Goal: Task Accomplishment & Management: Use online tool/utility

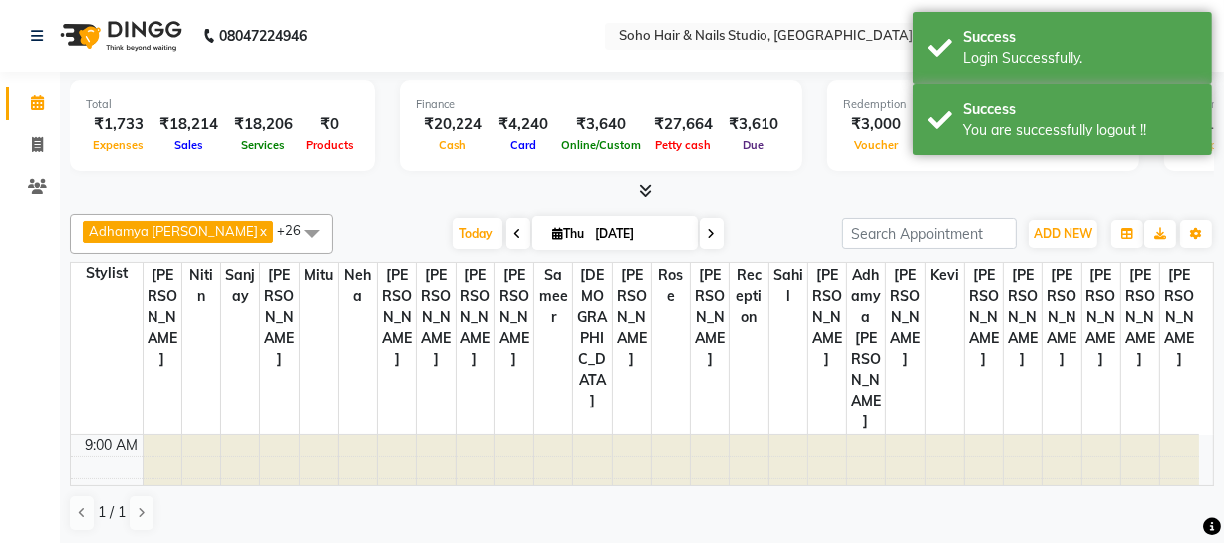
click at [860, 16] on nav "08047224946 Select Location × Soho Hair & Nails Studio, [GEOGRAPHIC_DATA] Whats…" at bounding box center [612, 36] width 1224 height 72
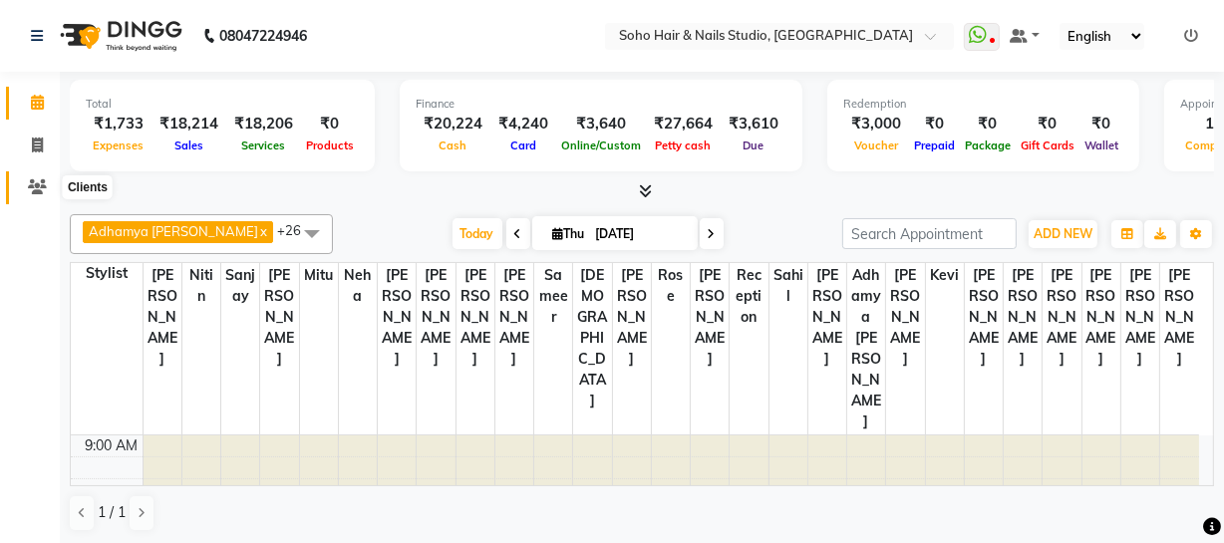
click at [33, 195] on span at bounding box center [37, 187] width 35 height 23
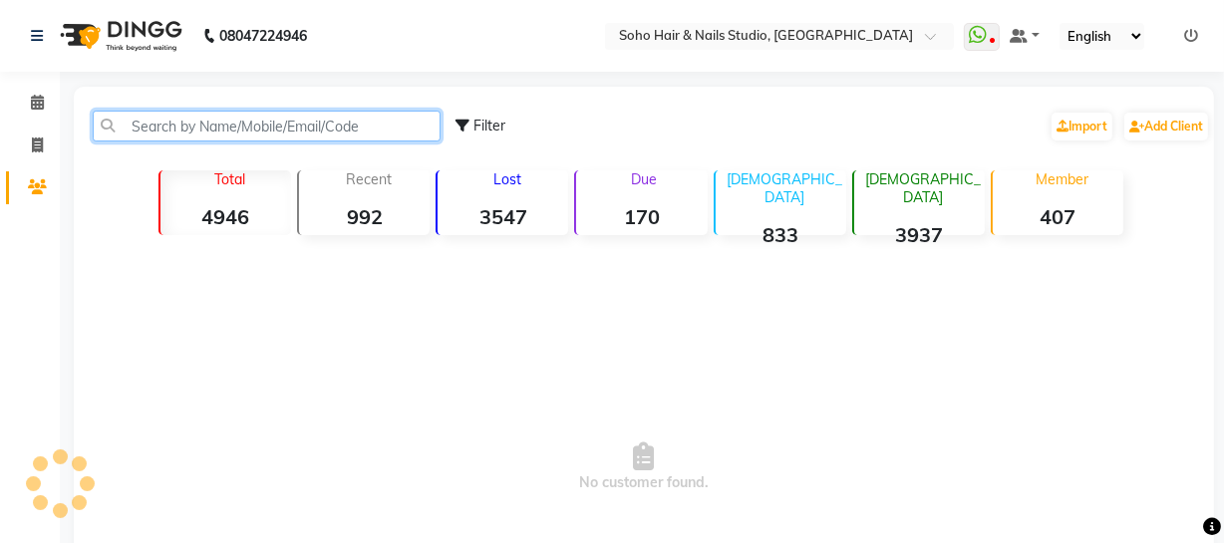
click at [145, 137] on input "text" at bounding box center [267, 126] width 348 height 31
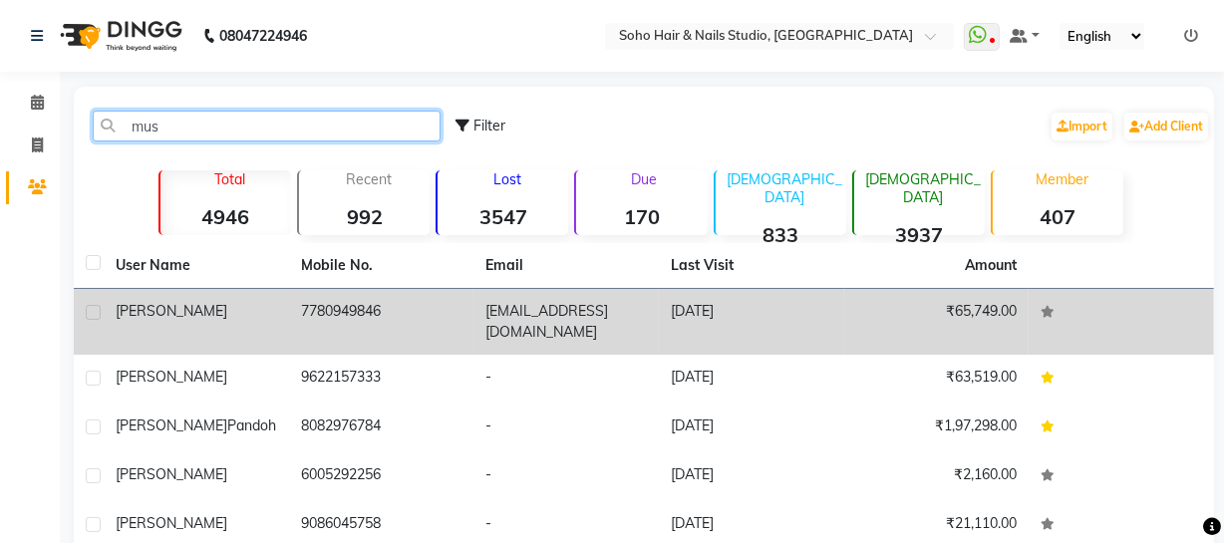
type input "mus"
click at [472, 326] on td "7780949846" at bounding box center [381, 322] width 185 height 66
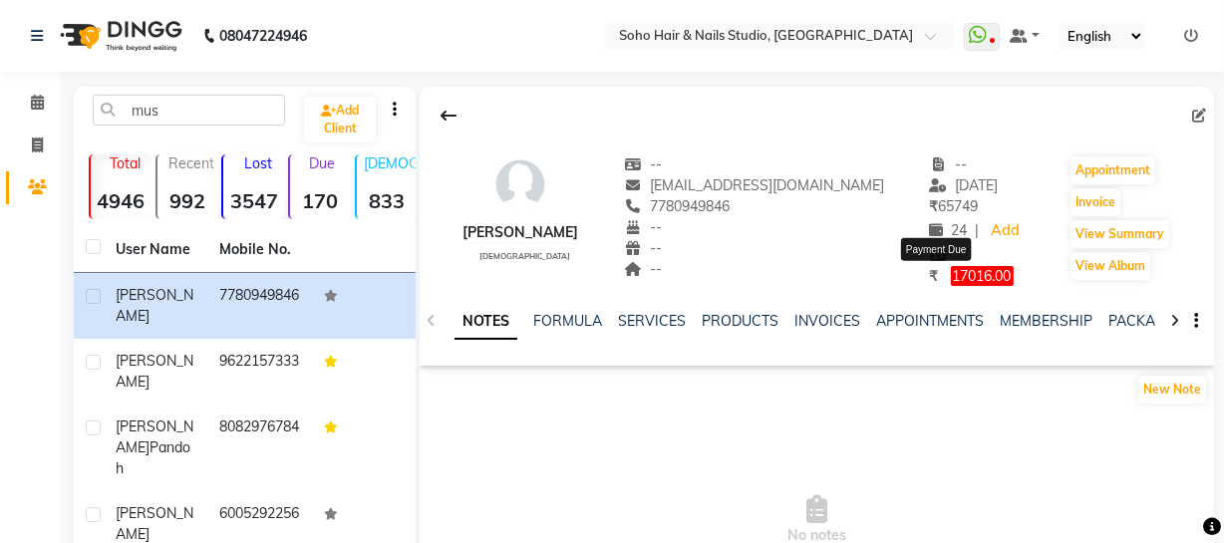
click at [951, 278] on span "17016.00" at bounding box center [982, 276] width 63 height 20
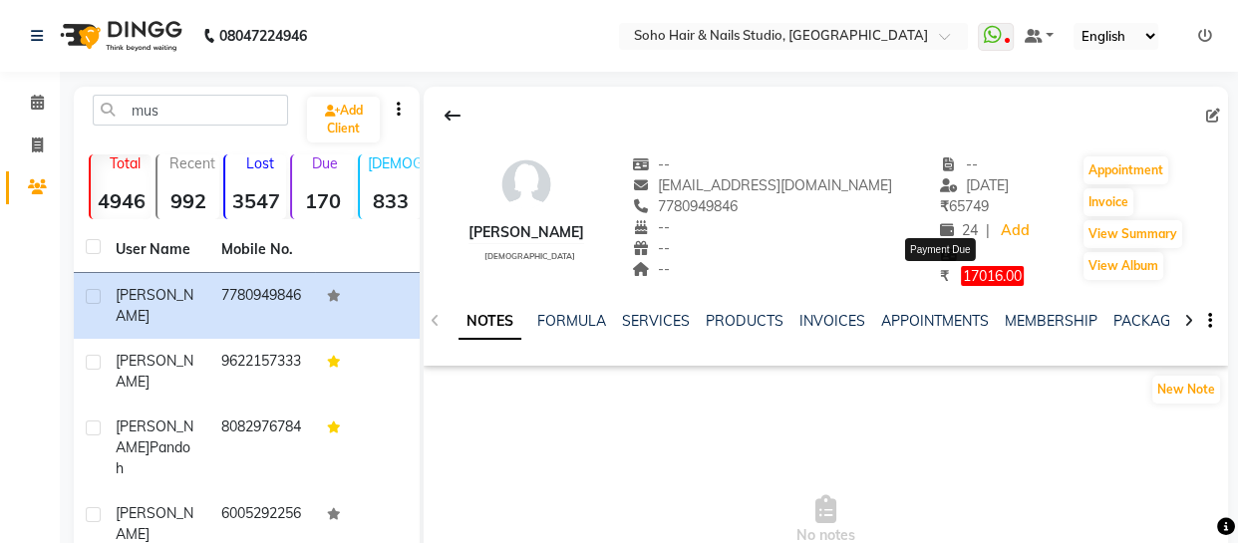
select select "1"
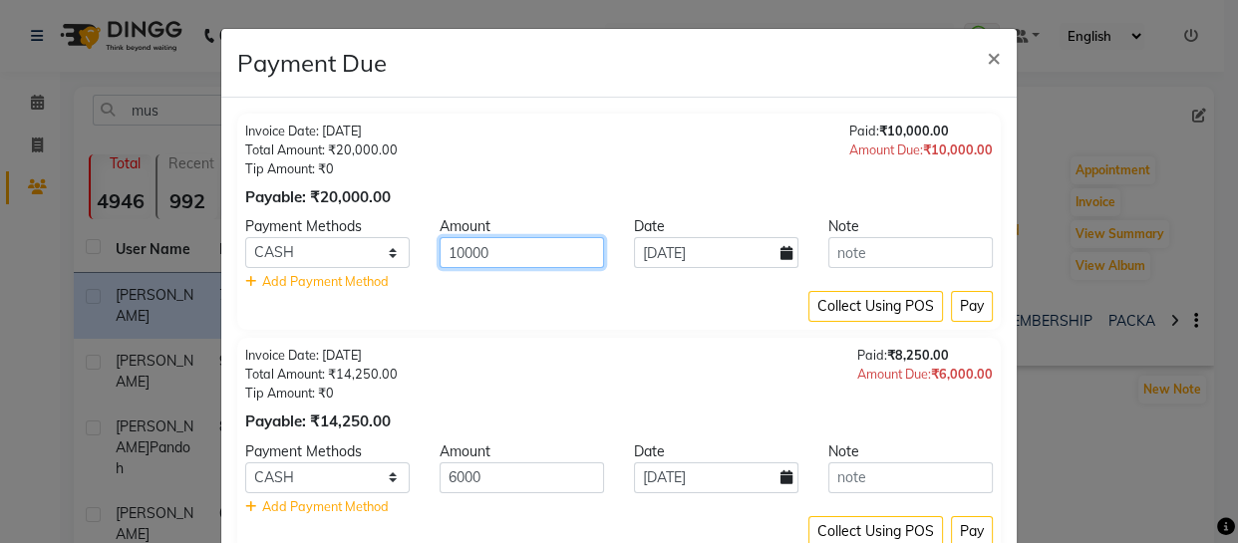
drag, startPoint x: 541, startPoint y: 254, endPoint x: 403, endPoint y: 257, distance: 138.6
click at [403, 257] on div "ONLINE CASH CARD 10000 [DATE]" at bounding box center [619, 252] width 778 height 31
type input "5000"
click at [974, 314] on button "Pay" at bounding box center [972, 306] width 42 height 31
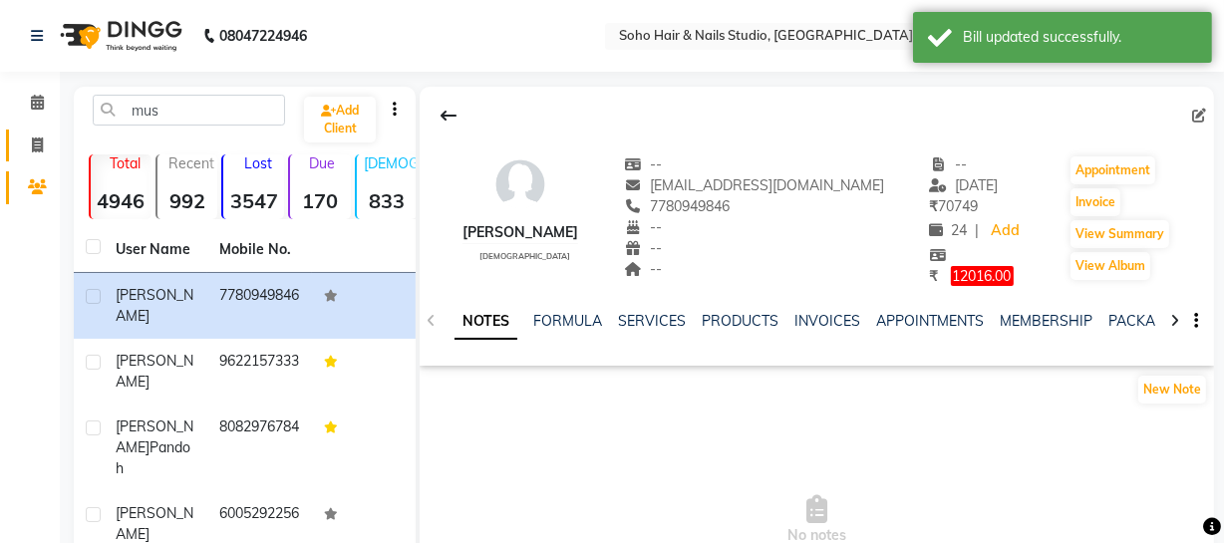
click at [38, 160] on link "Invoice" at bounding box center [30, 146] width 48 height 33
select select "735"
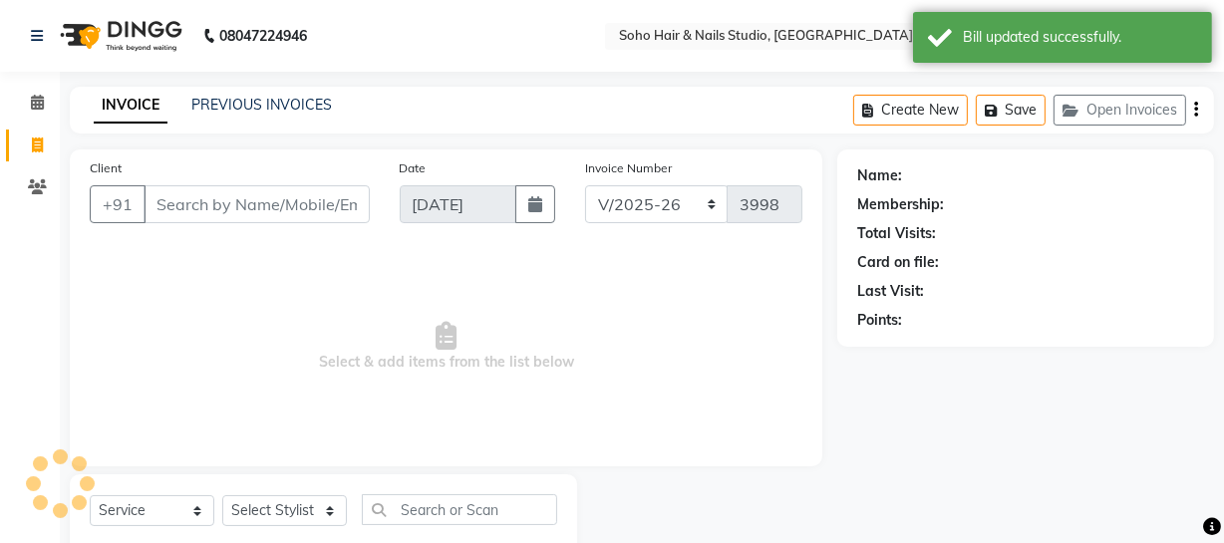
scroll to position [57, 0]
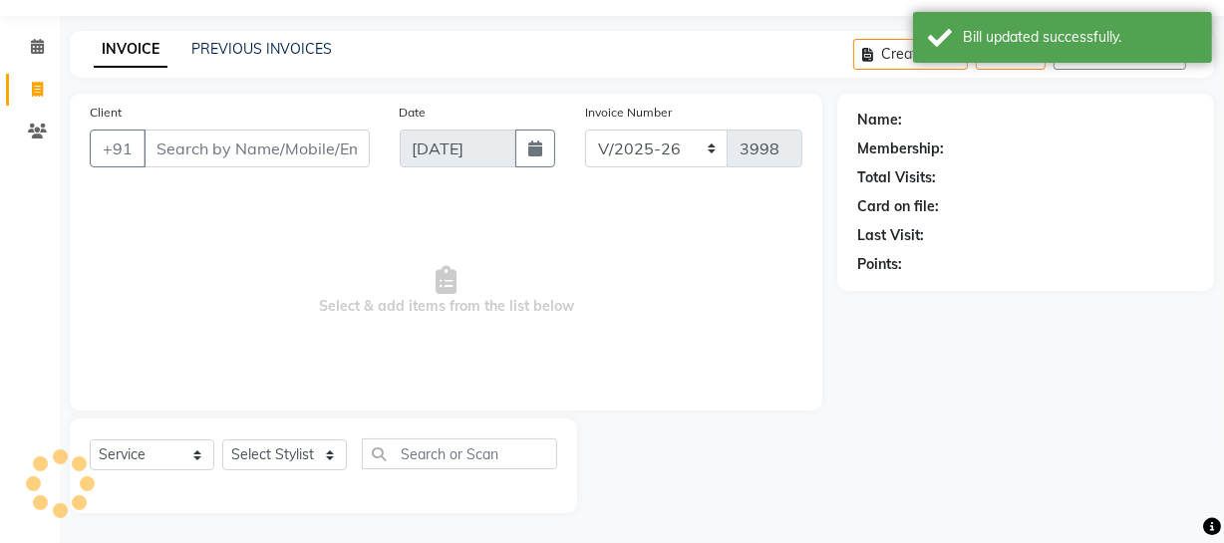
select select "membership"
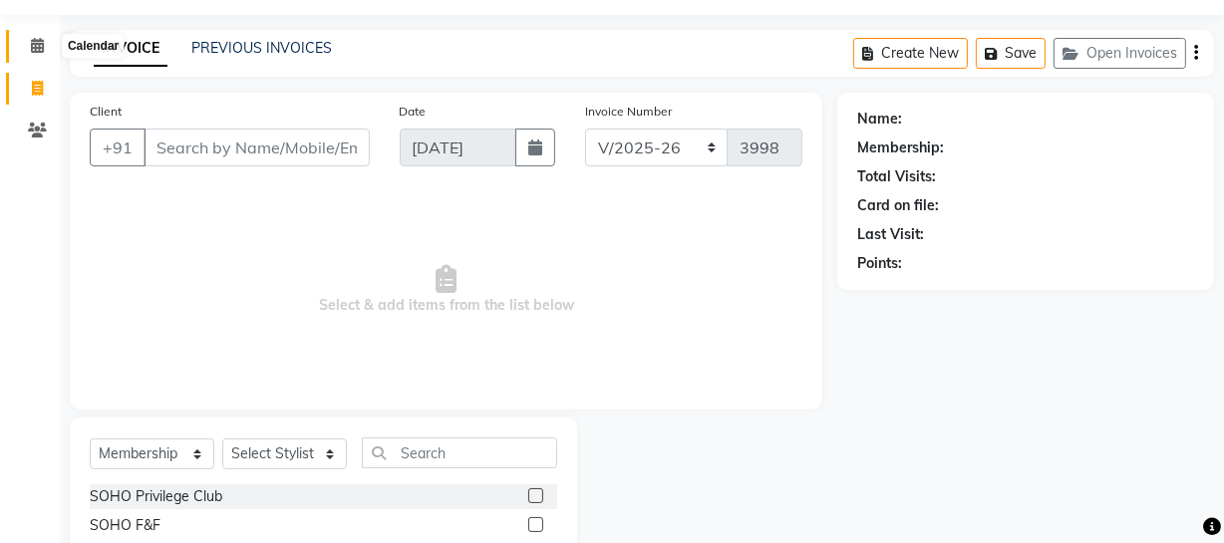
click at [42, 40] on icon at bounding box center [37, 45] width 13 height 15
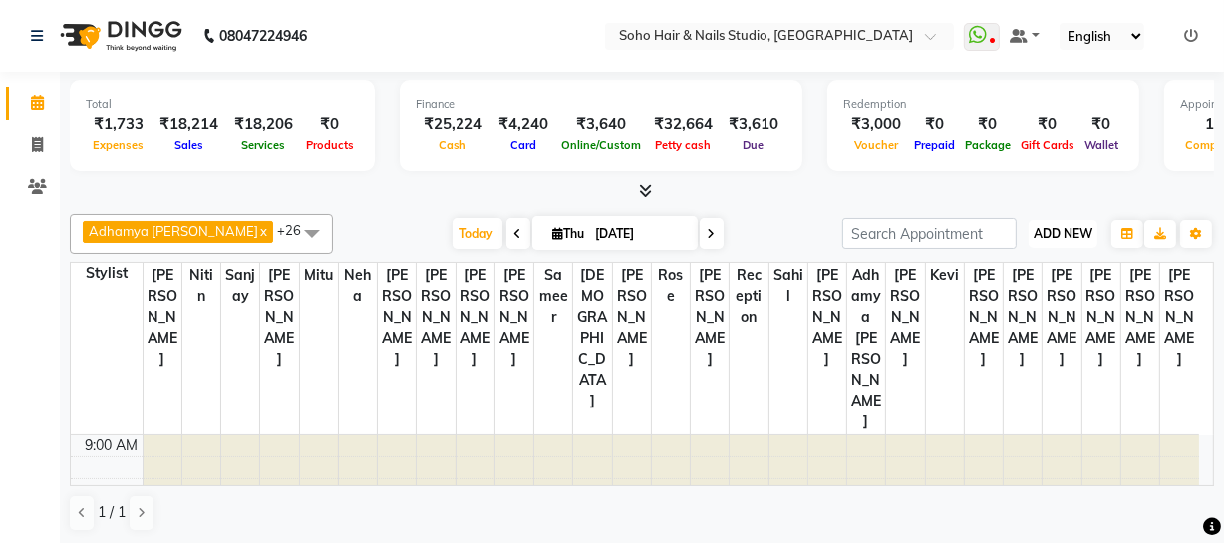
click at [1047, 233] on span "ADD NEW" at bounding box center [1063, 233] width 59 height 15
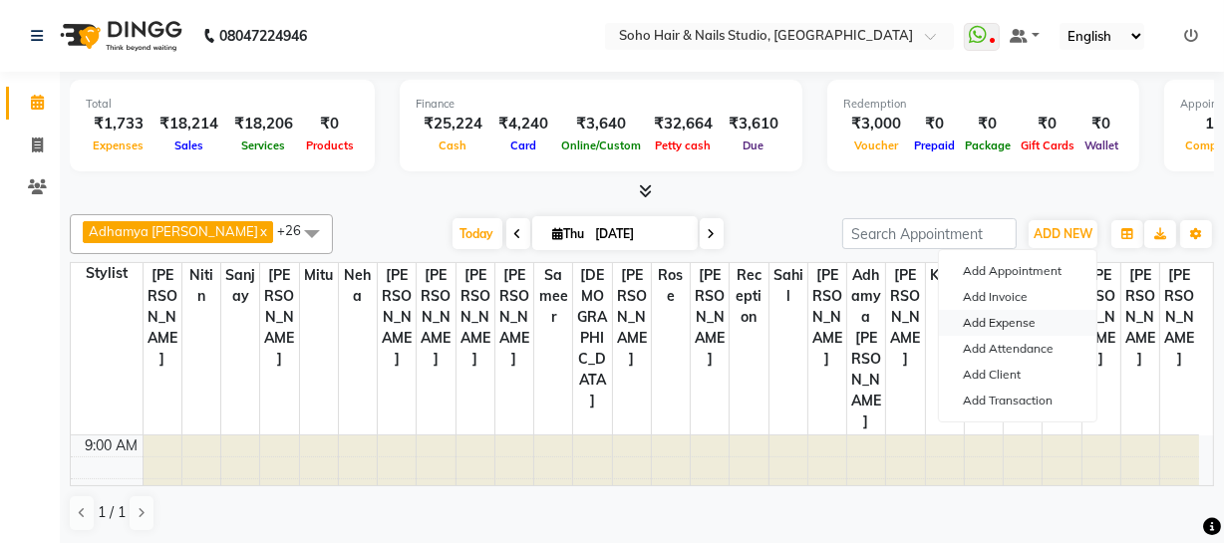
click at [1001, 324] on link "Add Expense" at bounding box center [1018, 323] width 158 height 26
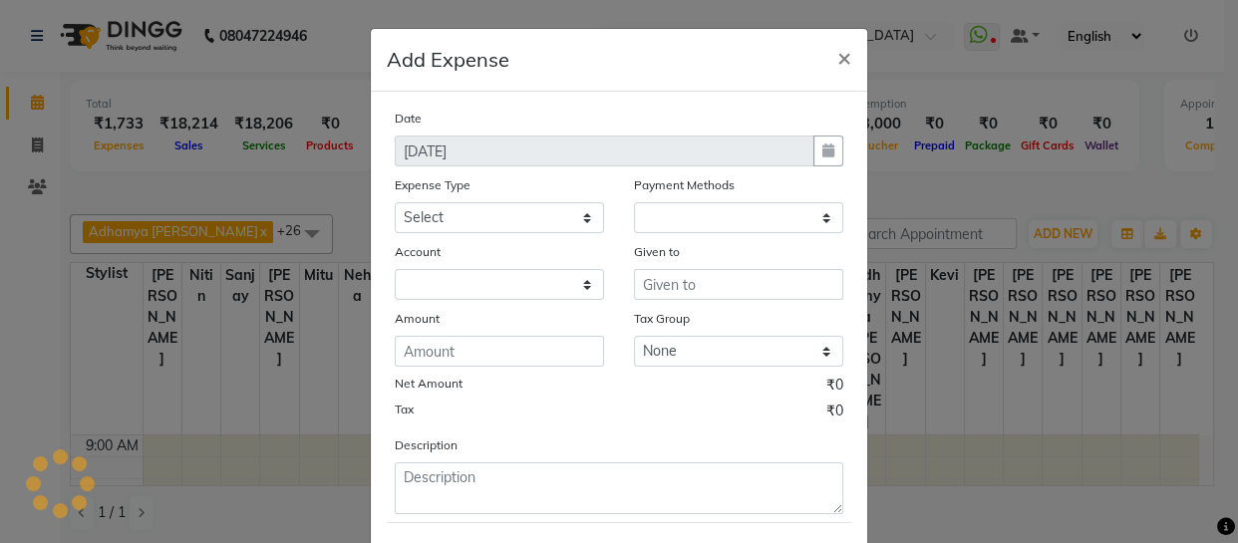
select select "1"
select select "2529"
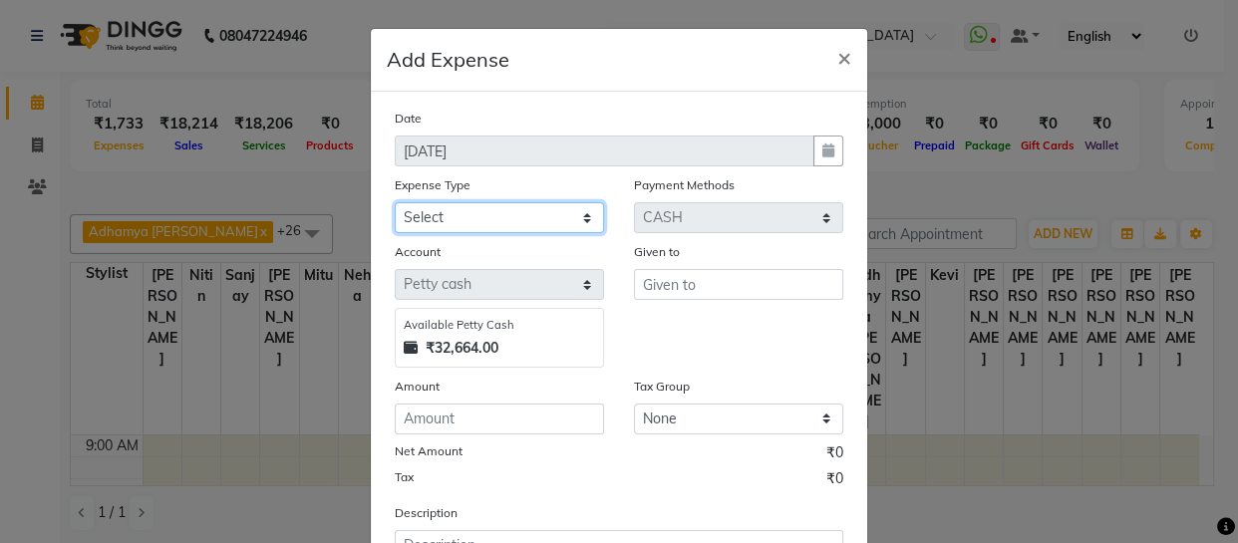
click at [421, 217] on select "Select Cash transfer to bank Client Snacks Fuel Govt fee Incentive Maintenance …" at bounding box center [499, 217] width 209 height 31
select select "22566"
click at [395, 203] on select "Select Cash transfer to bank Client Snacks Fuel Govt fee Incentive Maintenance …" at bounding box center [499, 217] width 209 height 31
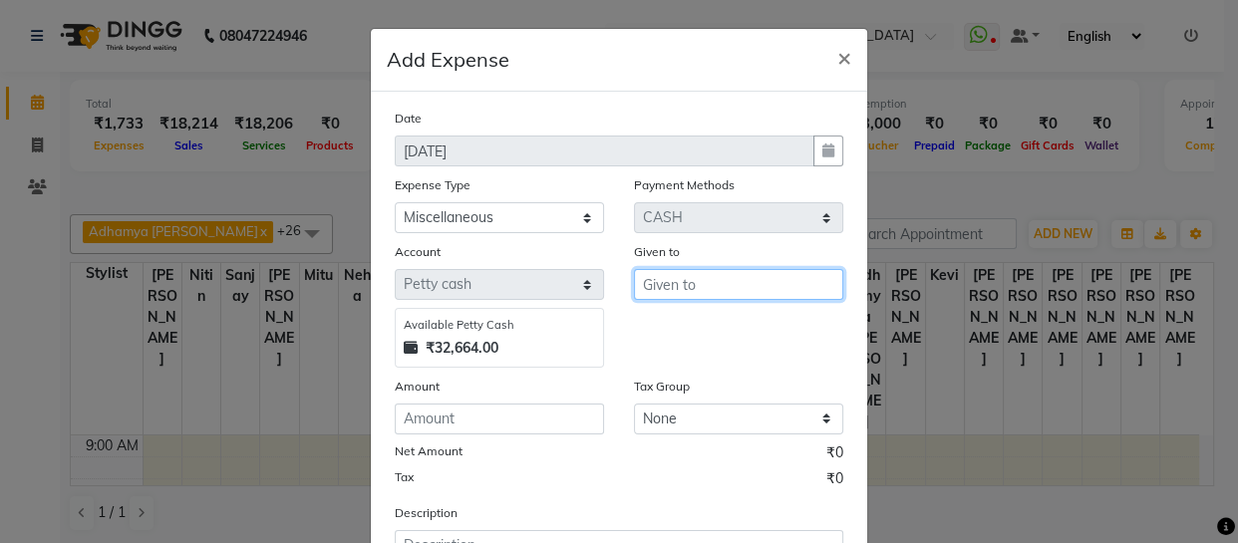
click at [712, 283] on input "text" at bounding box center [738, 284] width 209 height 31
type input "[PERSON_NAME]"
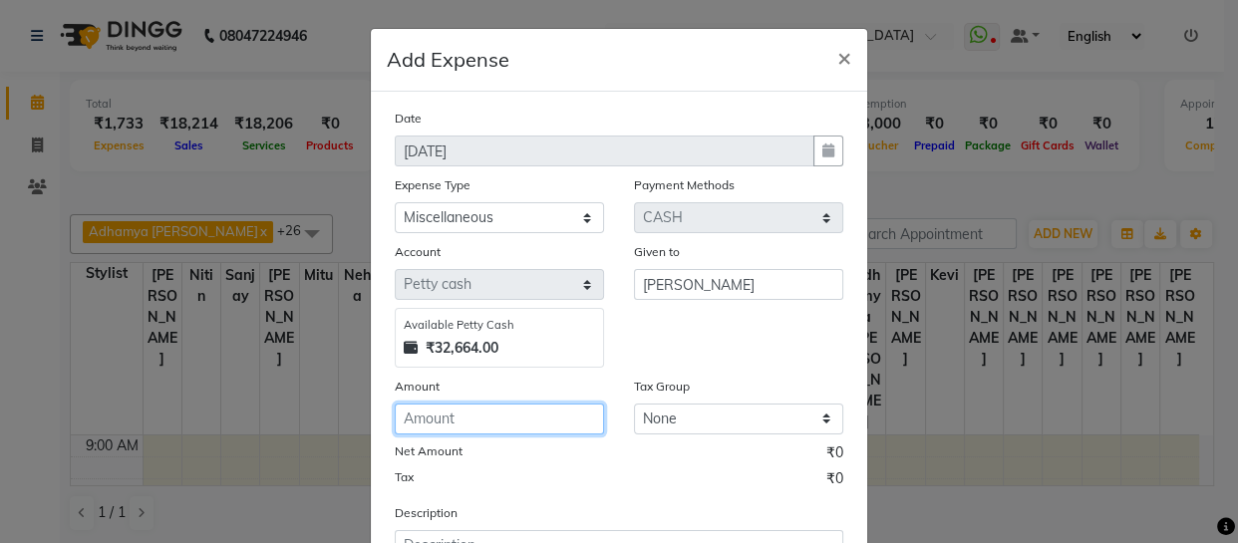
click at [493, 435] on input "number" at bounding box center [499, 419] width 209 height 31
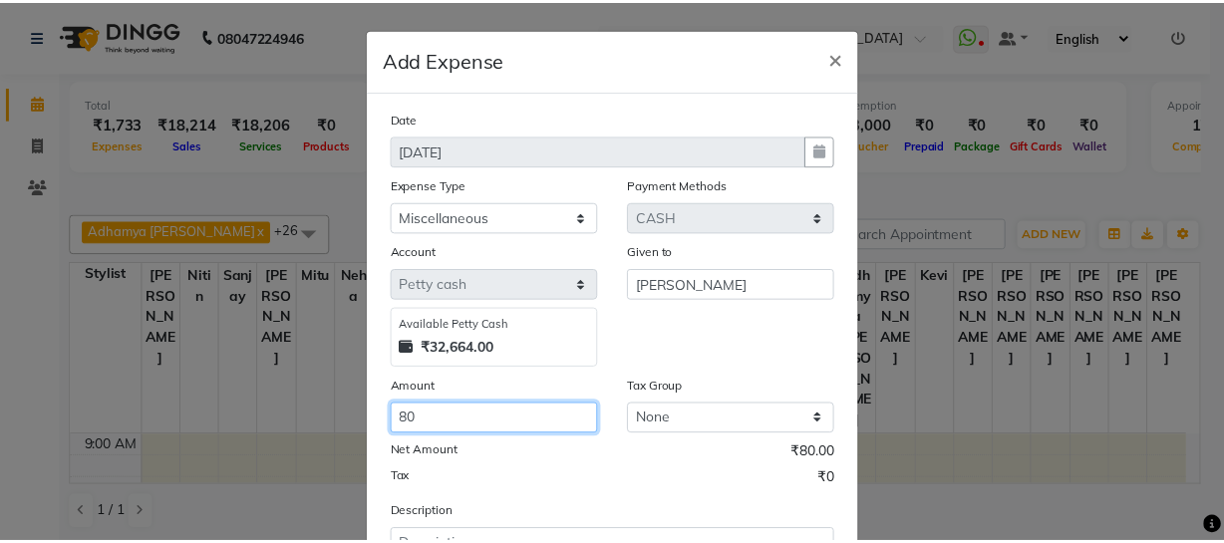
scroll to position [172, 0]
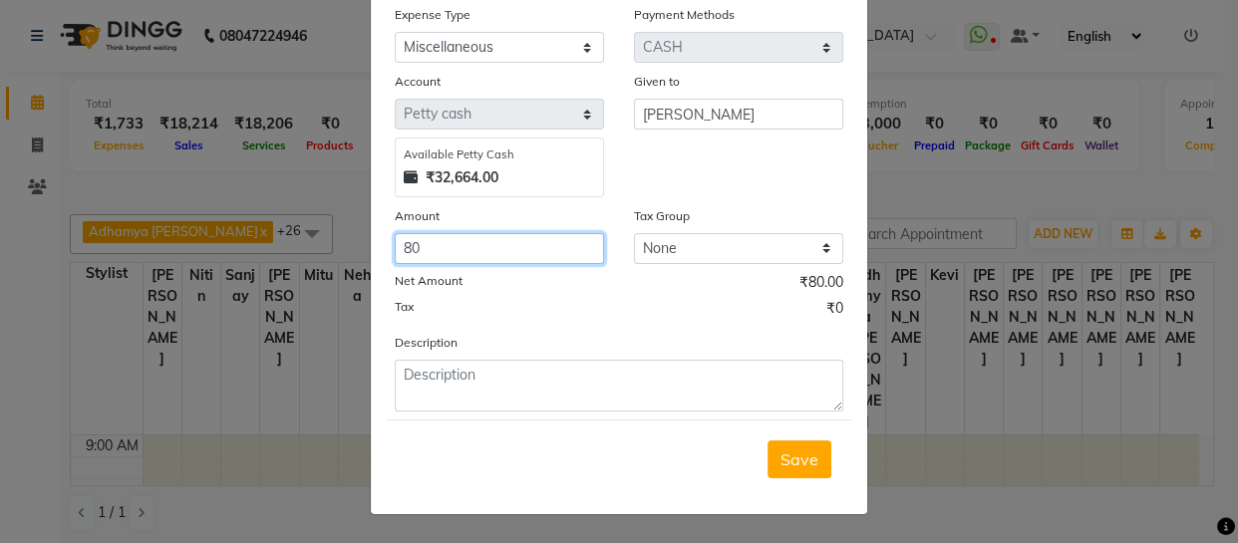
type input "80"
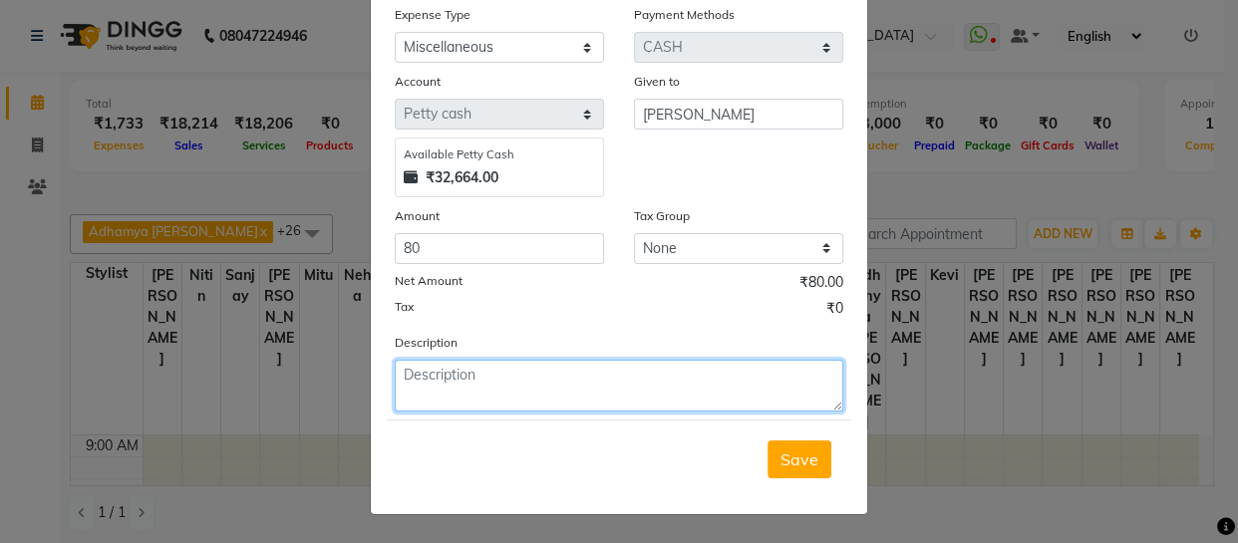
click at [520, 389] on textarea at bounding box center [619, 386] width 449 height 52
type textarea "print"
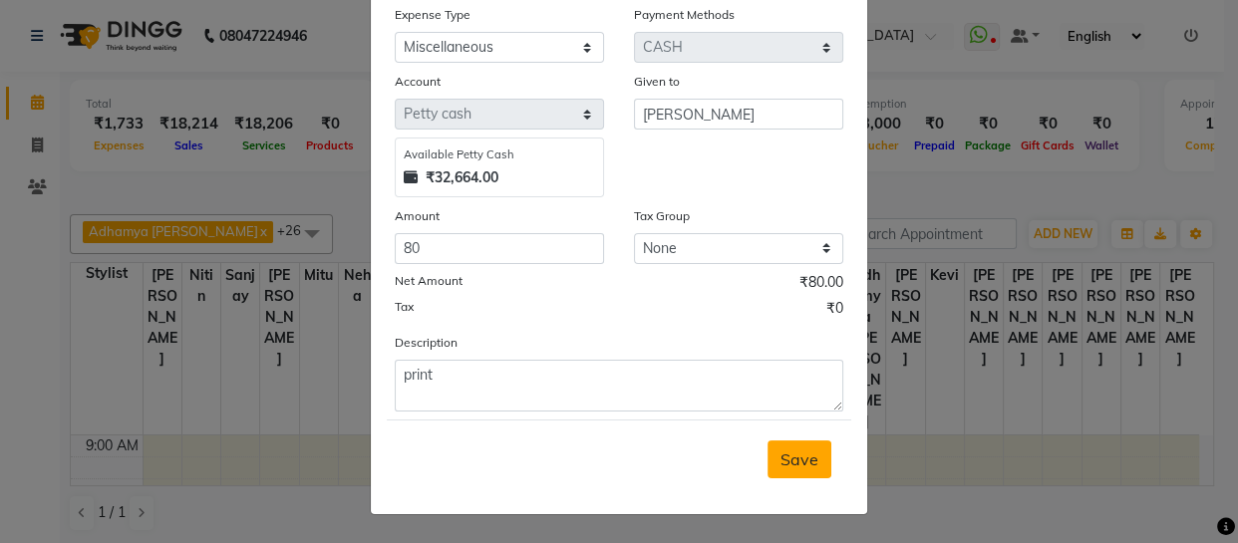
click at [800, 474] on button "Save" at bounding box center [800, 460] width 64 height 38
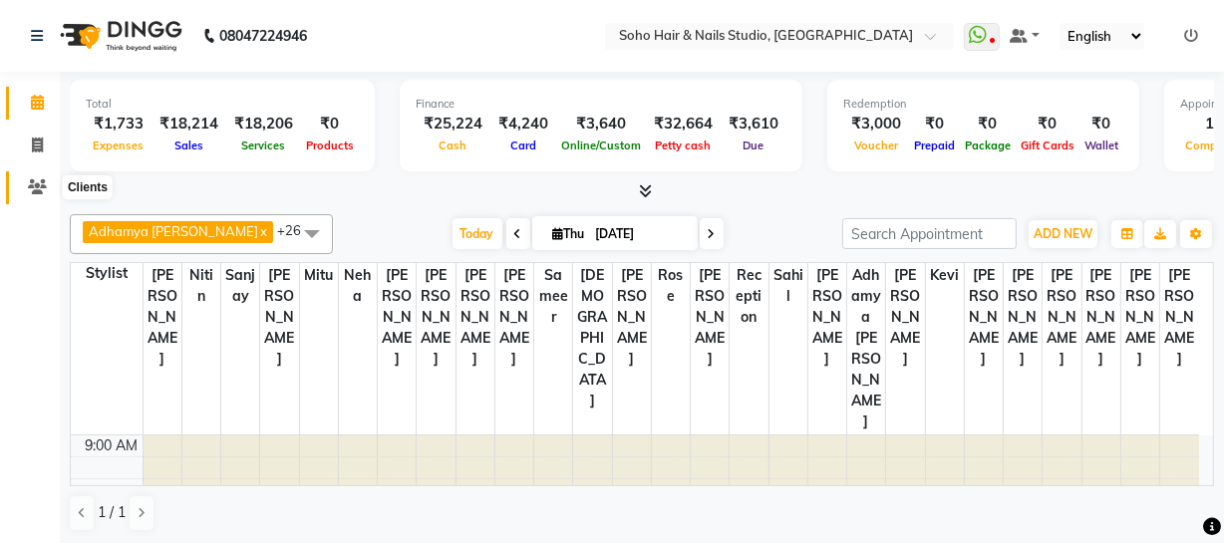
click at [39, 173] on link "Clients" at bounding box center [30, 187] width 48 height 33
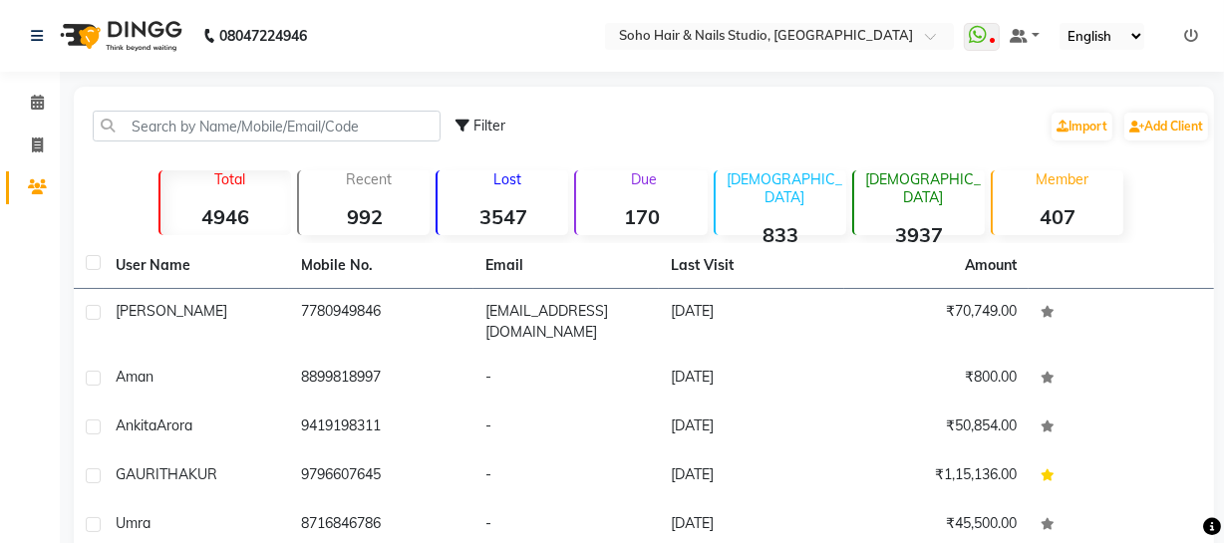
click at [58, 103] on li "Calendar" at bounding box center [30, 103] width 60 height 43
click at [55, 106] on li "Calendar" at bounding box center [30, 103] width 60 height 43
click at [50, 106] on span at bounding box center [37, 103] width 35 height 23
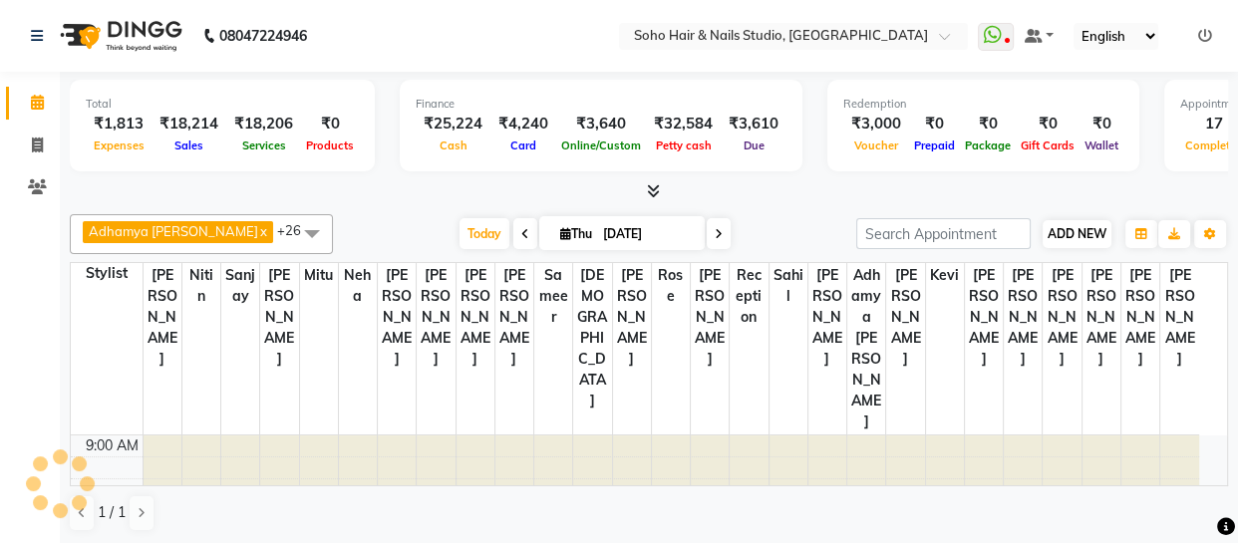
scroll to position [459, 0]
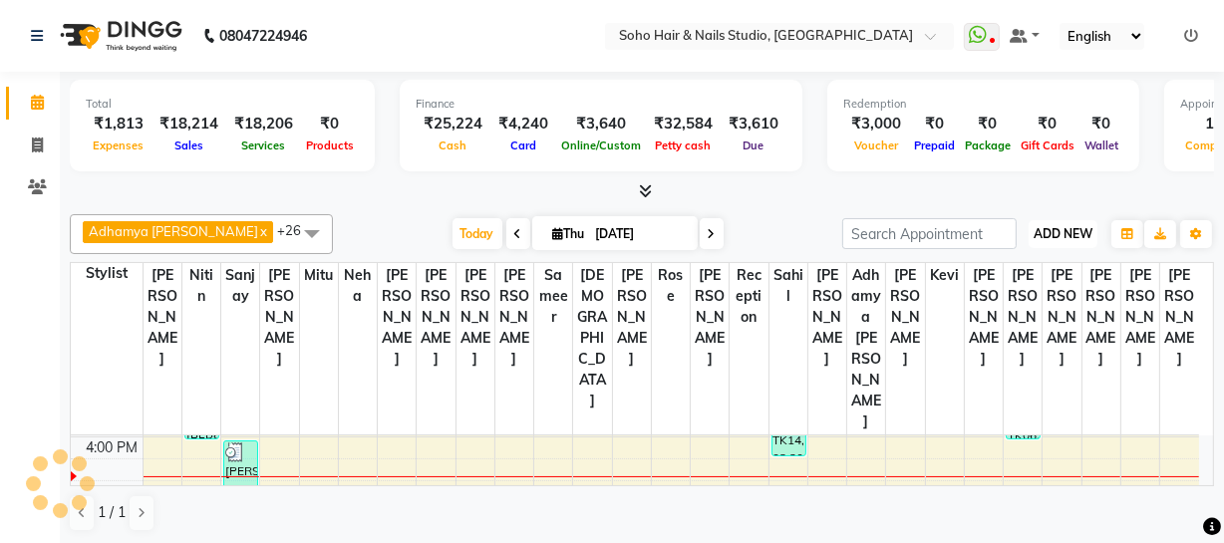
drag, startPoint x: 1053, startPoint y: 226, endPoint x: 1049, endPoint y: 247, distance: 21.3
click at [1053, 228] on span "ADD NEW" at bounding box center [1063, 233] width 59 height 15
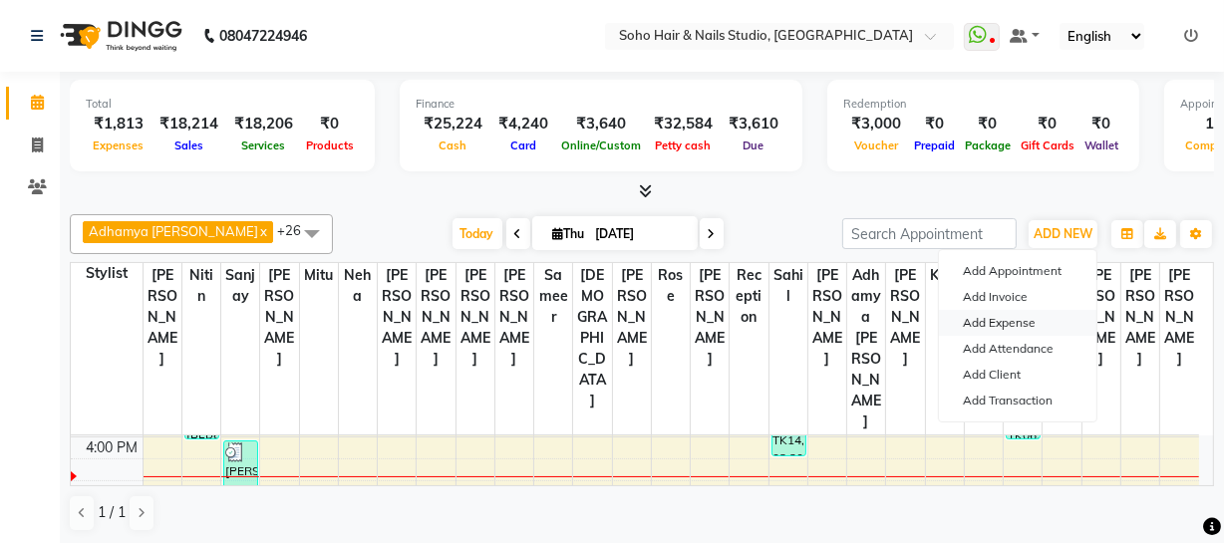
click at [1016, 327] on link "Add Expense" at bounding box center [1018, 323] width 158 height 26
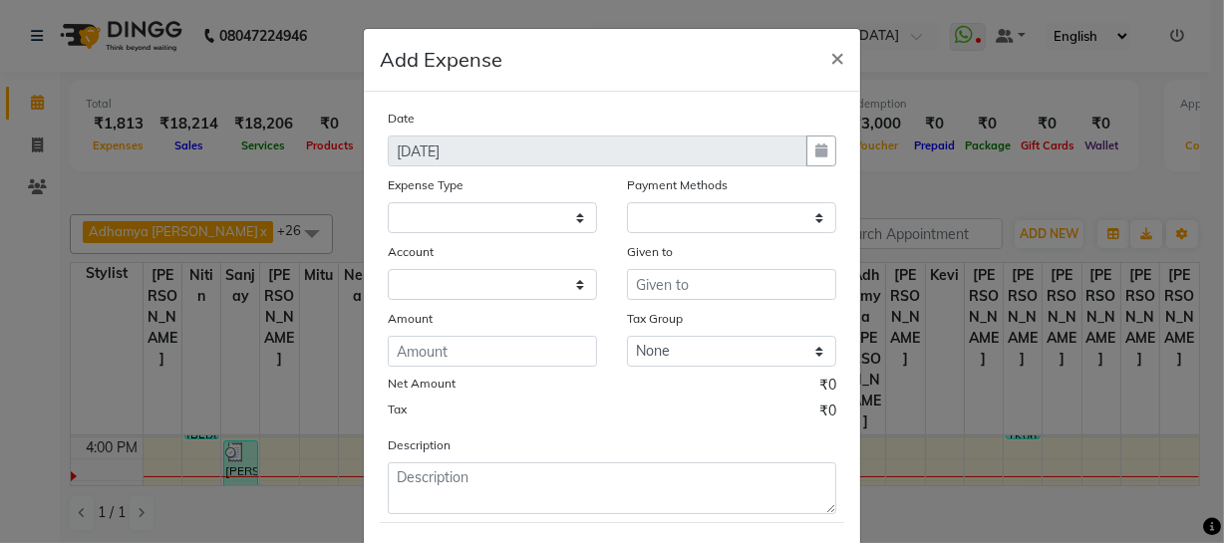
select select
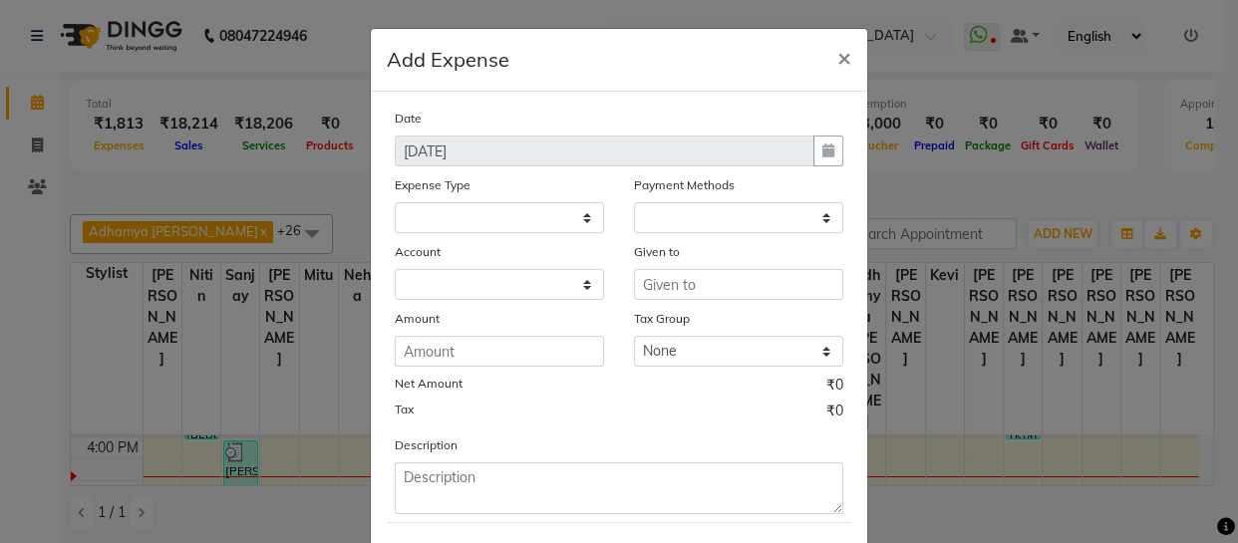
select select "1"
select select "2529"
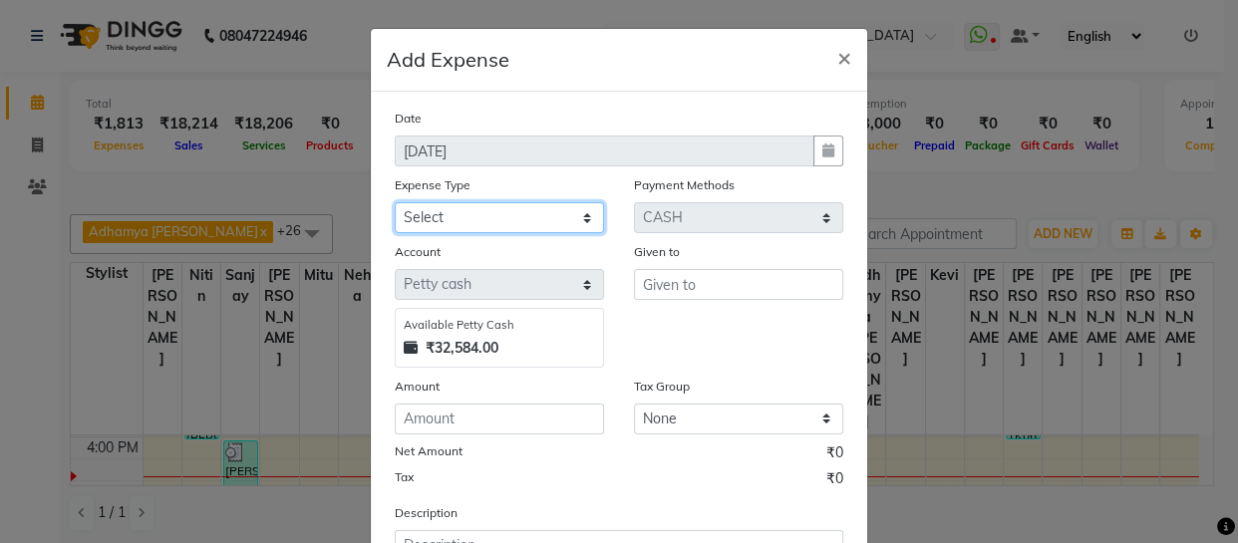
click at [543, 214] on select "Select Cash transfer to bank Client Snacks Fuel Govt fee Incentive Maintenance …" at bounding box center [499, 217] width 209 height 31
select select "22561"
click at [395, 203] on select "Select Cash transfer to bank Client Snacks Fuel Govt fee Incentive Maintenance …" at bounding box center [499, 217] width 209 height 31
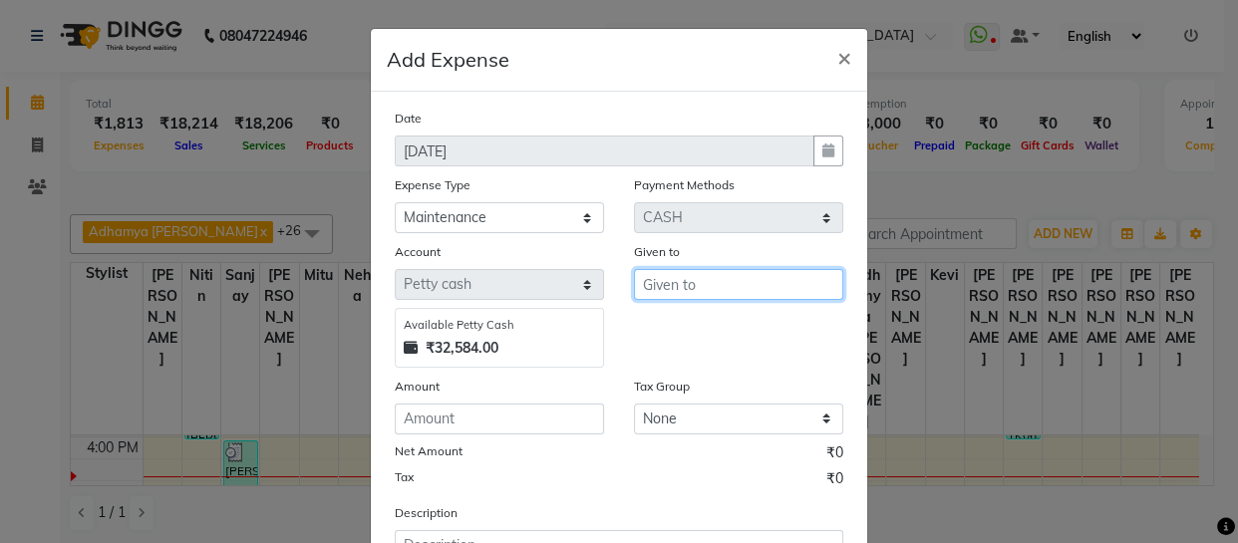
click at [715, 273] on input "text" at bounding box center [738, 284] width 209 height 31
type input "[PERSON_NAME]"
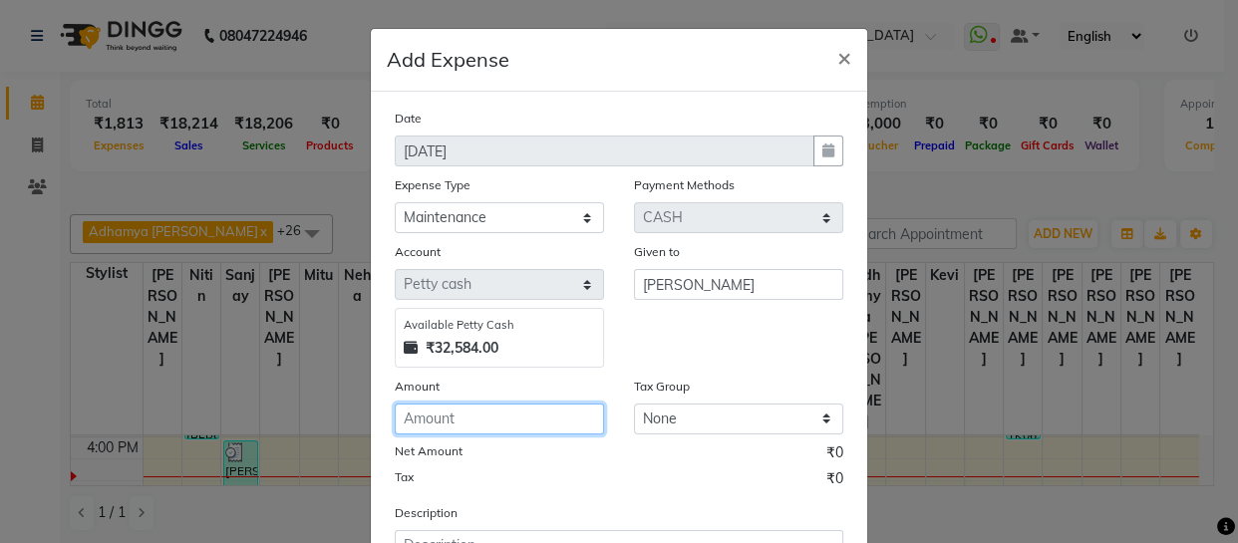
click at [519, 414] on input "number" at bounding box center [499, 419] width 209 height 31
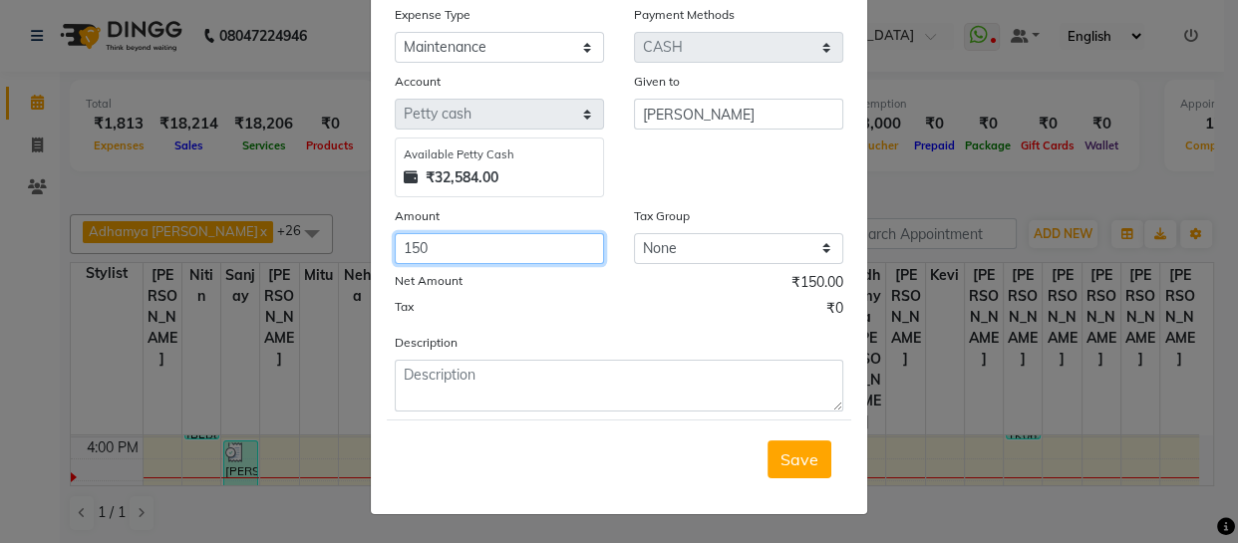
type input "150"
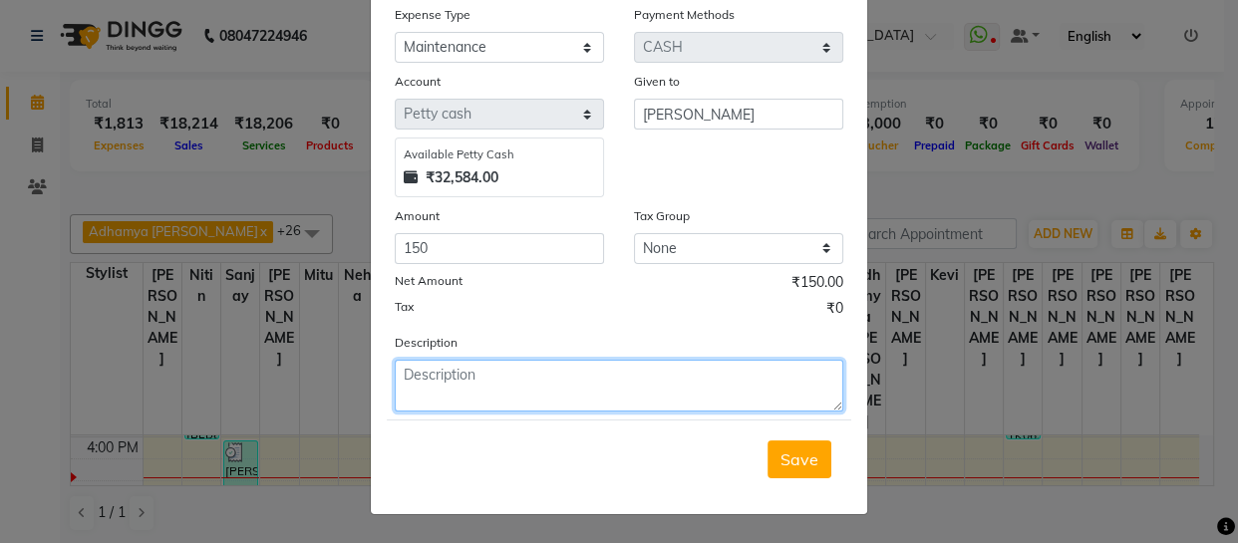
click at [565, 393] on textarea at bounding box center [619, 386] width 449 height 52
type textarea "head massage repair"
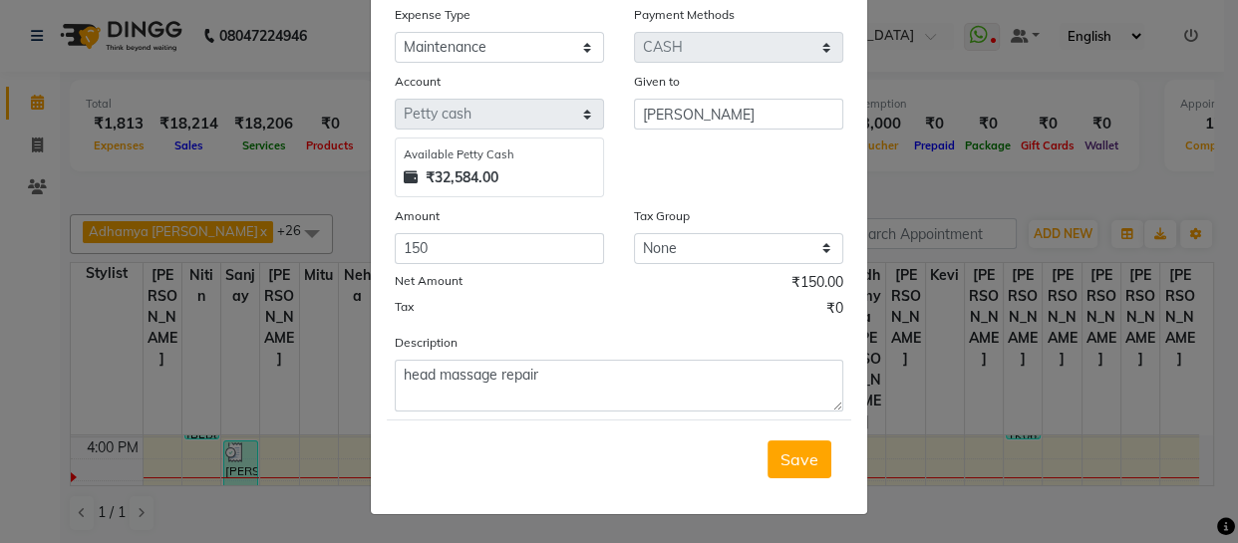
click at [788, 468] on button "Save" at bounding box center [800, 460] width 64 height 38
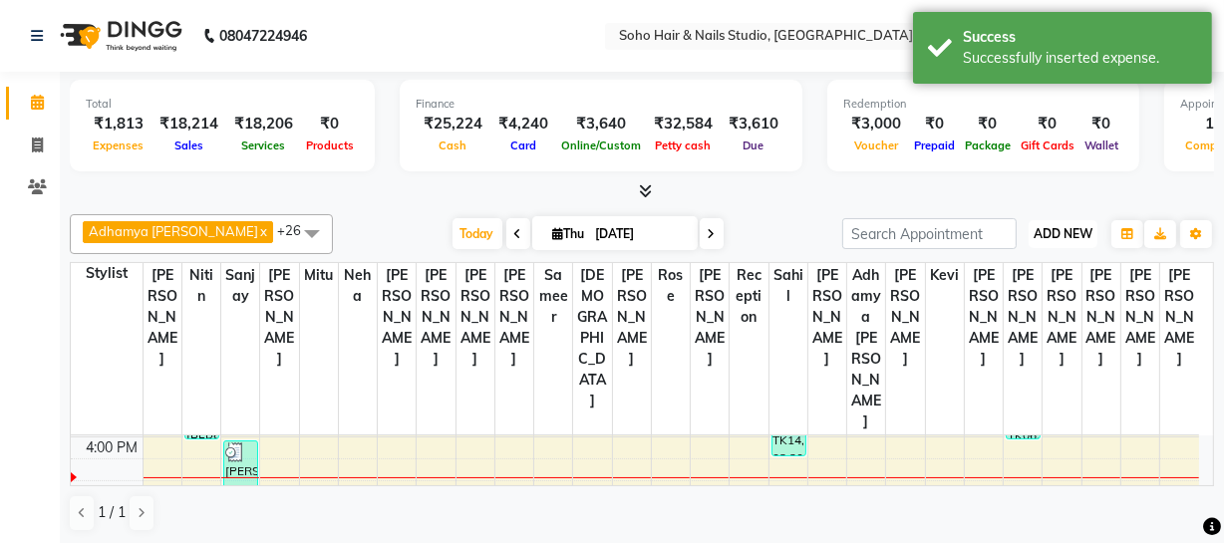
click at [1062, 234] on span "ADD NEW" at bounding box center [1063, 233] width 59 height 15
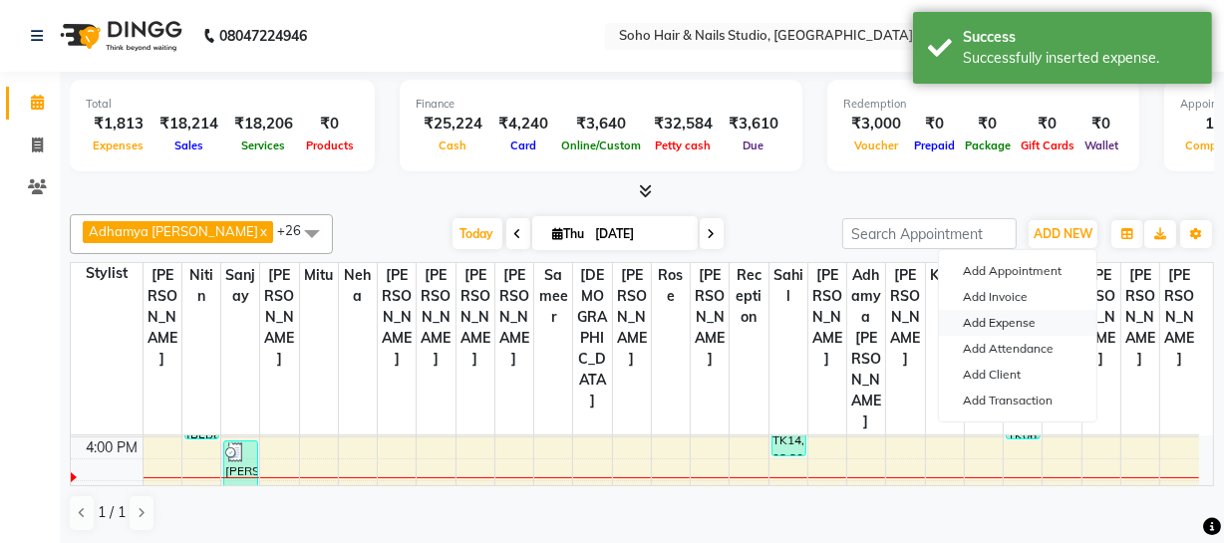
click at [1023, 315] on link "Add Expense" at bounding box center [1018, 323] width 158 height 26
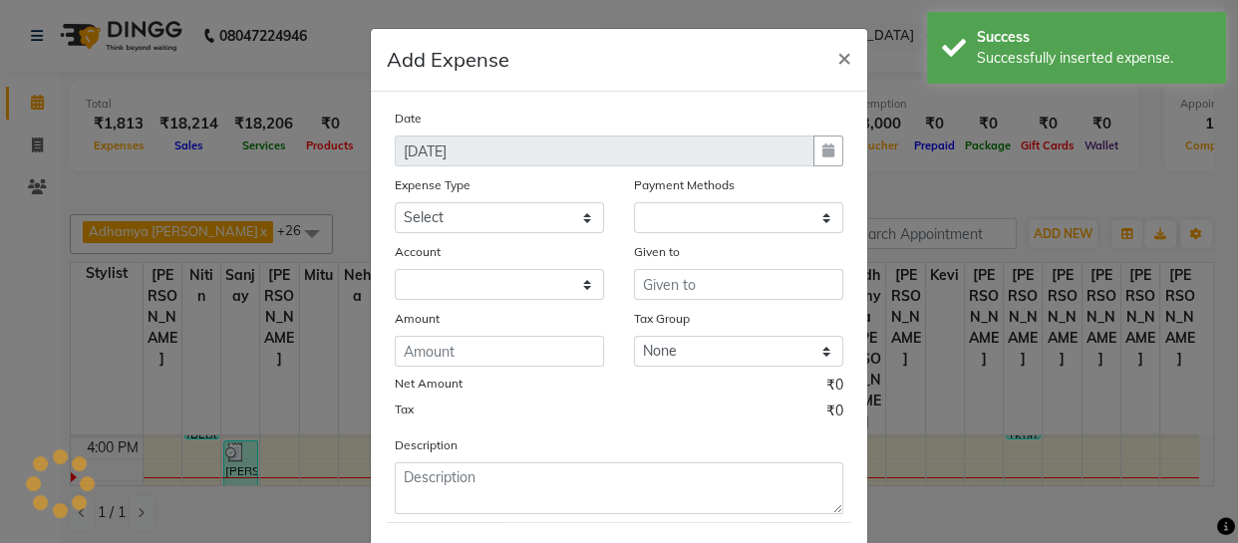
select select "1"
select select "2529"
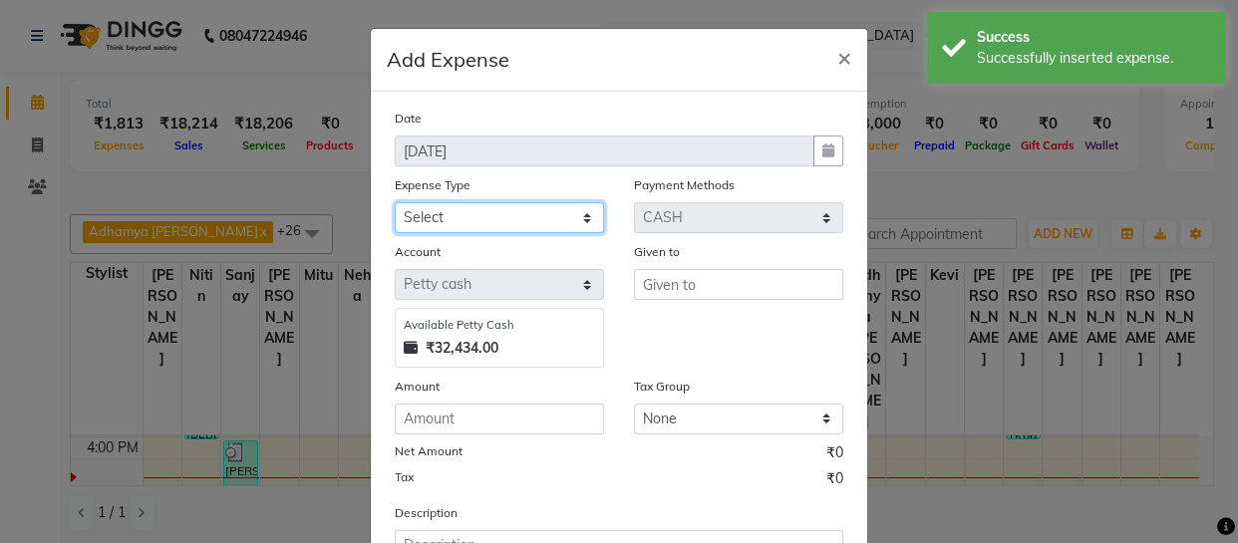
click at [541, 217] on select "Select Cash transfer to bank Client Snacks Fuel Govt fee Incentive Maintenance …" at bounding box center [499, 217] width 209 height 31
select select "22566"
click at [395, 203] on select "Select Cash transfer to bank Client Snacks Fuel Govt fee Incentive Maintenance …" at bounding box center [499, 217] width 209 height 31
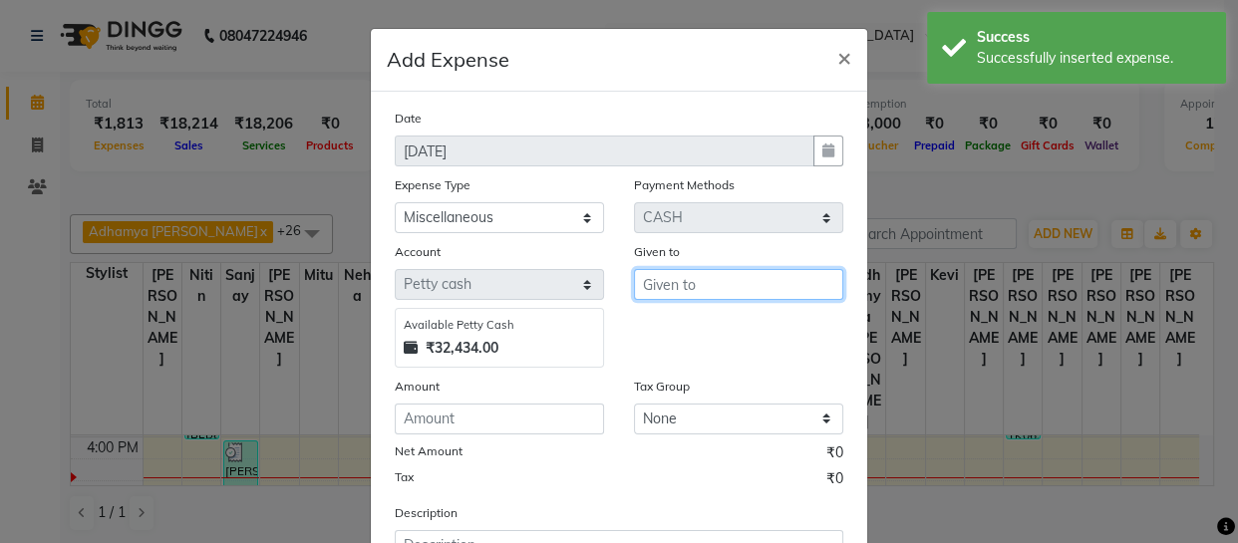
click at [698, 294] on input "text" at bounding box center [738, 284] width 209 height 31
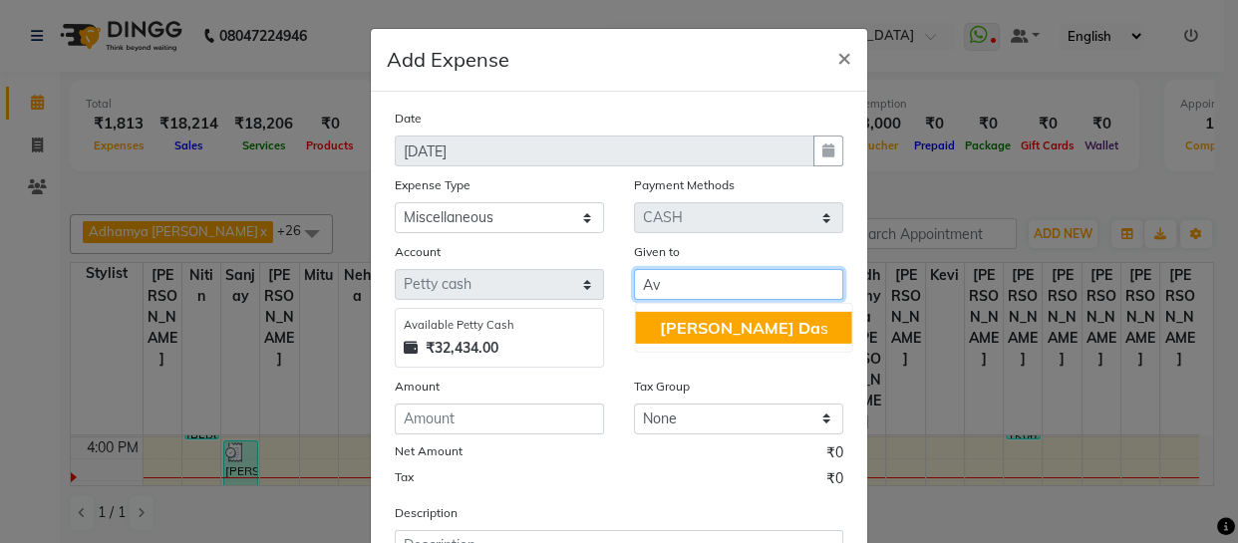
type input "A"
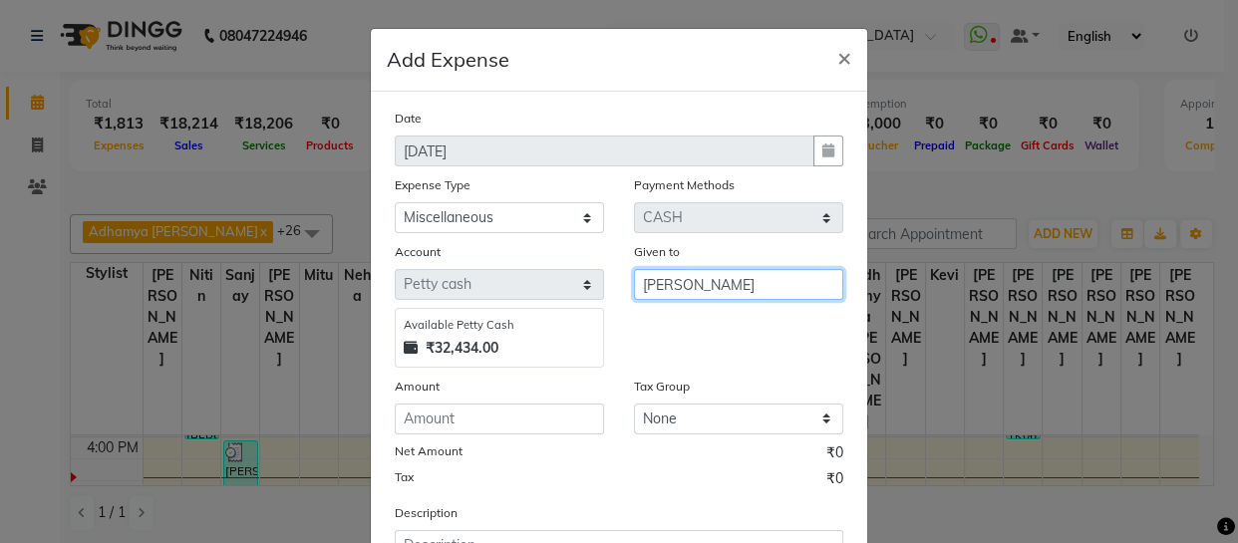
type input "[PERSON_NAME]"
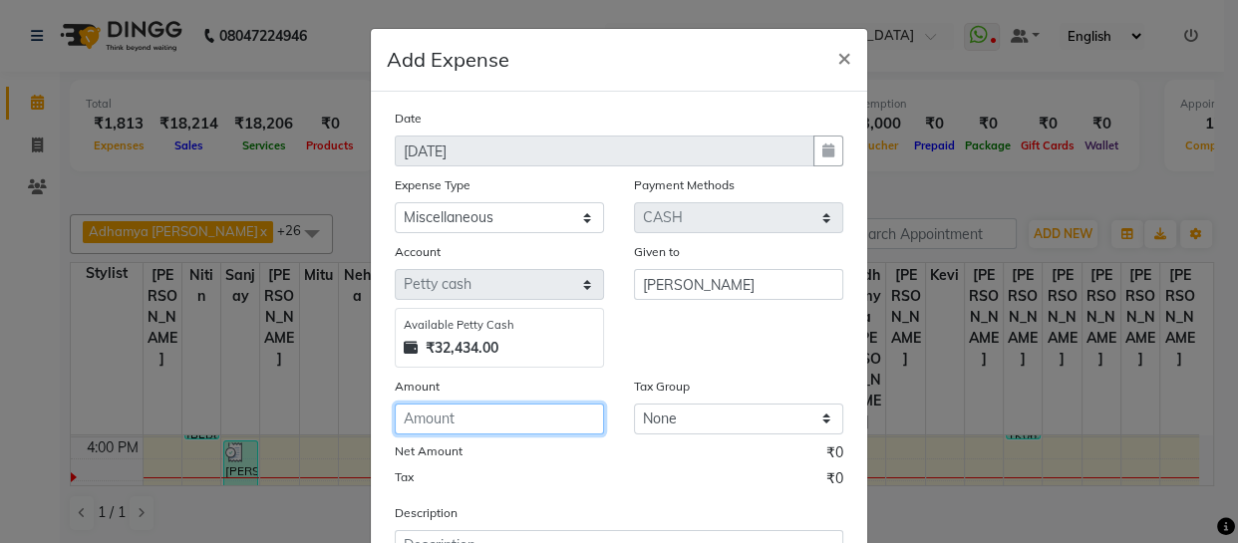
click at [548, 433] on input "number" at bounding box center [499, 419] width 209 height 31
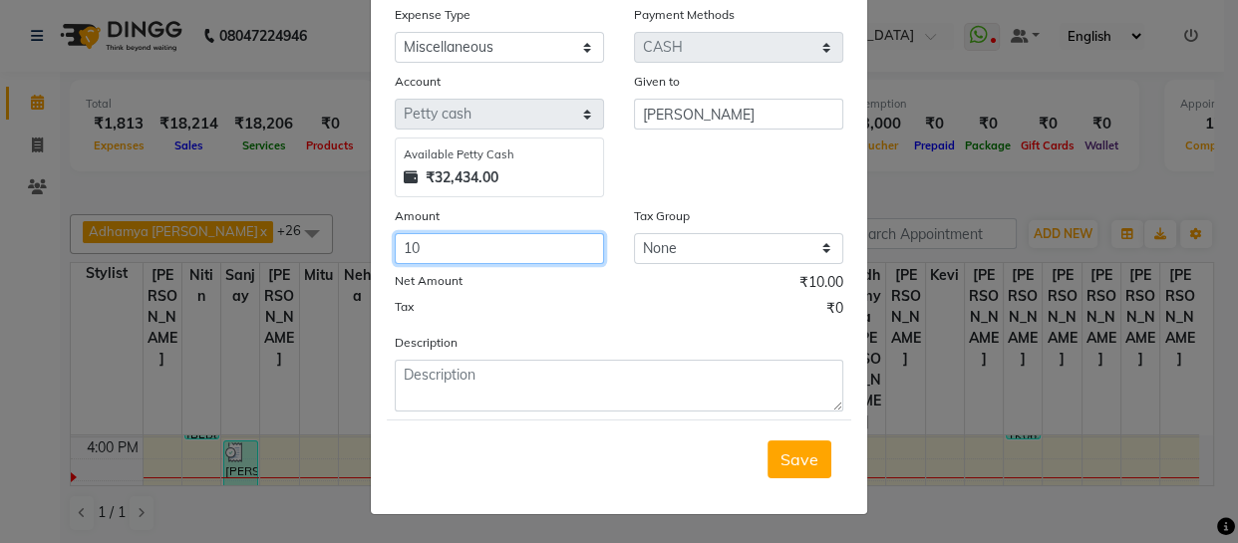
type input "10"
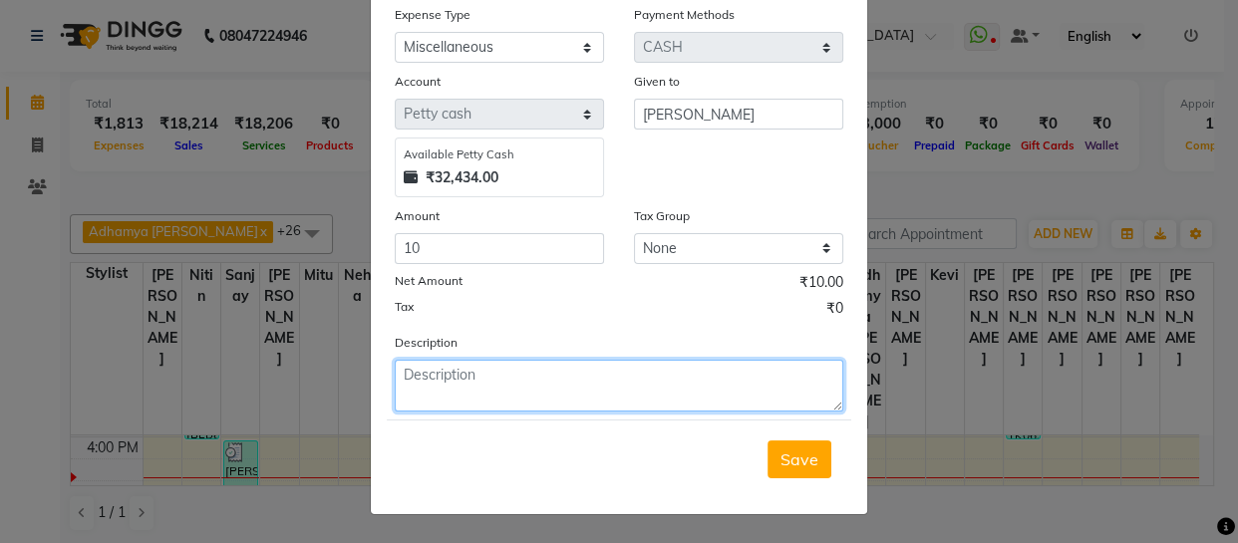
click at [491, 379] on textarea at bounding box center [619, 386] width 449 height 52
type textarea "yest day"
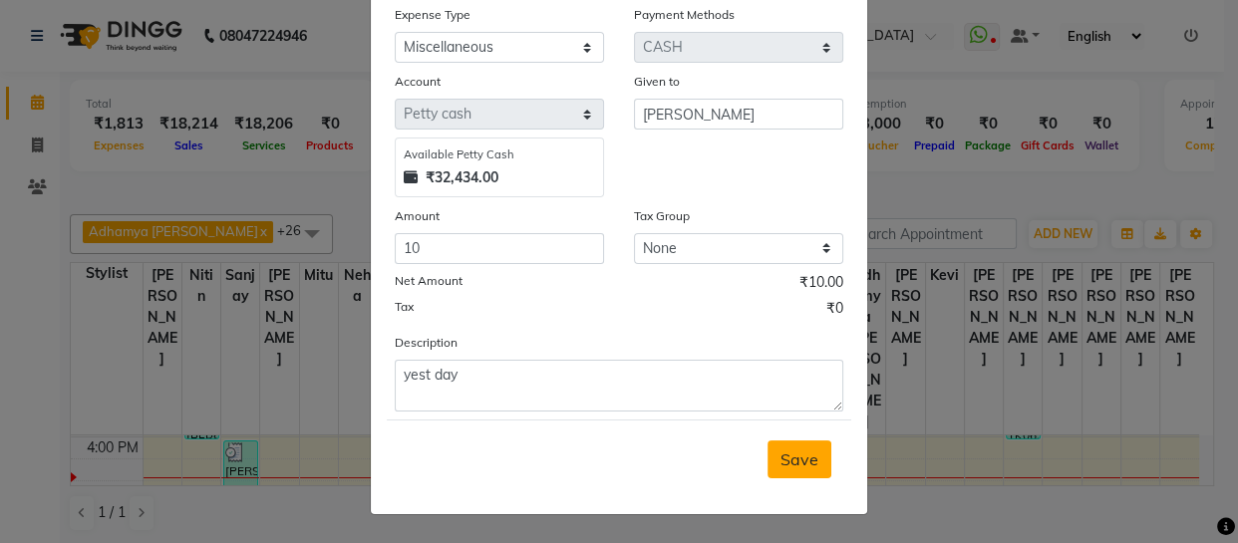
click at [808, 454] on span "Save" at bounding box center [800, 460] width 38 height 20
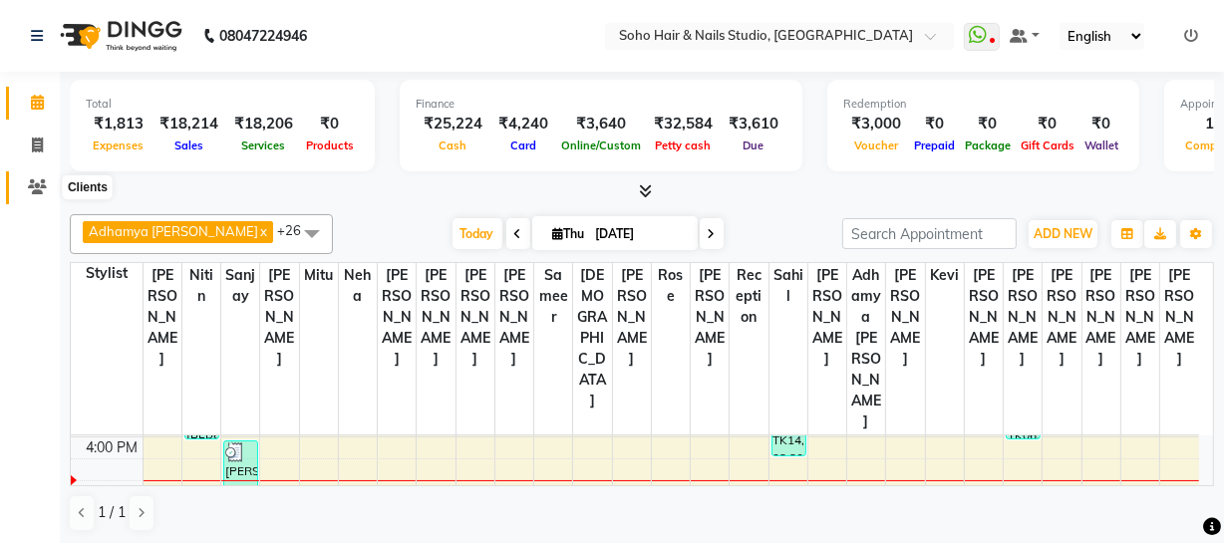
click at [34, 179] on icon at bounding box center [37, 186] width 19 height 15
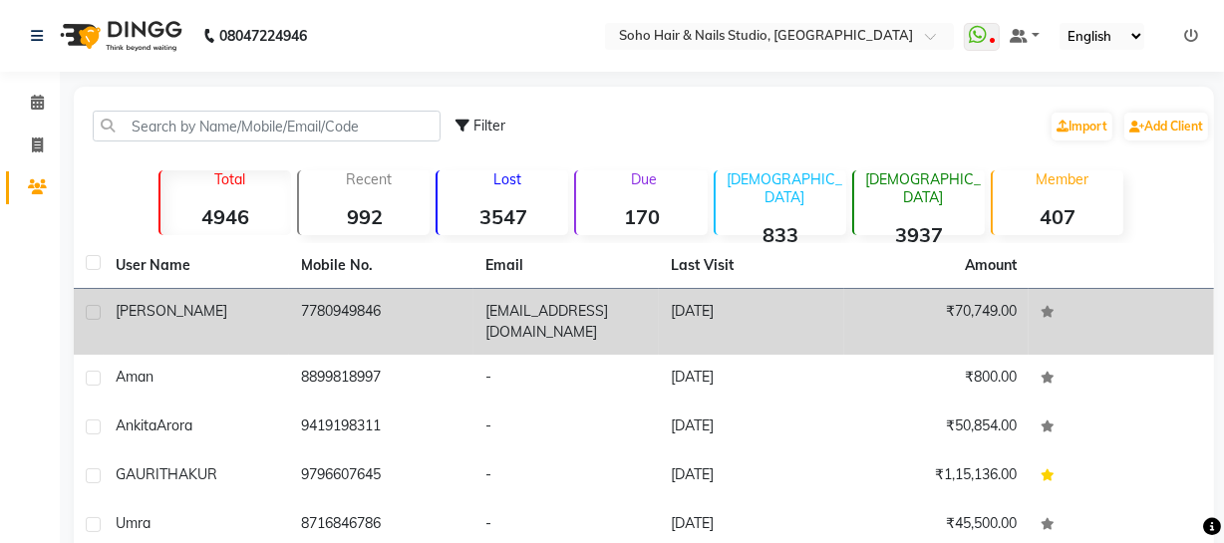
click at [433, 301] on td "7780949846" at bounding box center [381, 322] width 185 height 66
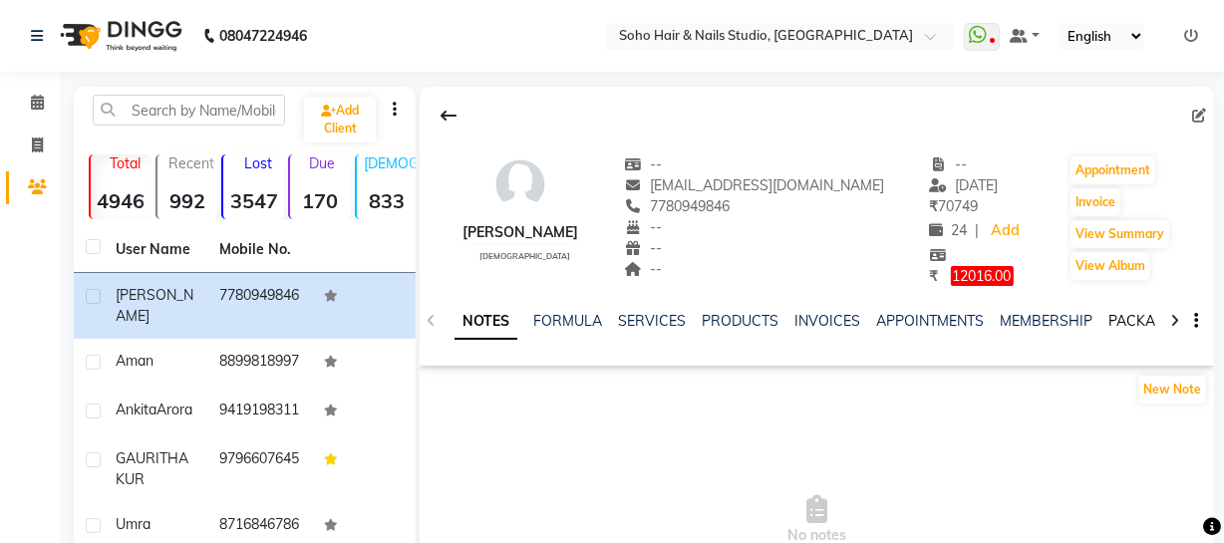
click at [1127, 324] on link "PACKAGES" at bounding box center [1146, 321] width 74 height 18
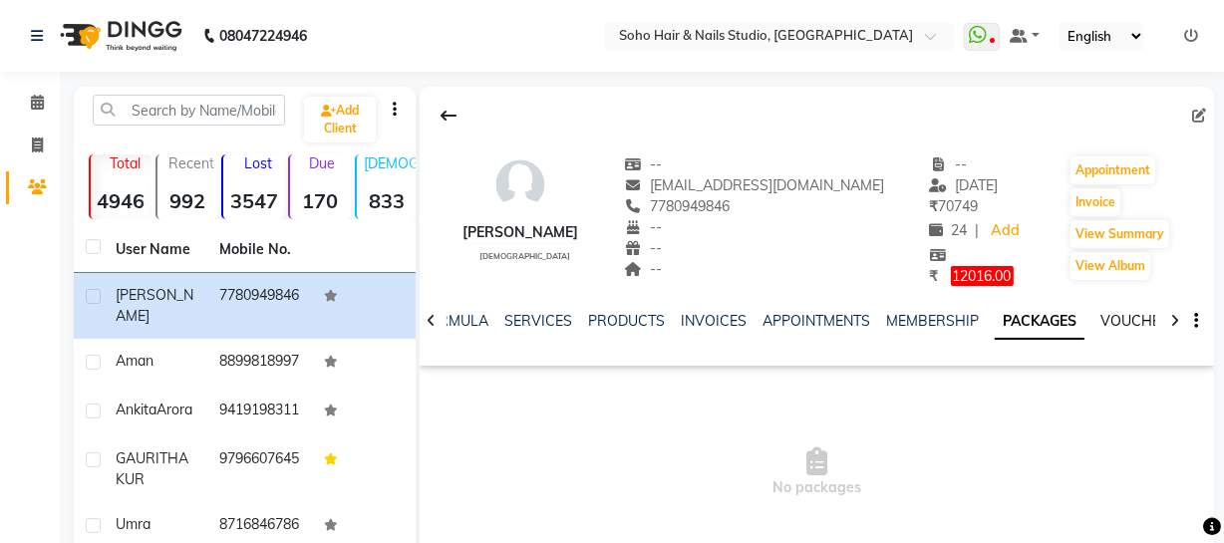
click at [1133, 327] on link "VOUCHERS" at bounding box center [1140, 321] width 79 height 18
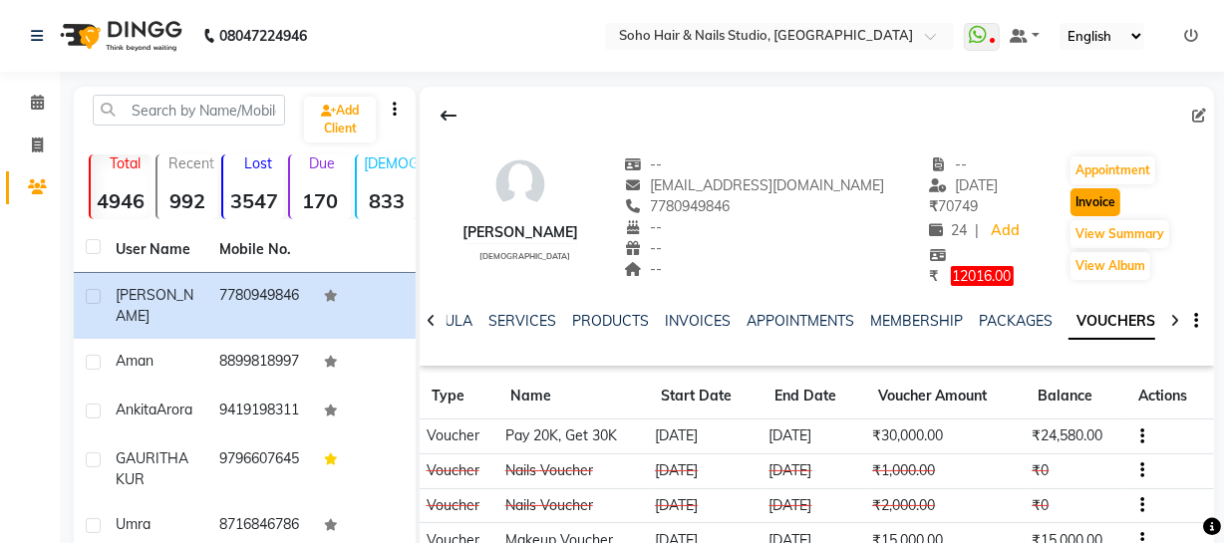
click at [1080, 204] on button "Invoice" at bounding box center [1096, 202] width 50 height 28
select select "service"
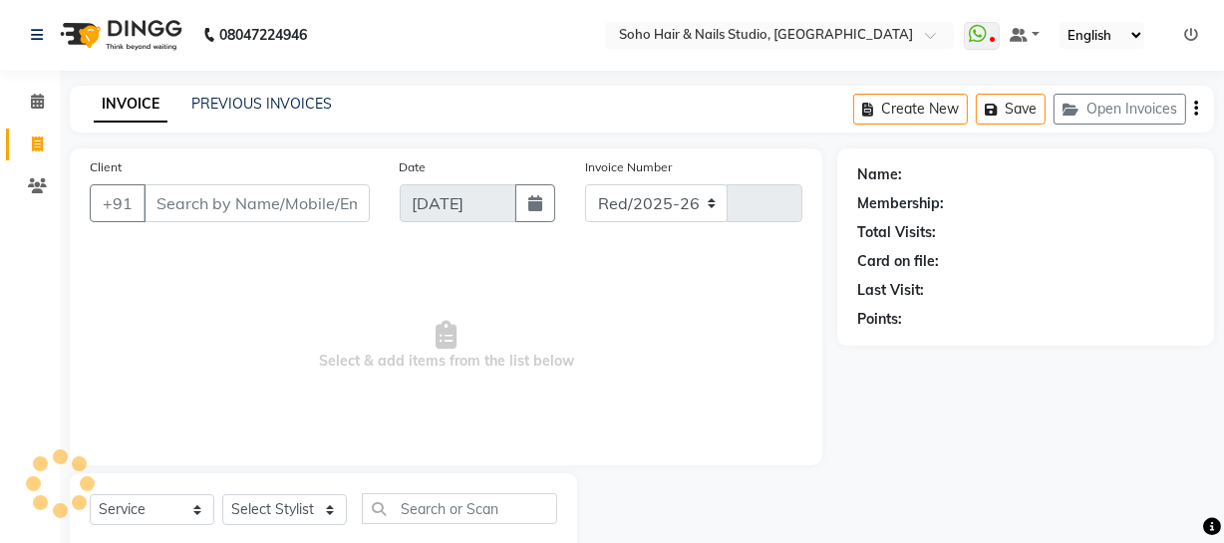
select select "735"
type input "3998"
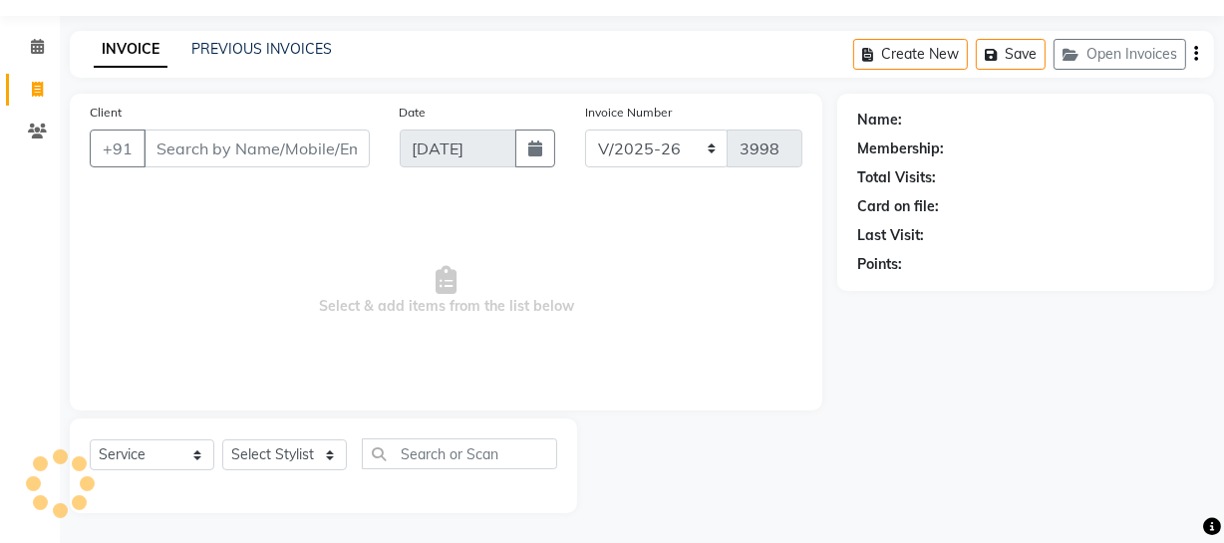
type input "7780949846"
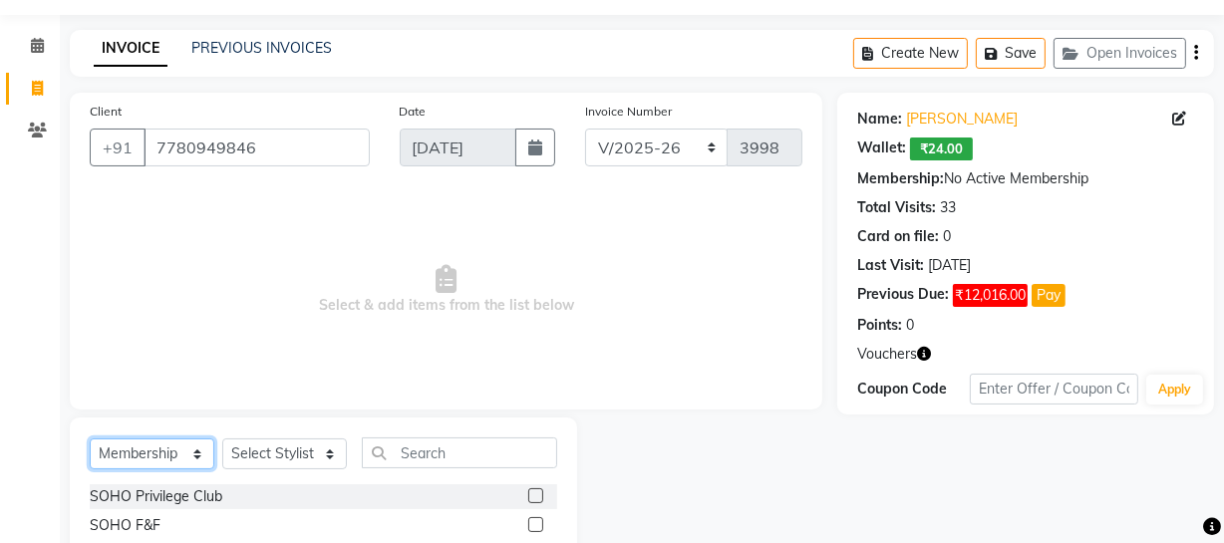
click at [169, 451] on select "Select Service Product Membership Package Voucher Prepaid Gift Card" at bounding box center [152, 454] width 125 height 31
select select "service"
click at [90, 439] on select "Select Service Product Membership Package Voucher Prepaid Gift Card" at bounding box center [152, 454] width 125 height 31
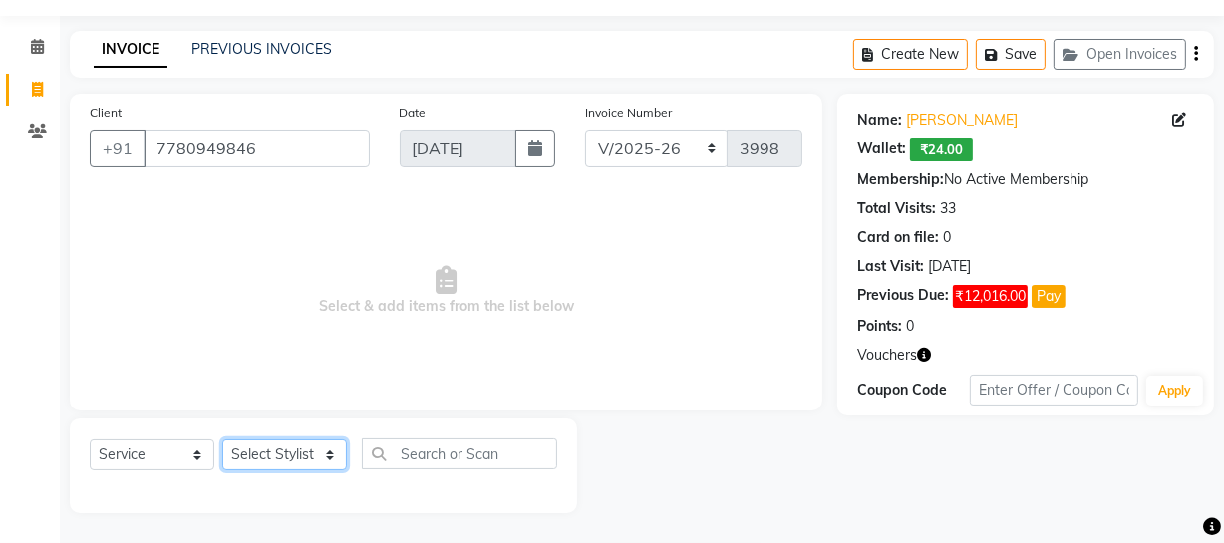
click at [316, 466] on select "Select Stylist [PERSON_NAME] Adhamya [PERSON_NAME] [PERSON_NAME] [PERSON_NAME] …" at bounding box center [284, 455] width 125 height 31
click at [440, 269] on icon at bounding box center [446, 280] width 21 height 28
click at [24, 145] on link "Clients" at bounding box center [30, 132] width 48 height 33
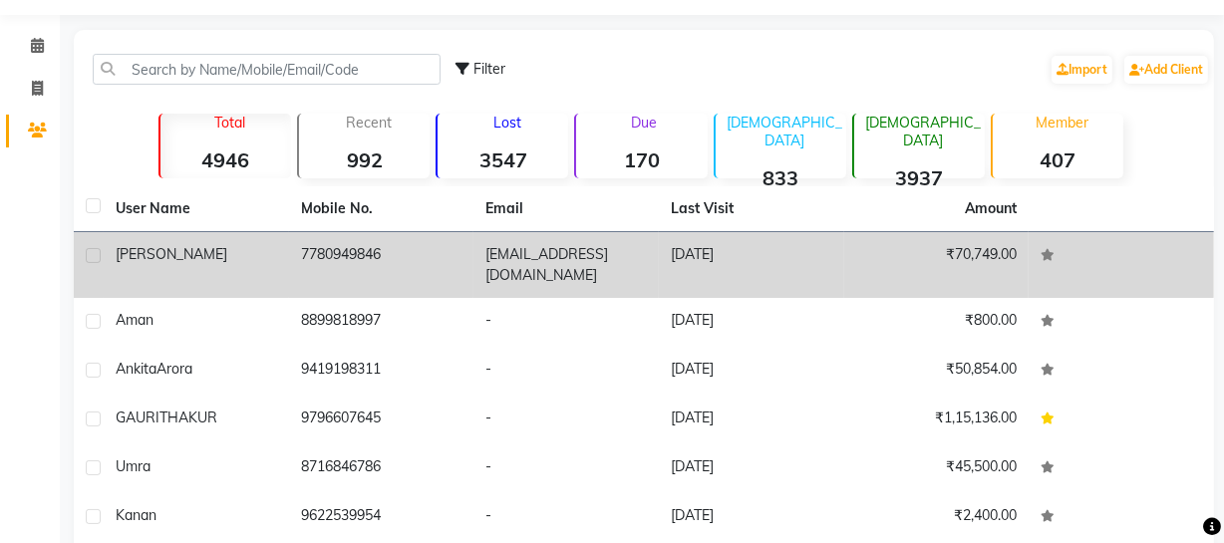
click at [539, 279] on td "[EMAIL_ADDRESS][DOMAIN_NAME]" at bounding box center [566, 265] width 185 height 66
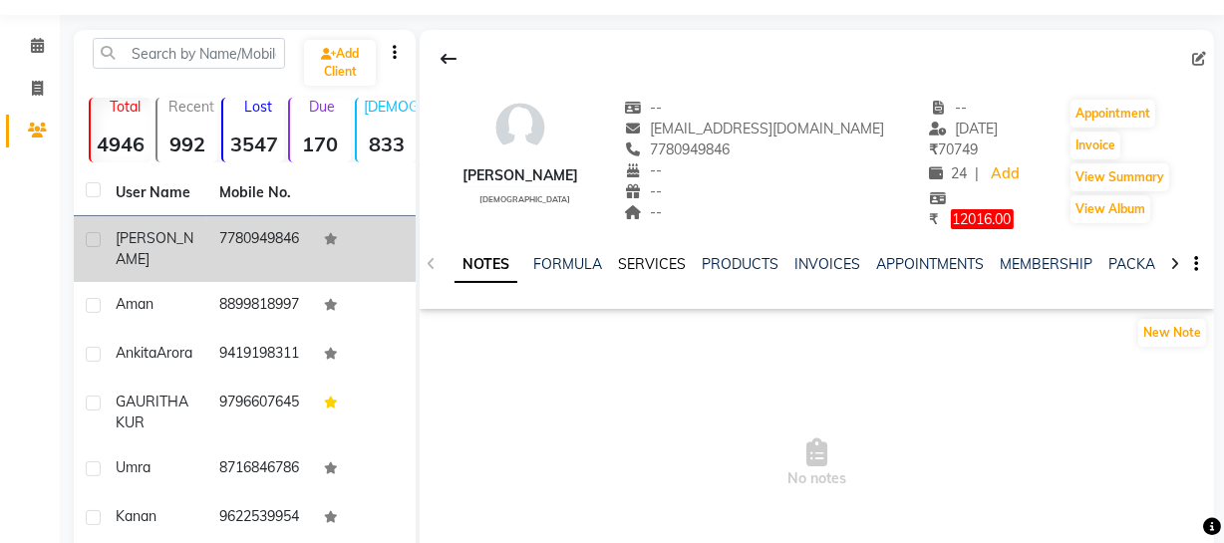
click at [642, 265] on link "SERVICES" at bounding box center [652, 264] width 68 height 18
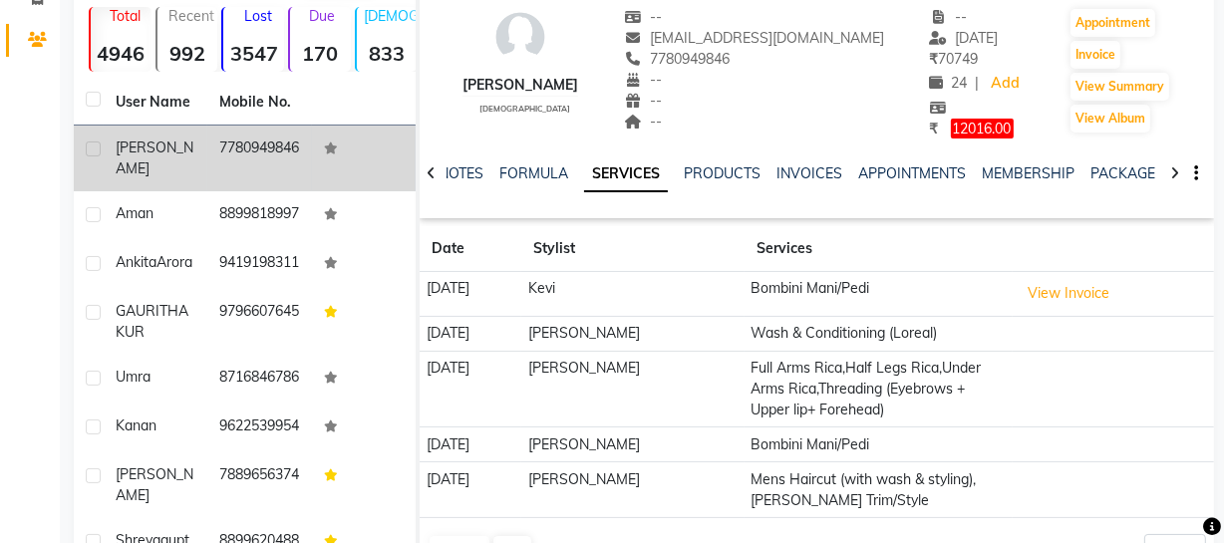
scroll to position [238, 0]
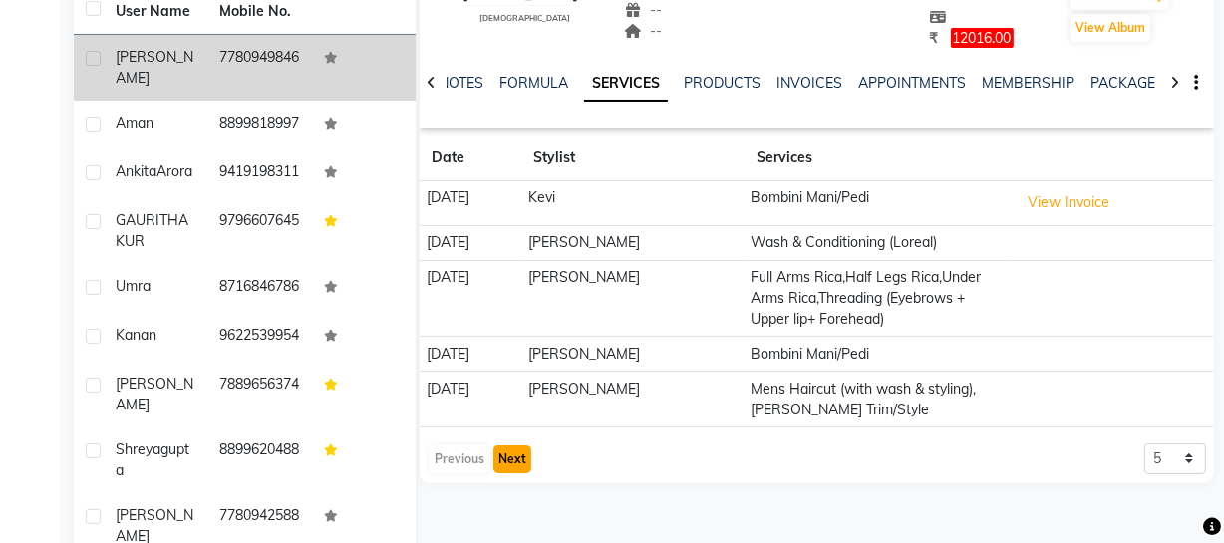
click at [520, 453] on button "Next" at bounding box center [513, 460] width 38 height 28
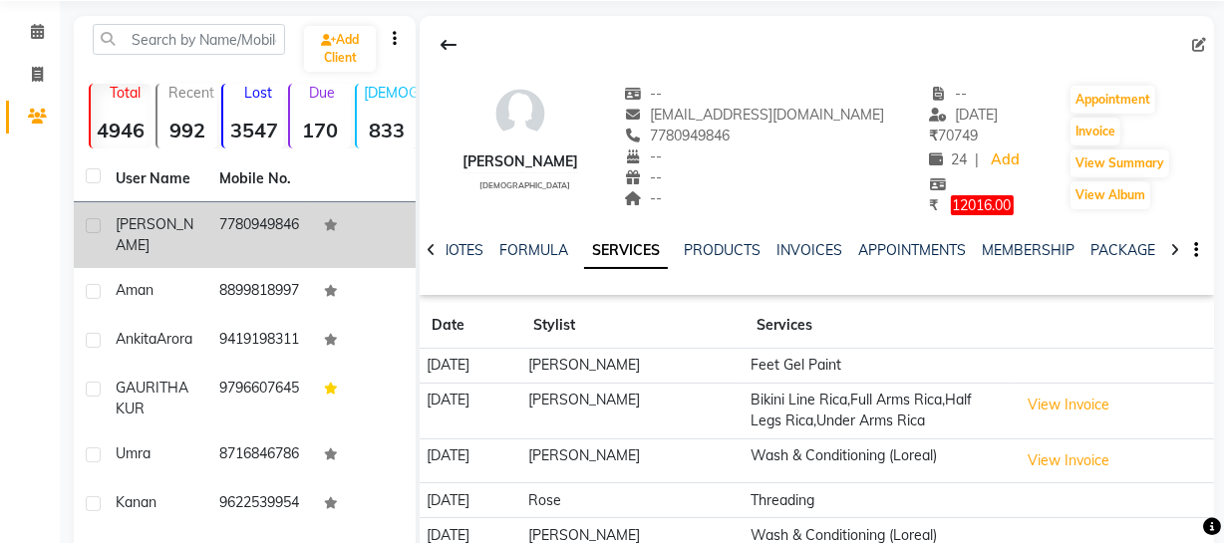
scroll to position [0, 0]
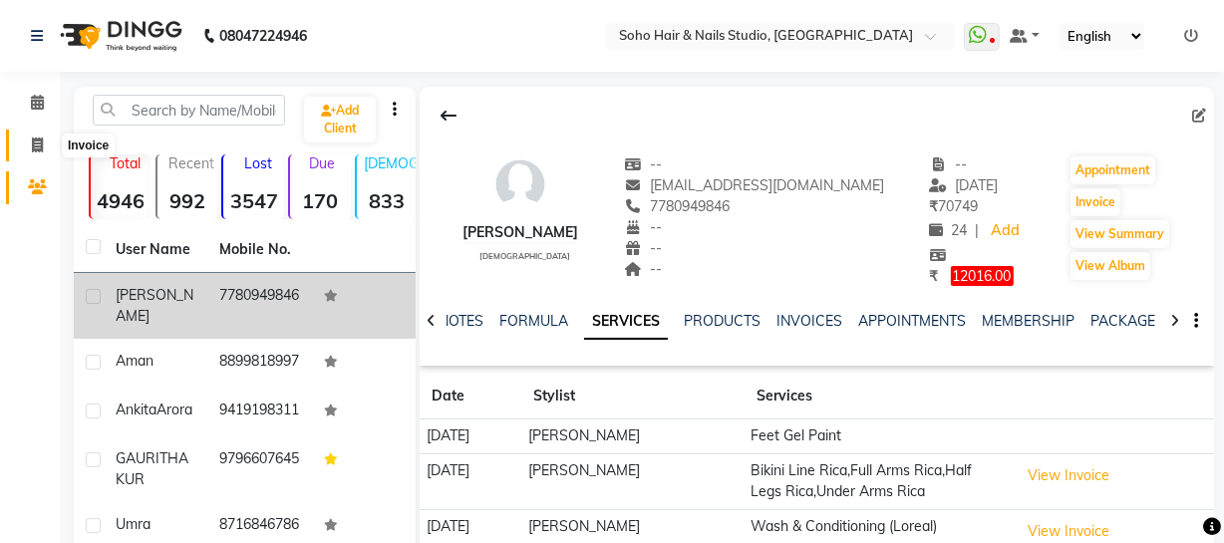
click at [40, 135] on span at bounding box center [37, 146] width 35 height 23
select select "service"
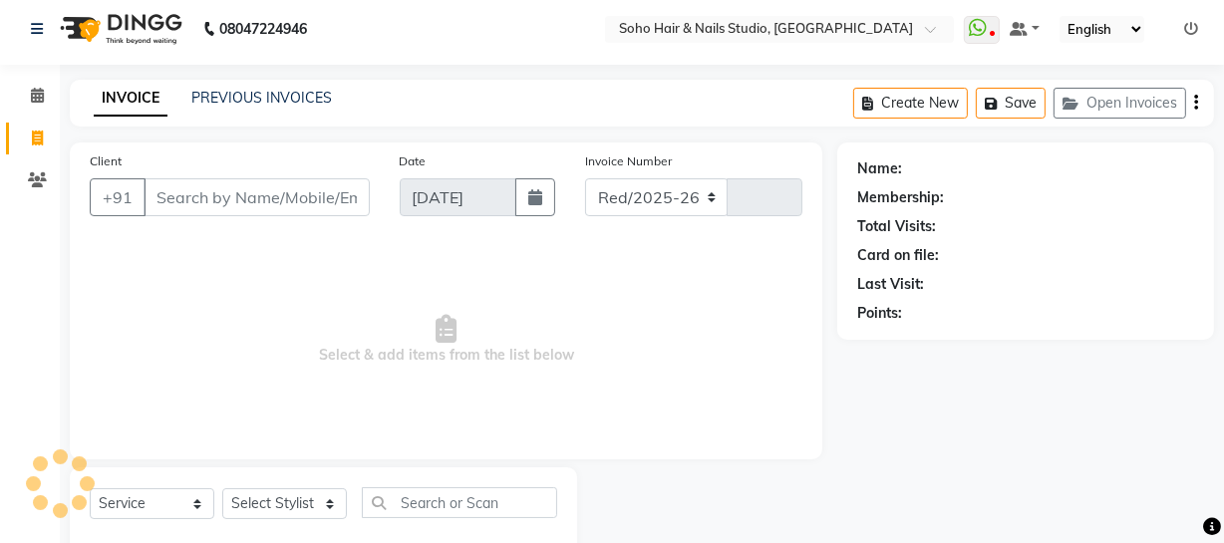
select select "735"
type input "3998"
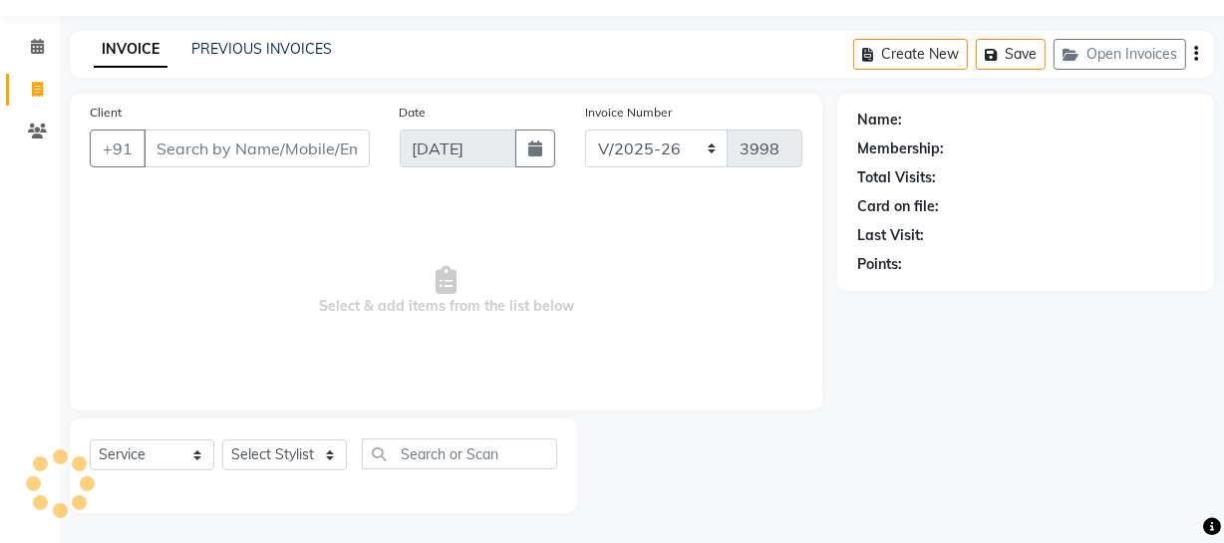
select select "membership"
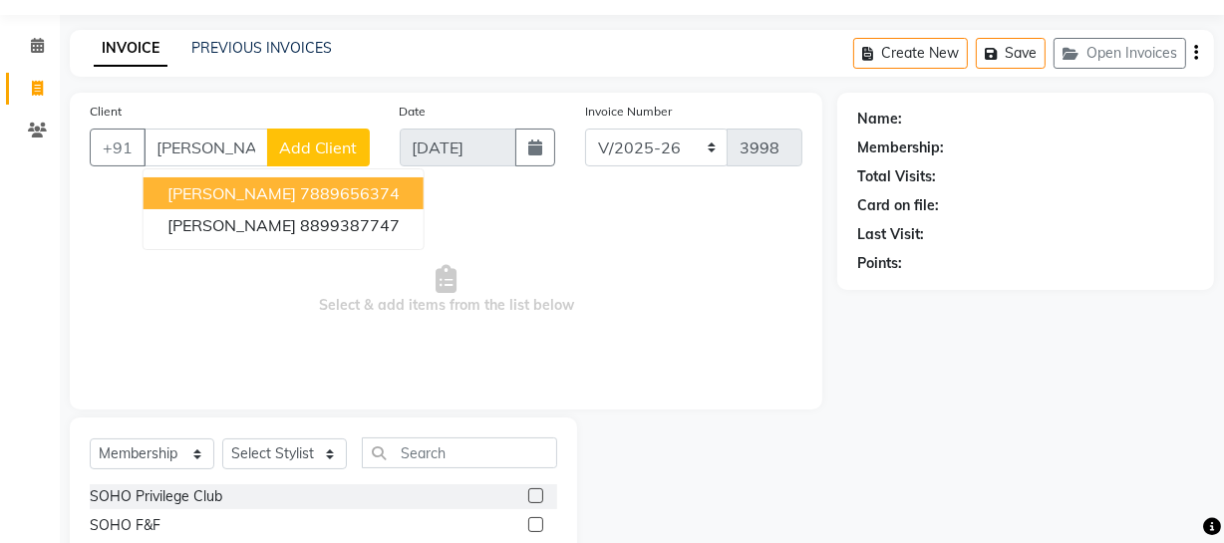
click at [228, 191] on span "[PERSON_NAME]" at bounding box center [232, 193] width 129 height 20
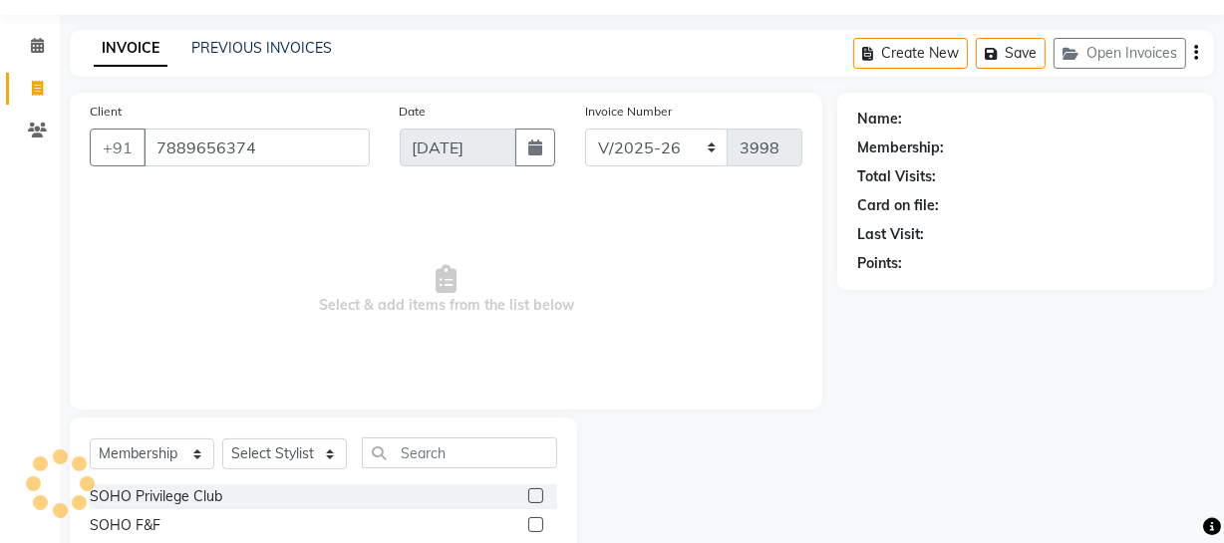
type input "7889656374"
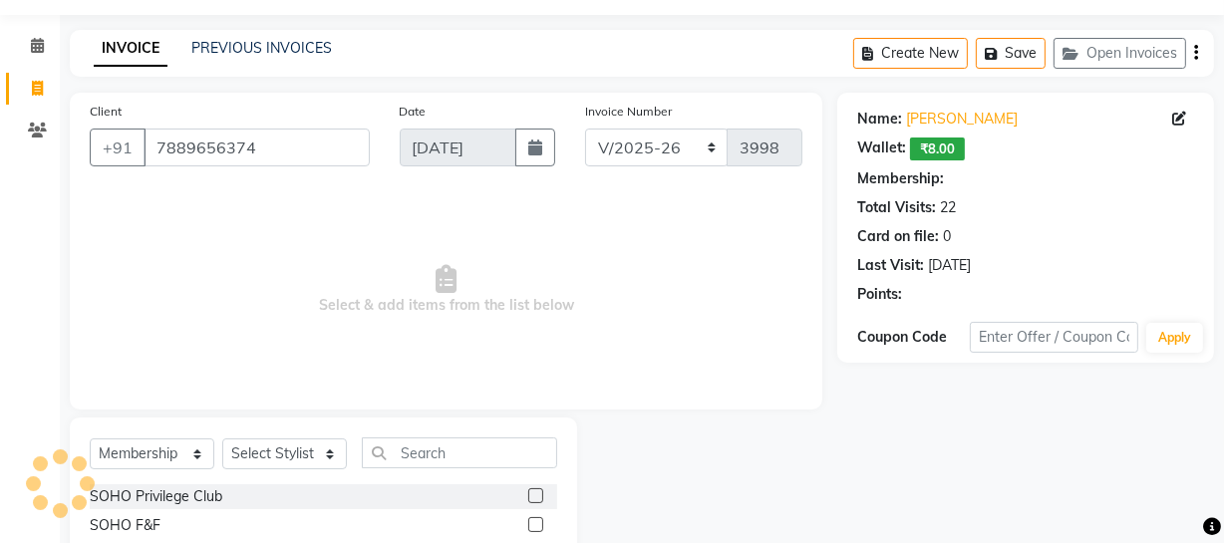
select select "1: Object"
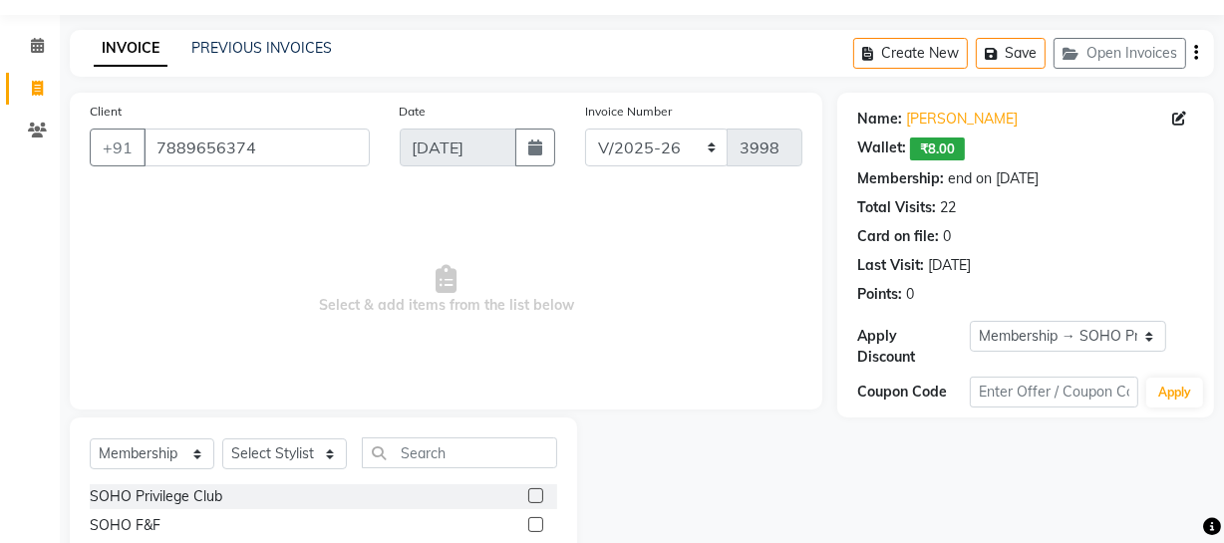
scroll to position [114, 0]
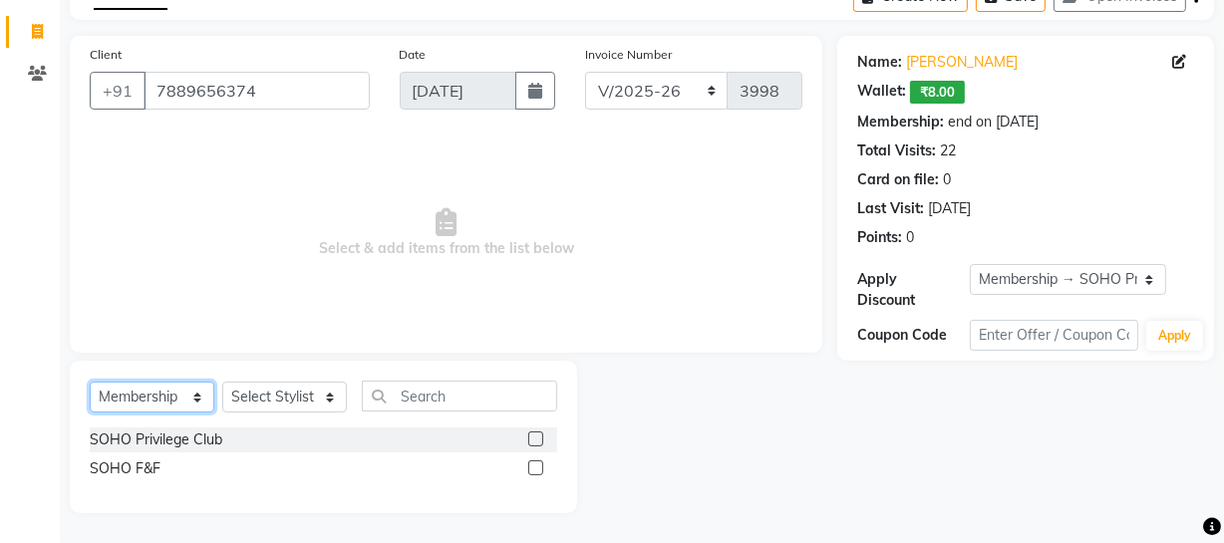
click at [157, 391] on select "Select Service Product Membership Package Voucher Prepaid Gift Card" at bounding box center [152, 397] width 125 height 31
select select "service"
click at [90, 413] on select "Select Service Product Membership Package Voucher Prepaid Gift Card" at bounding box center [152, 397] width 125 height 31
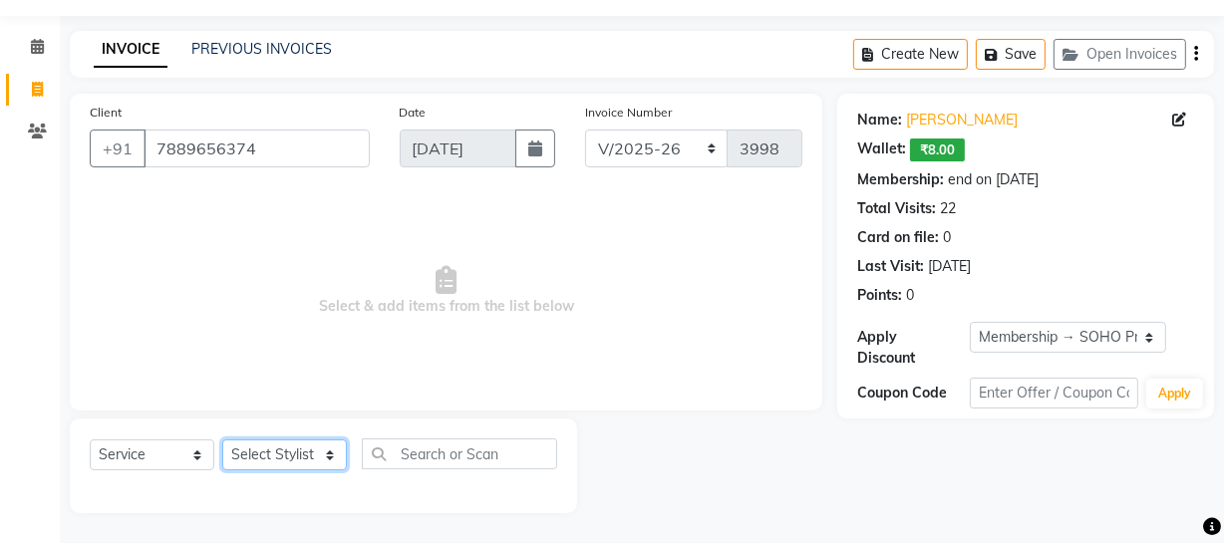
drag, startPoint x: 269, startPoint y: 456, endPoint x: 248, endPoint y: 442, distance: 25.2
click at [266, 458] on select "Select Stylist [PERSON_NAME] Adhamya [PERSON_NAME] [PERSON_NAME] [PERSON_NAME] …" at bounding box center [284, 455] width 125 height 31
select select "11749"
click at [222, 440] on select "Select Stylist [PERSON_NAME] Adhamya [PERSON_NAME] [PERSON_NAME] [PERSON_NAME] …" at bounding box center [284, 455] width 125 height 31
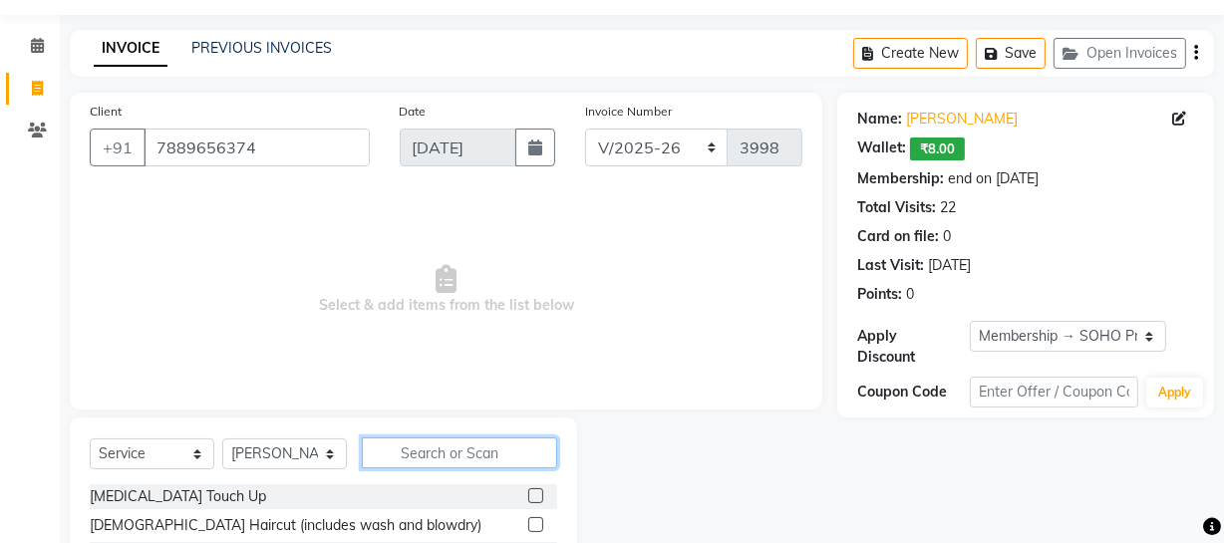
click at [389, 447] on input "text" at bounding box center [459, 453] width 195 height 31
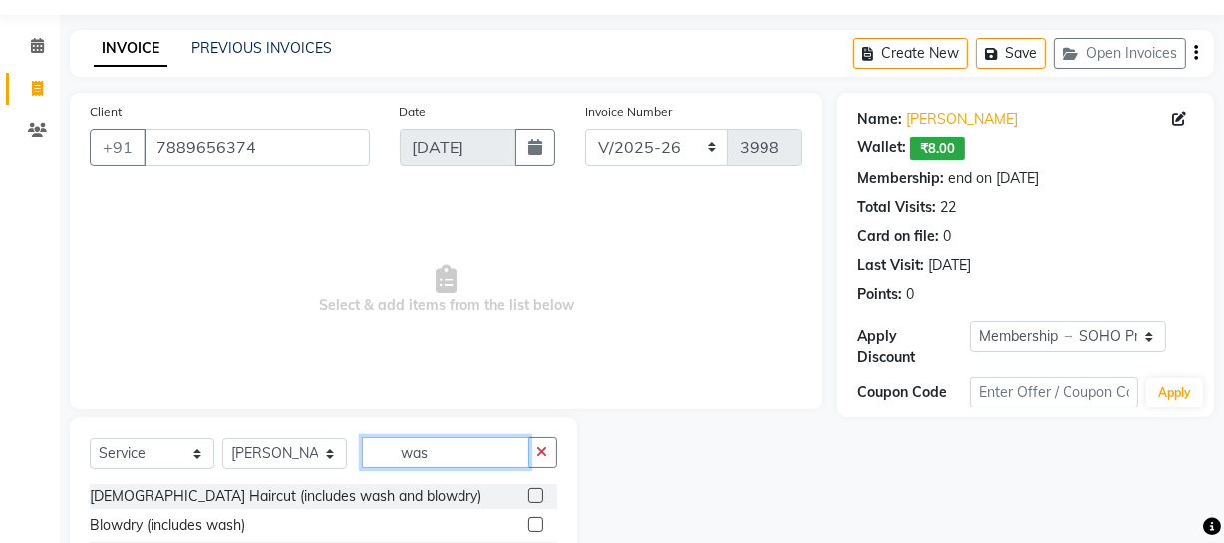
scroll to position [229, 0]
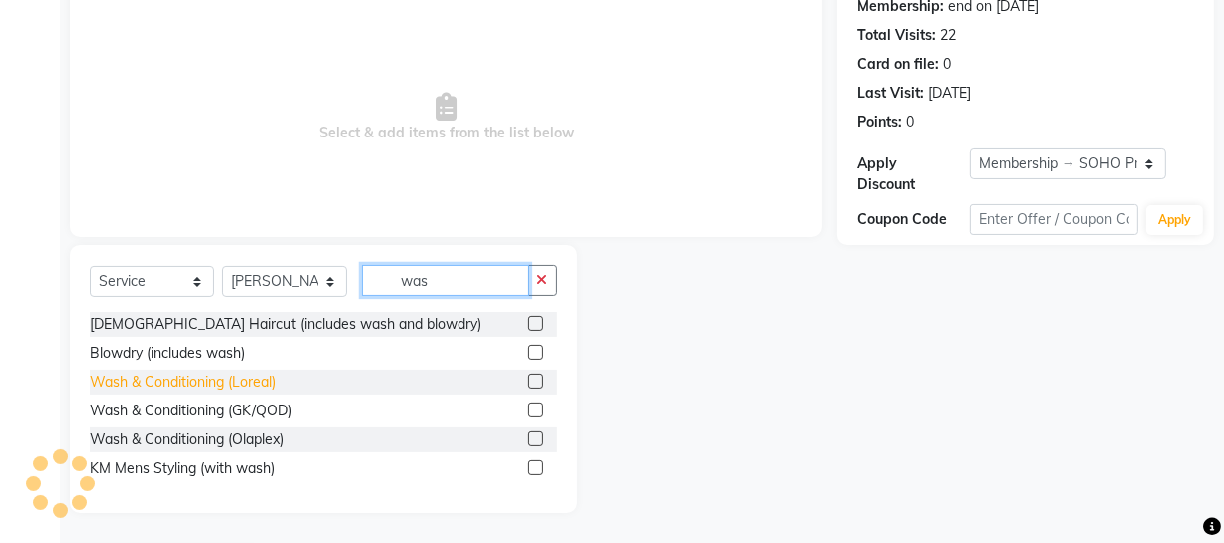
type input "was"
click at [238, 376] on div "Wash & Conditioning (Loreal)" at bounding box center [183, 382] width 186 height 21
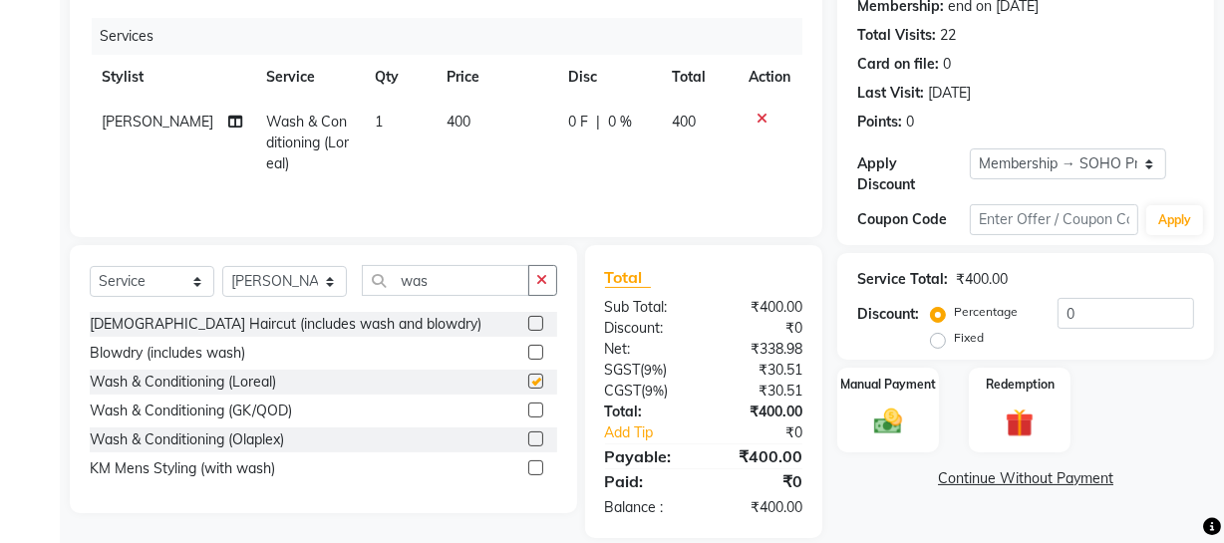
checkbox input "false"
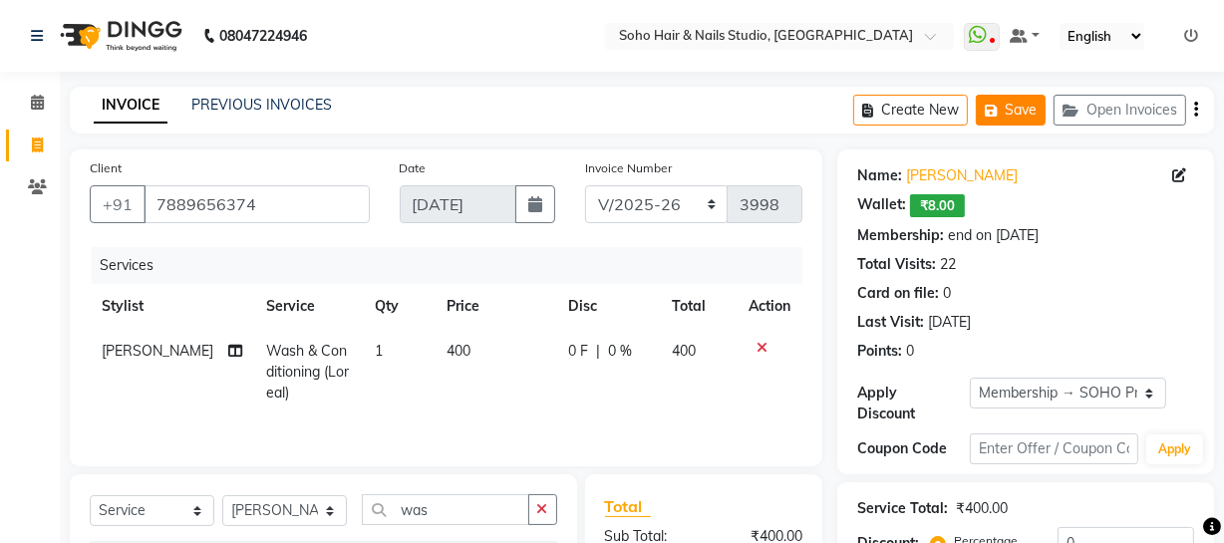
click at [1003, 123] on button "Save" at bounding box center [1011, 110] width 70 height 31
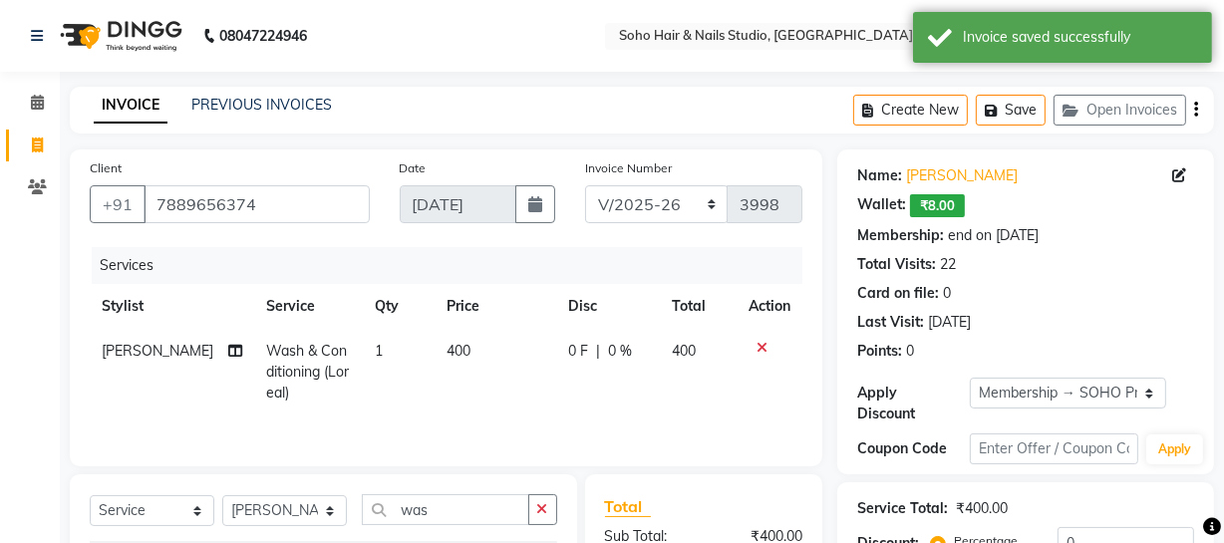
click at [13, 140] on link "Invoice" at bounding box center [30, 146] width 48 height 33
select select "735"
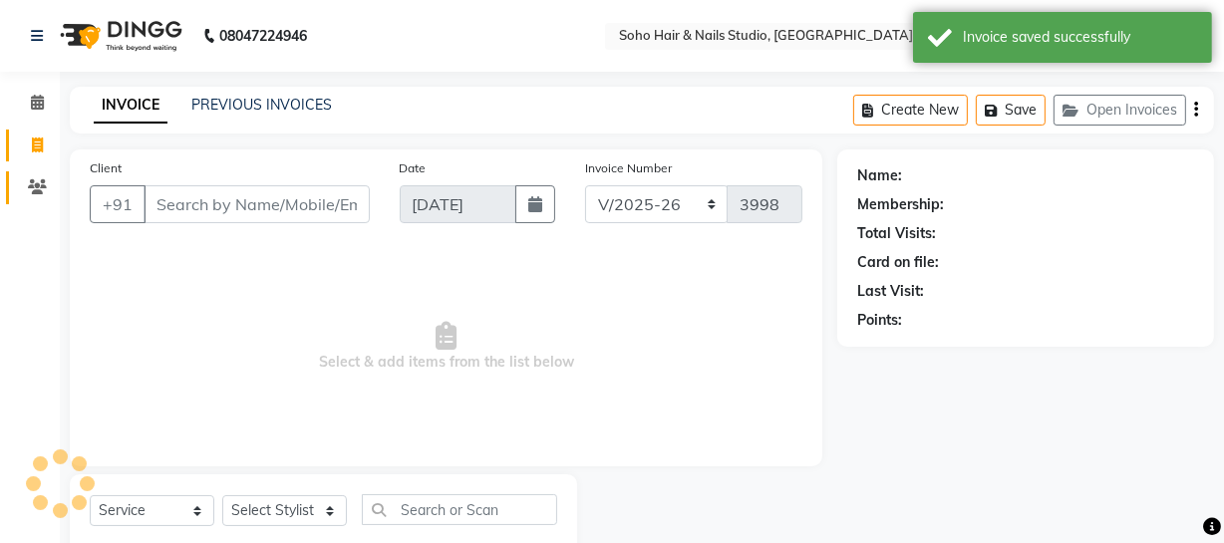
scroll to position [57, 0]
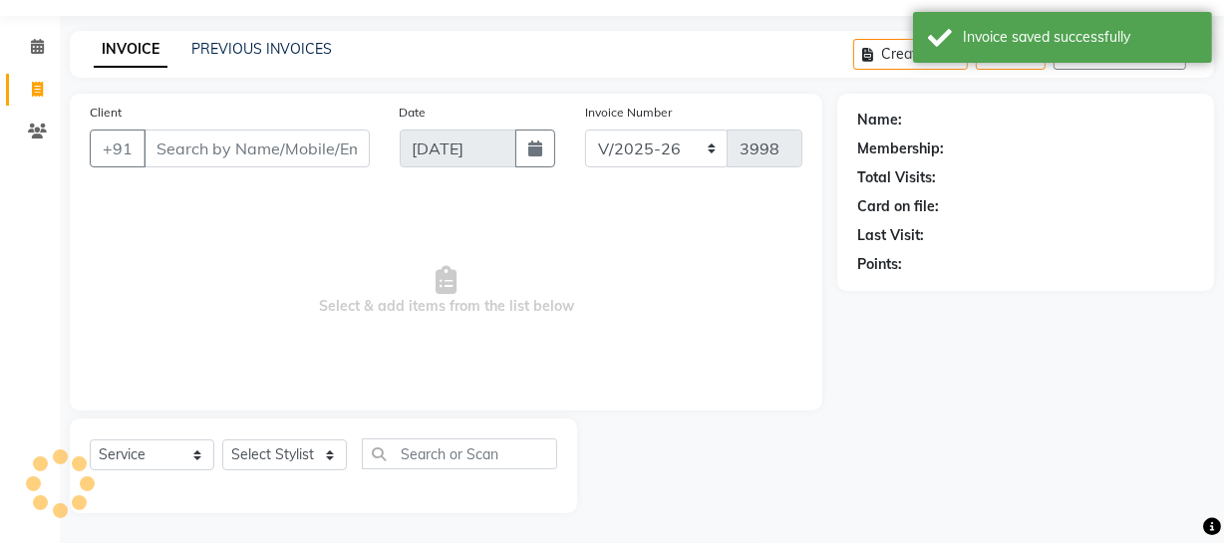
select select "membership"
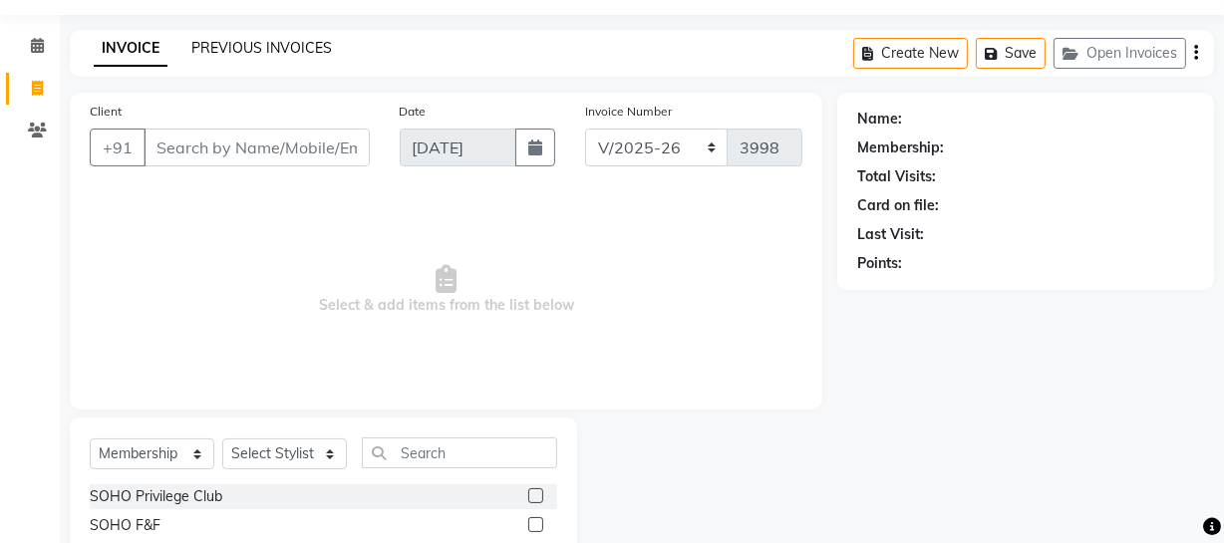
click at [253, 49] on link "PREVIOUS INVOICES" at bounding box center [261, 48] width 141 height 18
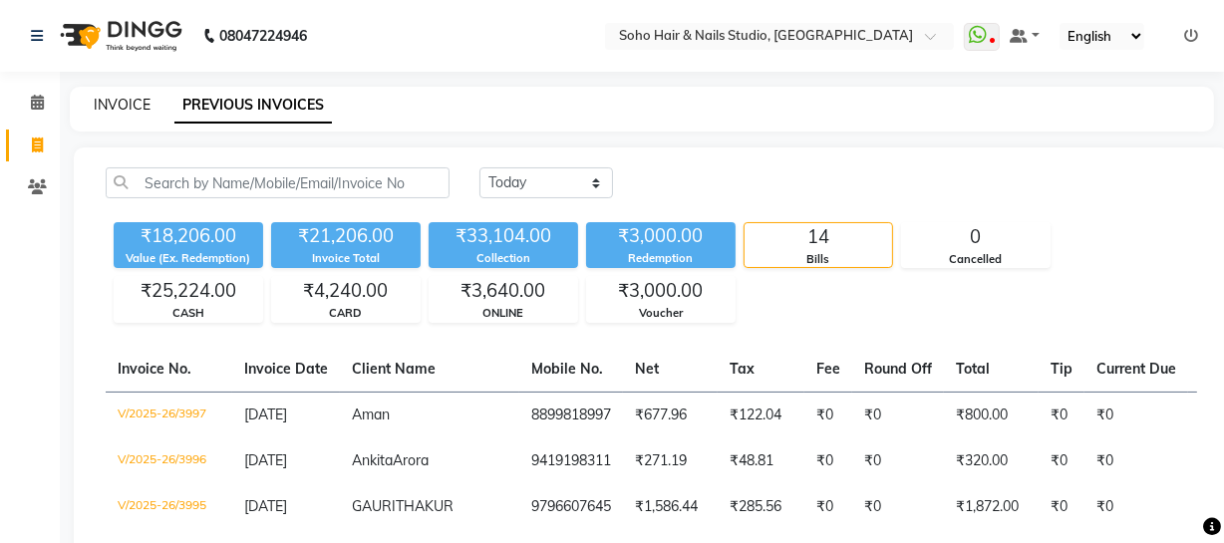
click at [120, 112] on link "INVOICE" at bounding box center [122, 105] width 57 height 18
select select "735"
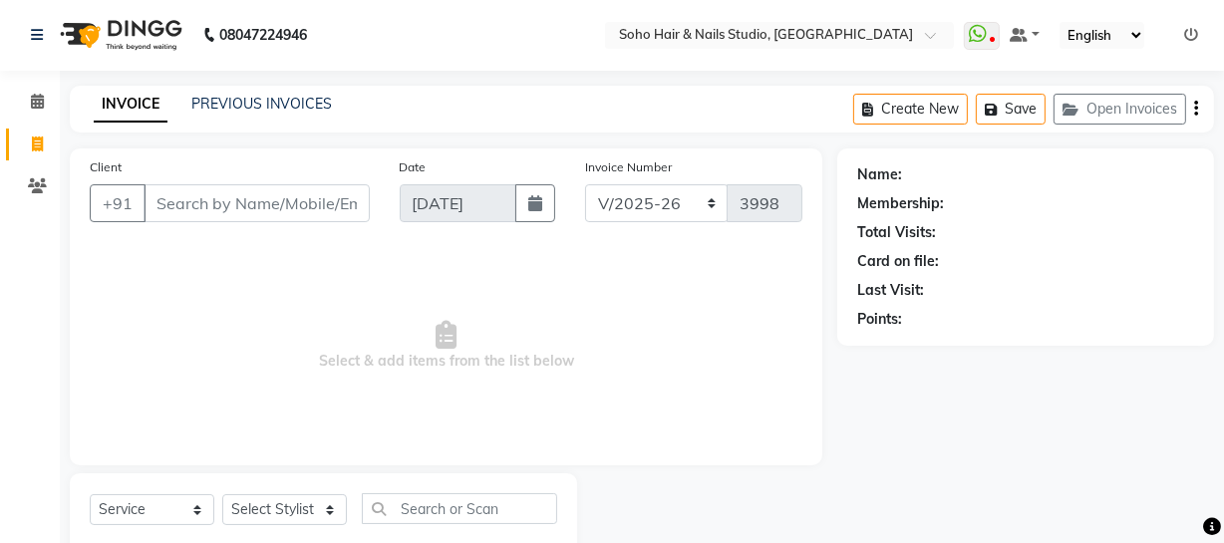
scroll to position [57, 0]
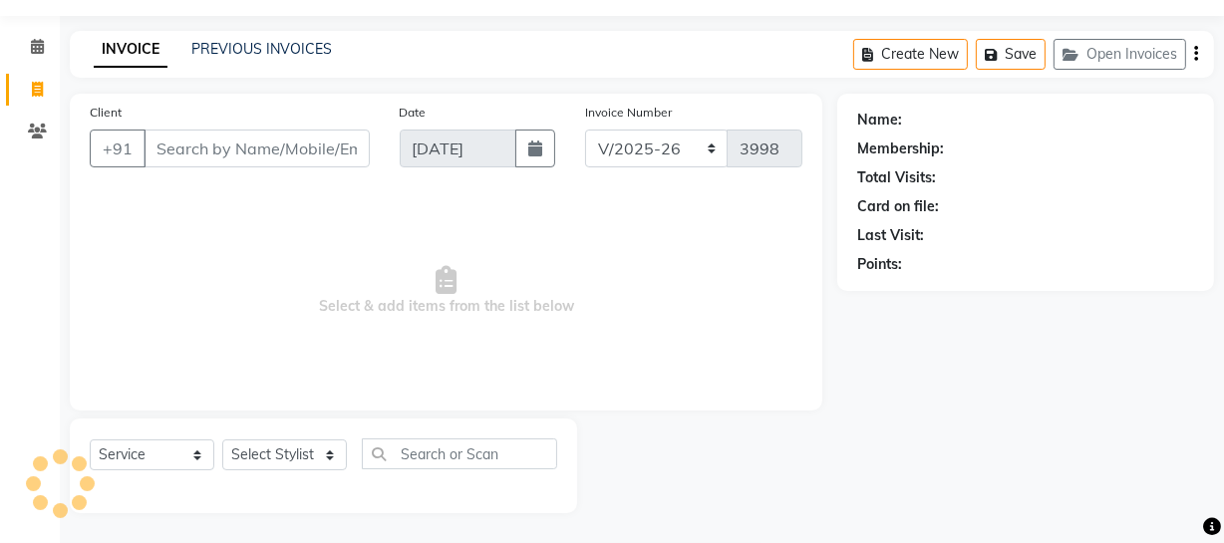
select select "membership"
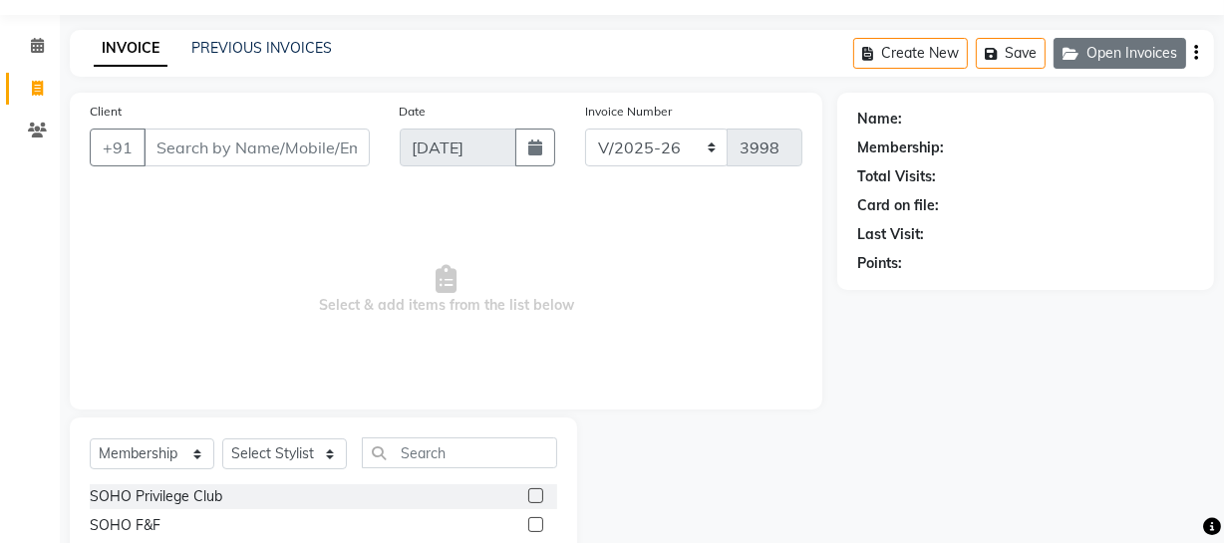
scroll to position [0, 0]
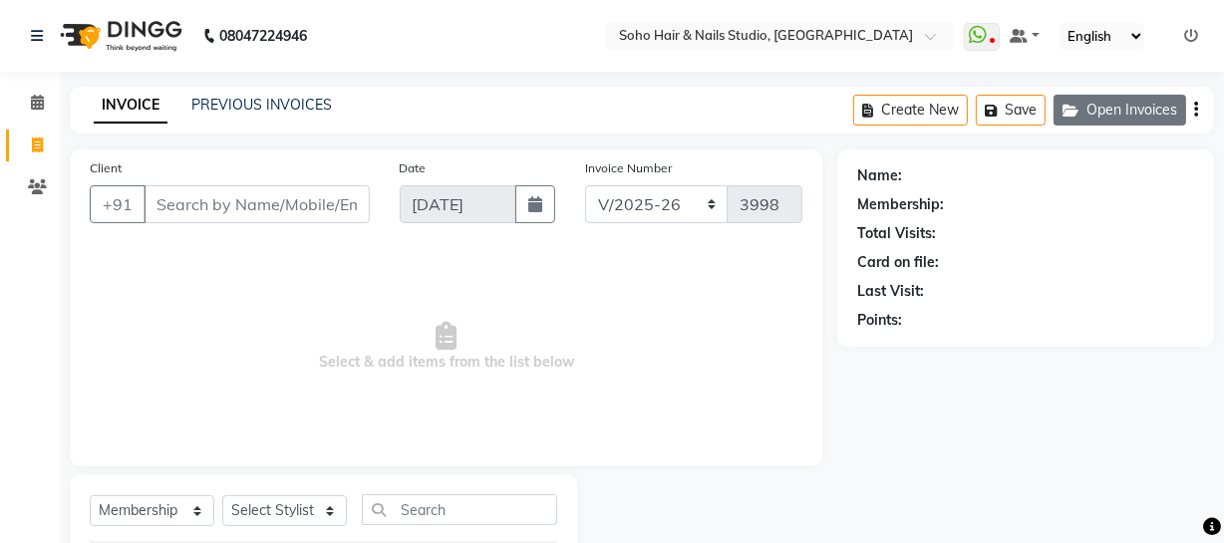
click at [1147, 105] on button "Open Invoices" at bounding box center [1120, 110] width 133 height 31
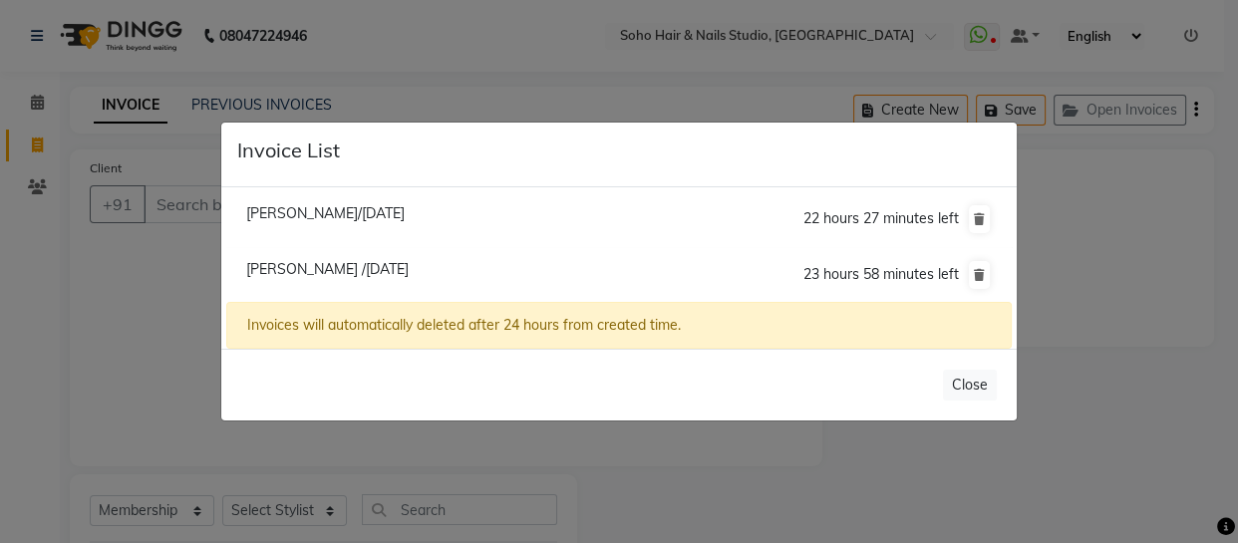
drag, startPoint x: 189, startPoint y: 258, endPoint x: 170, endPoint y: 266, distance: 20.6
click at [189, 259] on ngb-modal-window "Invoice List [PERSON_NAME]/[DATE] 22 hours 27 minutes left [PERSON_NAME] /[DATE…" at bounding box center [619, 271] width 1238 height 543
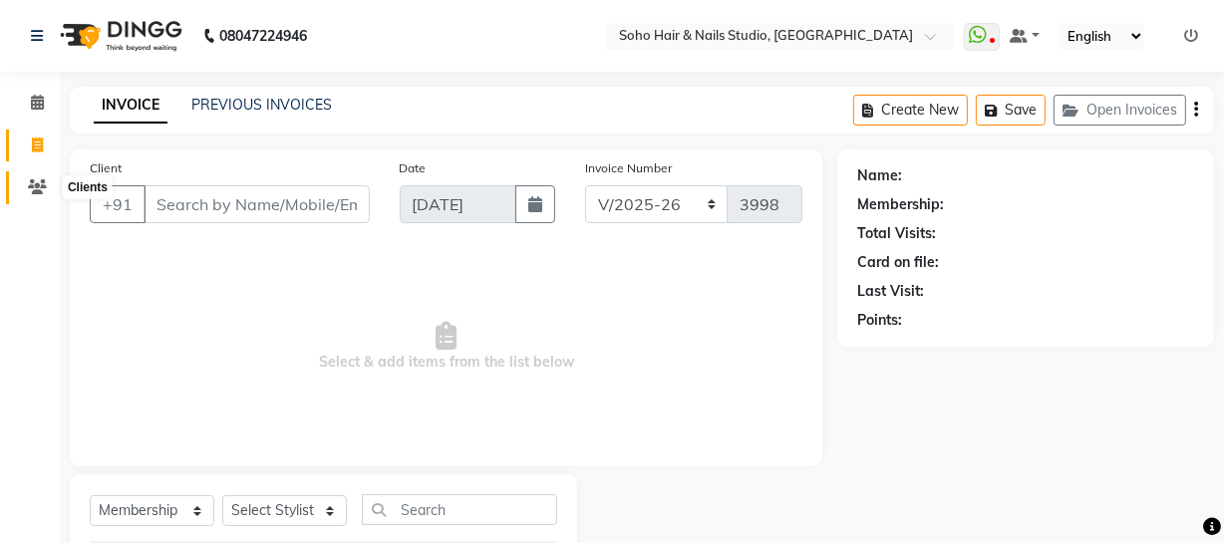
click at [33, 178] on span at bounding box center [37, 187] width 35 height 23
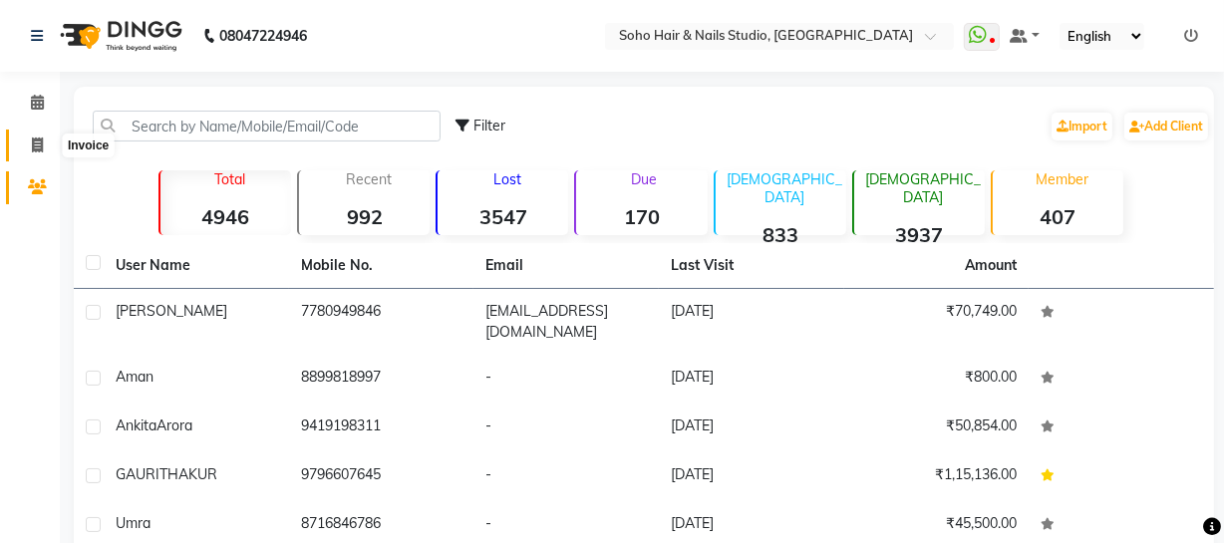
click at [34, 151] on icon at bounding box center [37, 145] width 11 height 15
select select "735"
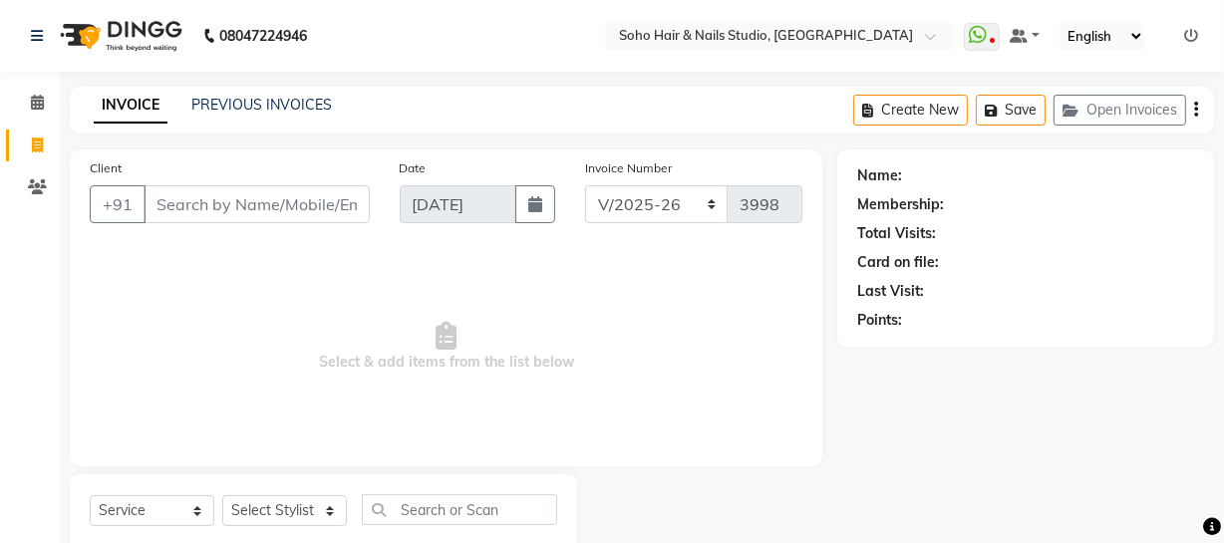
scroll to position [57, 0]
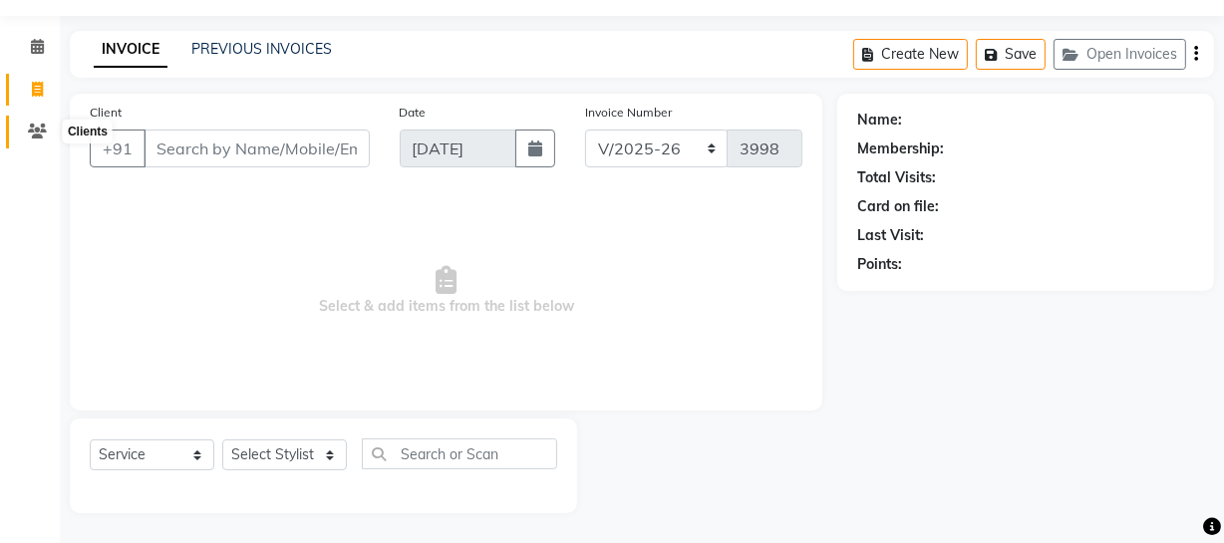
select select "membership"
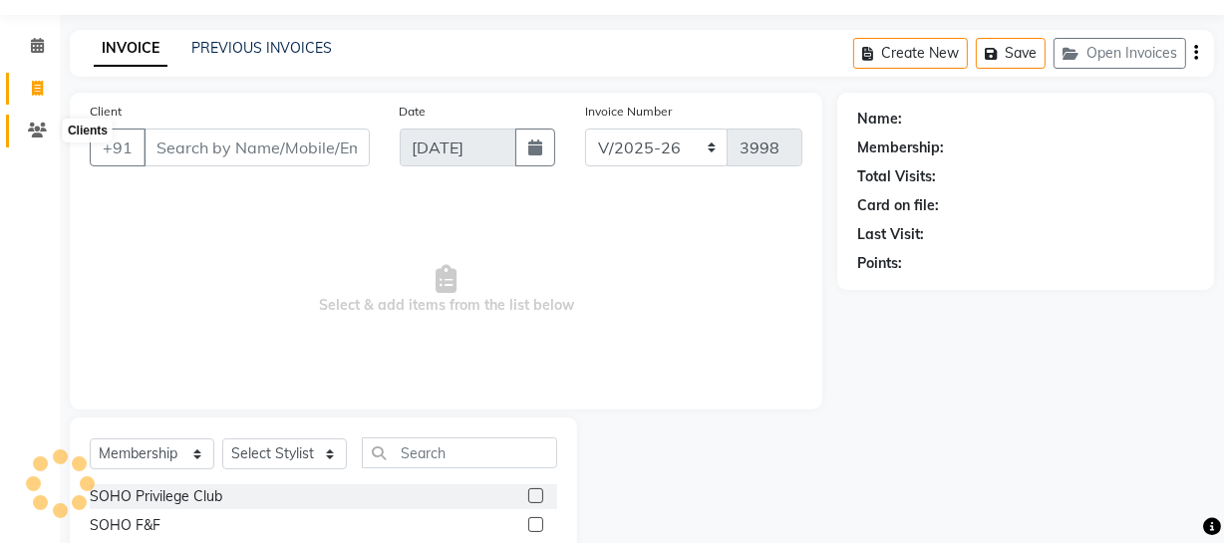
click at [34, 137] on icon at bounding box center [37, 130] width 19 height 15
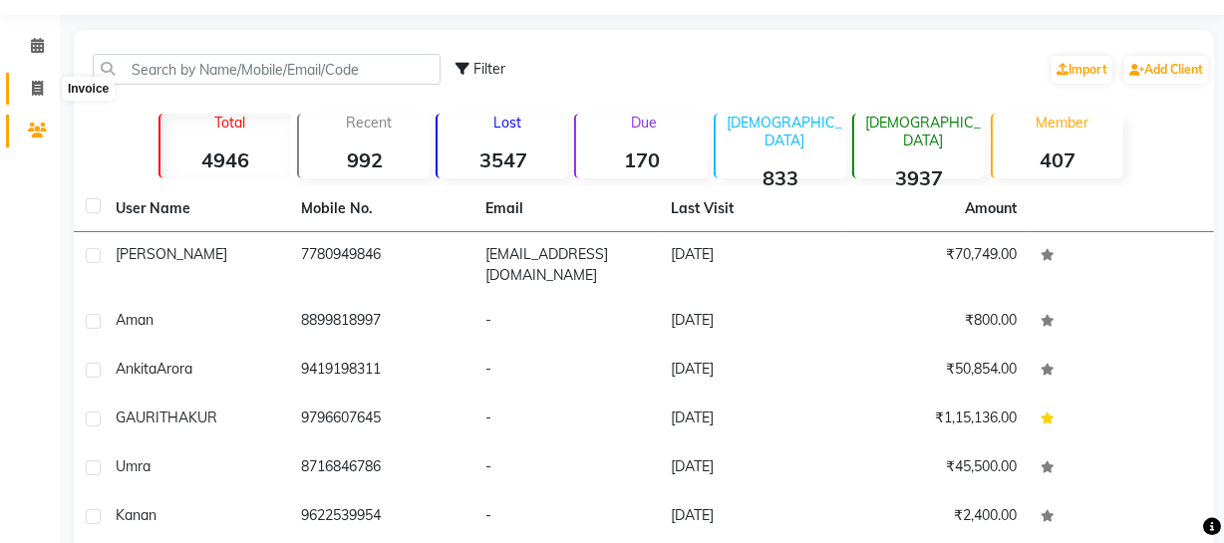
click at [39, 85] on icon at bounding box center [37, 88] width 11 height 15
select select "service"
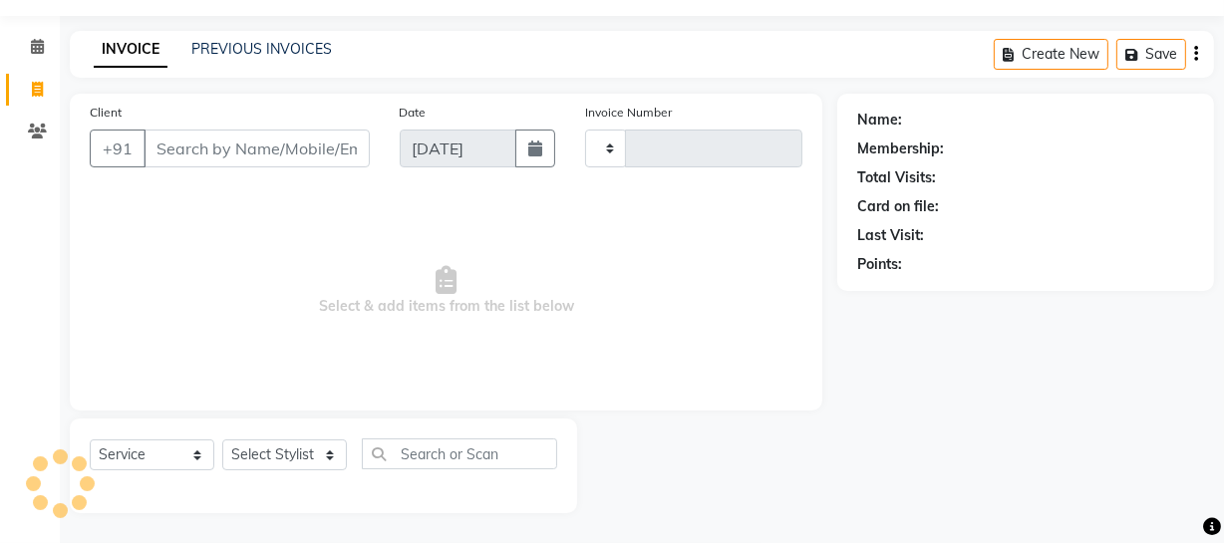
type input "3998"
select select "735"
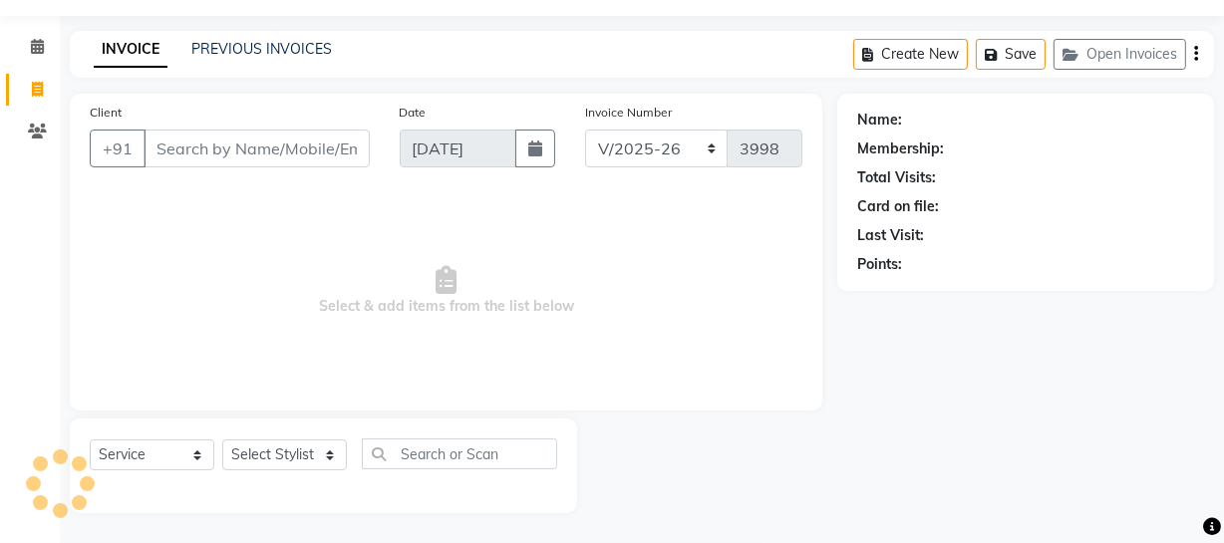
select select "membership"
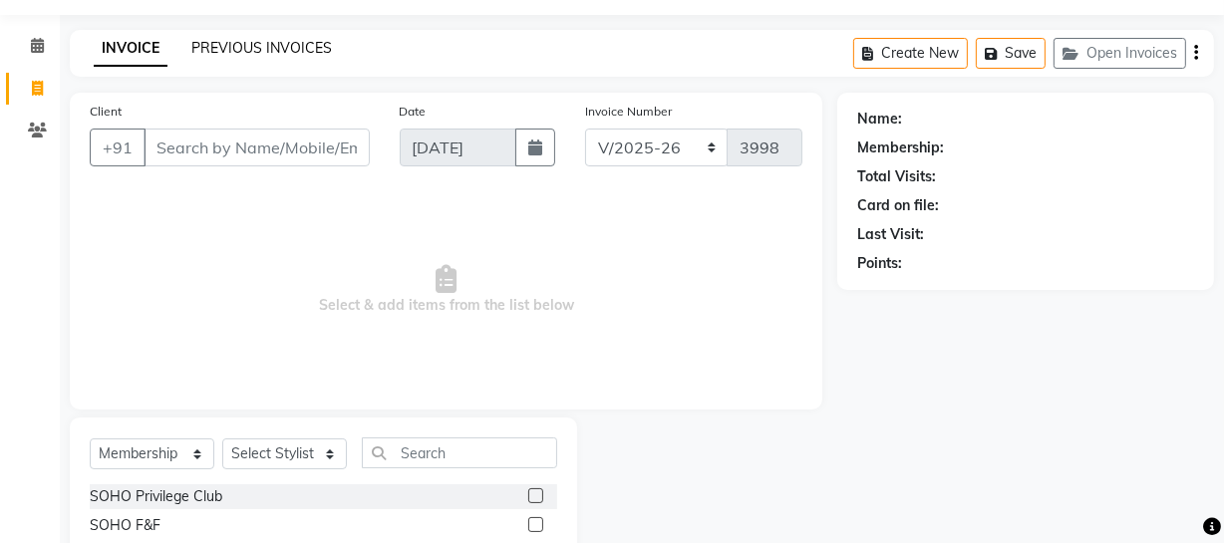
click at [230, 50] on link "PREVIOUS INVOICES" at bounding box center [261, 48] width 141 height 18
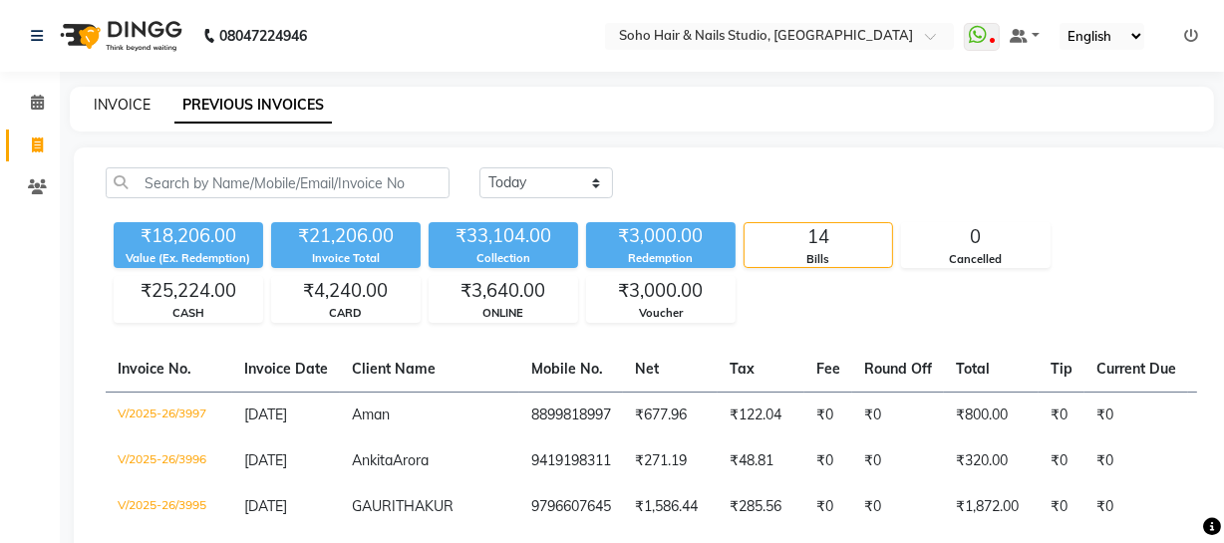
click at [94, 100] on link "INVOICE" at bounding box center [122, 105] width 57 height 18
select select "735"
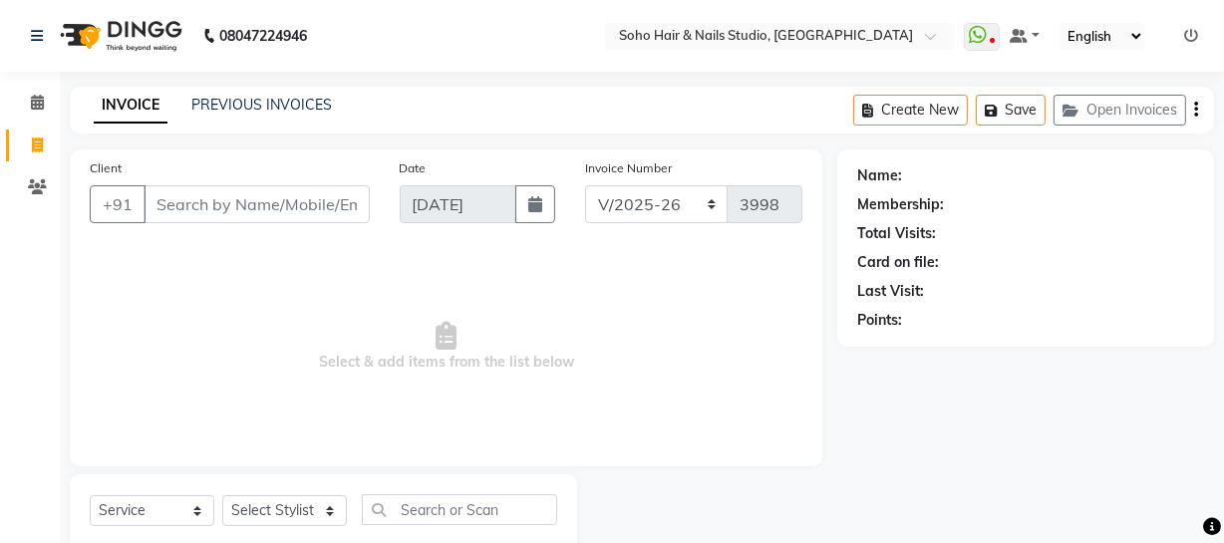
scroll to position [57, 0]
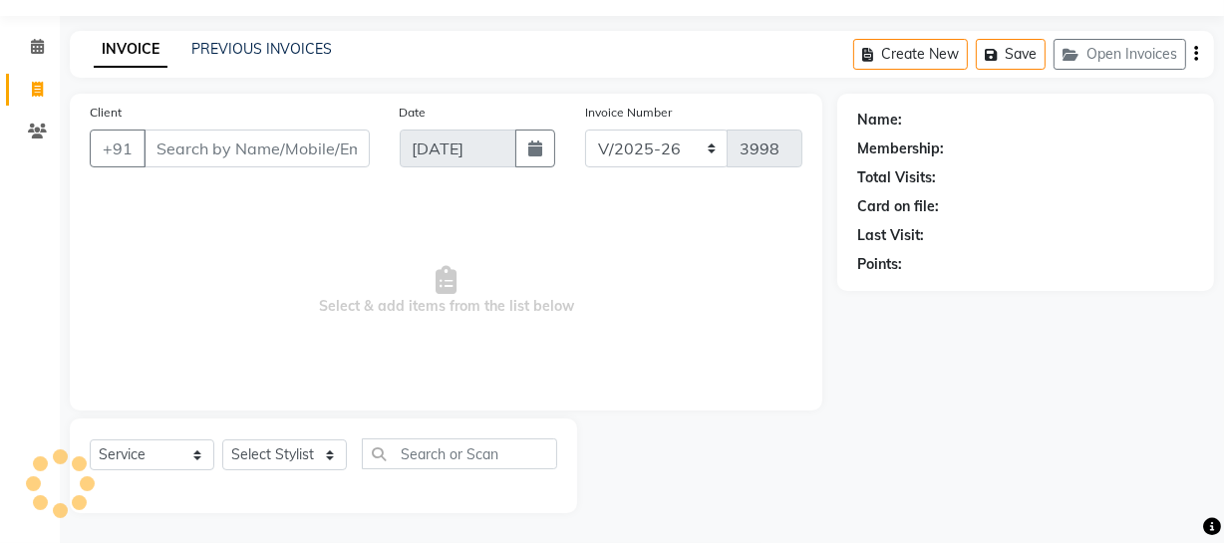
select select "membership"
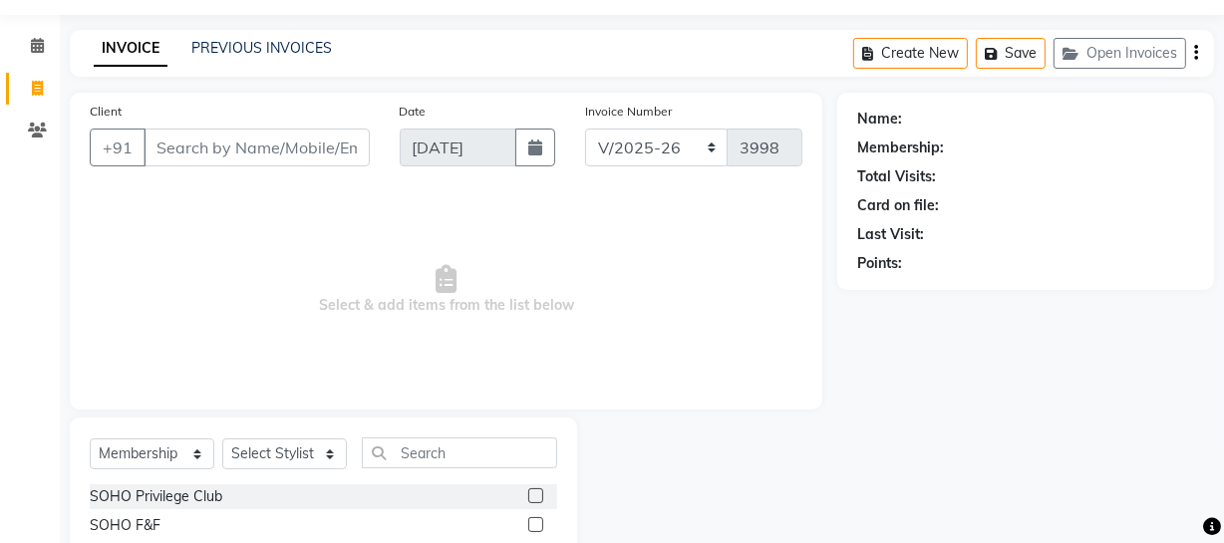
scroll to position [0, 0]
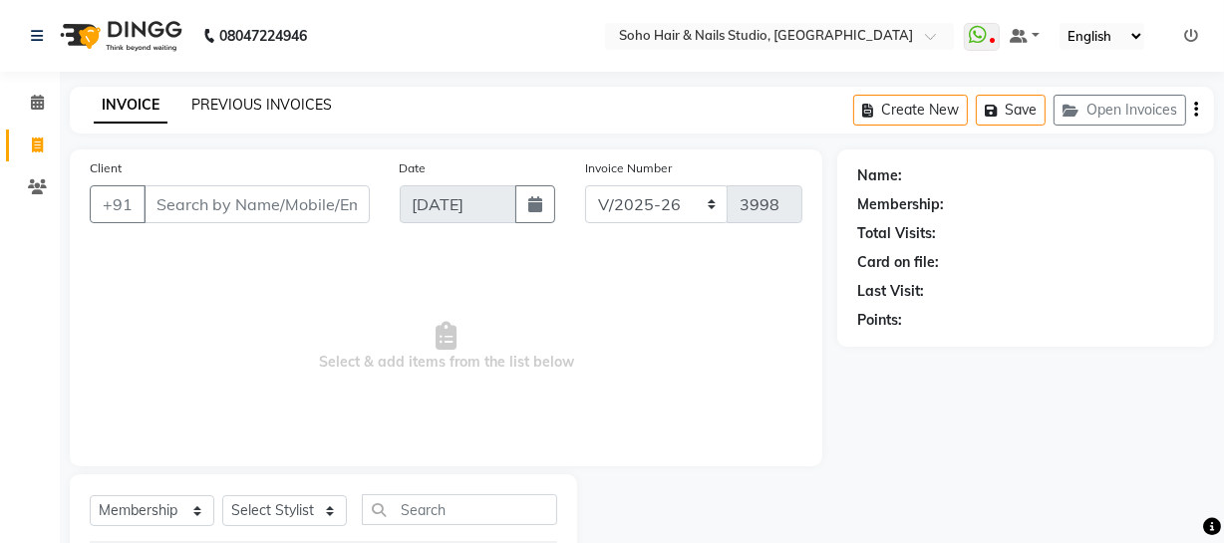
click at [231, 98] on link "PREVIOUS INVOICES" at bounding box center [261, 105] width 141 height 18
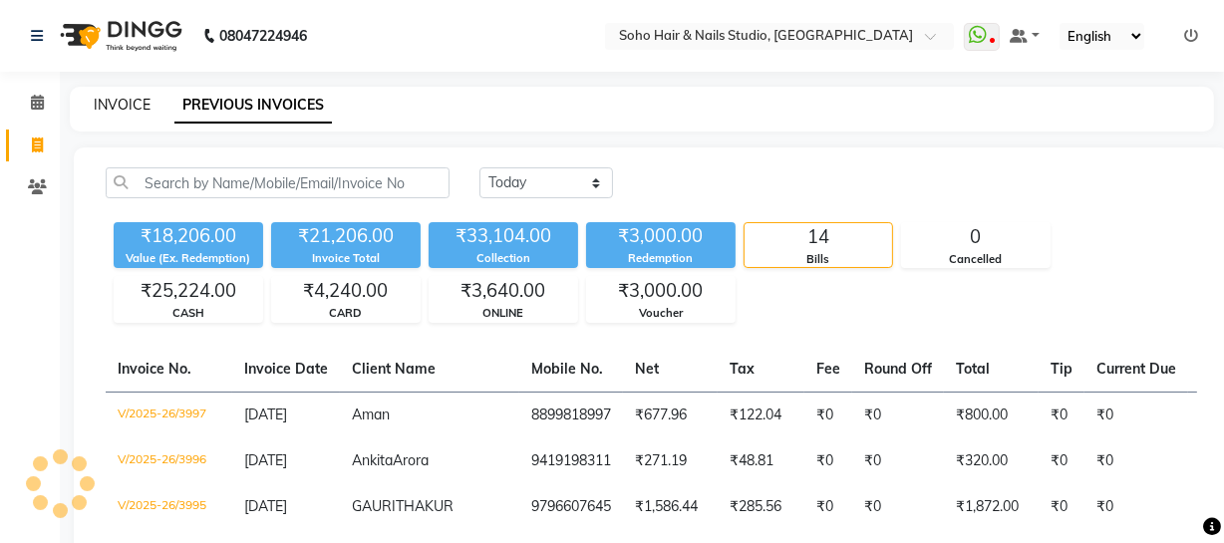
click at [130, 98] on link "INVOICE" at bounding box center [122, 105] width 57 height 18
select select "service"
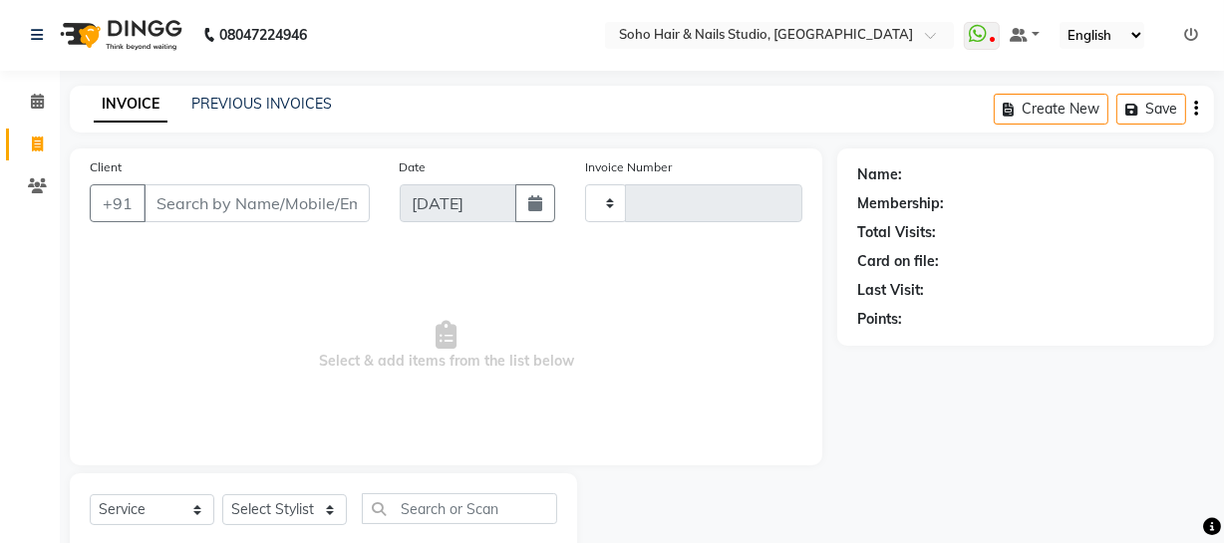
type input "3998"
select select "735"
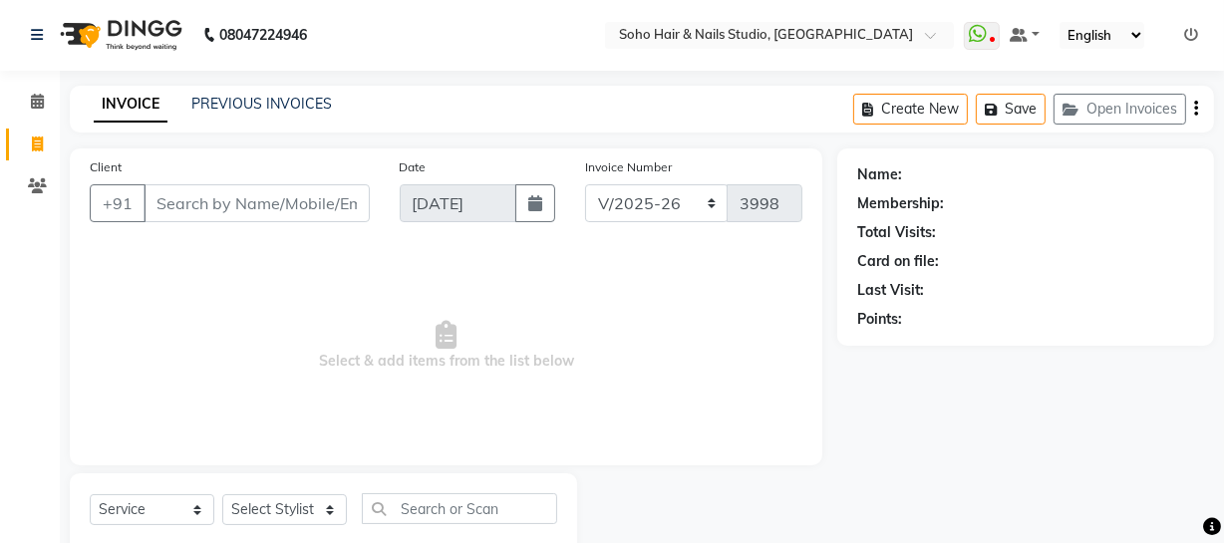
scroll to position [57, 0]
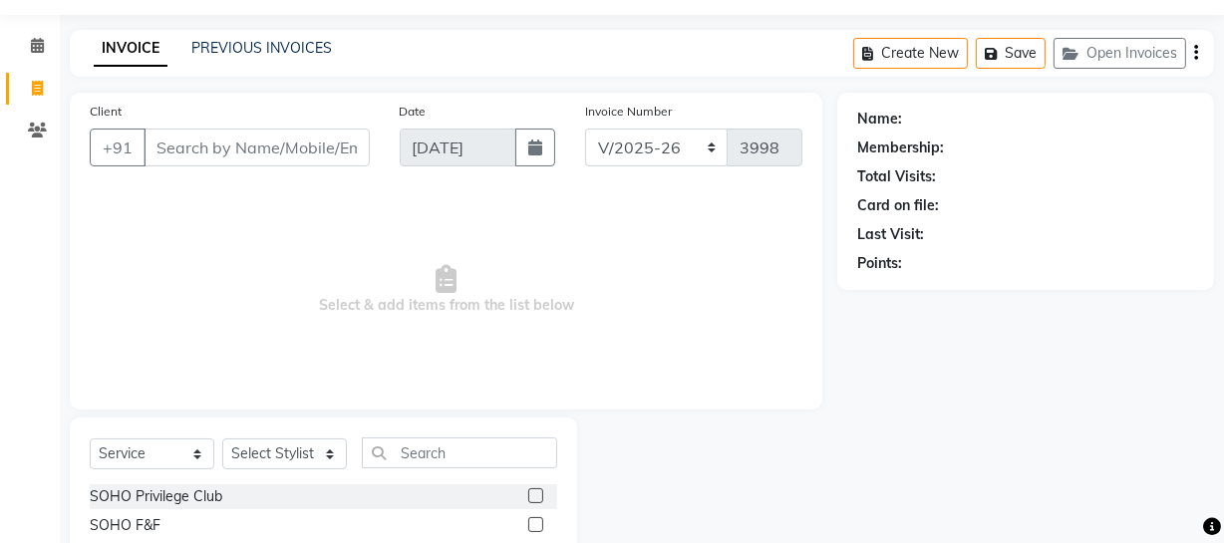
select select "membership"
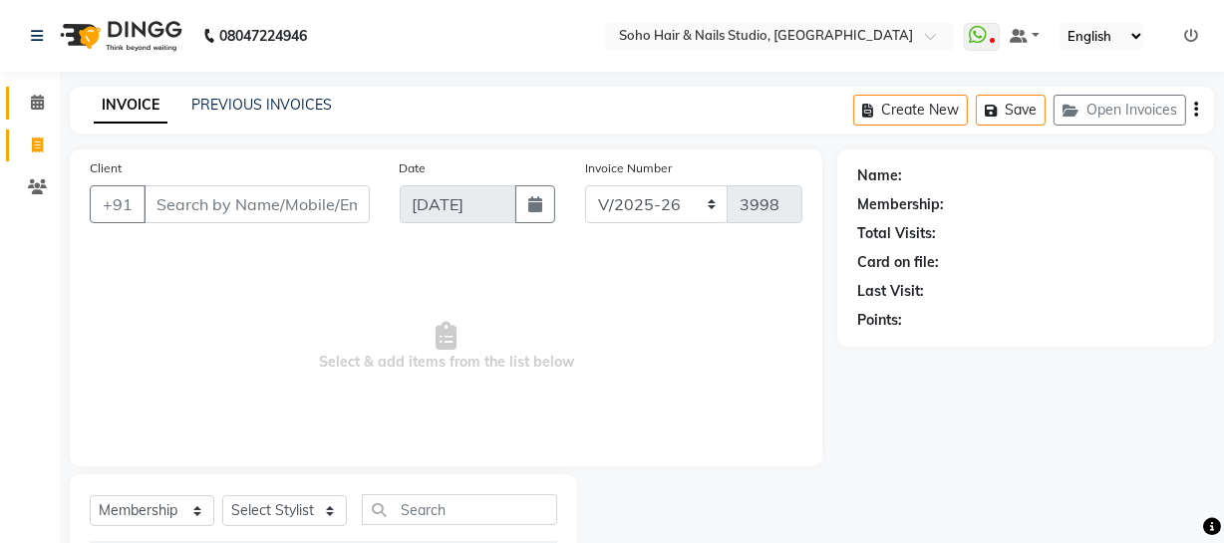
click at [50, 117] on link "Calendar" at bounding box center [30, 103] width 48 height 33
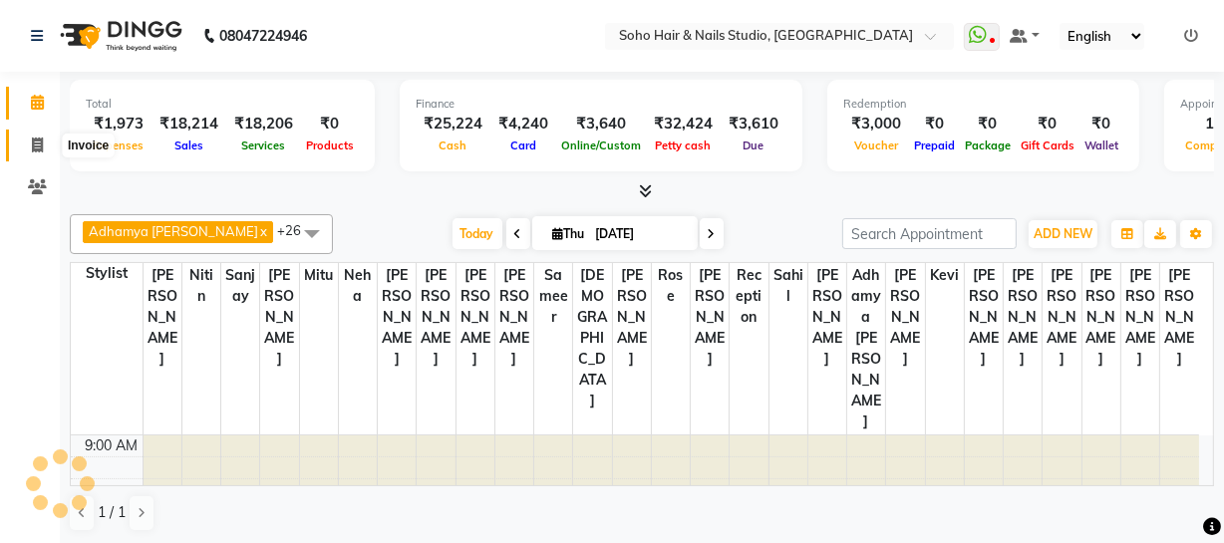
click at [34, 145] on icon at bounding box center [37, 145] width 11 height 15
select select "service"
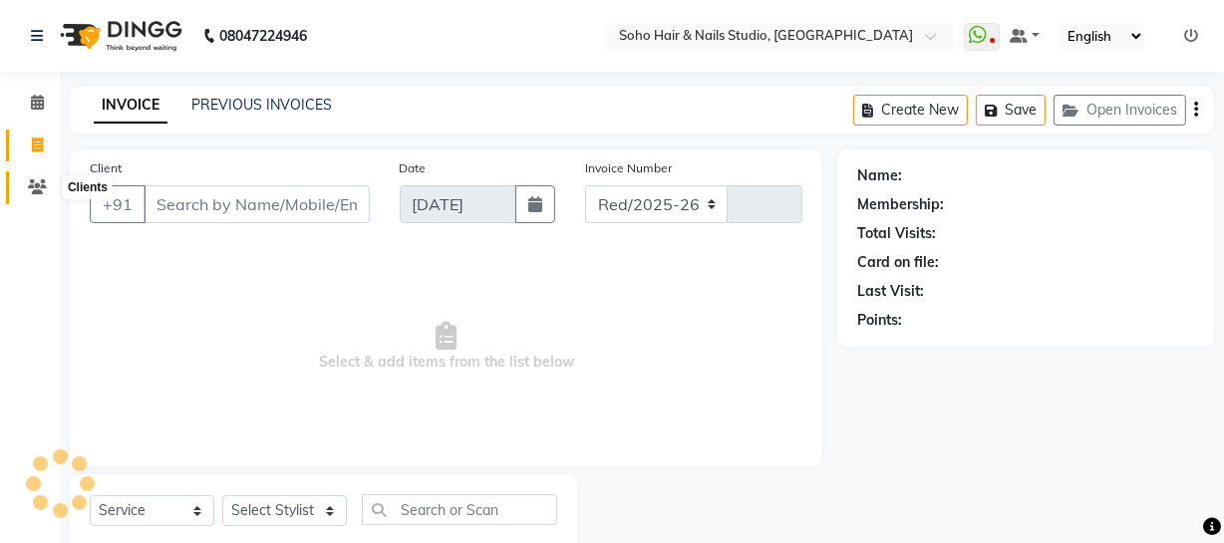
select select "735"
type input "3998"
click at [40, 191] on icon at bounding box center [37, 186] width 19 height 15
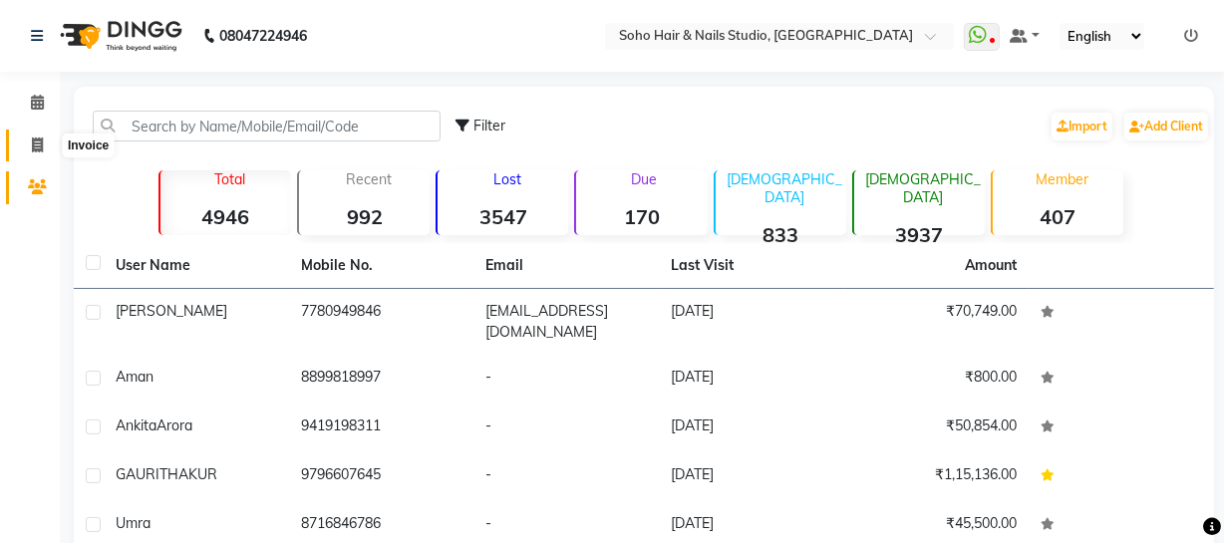
click at [36, 155] on span at bounding box center [37, 146] width 35 height 23
select select "735"
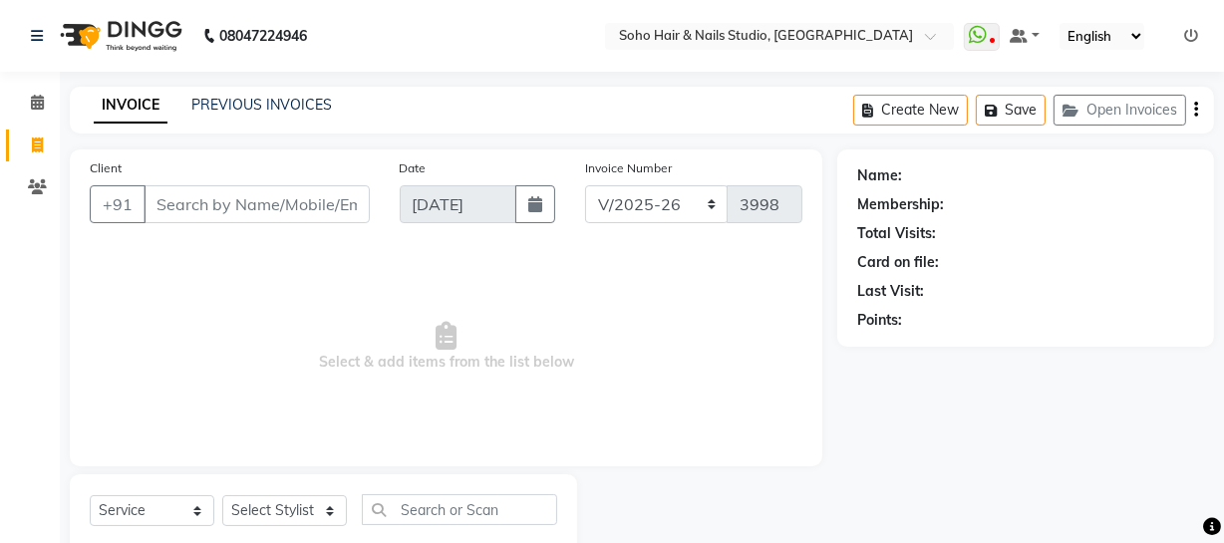
scroll to position [57, 0]
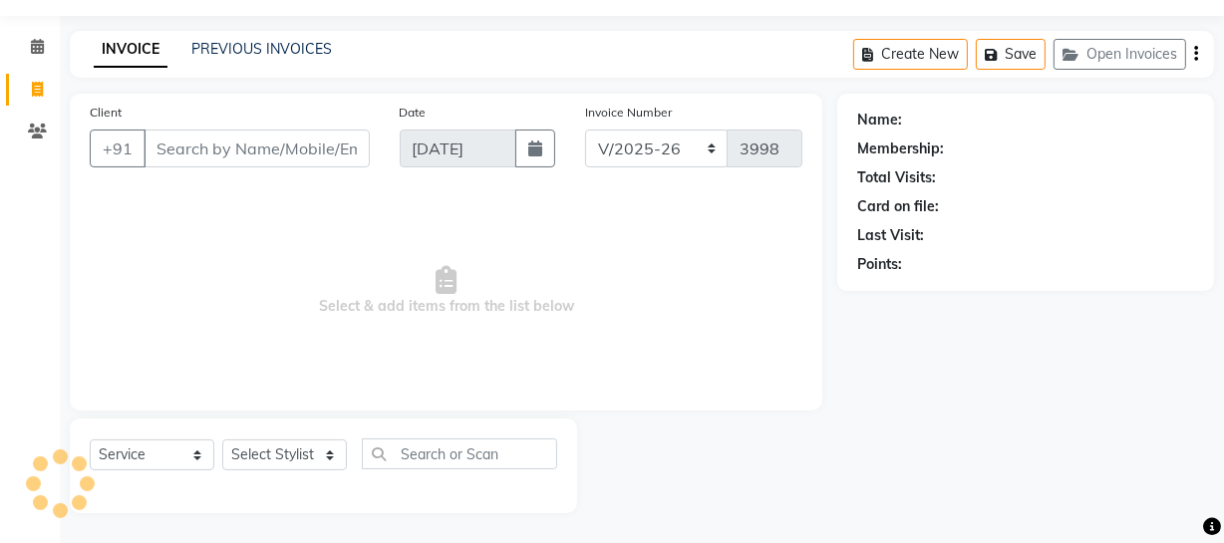
select select "membership"
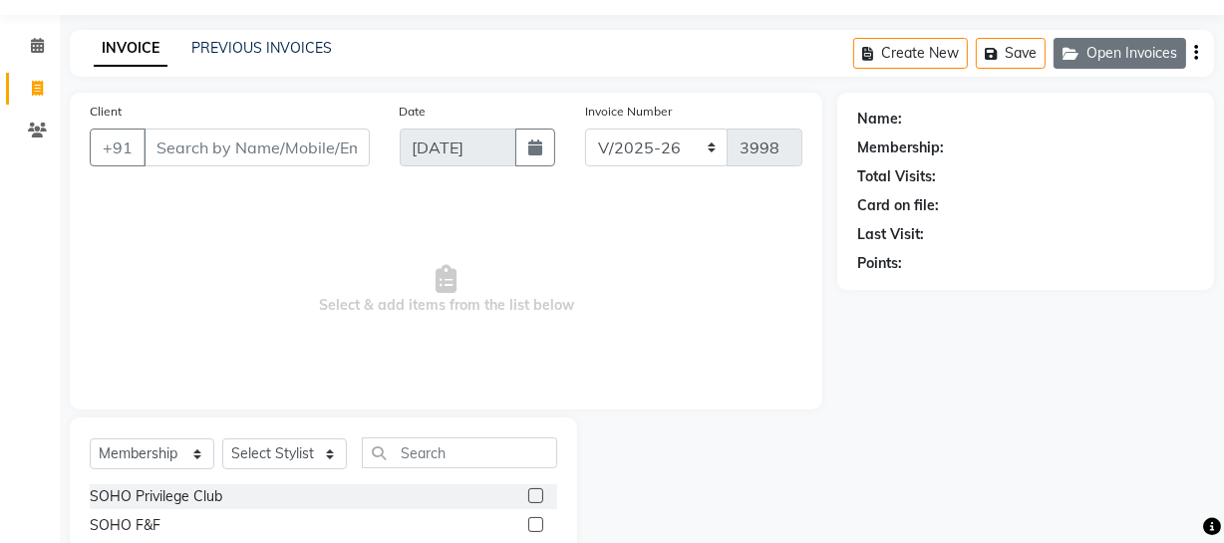
scroll to position [0, 0]
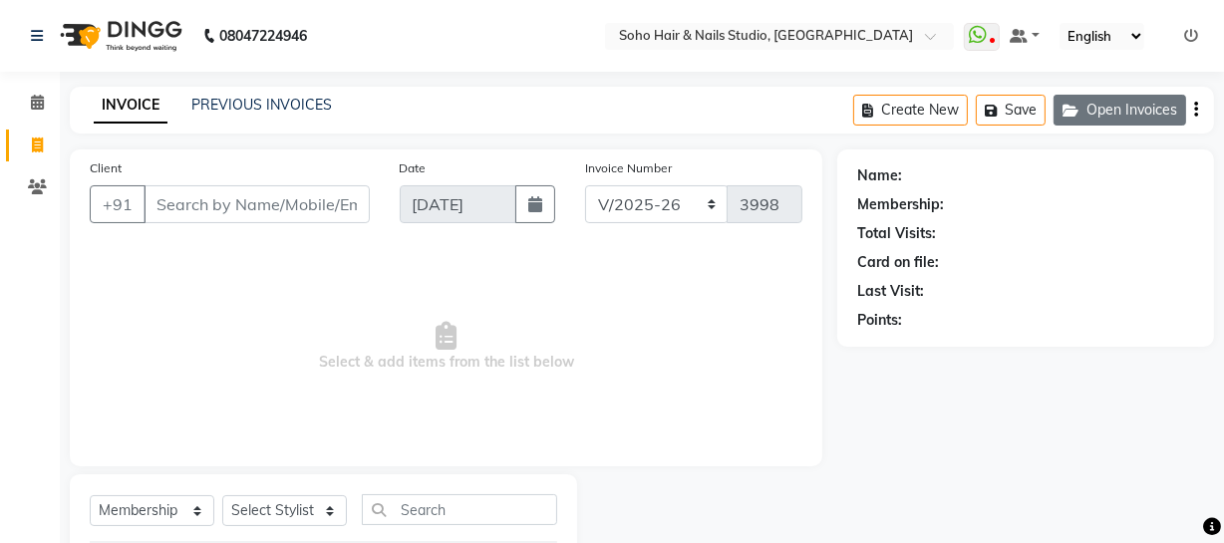
click at [1063, 114] on icon "button" at bounding box center [1075, 111] width 24 height 14
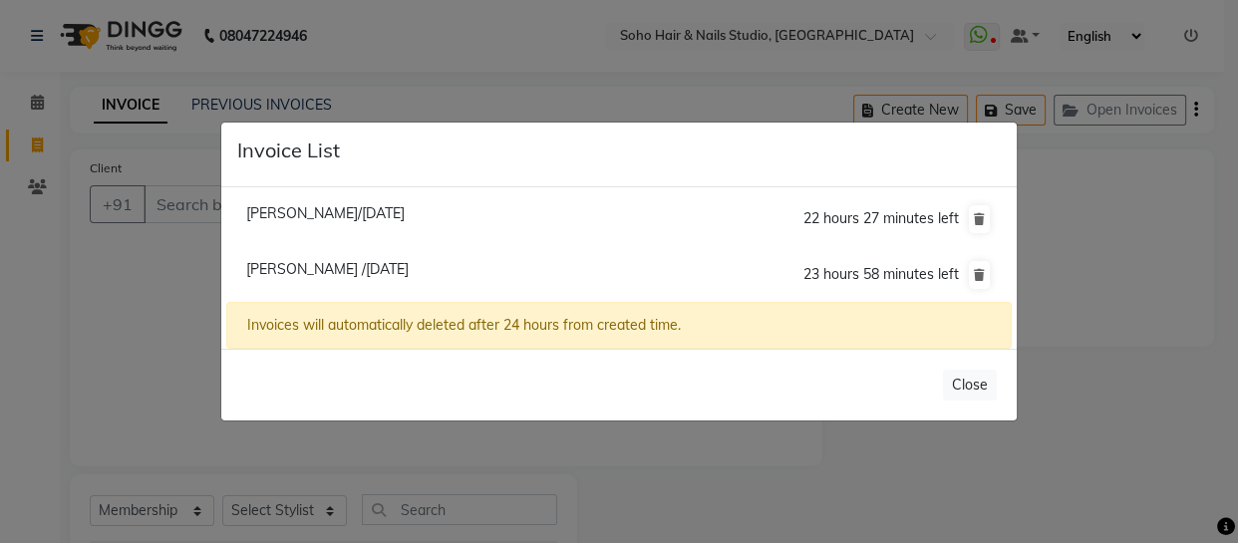
click at [514, 90] on ngb-modal-window "Invoice List [PERSON_NAME]/[DATE] 22 hours 27 minutes left [PERSON_NAME] /[DATE…" at bounding box center [619, 271] width 1238 height 543
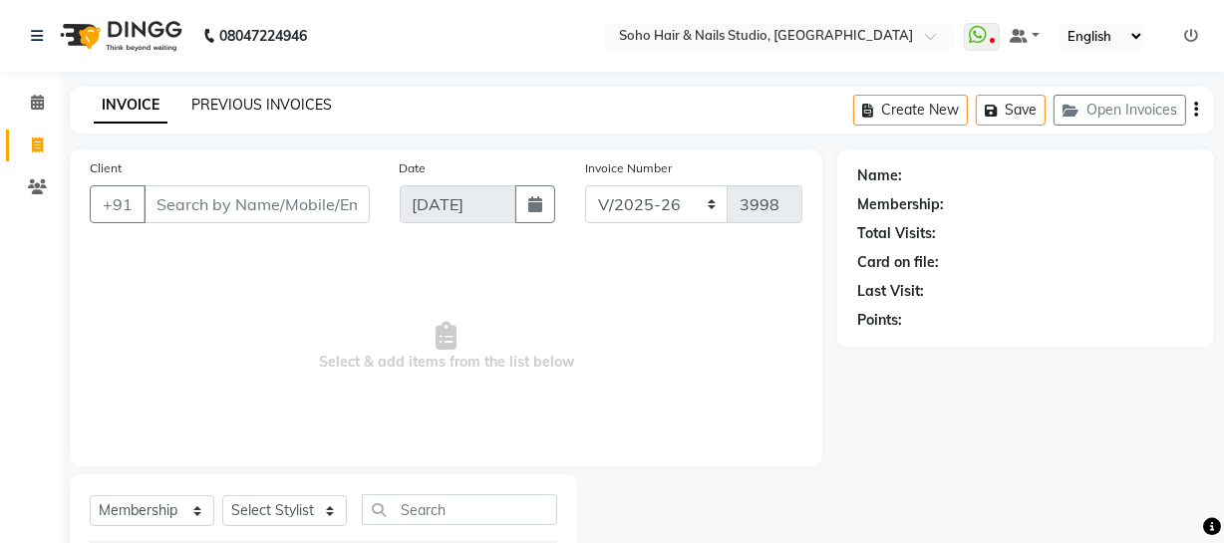
click at [253, 108] on link "PREVIOUS INVOICES" at bounding box center [261, 105] width 141 height 18
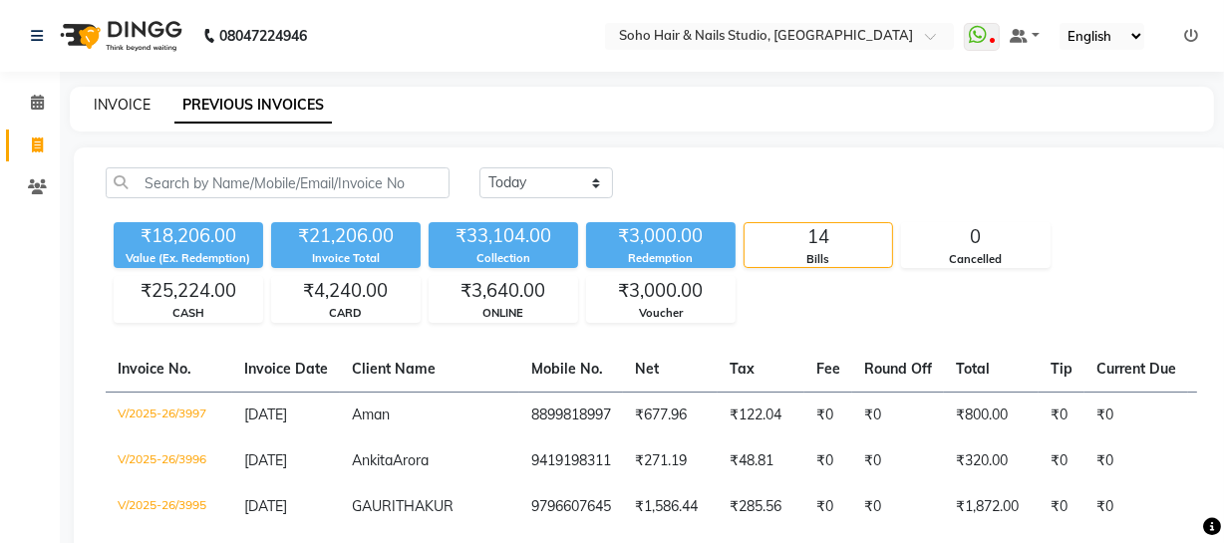
click at [141, 105] on link "INVOICE" at bounding box center [122, 105] width 57 height 18
select select "735"
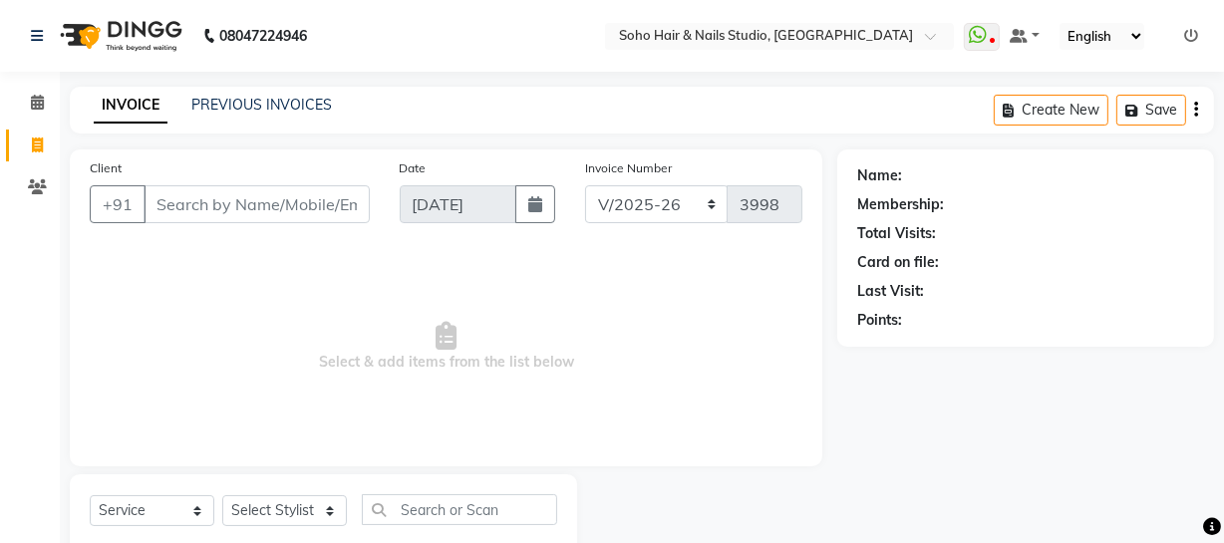
scroll to position [57, 0]
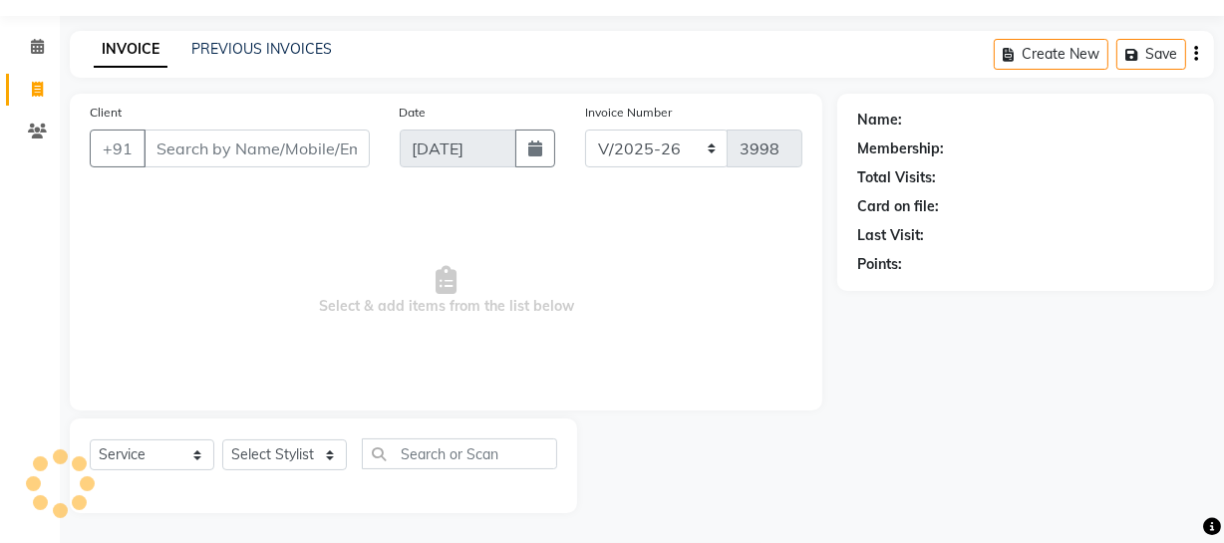
select select "membership"
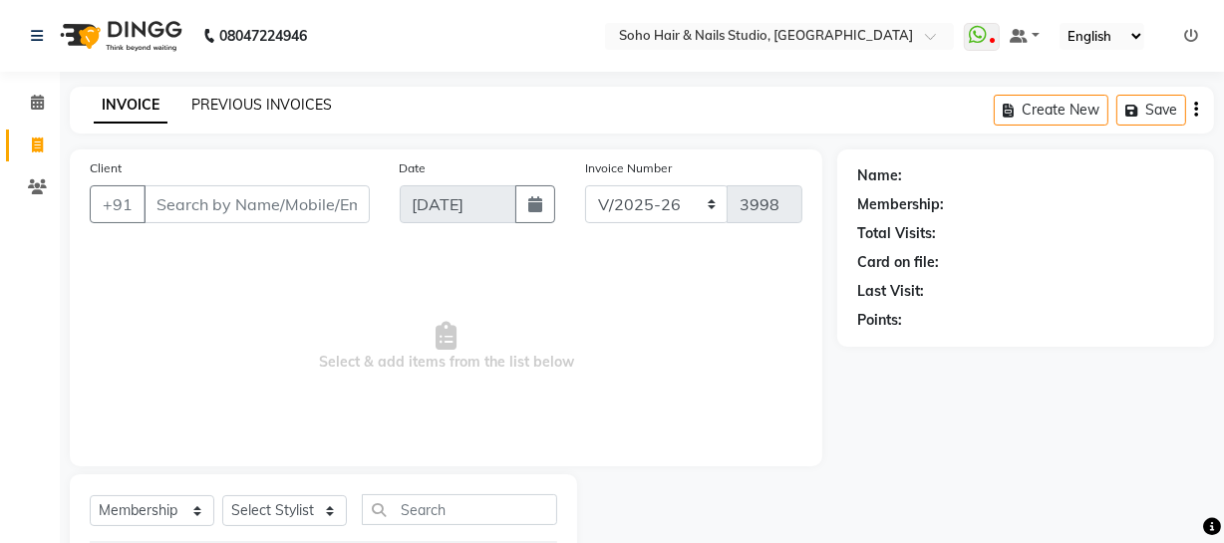
click at [243, 104] on link "PREVIOUS INVOICES" at bounding box center [261, 105] width 141 height 18
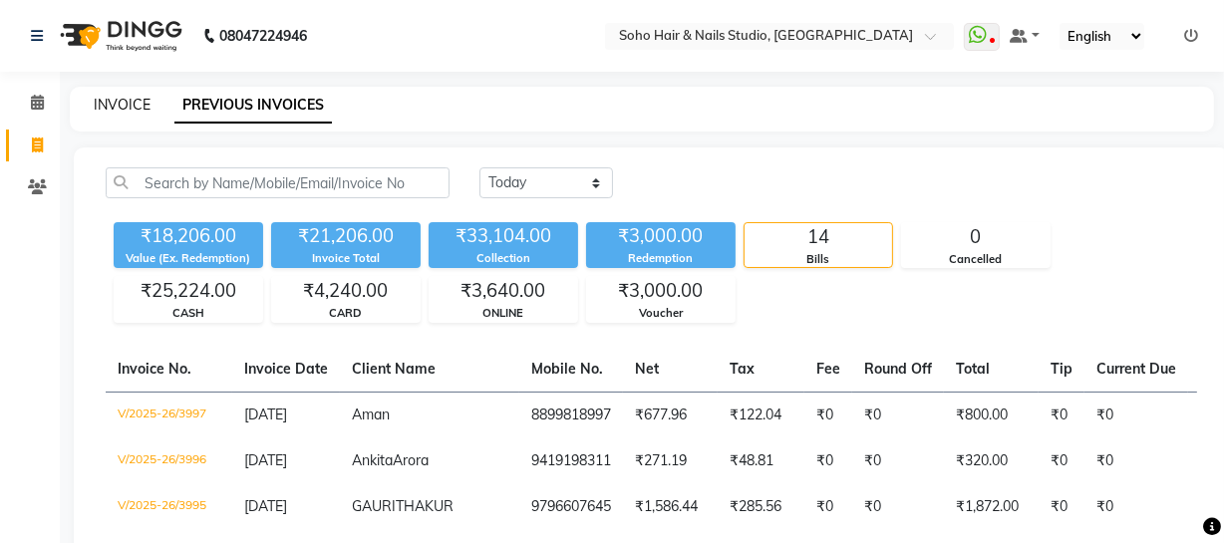
click at [143, 108] on link "INVOICE" at bounding box center [122, 105] width 57 height 18
select select "service"
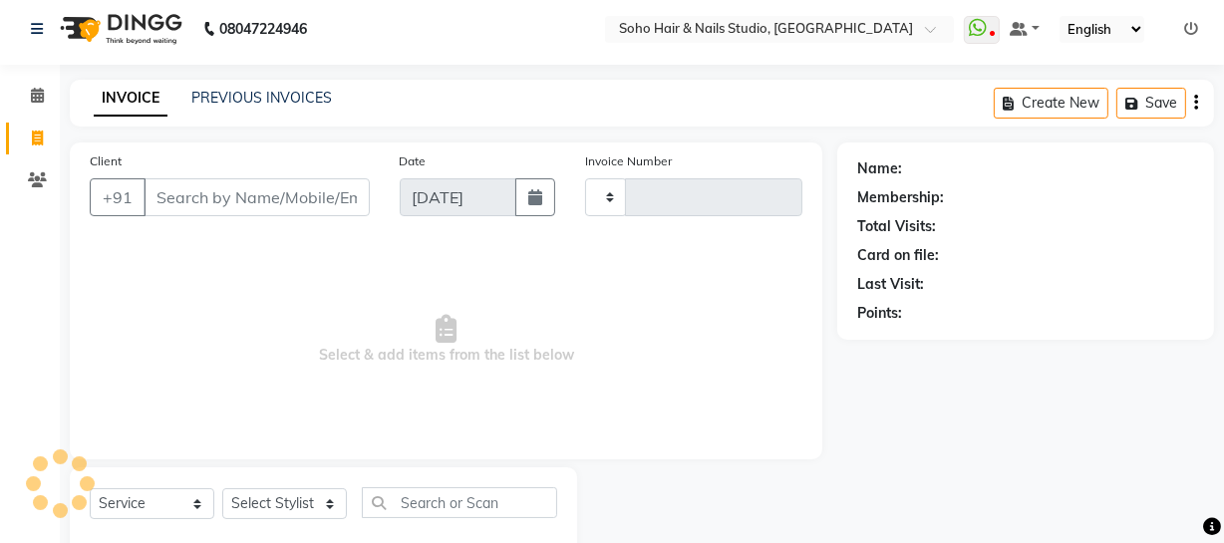
type input "3998"
select select "735"
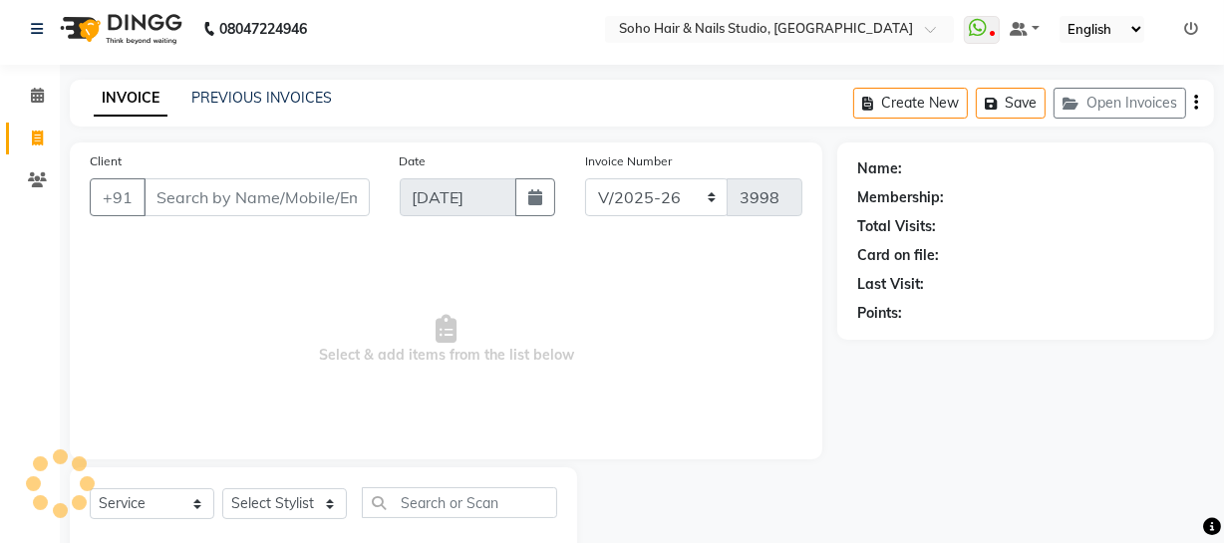
scroll to position [57, 0]
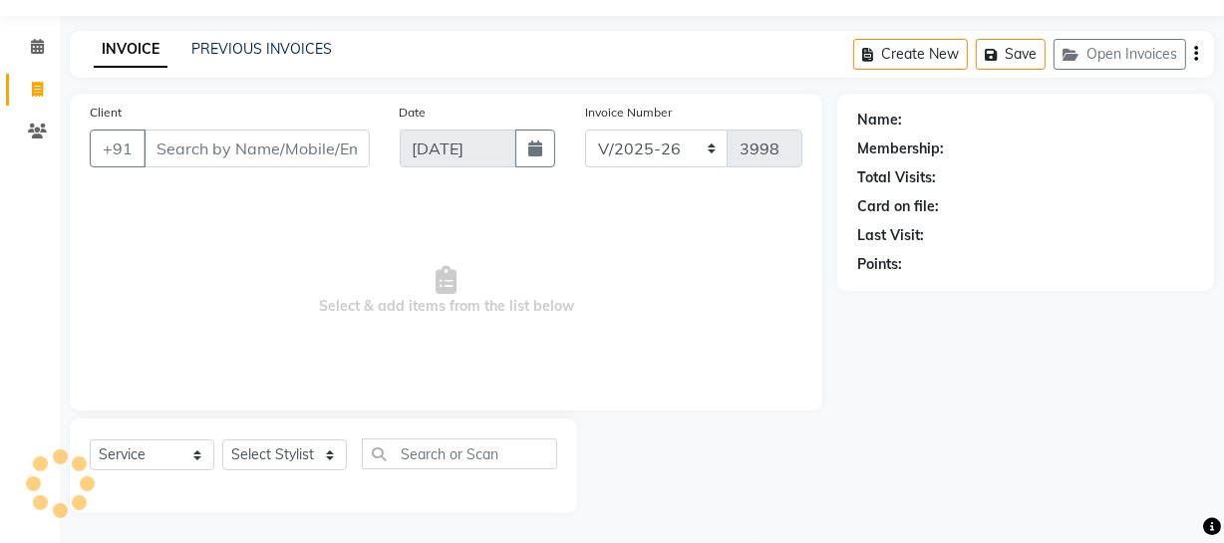
select select "membership"
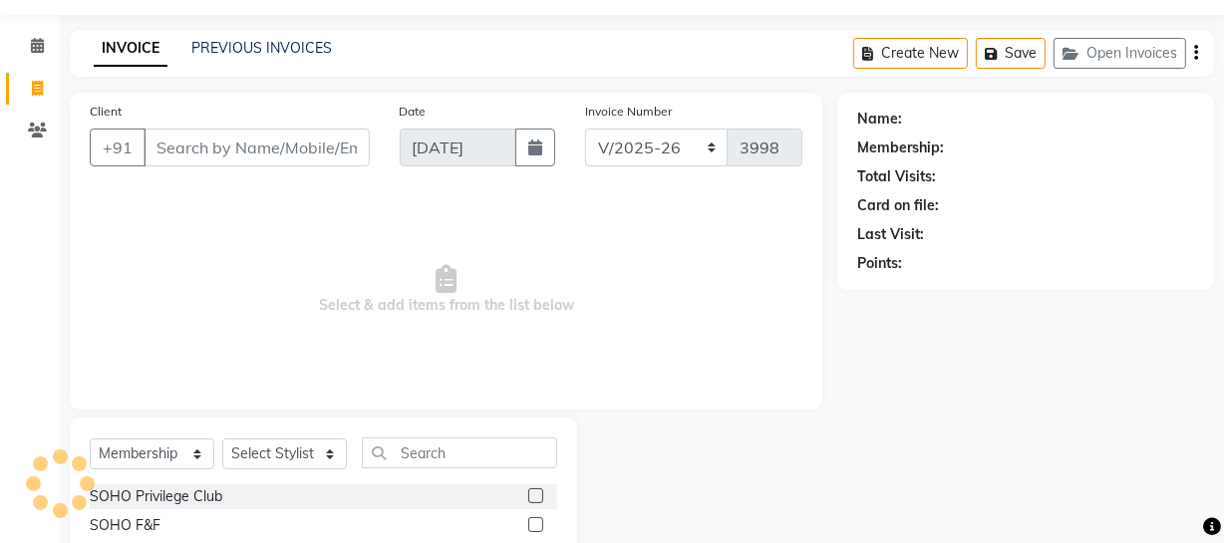
scroll to position [0, 0]
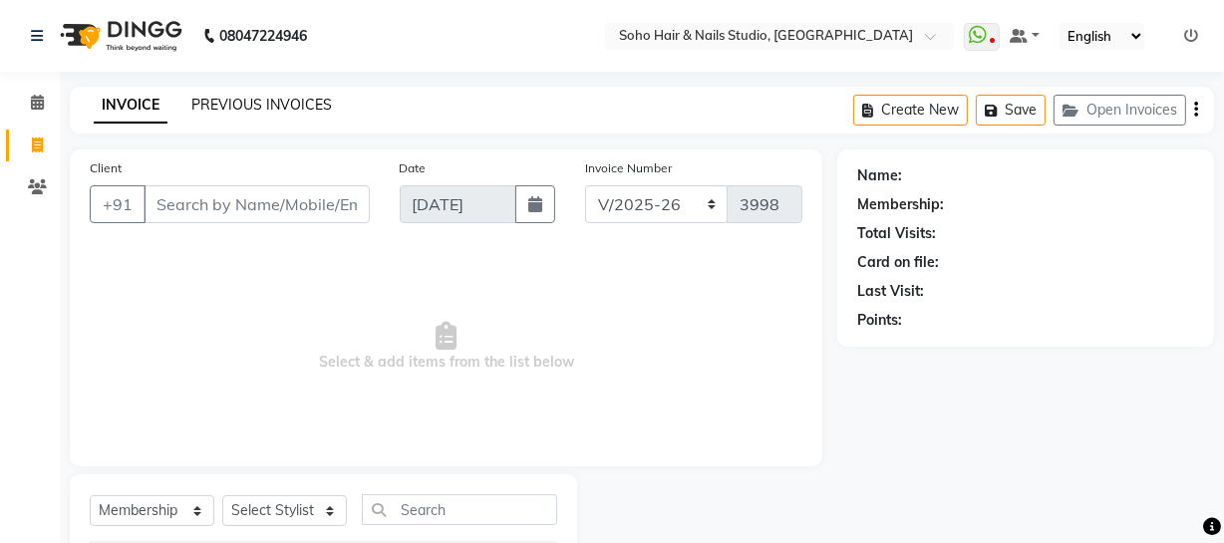
click at [232, 107] on link "PREVIOUS INVOICES" at bounding box center [261, 105] width 141 height 18
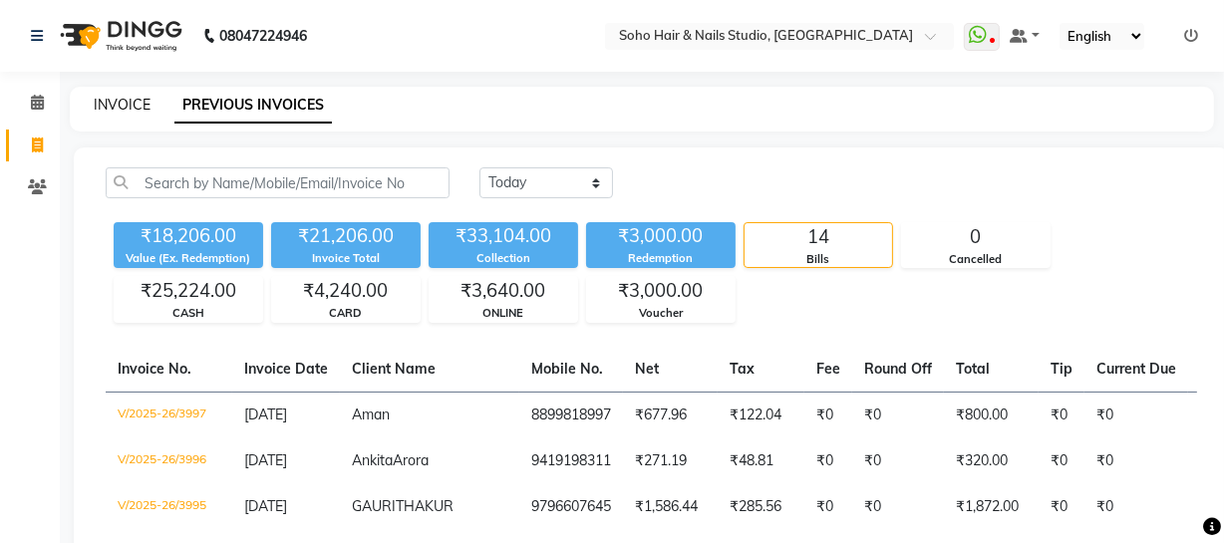
click at [142, 112] on link "INVOICE" at bounding box center [122, 105] width 57 height 18
select select "service"
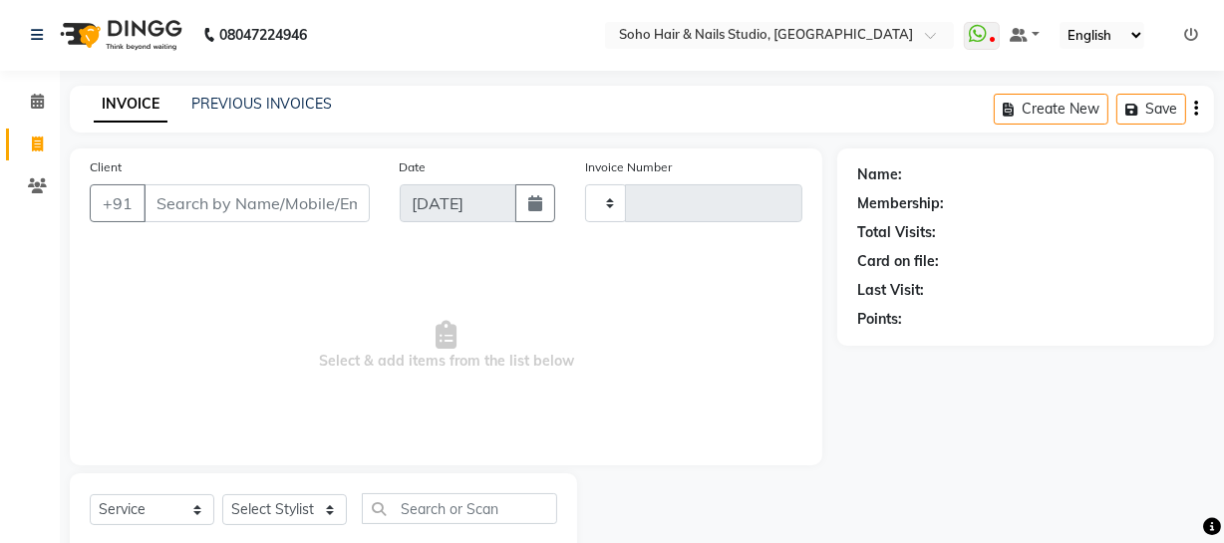
type input "3998"
select select "735"
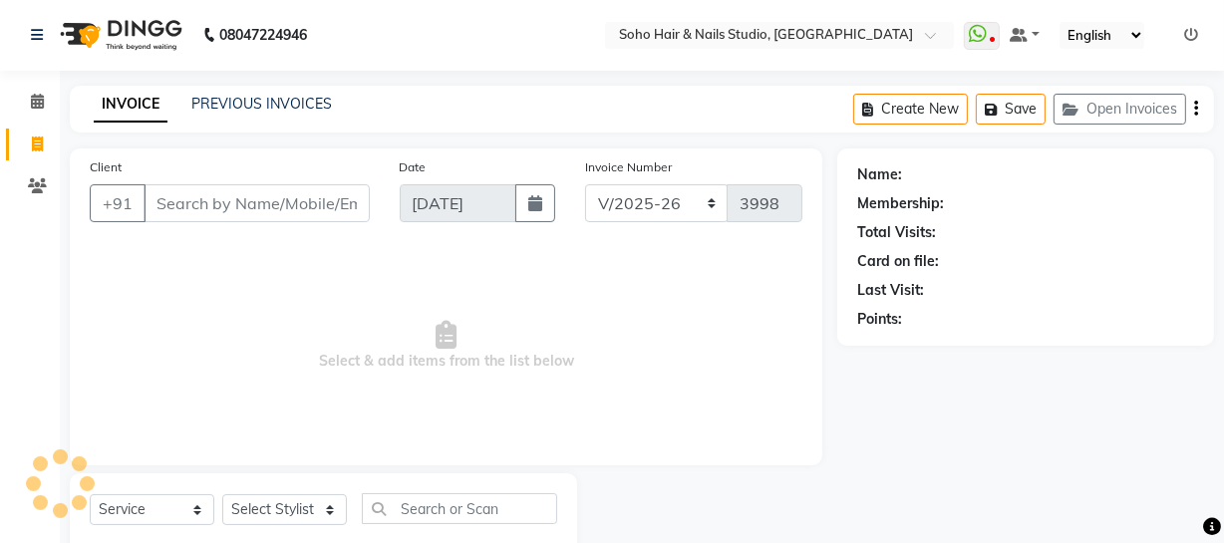
scroll to position [57, 0]
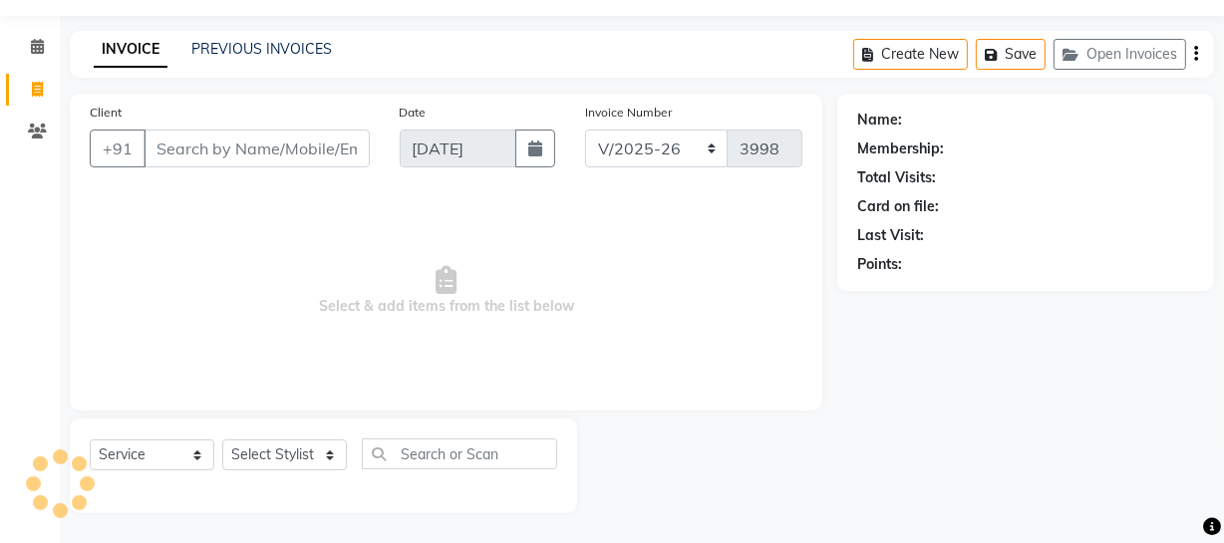
select select "membership"
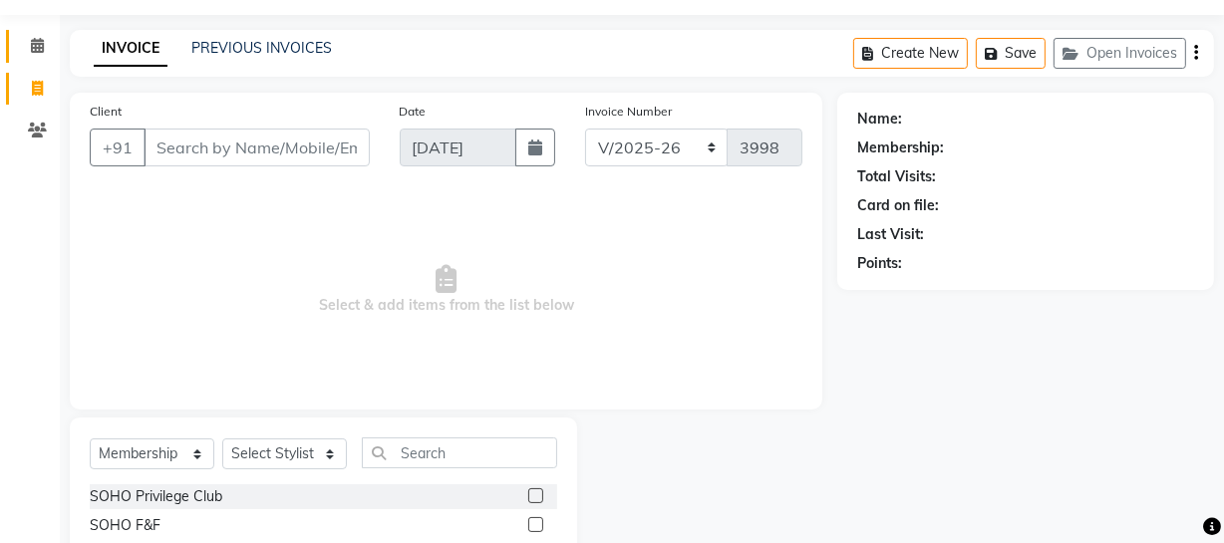
drag, startPoint x: 42, startPoint y: 58, endPoint x: 40, endPoint y: 139, distance: 80.8
click at [40, 57] on link "Calendar" at bounding box center [30, 46] width 48 height 33
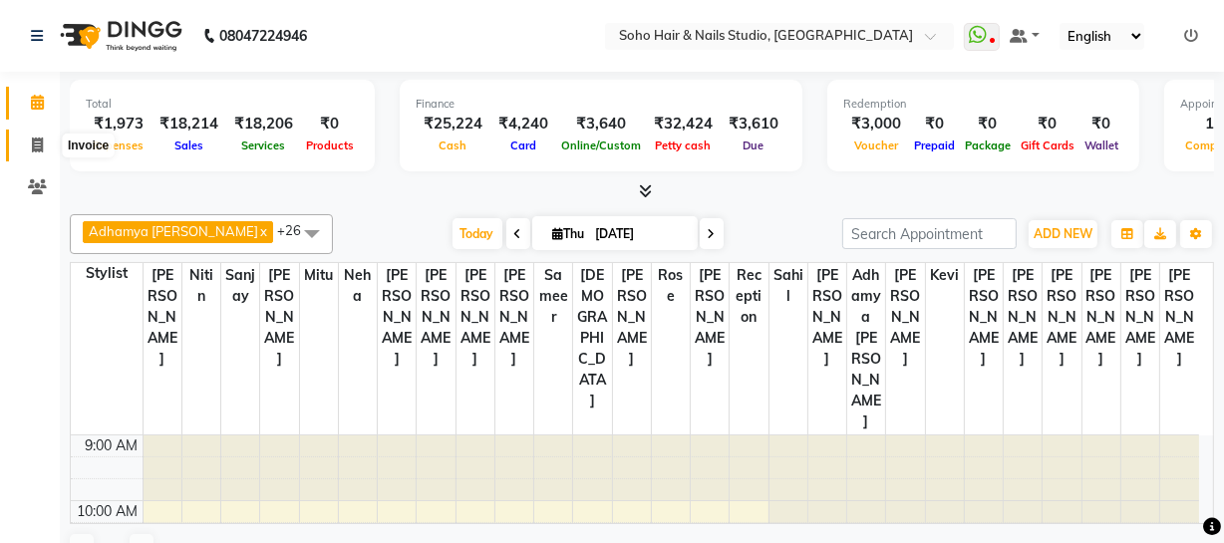
click at [32, 152] on icon at bounding box center [37, 145] width 11 height 15
select select "service"
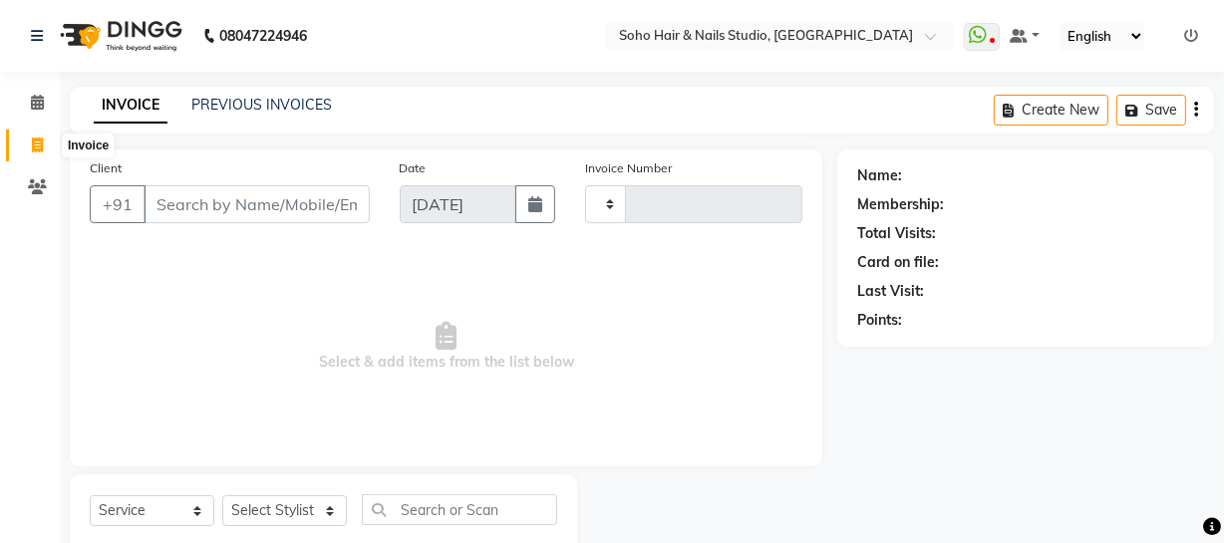
type input "3998"
select select "735"
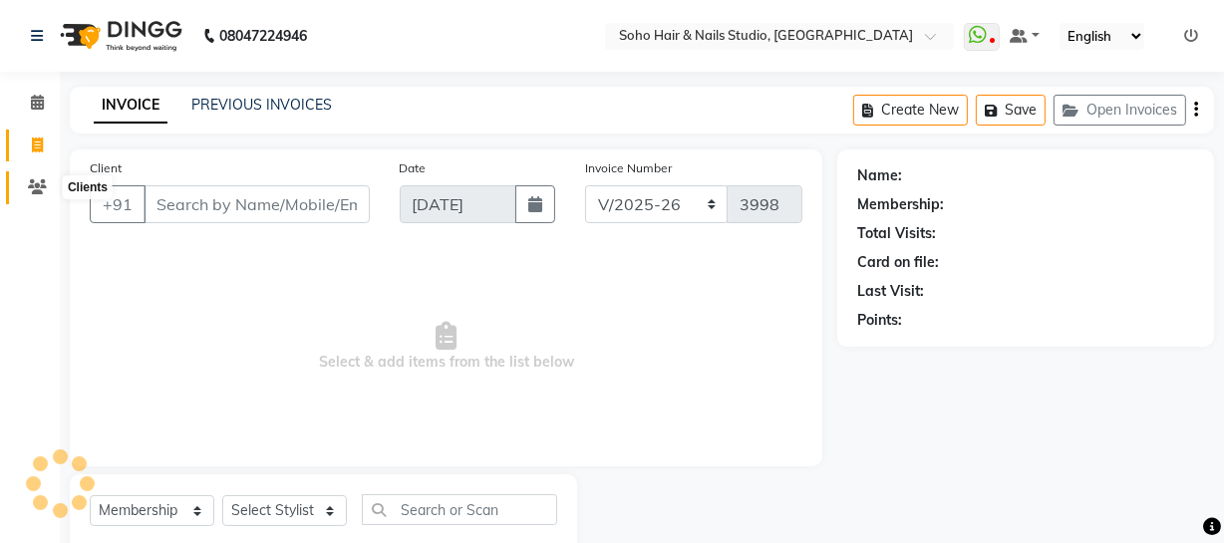
click at [33, 188] on icon at bounding box center [37, 186] width 19 height 15
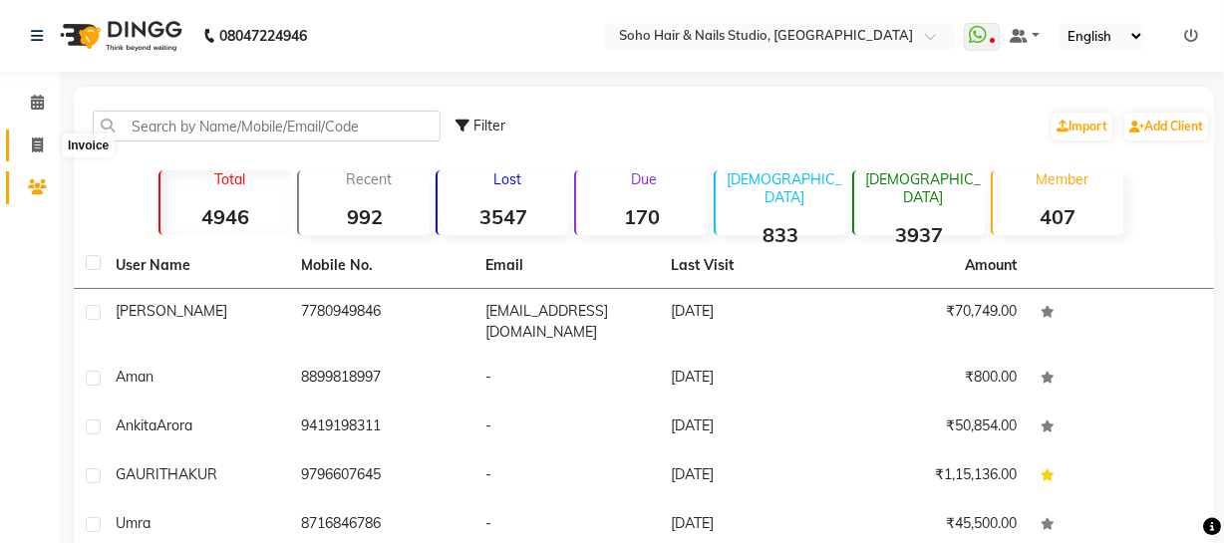
click at [35, 156] on span at bounding box center [37, 146] width 35 height 23
select select "735"
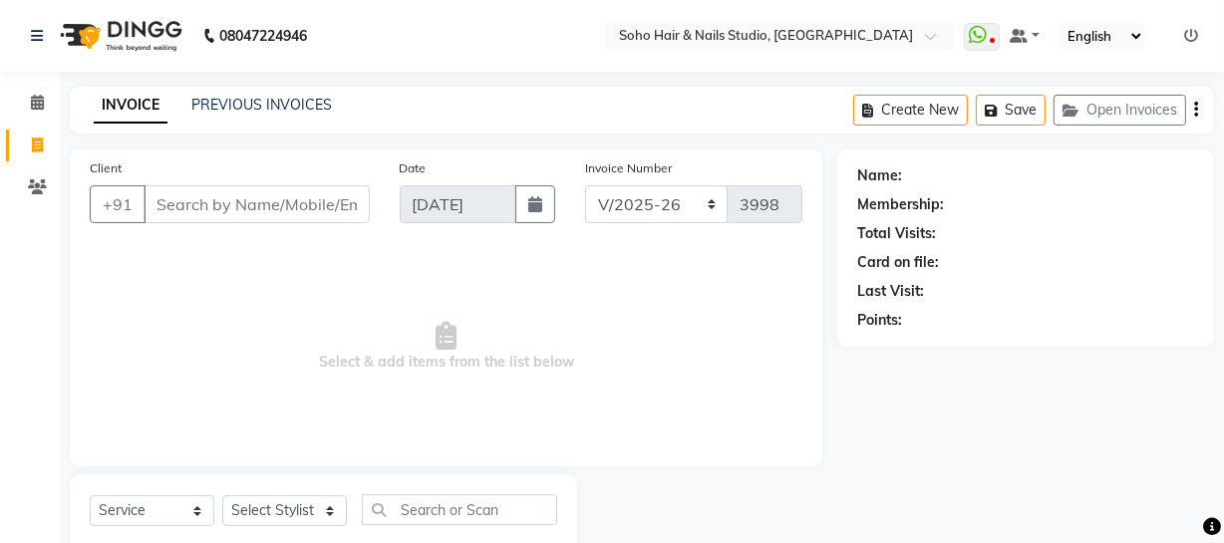
scroll to position [57, 0]
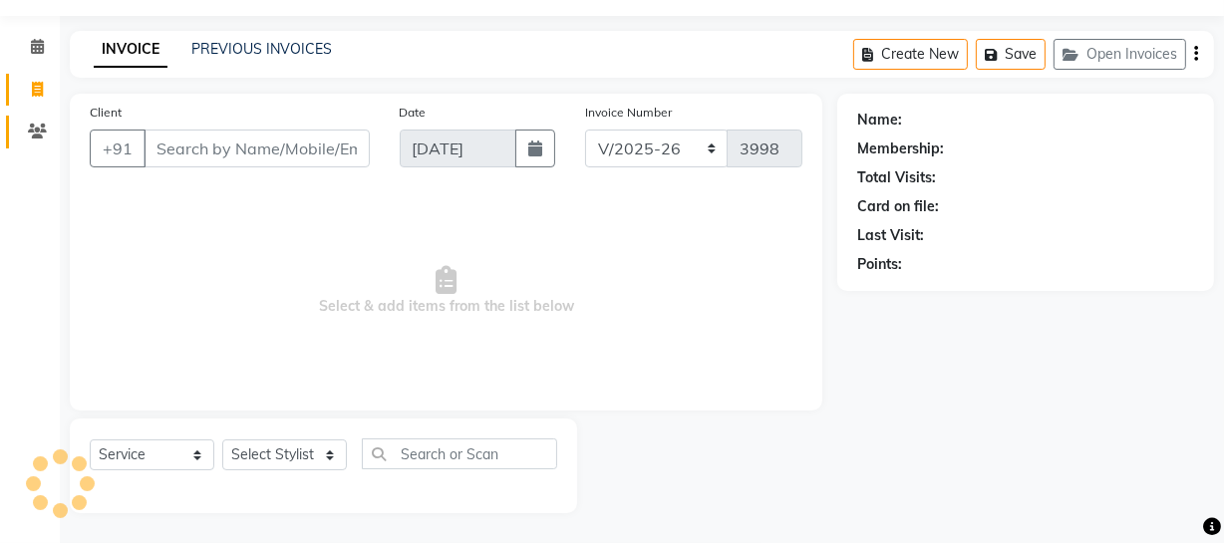
select select "membership"
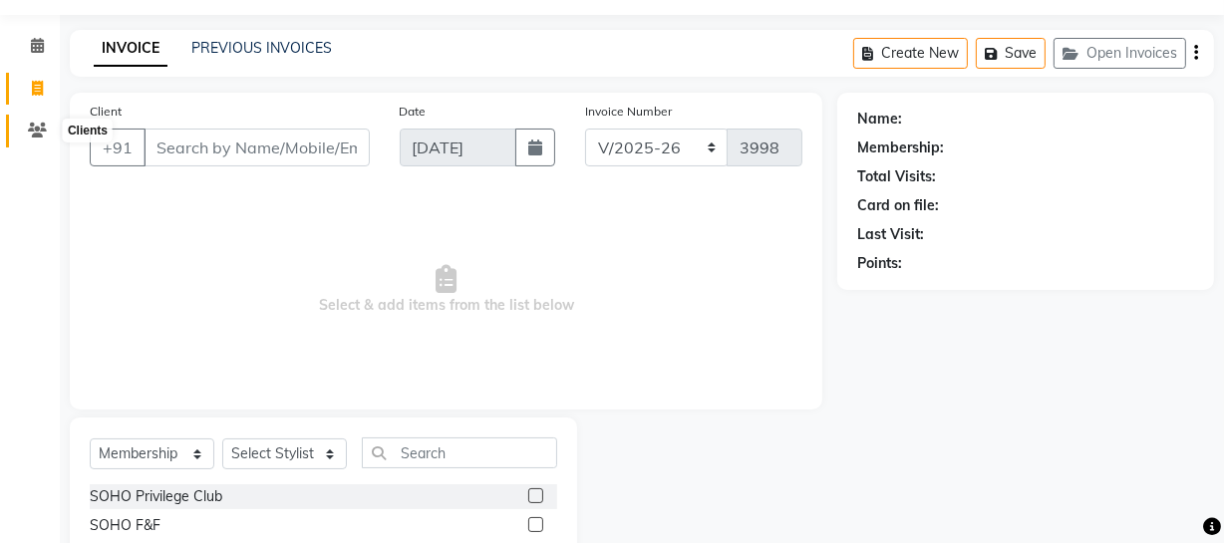
click at [52, 139] on span at bounding box center [37, 131] width 35 height 23
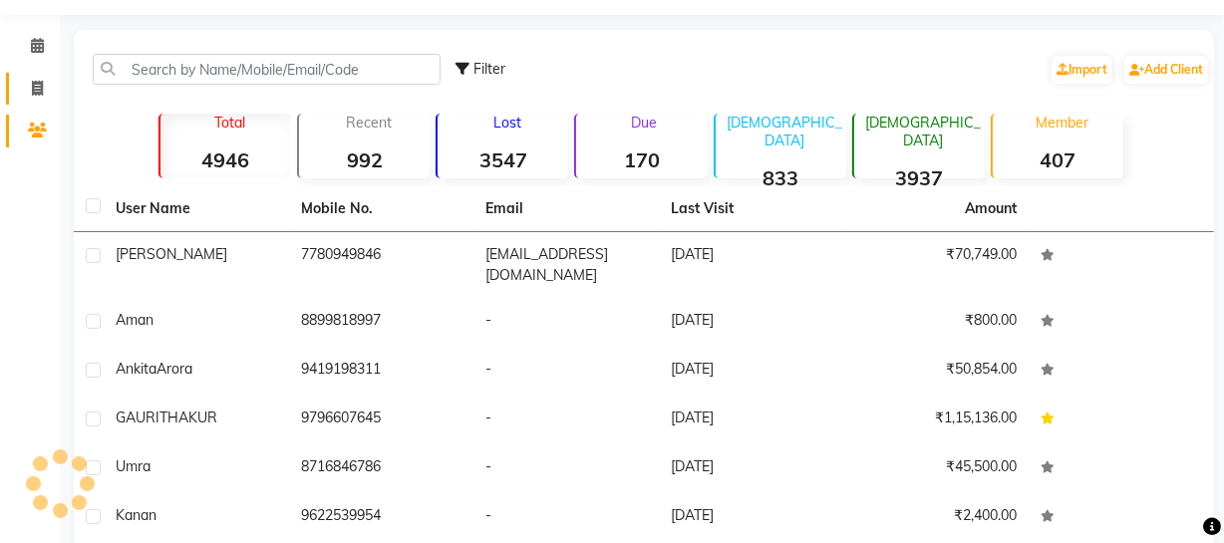
click at [17, 94] on link "Invoice" at bounding box center [30, 89] width 48 height 33
select select "service"
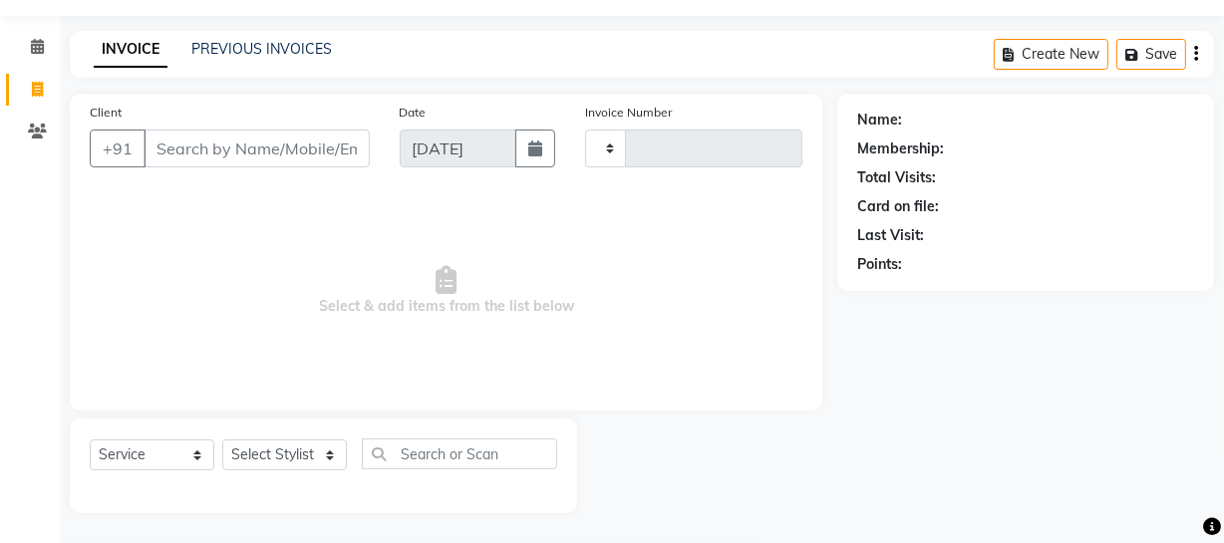
type input "3998"
select select "735"
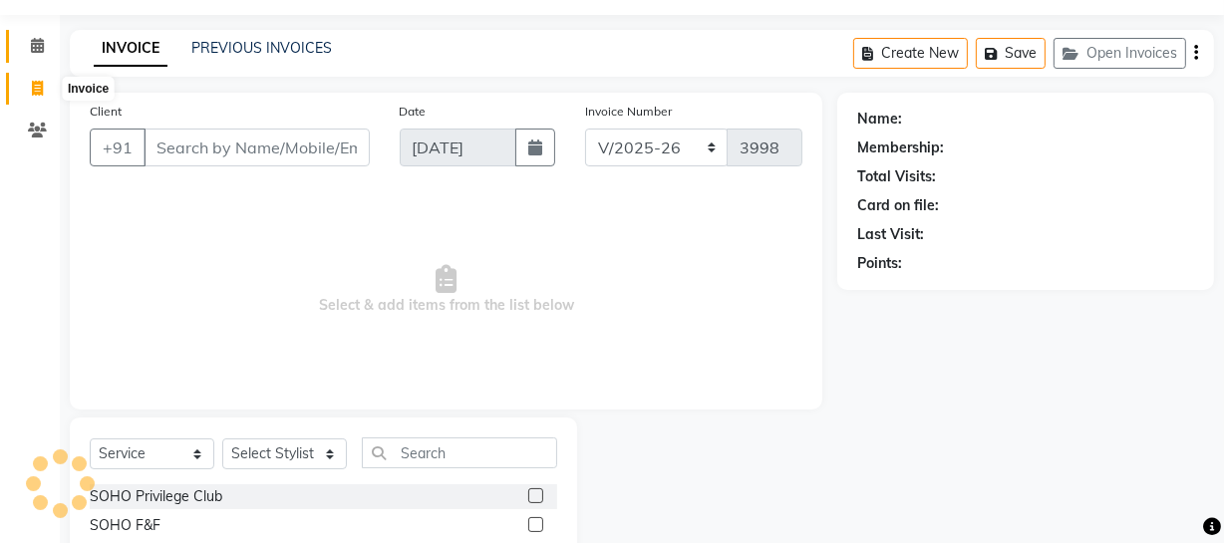
select select "membership"
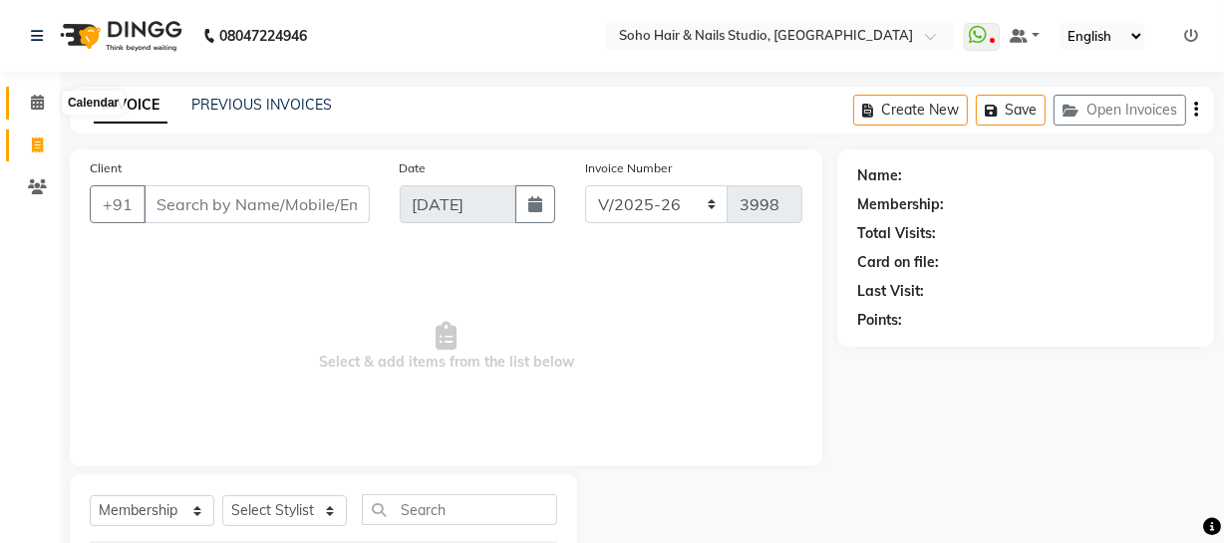
click at [32, 99] on icon at bounding box center [37, 102] width 13 height 15
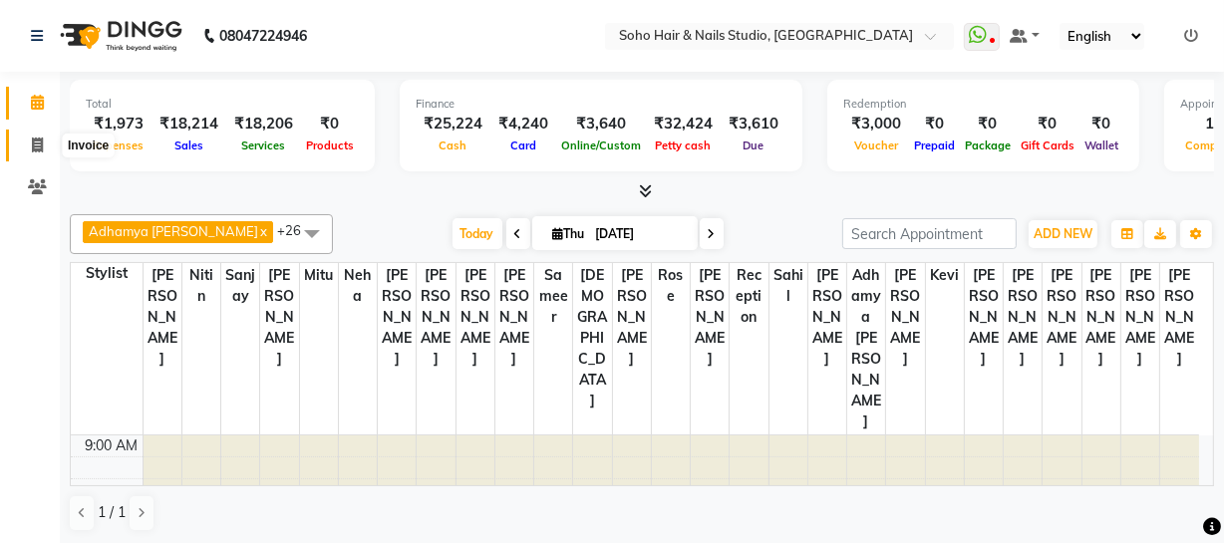
click at [32, 140] on icon at bounding box center [37, 145] width 11 height 15
select select "735"
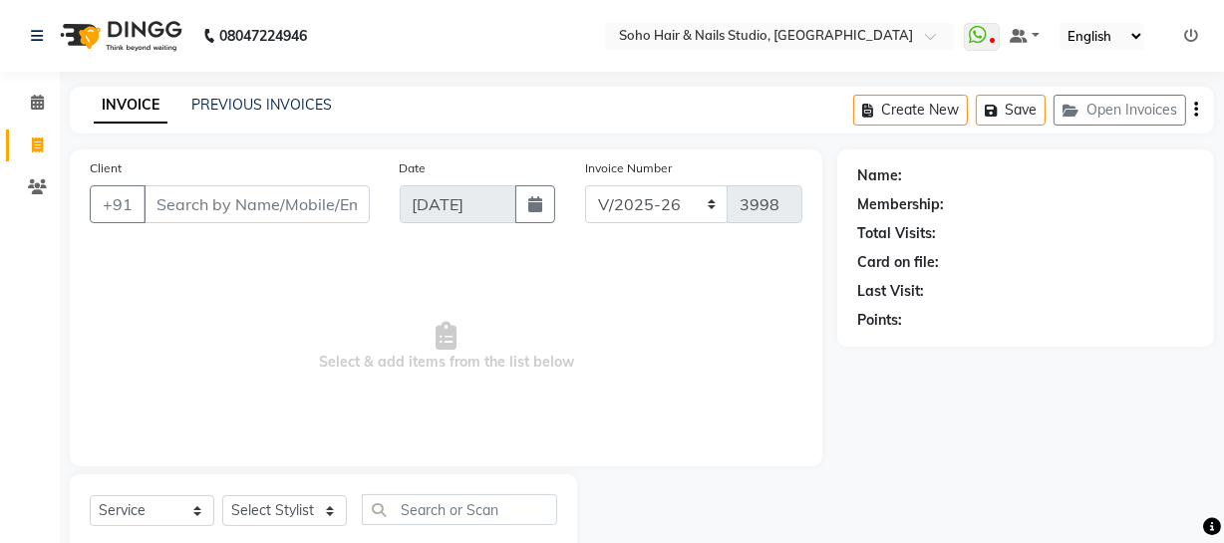
select select "membership"
click at [43, 108] on icon at bounding box center [37, 102] width 13 height 15
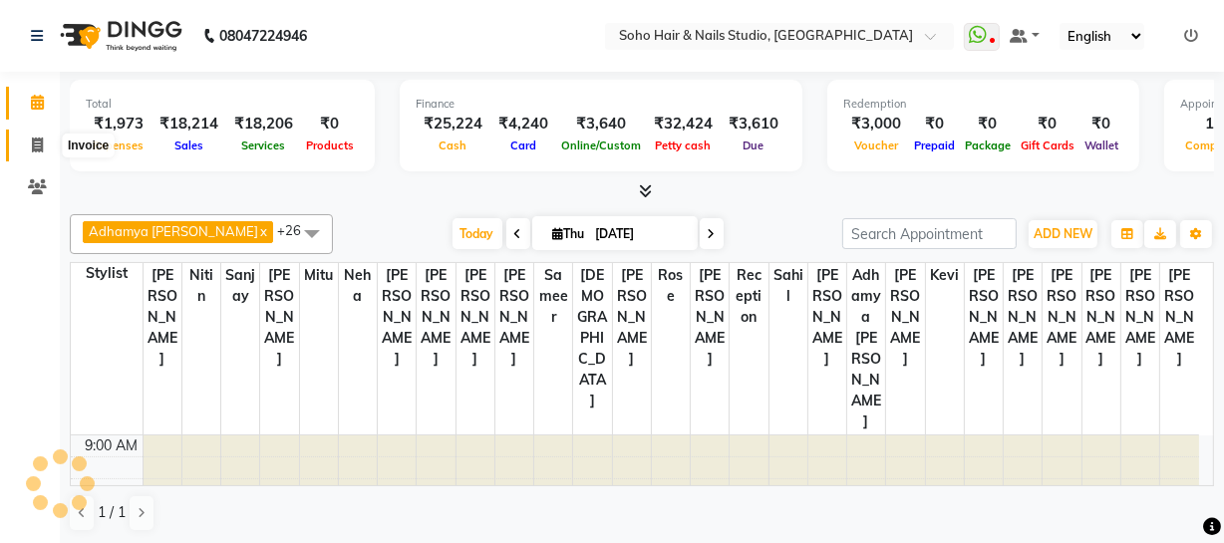
click at [36, 139] on icon at bounding box center [37, 145] width 11 height 15
select select "service"
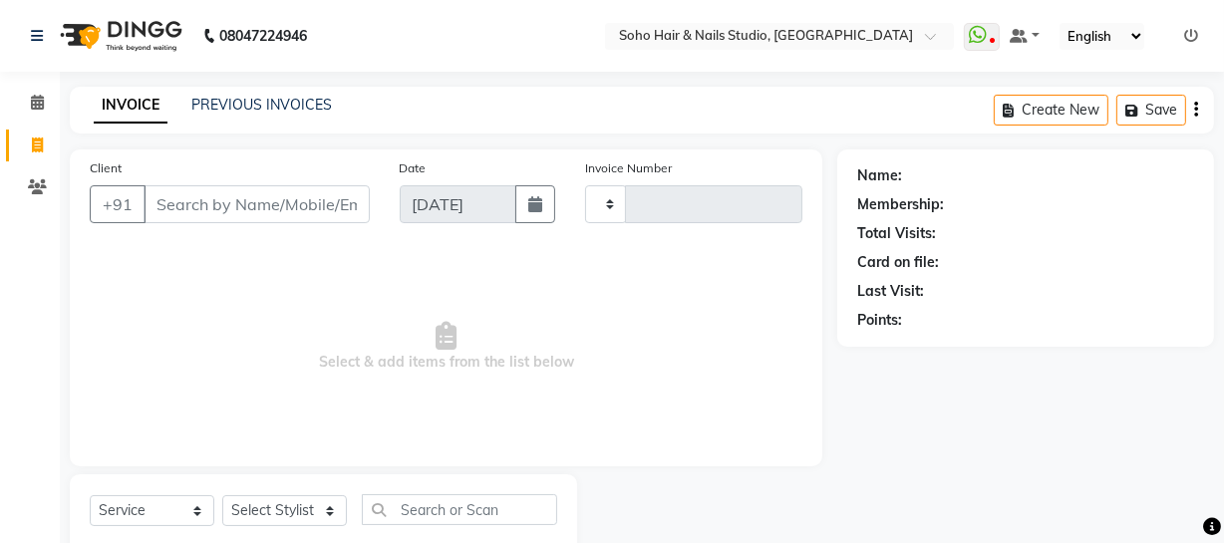
type input "3998"
select select "735"
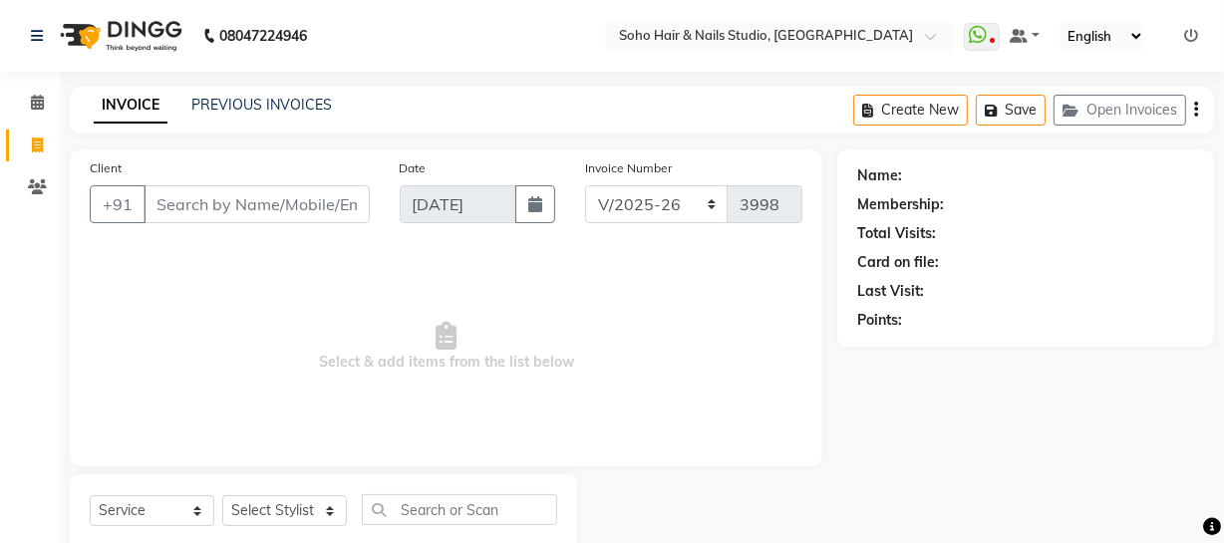
select select "membership"
click at [25, 189] on span at bounding box center [37, 187] width 35 height 23
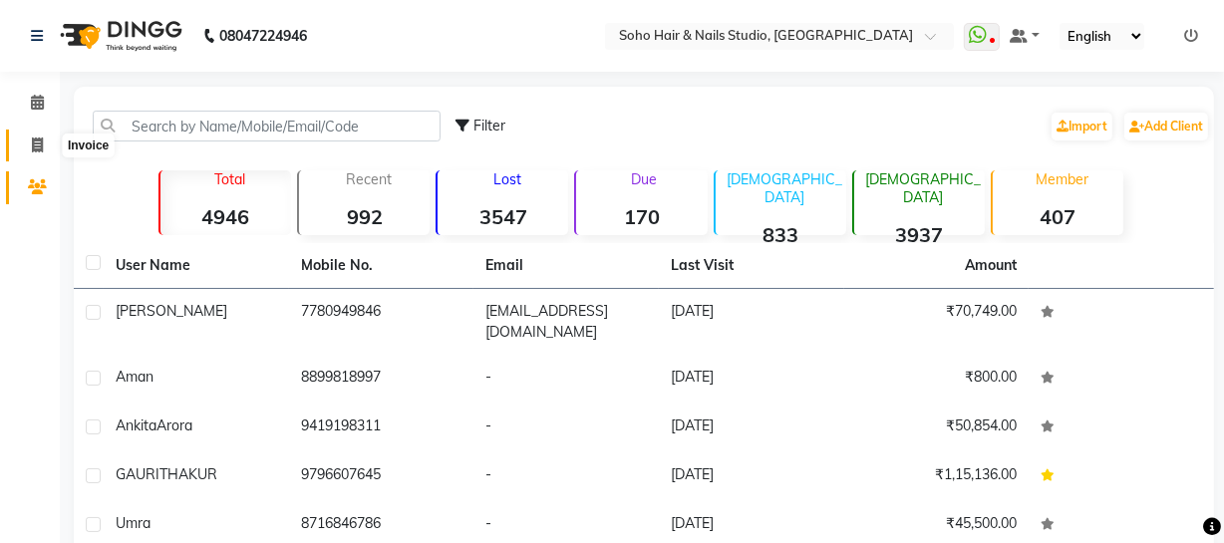
click at [42, 154] on span at bounding box center [37, 146] width 35 height 23
select select "service"
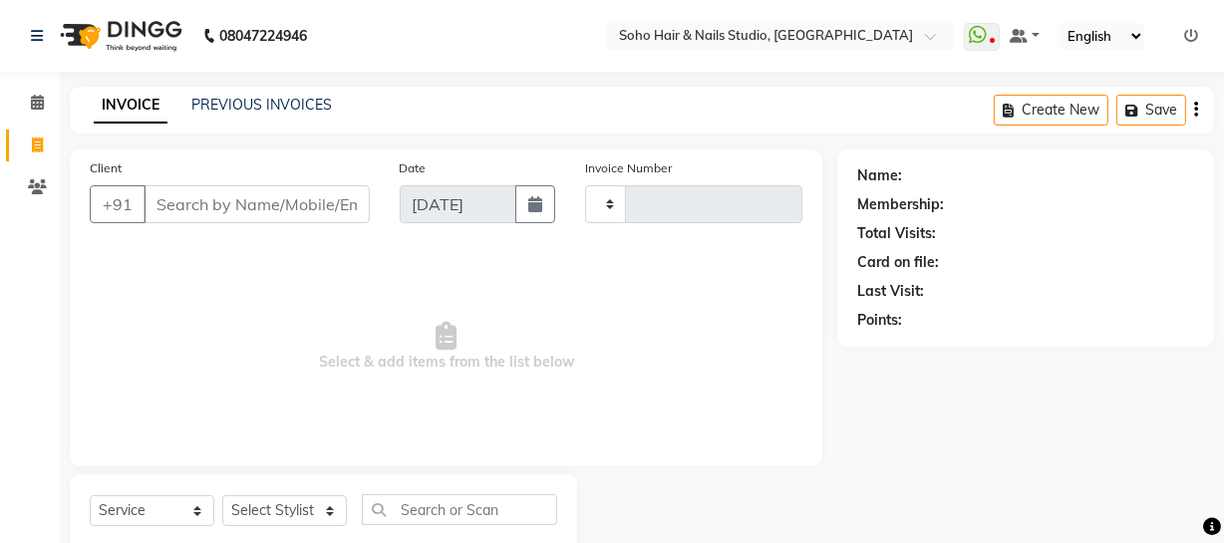
type input "3998"
select select "735"
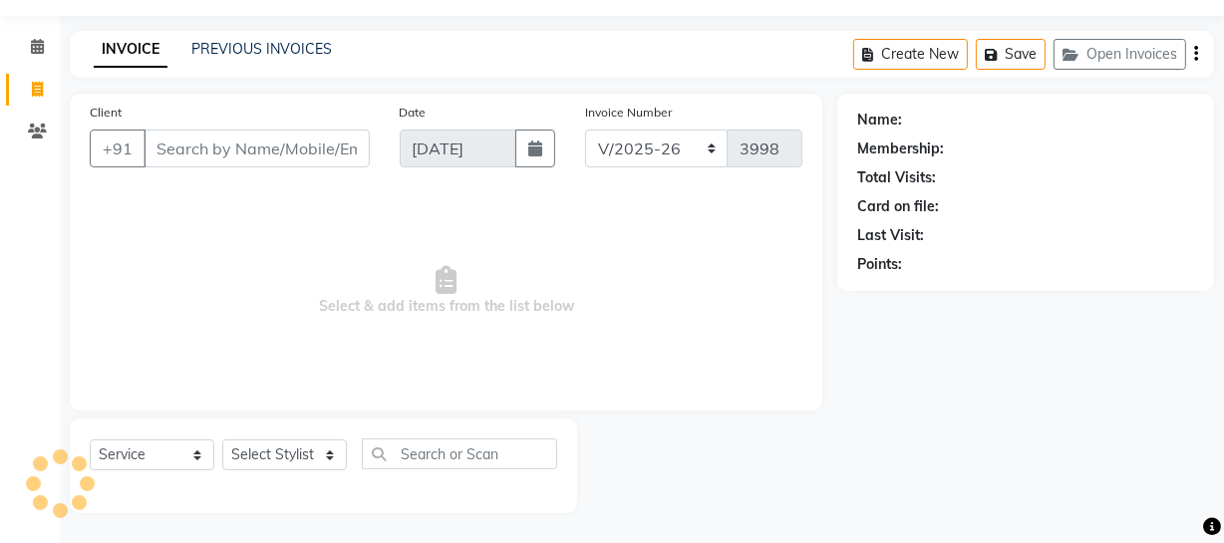
select select "membership"
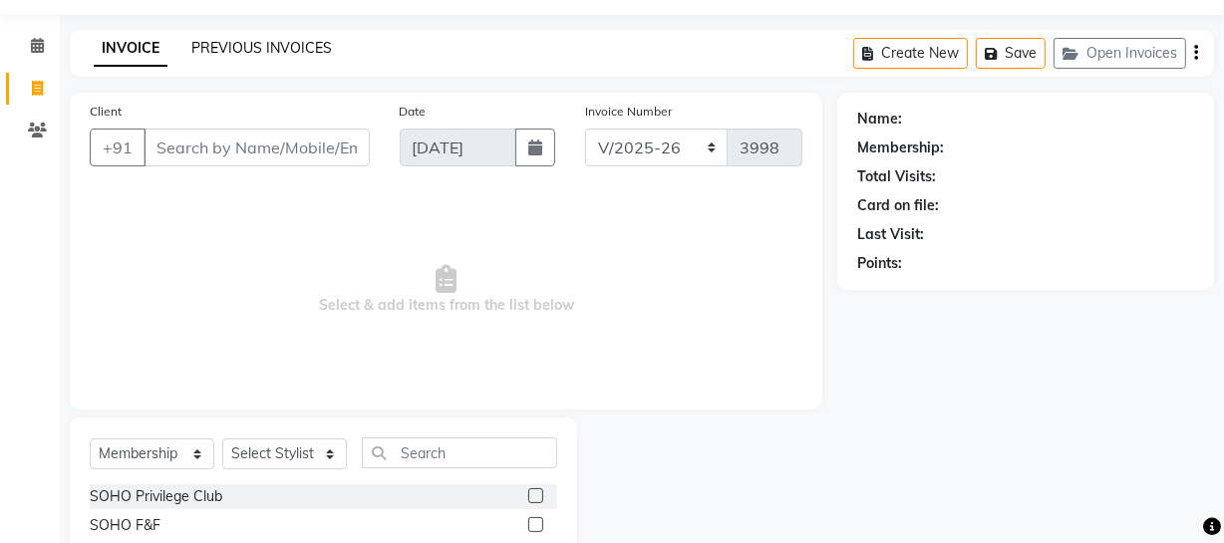
click at [249, 42] on link "PREVIOUS INVOICES" at bounding box center [261, 48] width 141 height 18
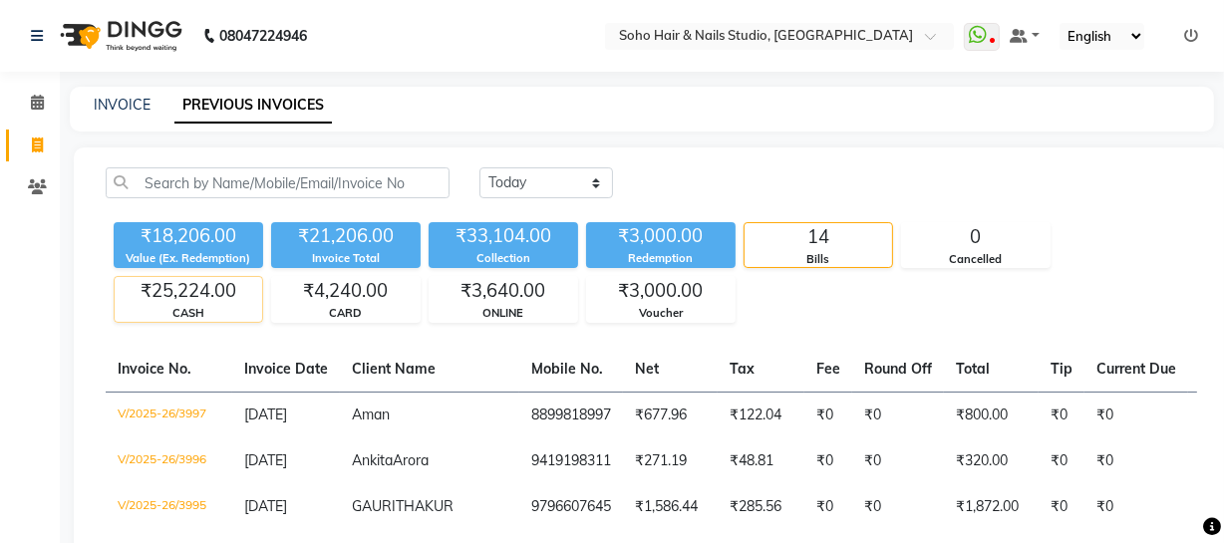
scroll to position [90, 0]
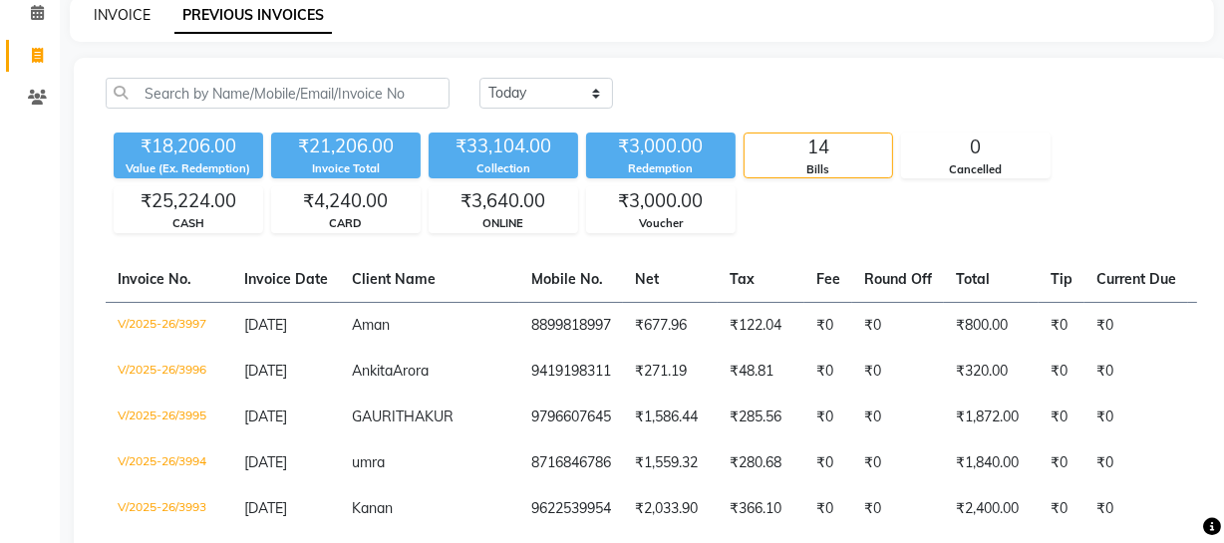
click at [141, 16] on link "INVOICE" at bounding box center [122, 15] width 57 height 18
select select "service"
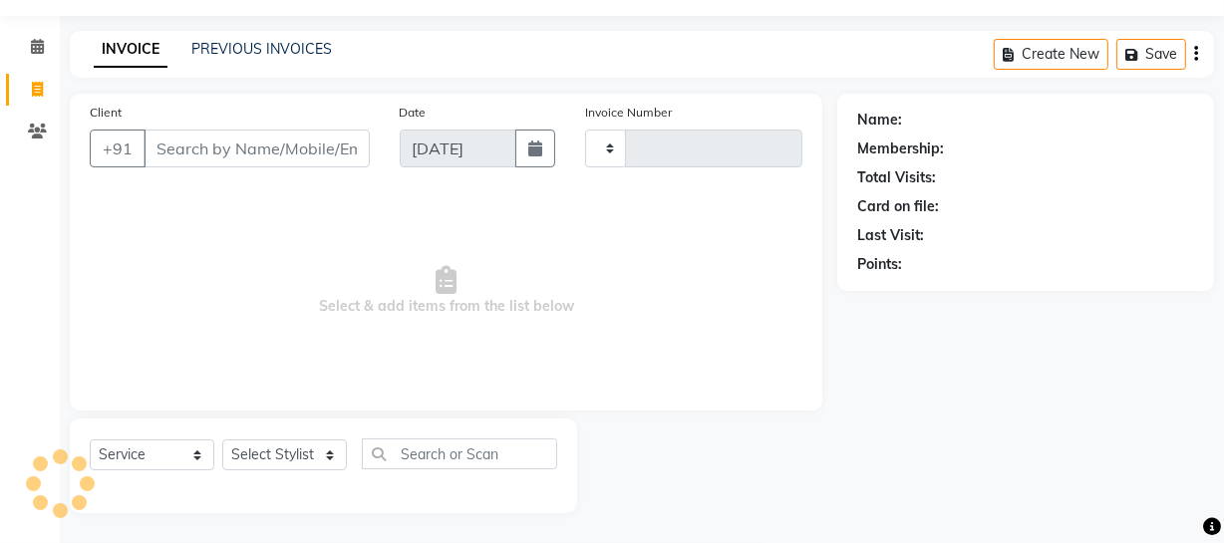
type input "3998"
select select "735"
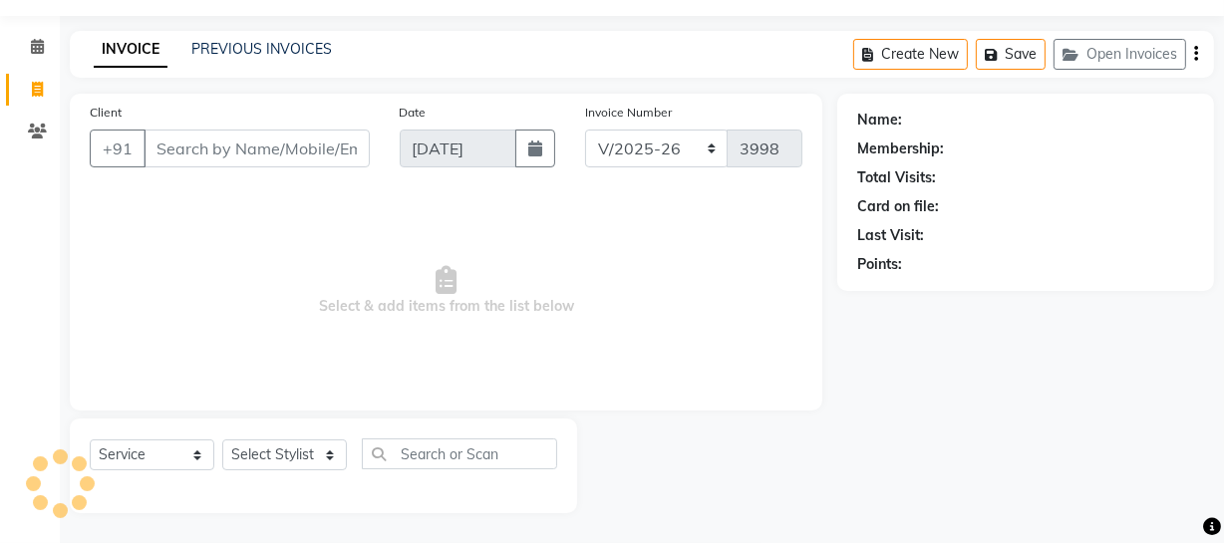
select select "membership"
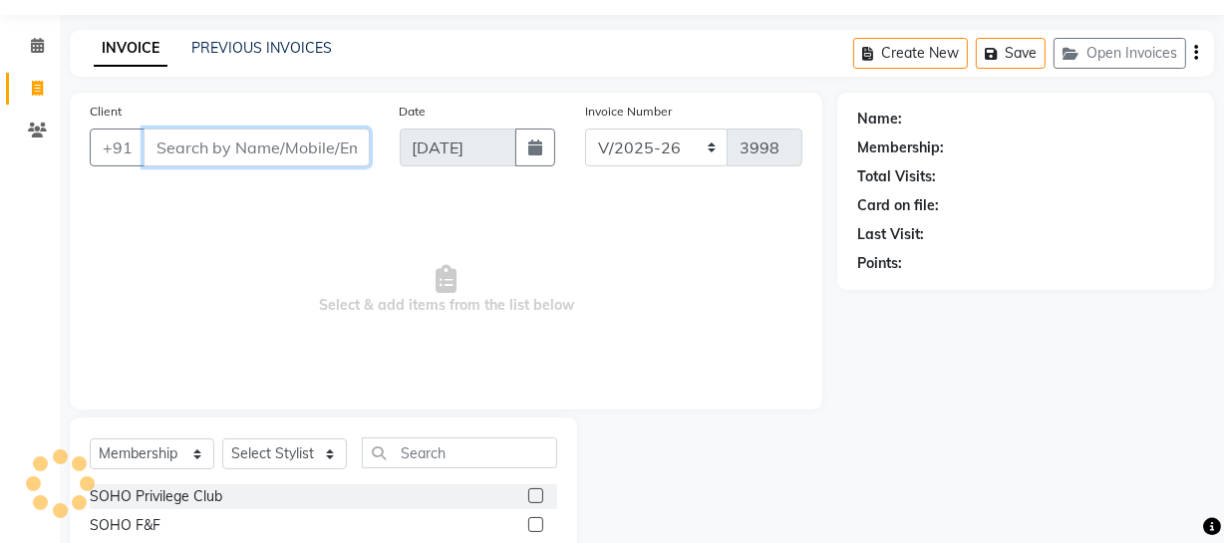
scroll to position [90, 0]
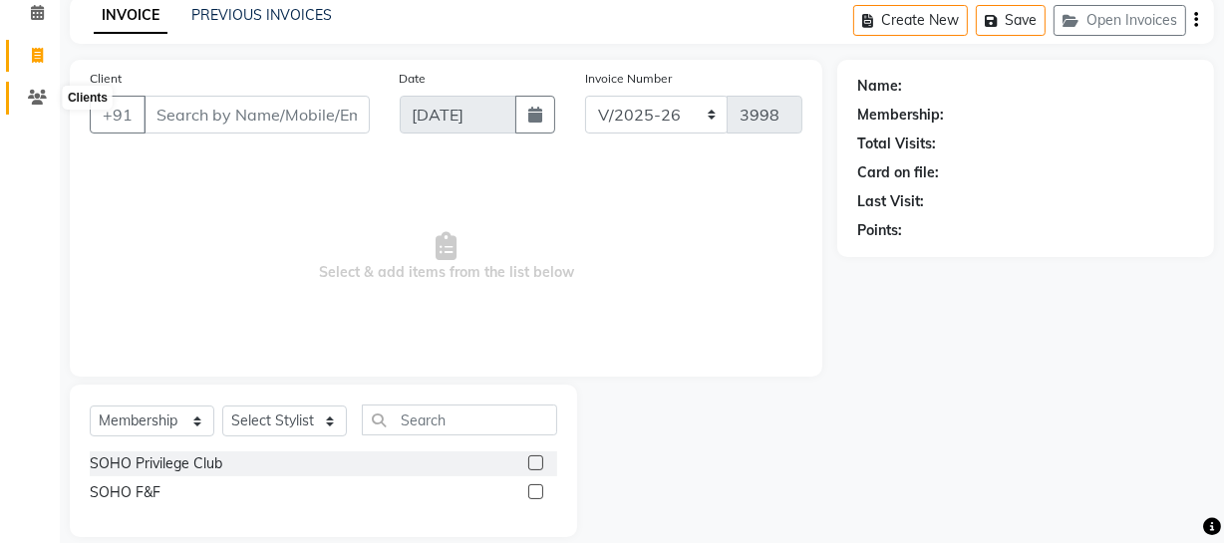
click at [35, 94] on icon at bounding box center [37, 97] width 19 height 15
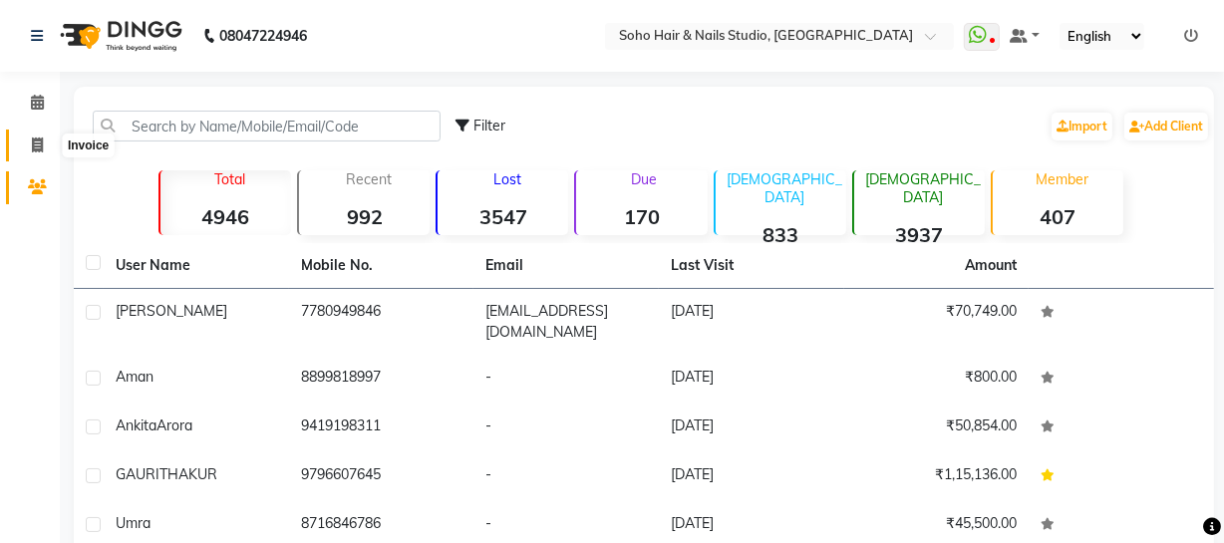
click at [21, 140] on span at bounding box center [37, 146] width 35 height 23
select select "735"
select select "service"
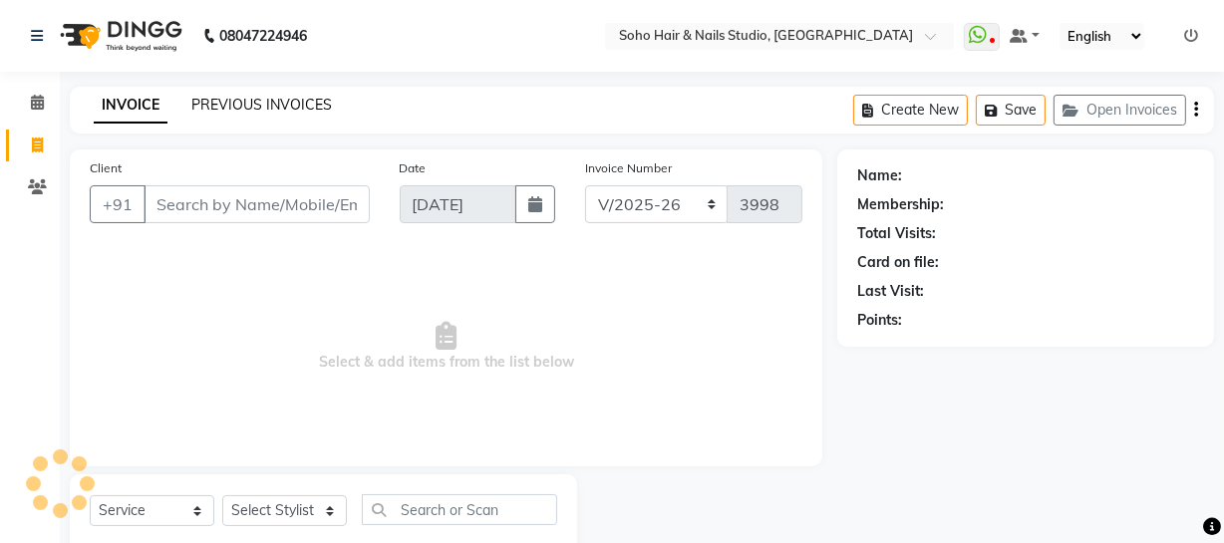
scroll to position [57, 0]
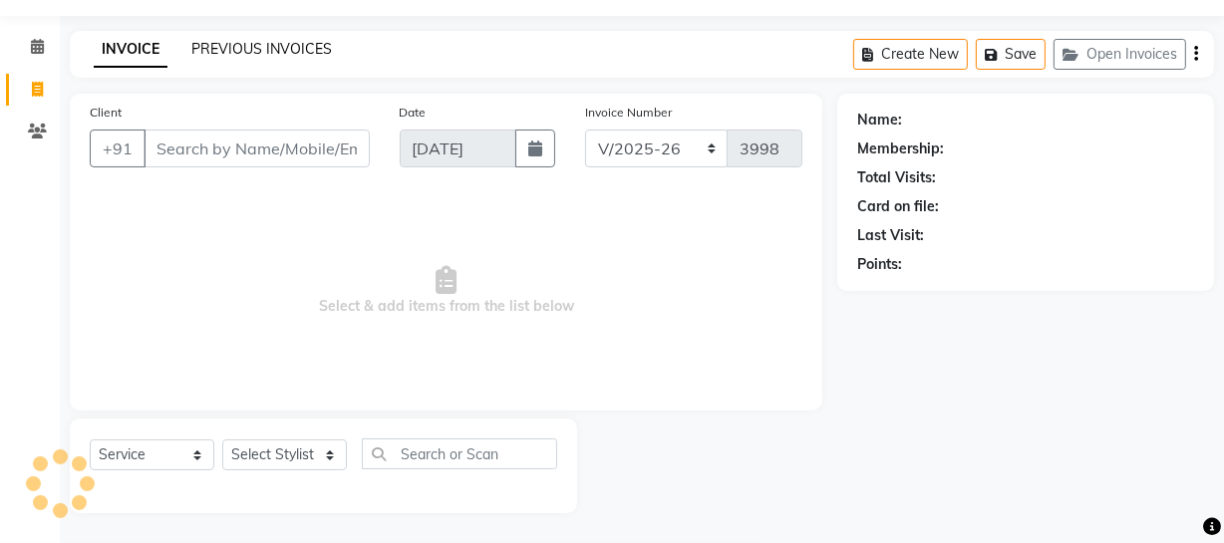
click at [203, 49] on link "PREVIOUS INVOICES" at bounding box center [261, 49] width 141 height 18
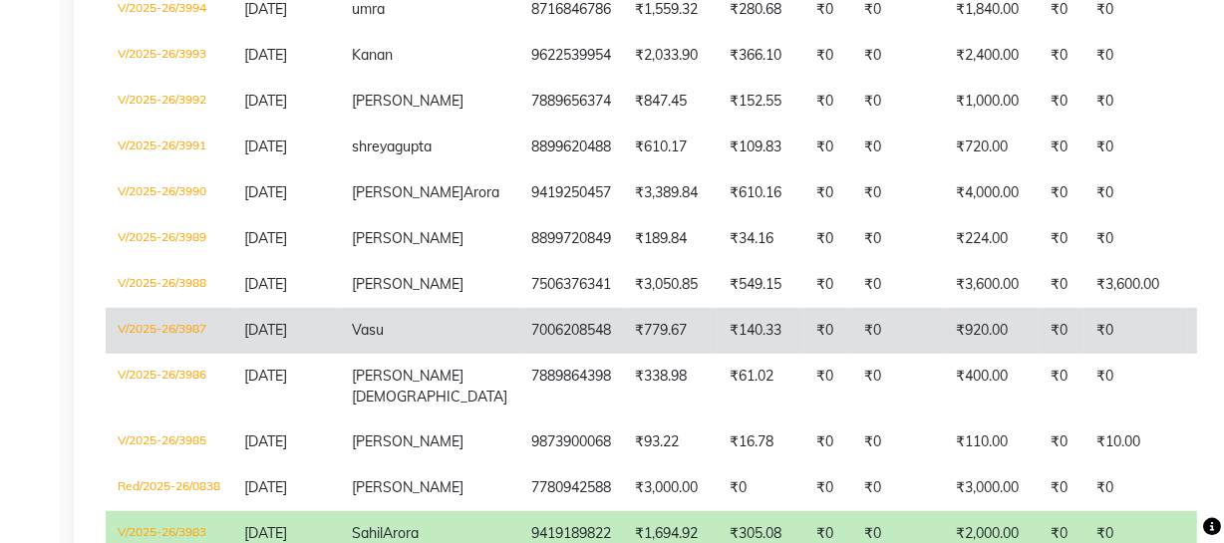
scroll to position [634, 0]
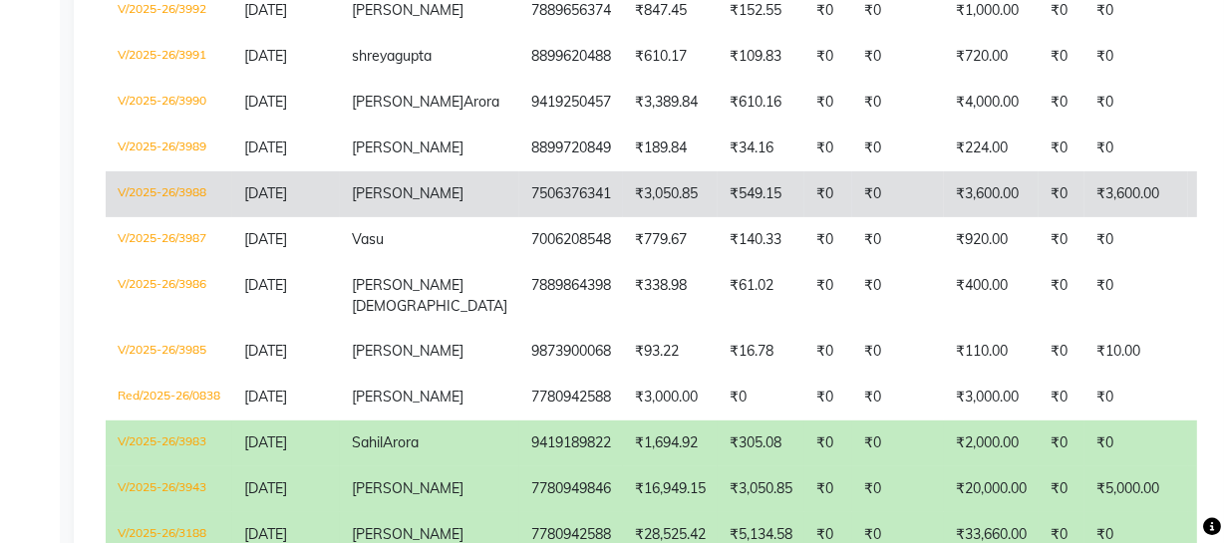
click at [421, 217] on td "[PERSON_NAME]" at bounding box center [429, 194] width 179 height 46
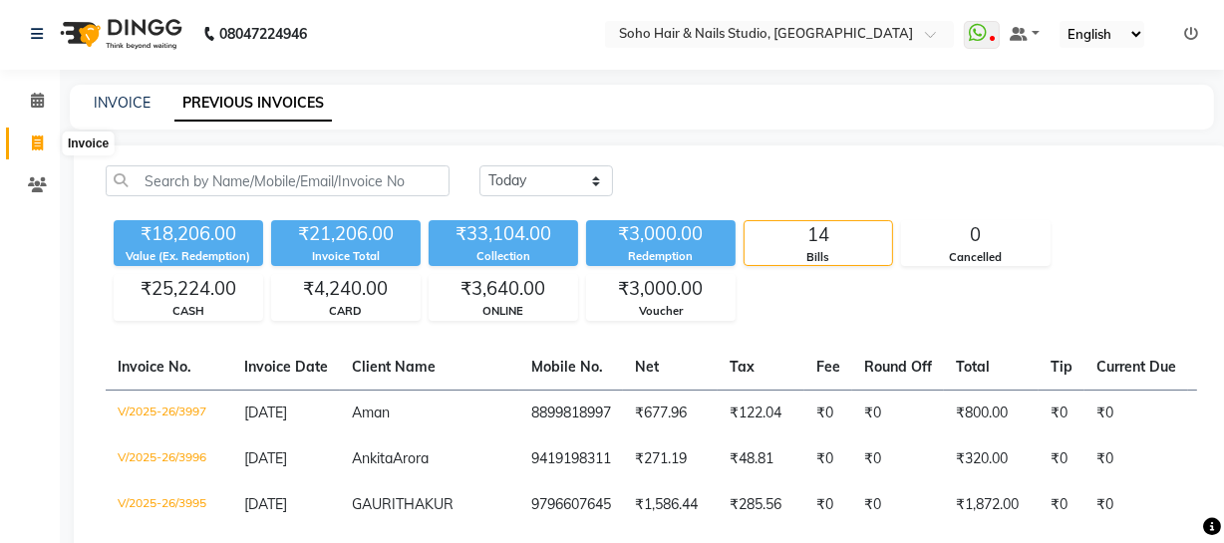
scroll to position [0, 0]
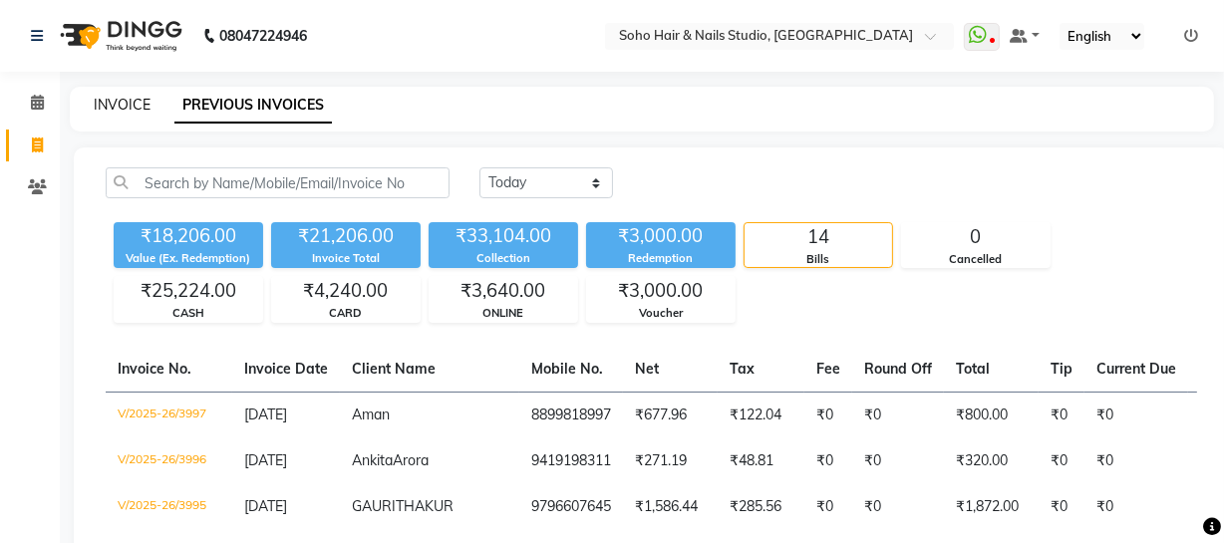
click at [101, 107] on link "INVOICE" at bounding box center [122, 105] width 57 height 18
select select "735"
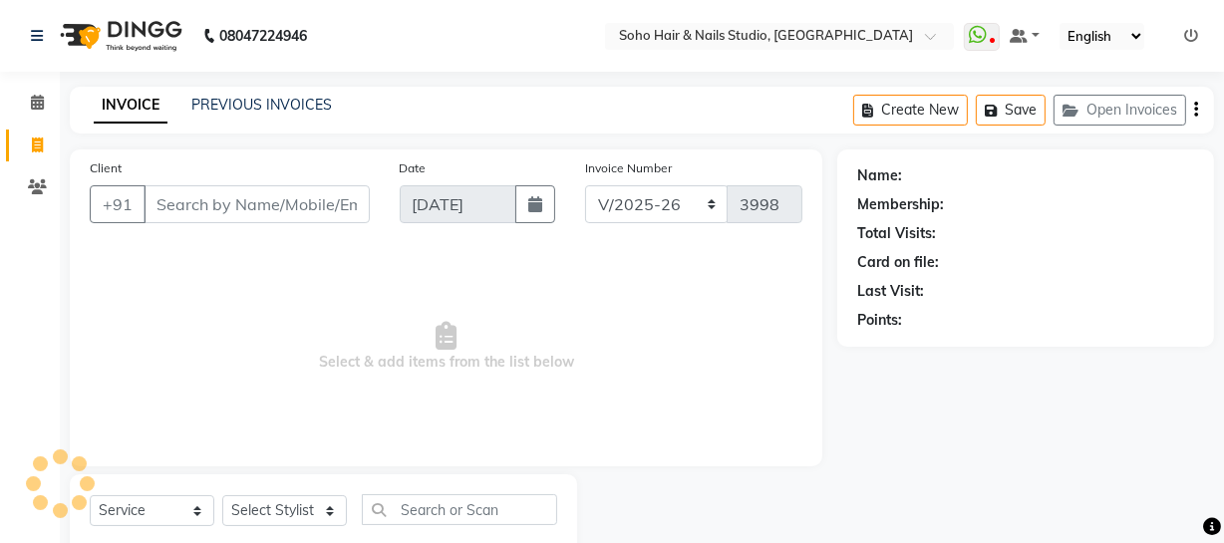
scroll to position [57, 0]
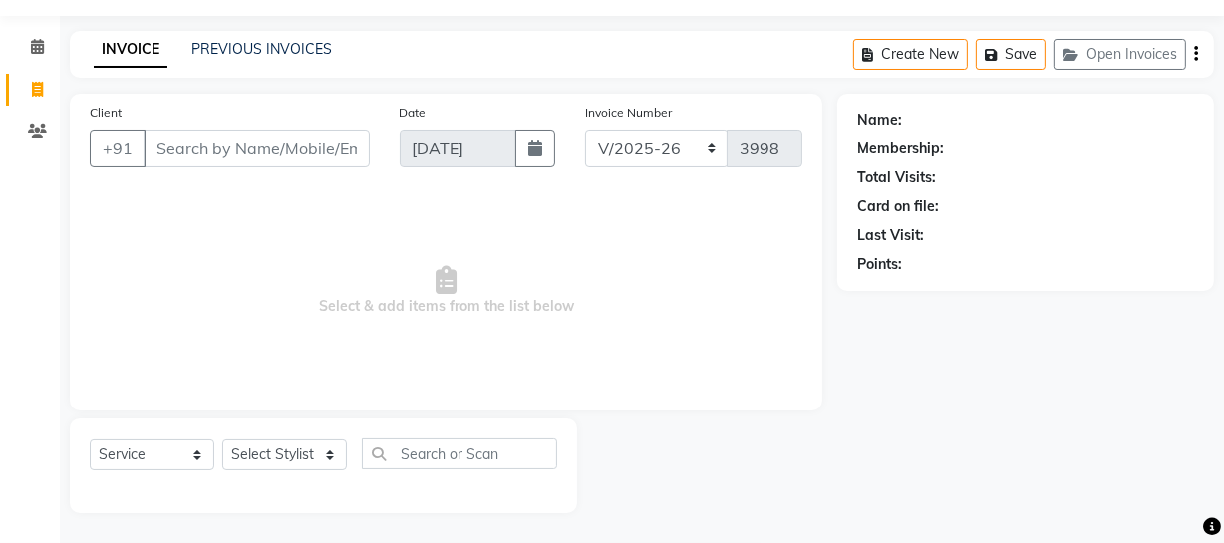
select select "membership"
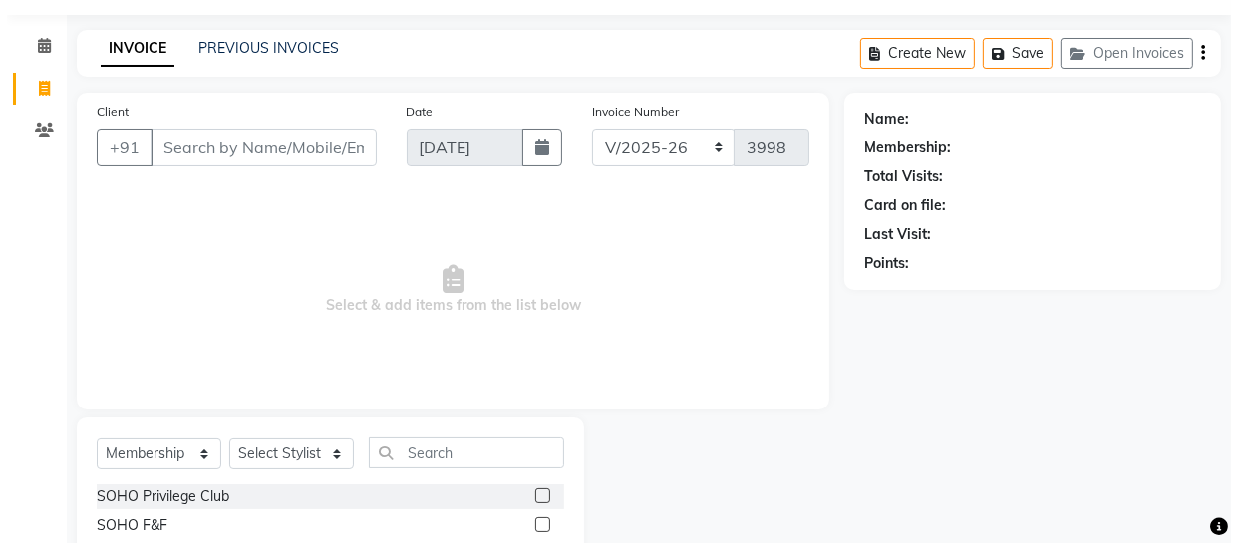
scroll to position [0, 0]
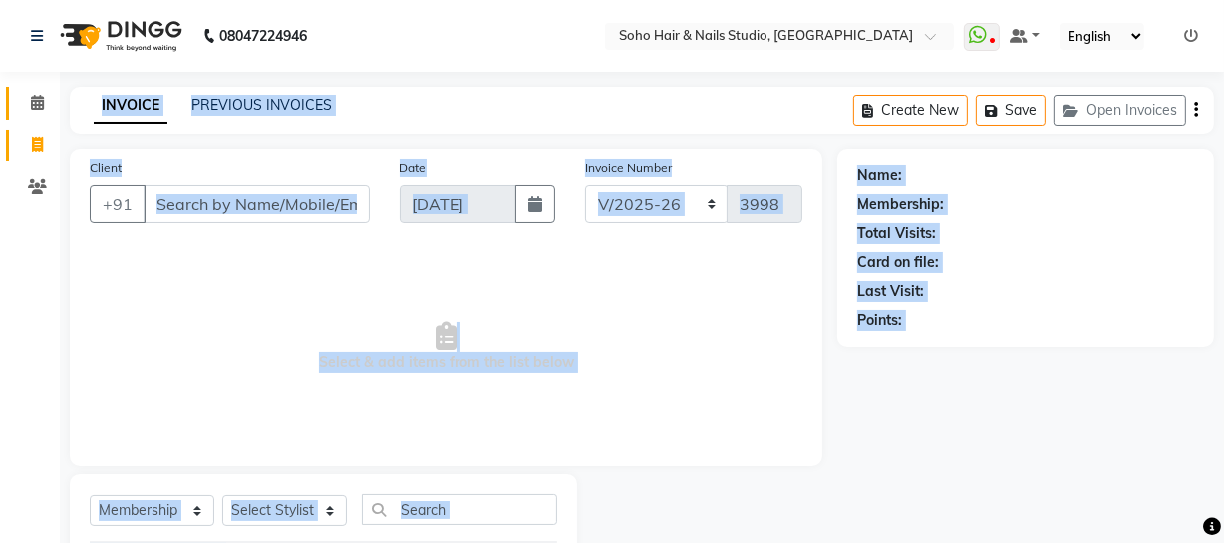
click at [51, 103] on span at bounding box center [37, 103] width 35 height 23
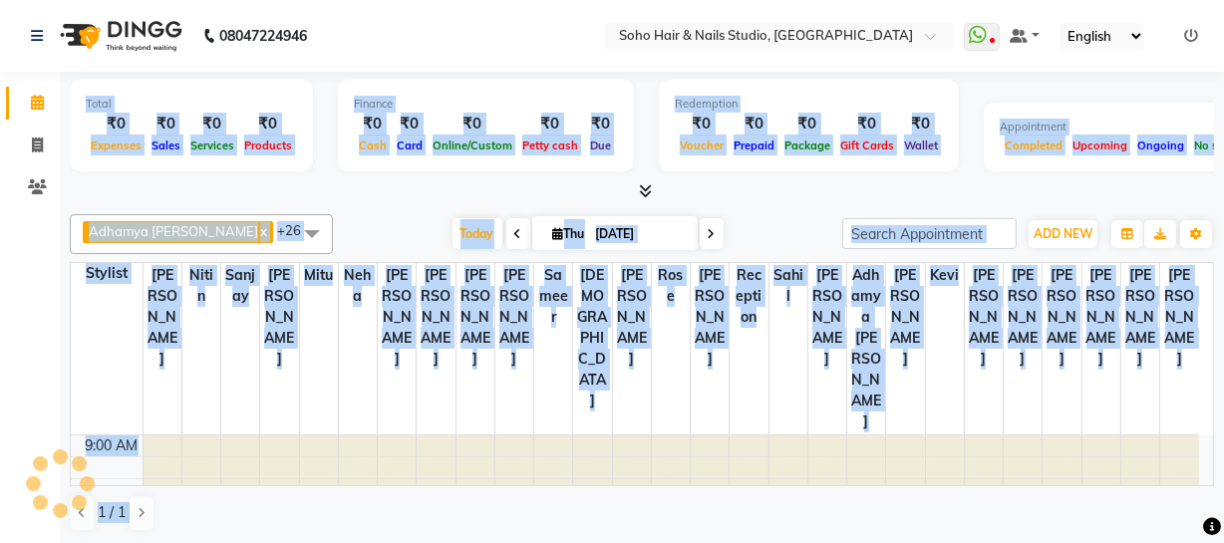
click at [889, 189] on div at bounding box center [642, 191] width 1145 height 21
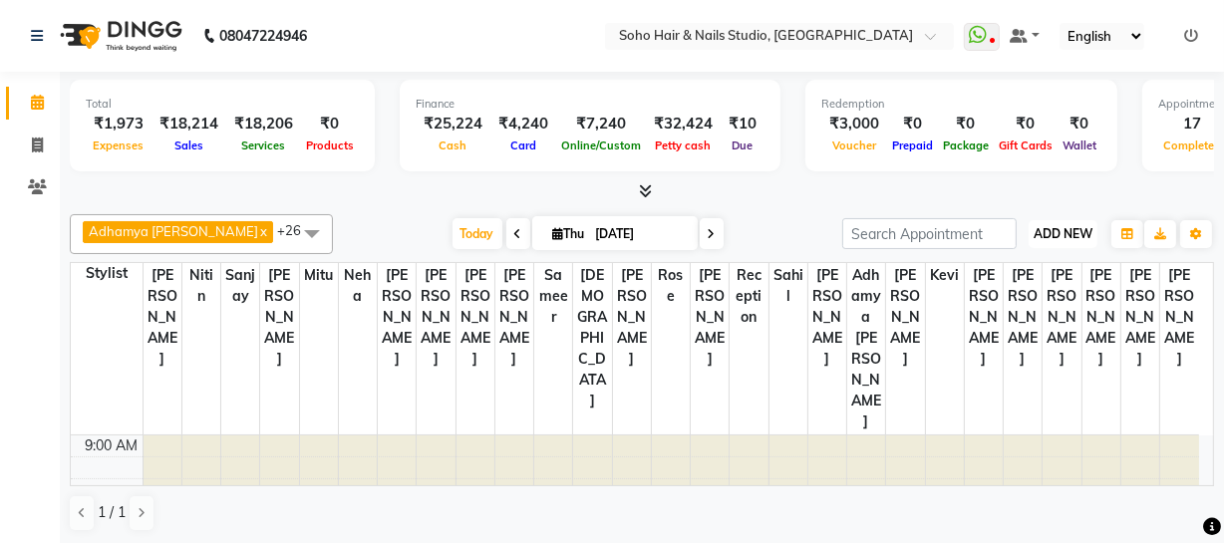
click at [1055, 233] on span "ADD NEW" at bounding box center [1063, 233] width 59 height 15
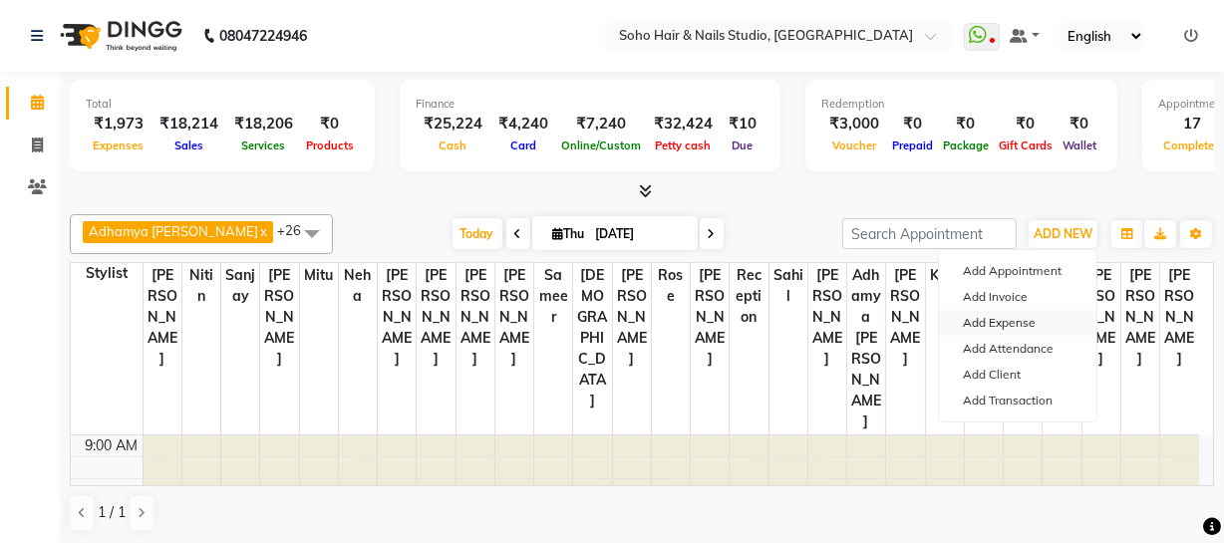
click at [980, 320] on link "Add Expense" at bounding box center [1018, 323] width 158 height 26
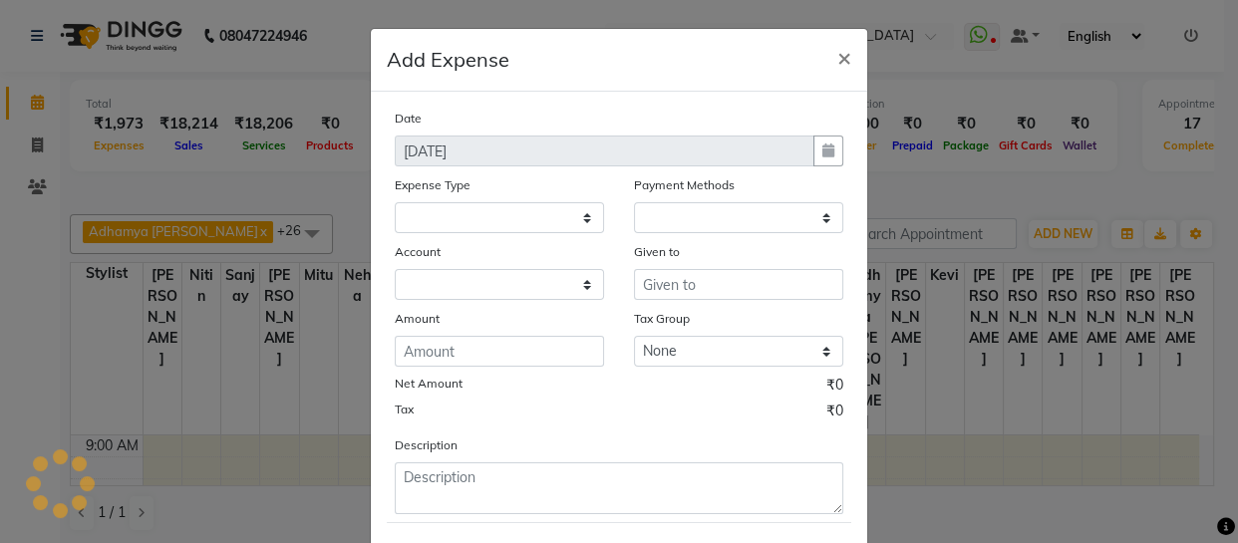
select select "786"
select select "1"
select select "2529"
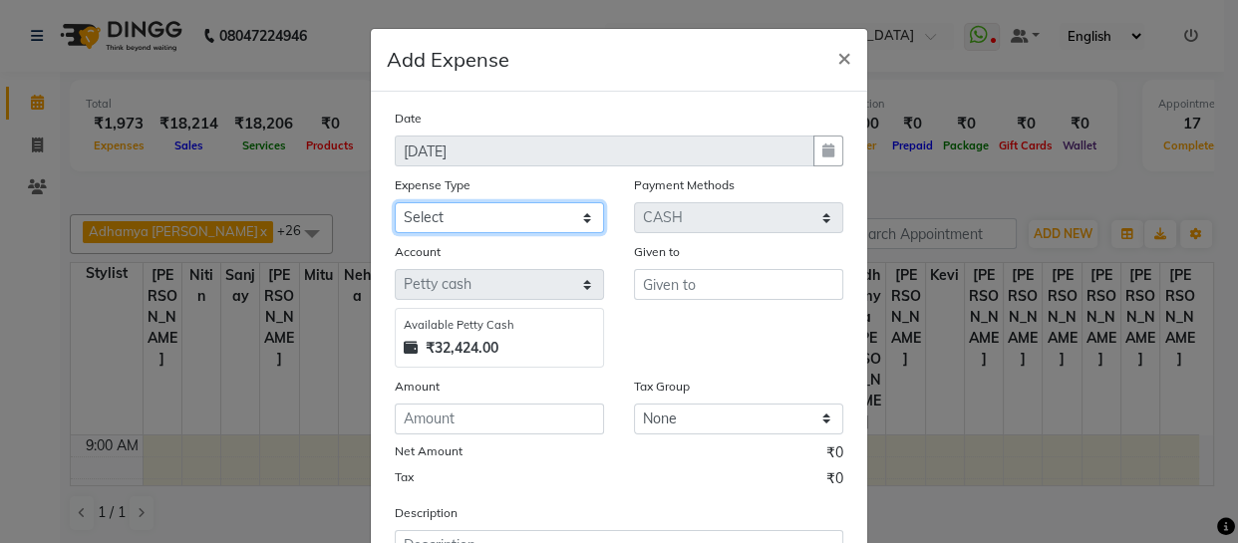
click at [543, 209] on select "Select Cash transfer to bank Client Snacks Fuel Govt fee Incentive Maintenance …" at bounding box center [499, 217] width 209 height 31
select select "22585"
click at [395, 203] on select "Select Cash transfer to bank Client Snacks Fuel Govt fee Incentive Maintenance …" at bounding box center [499, 217] width 209 height 31
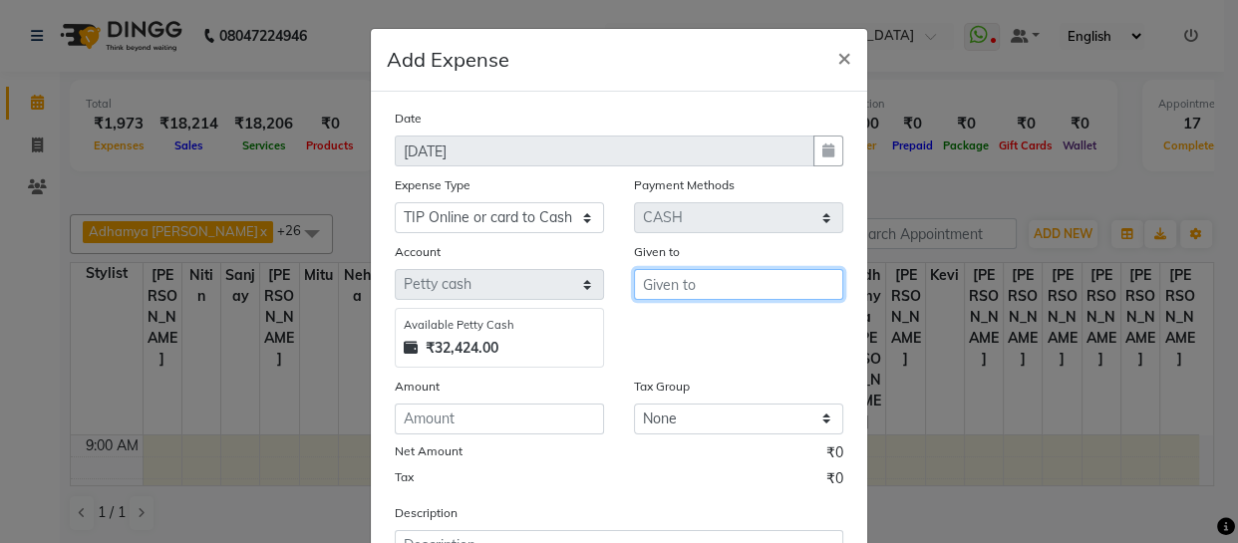
click at [664, 279] on input "text" at bounding box center [738, 284] width 209 height 31
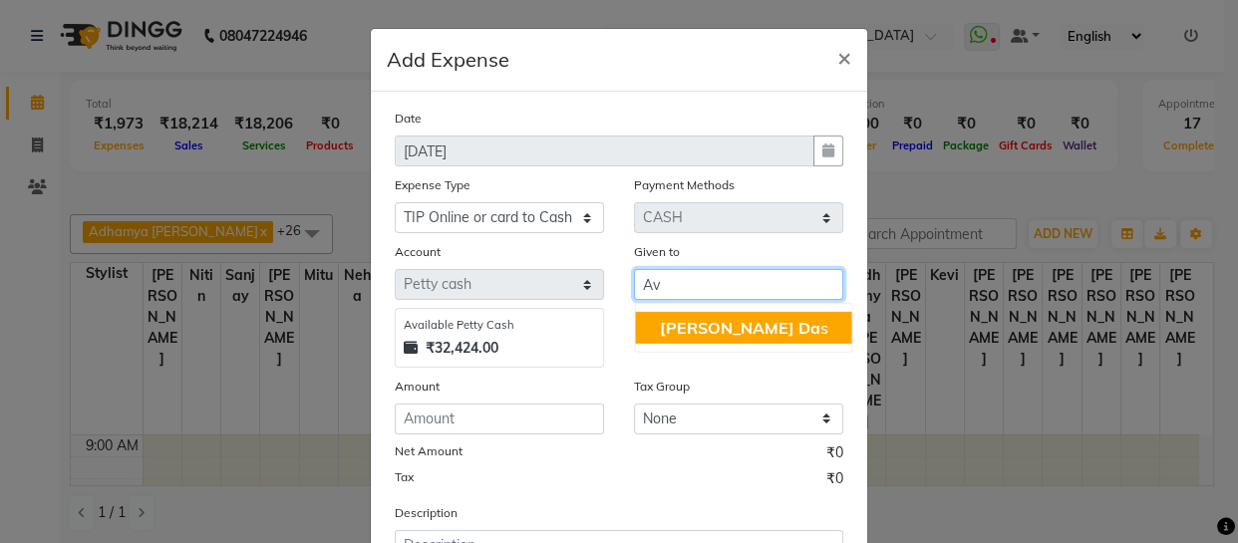
type input "A"
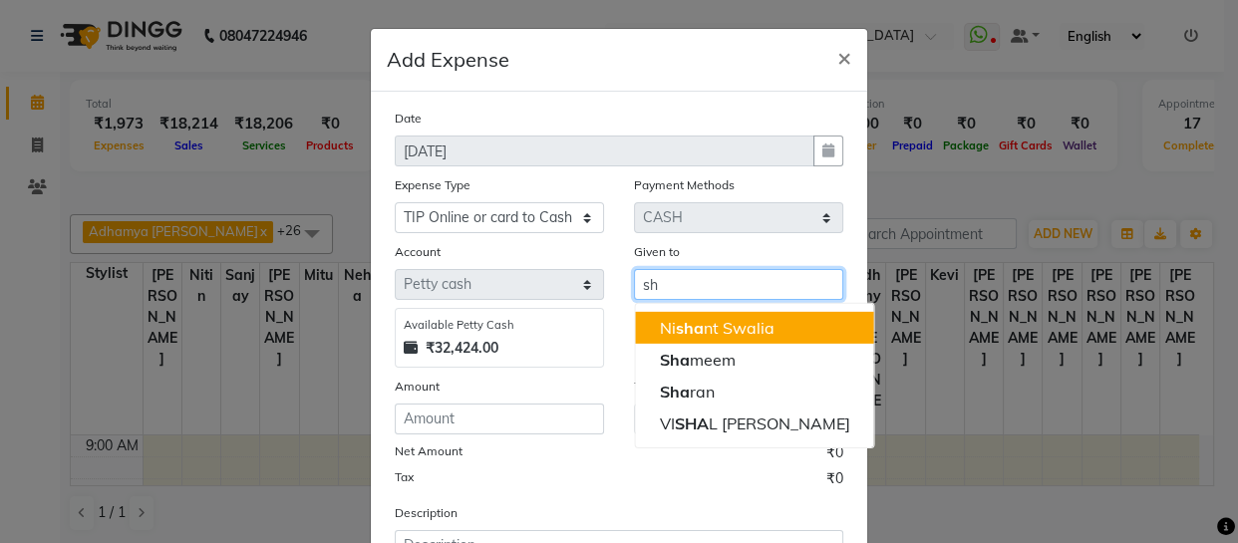
type input "s"
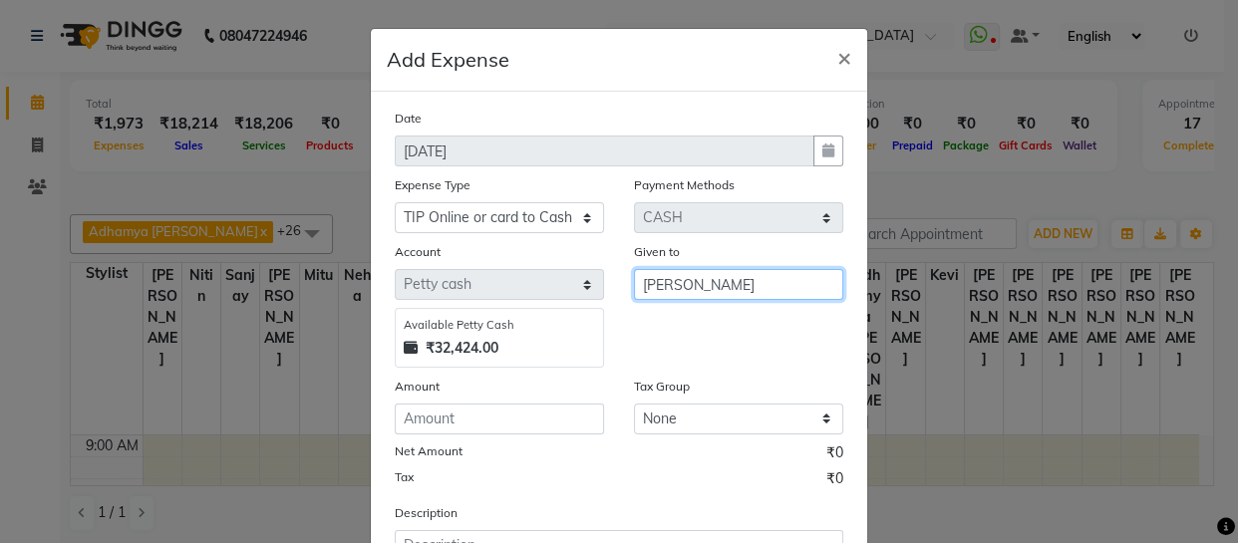
type input "[PERSON_NAME]"
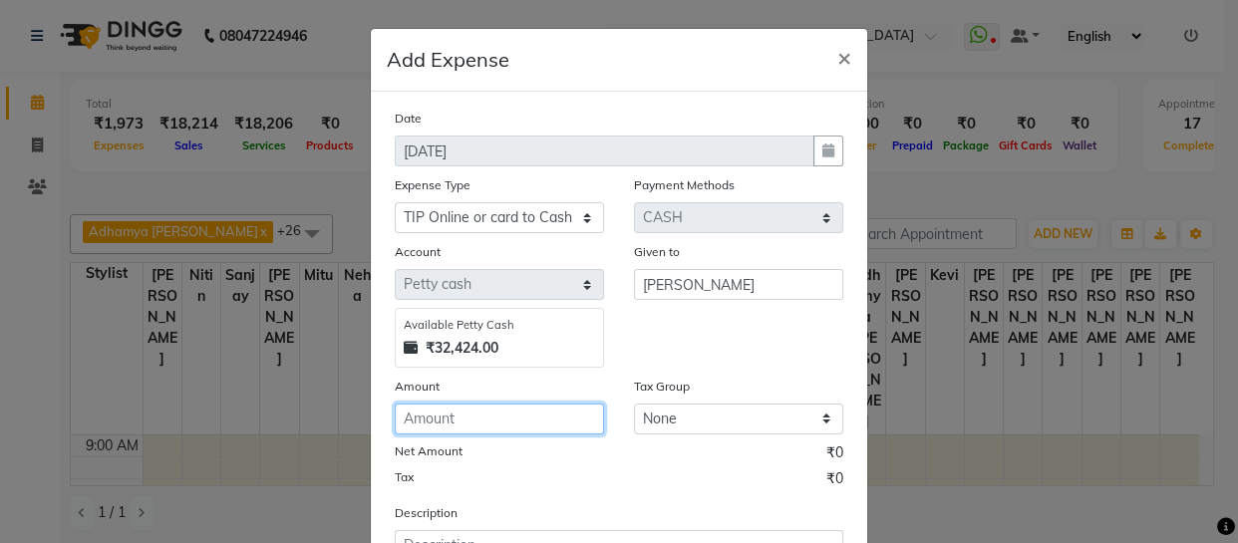
click at [558, 428] on input "number" at bounding box center [499, 419] width 209 height 31
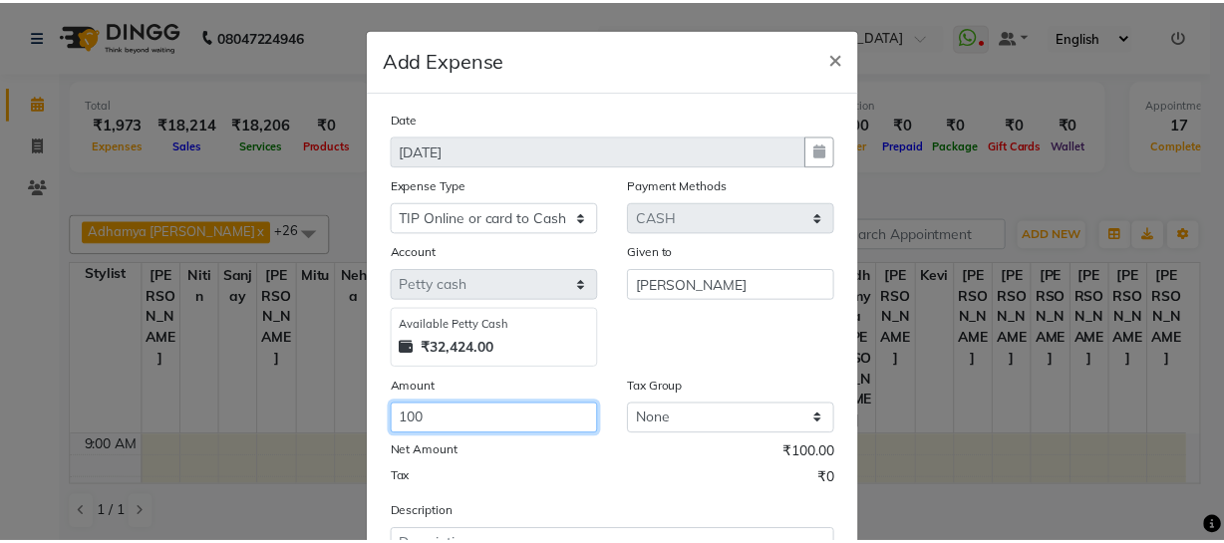
scroll to position [172, 0]
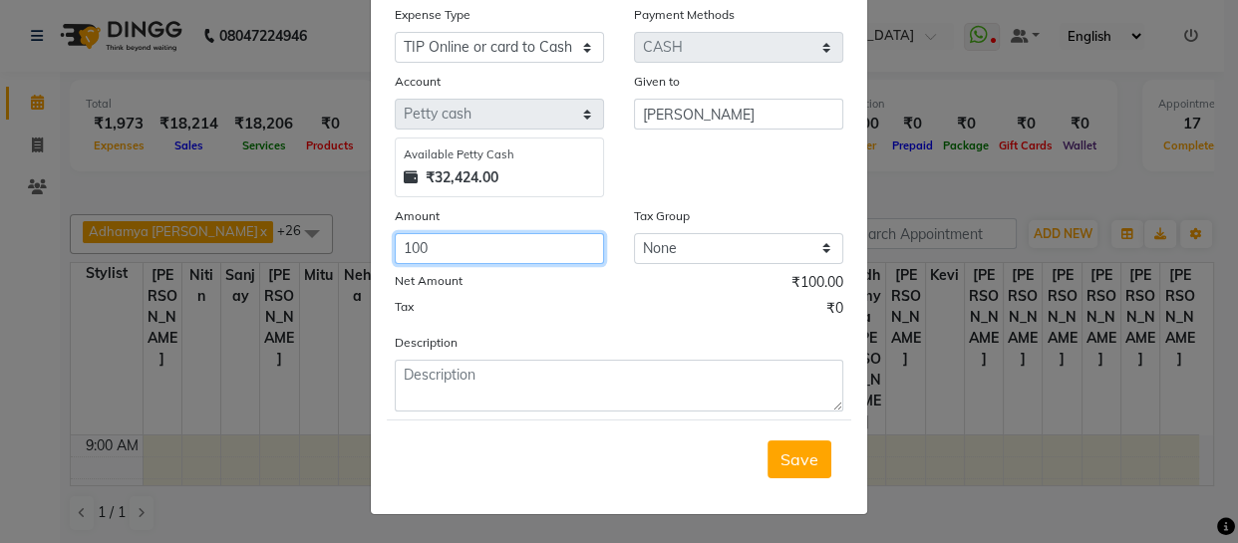
type input "100"
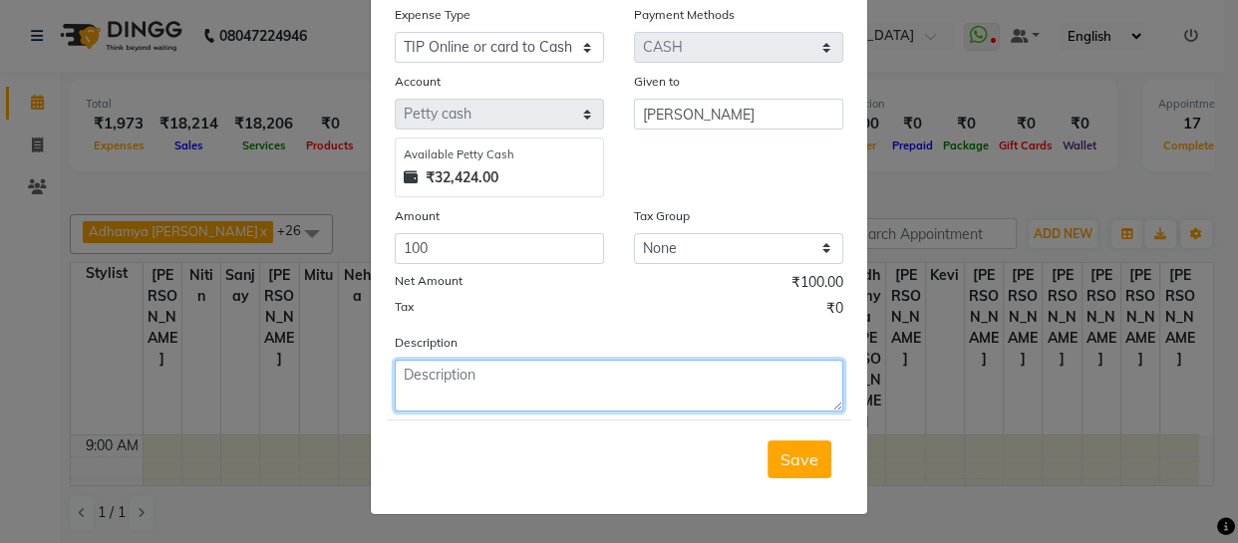
click at [533, 374] on textarea at bounding box center [619, 386] width 449 height 52
type textarea "online"
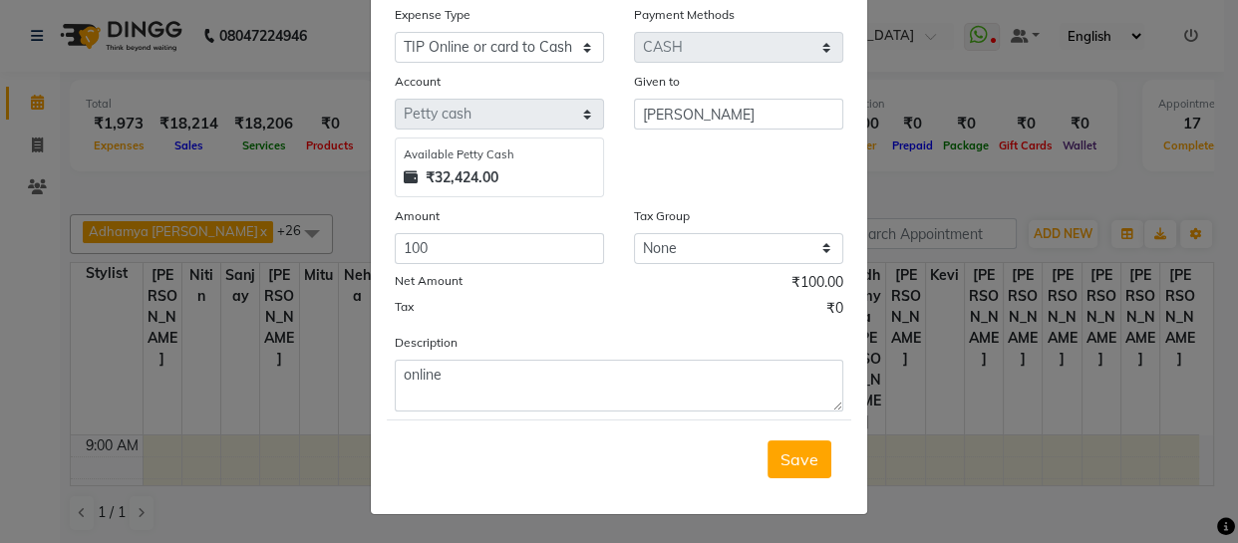
click at [809, 467] on span "Save" at bounding box center [800, 460] width 38 height 20
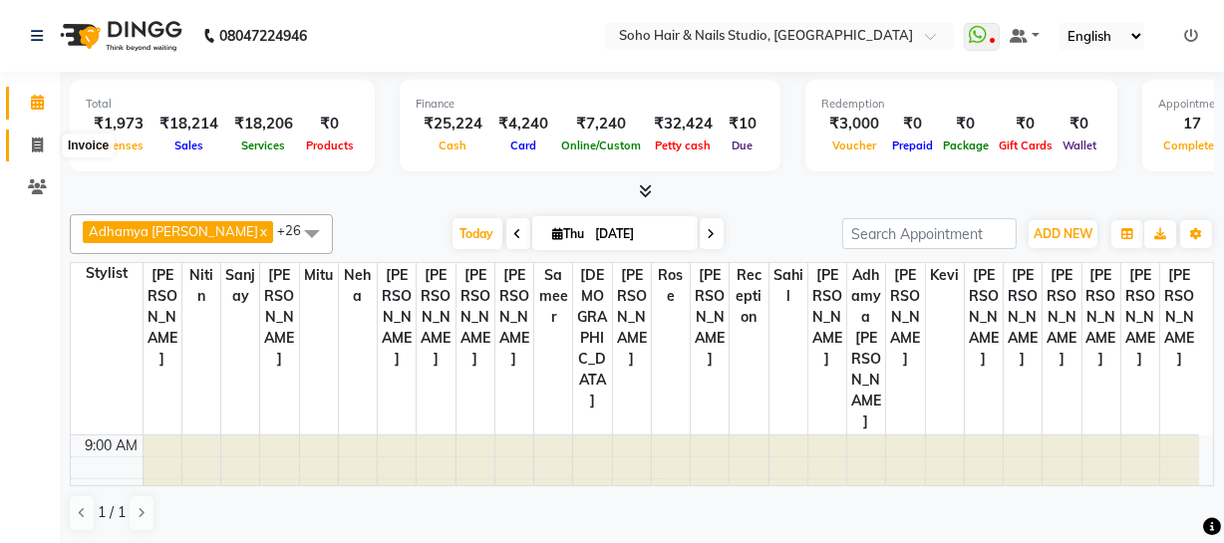
click at [38, 146] on icon at bounding box center [37, 145] width 11 height 15
select select "service"
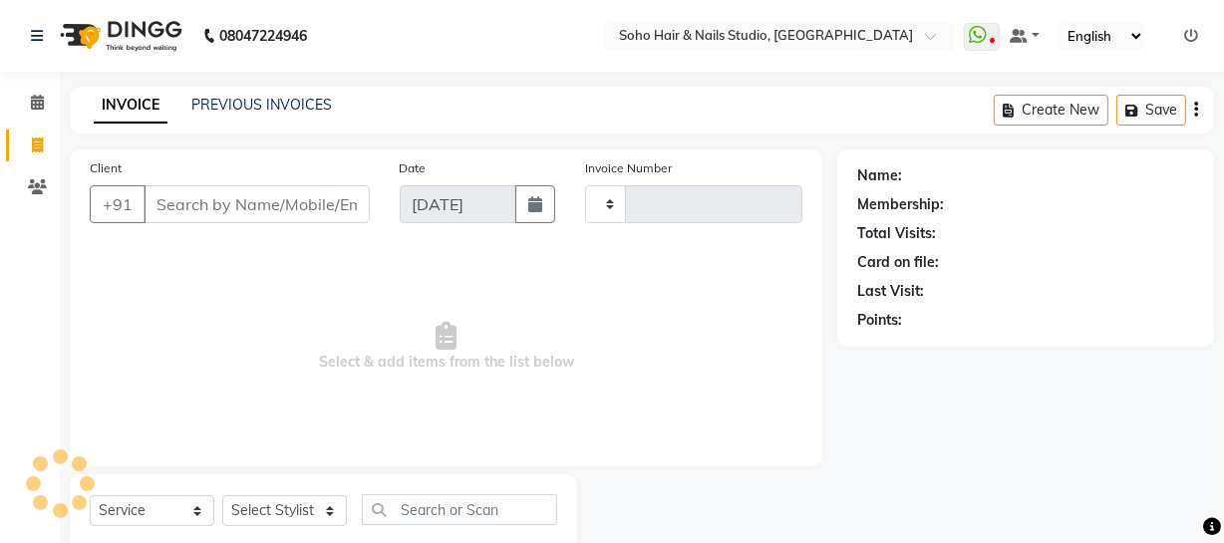
type input "3998"
select select "735"
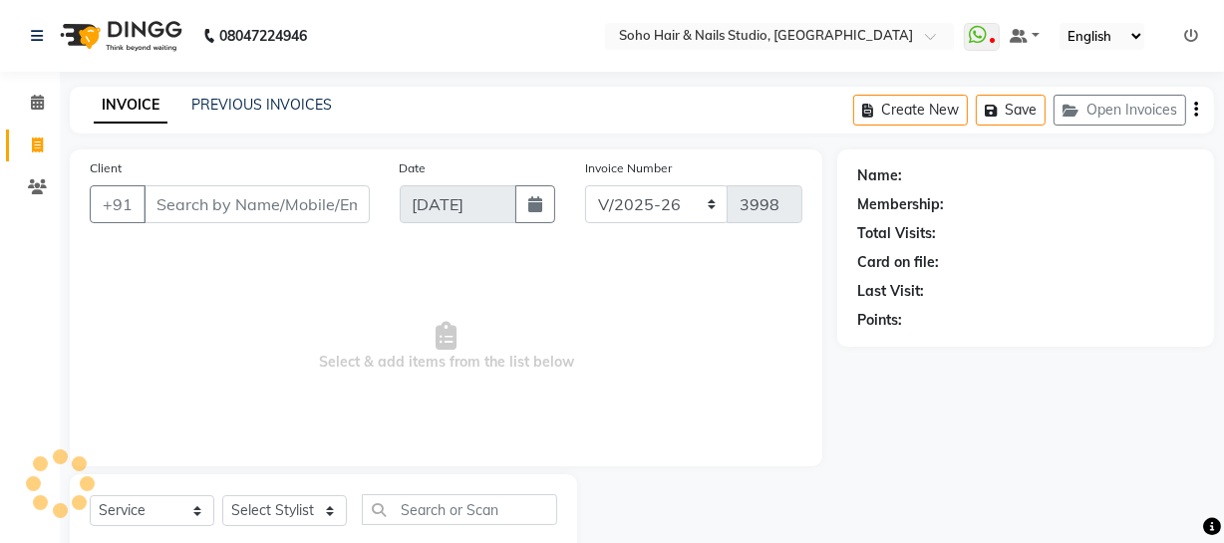
select select "membership"
click at [292, 111] on link "PREVIOUS INVOICES" at bounding box center [261, 105] width 141 height 18
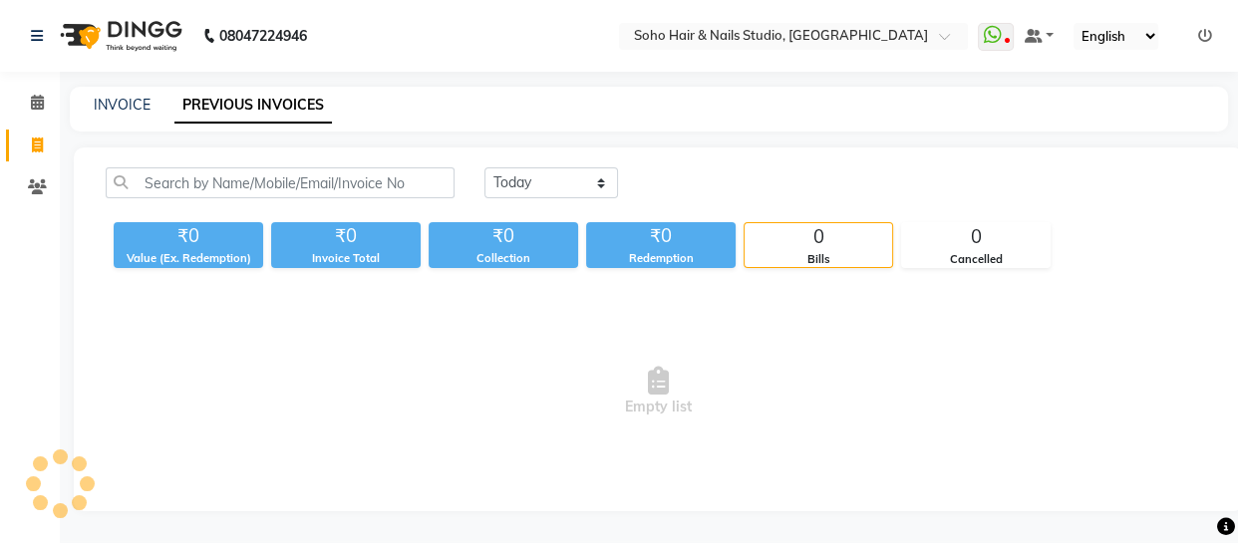
click at [291, 102] on link "PREVIOUS INVOICES" at bounding box center [253, 106] width 158 height 36
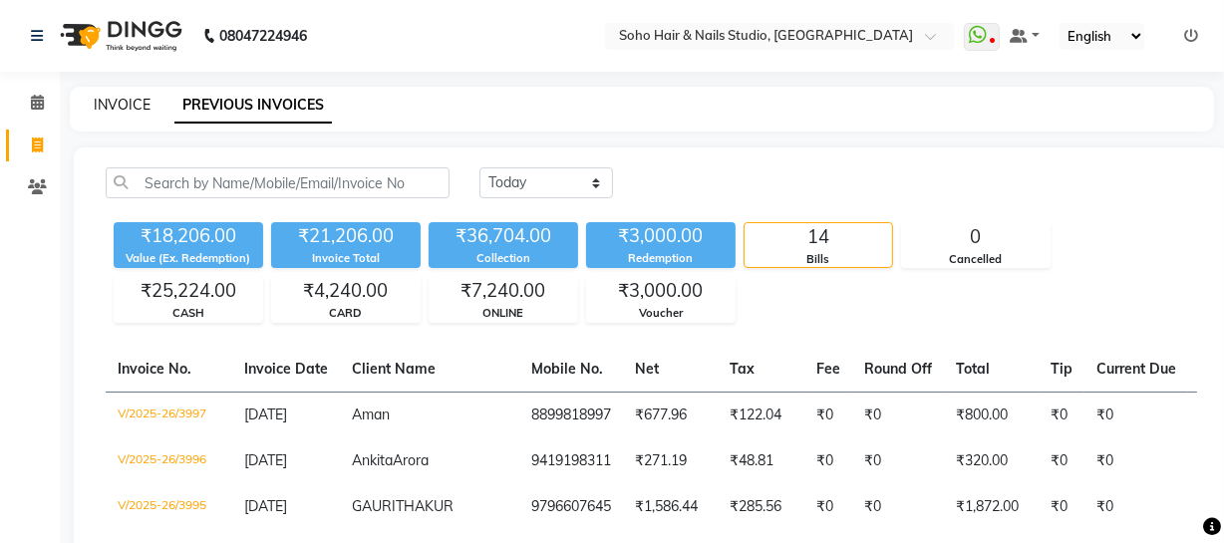
click at [132, 100] on link "INVOICE" at bounding box center [122, 105] width 57 height 18
select select "service"
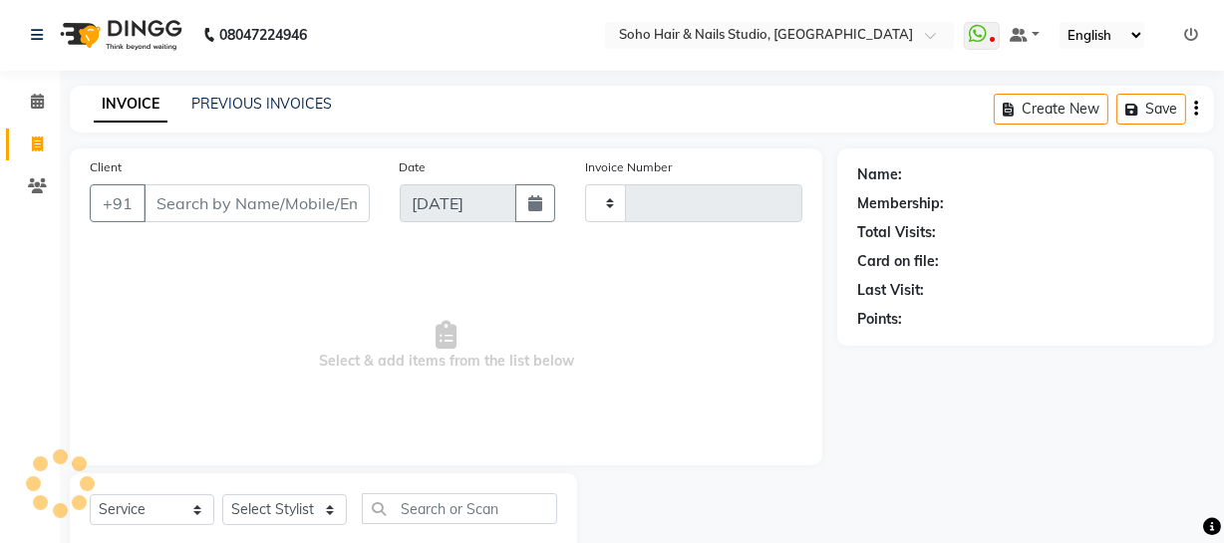
type input "3998"
select select "735"
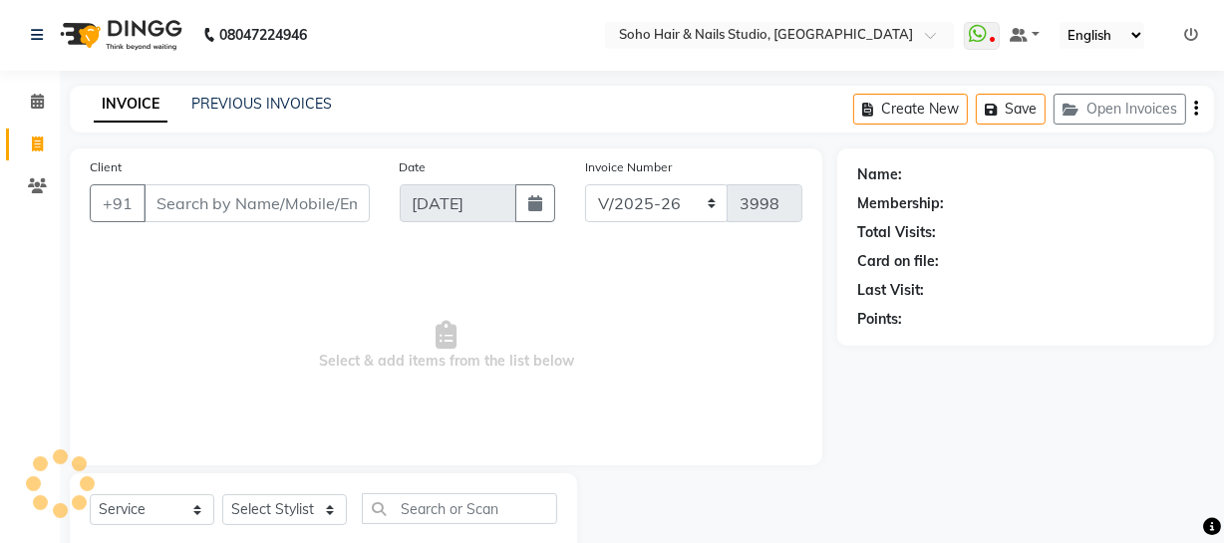
scroll to position [57, 0]
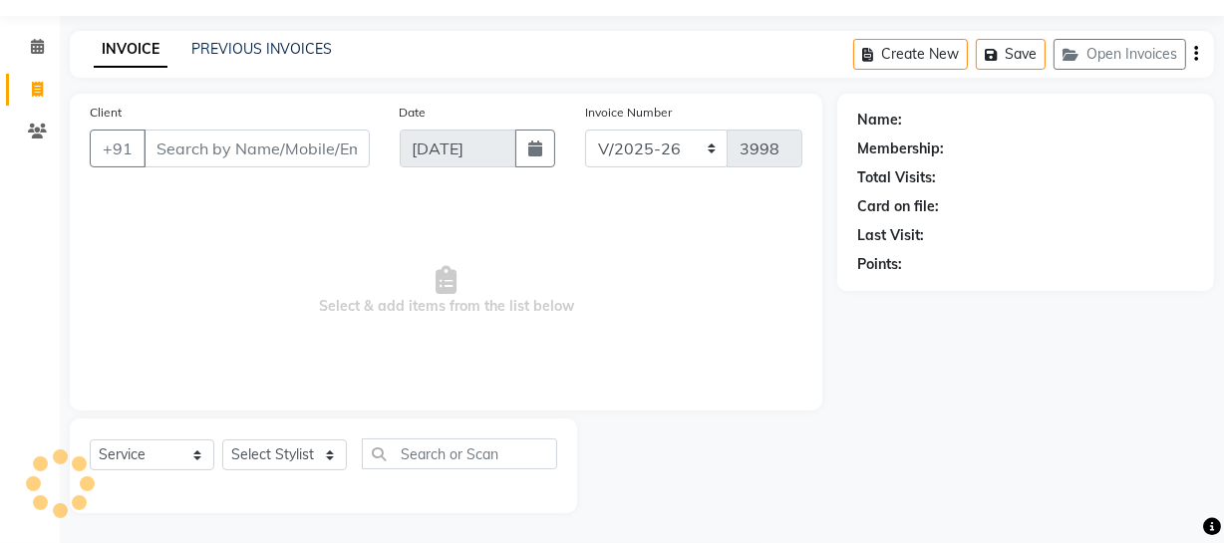
select select "membership"
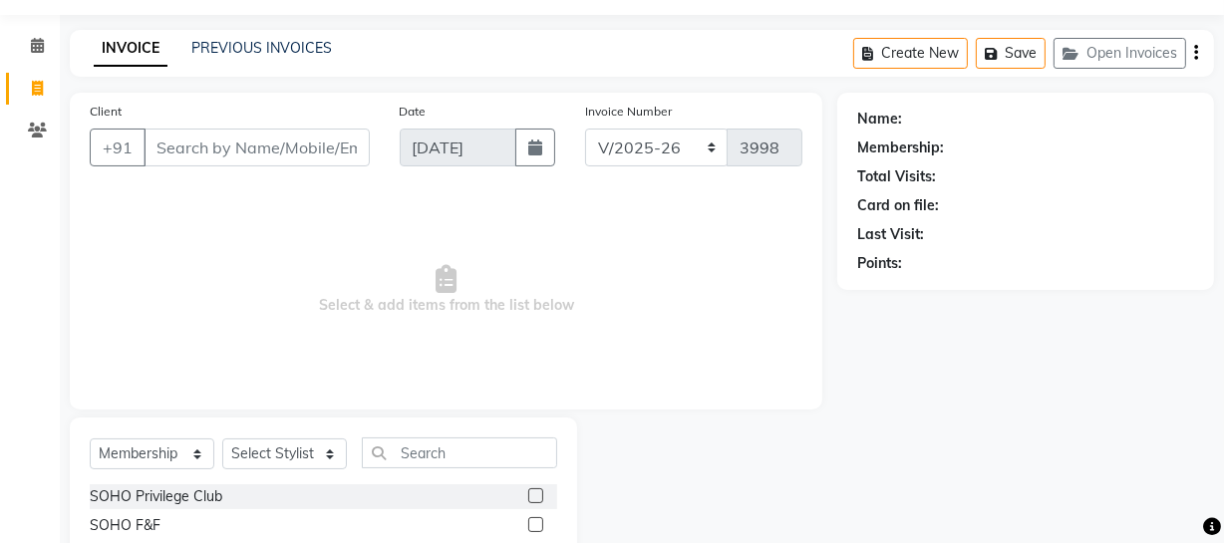
click at [1188, 55] on div "Create New Save Open Invoices" at bounding box center [1033, 53] width 361 height 47
click at [1173, 61] on button "Open Invoices" at bounding box center [1120, 53] width 133 height 31
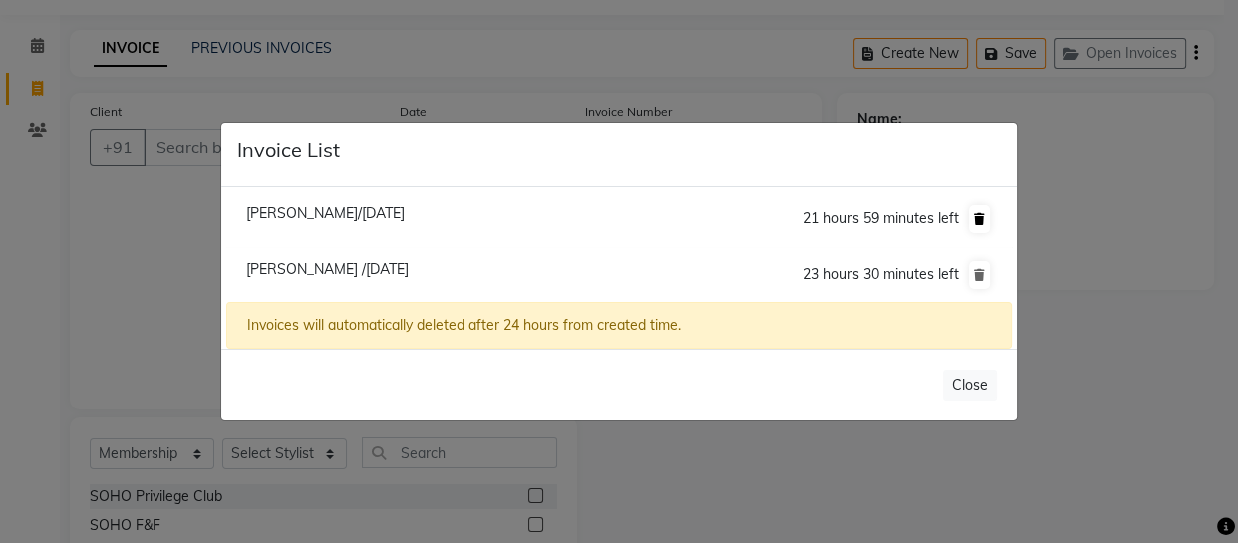
click at [979, 220] on icon at bounding box center [979, 219] width 11 height 12
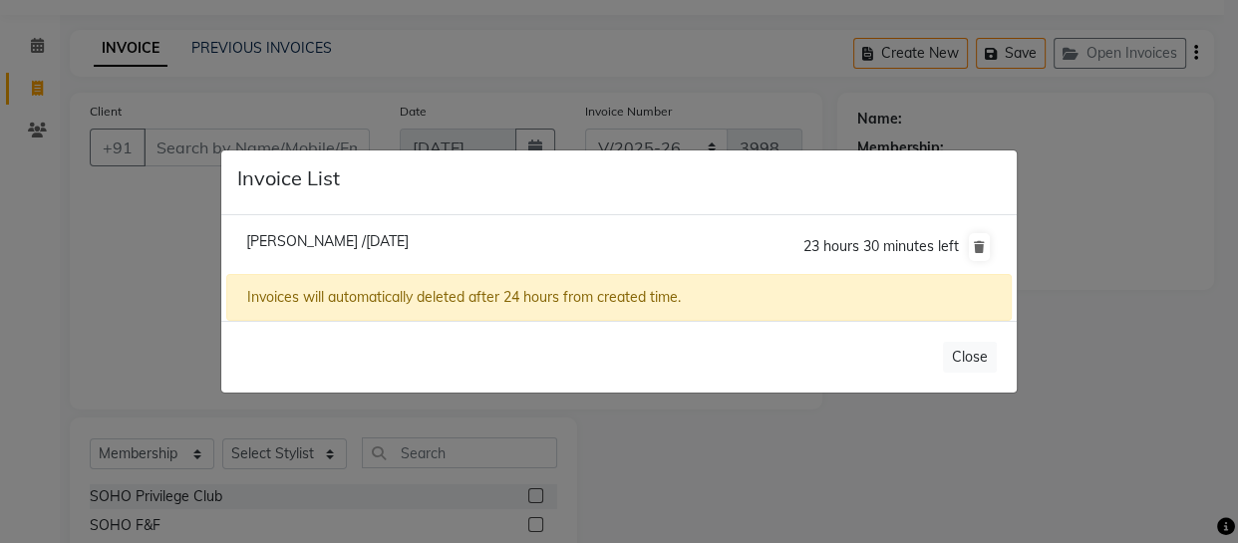
click at [1100, 210] on ngb-modal-window "Invoice List [PERSON_NAME] /[DATE] 23 hours 30 minutes left Invoices will autom…" at bounding box center [619, 271] width 1238 height 543
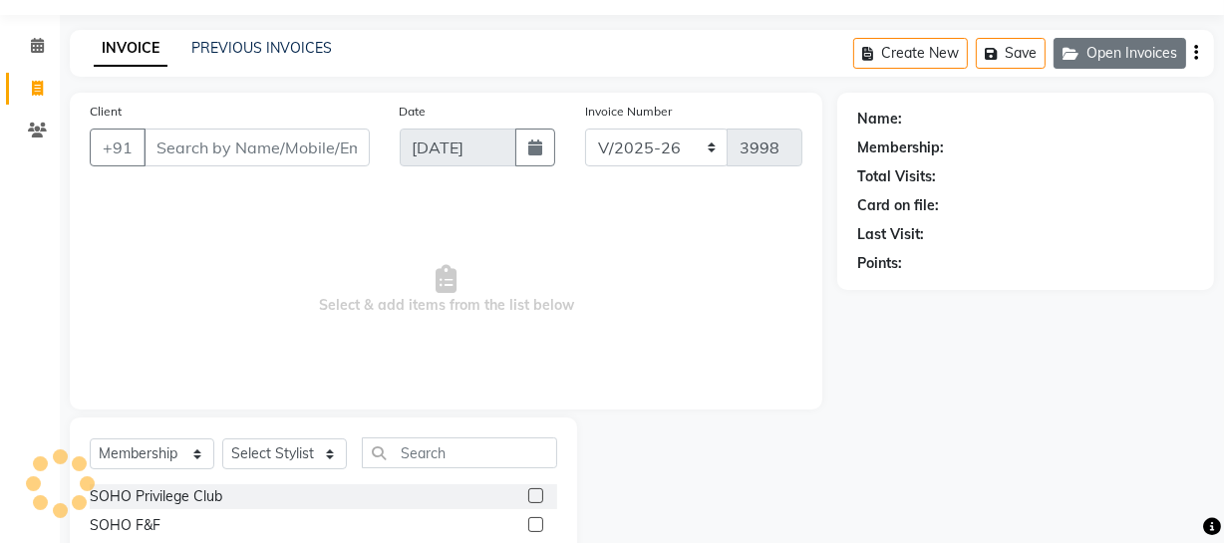
click at [1142, 58] on button "Open Invoices" at bounding box center [1120, 53] width 133 height 31
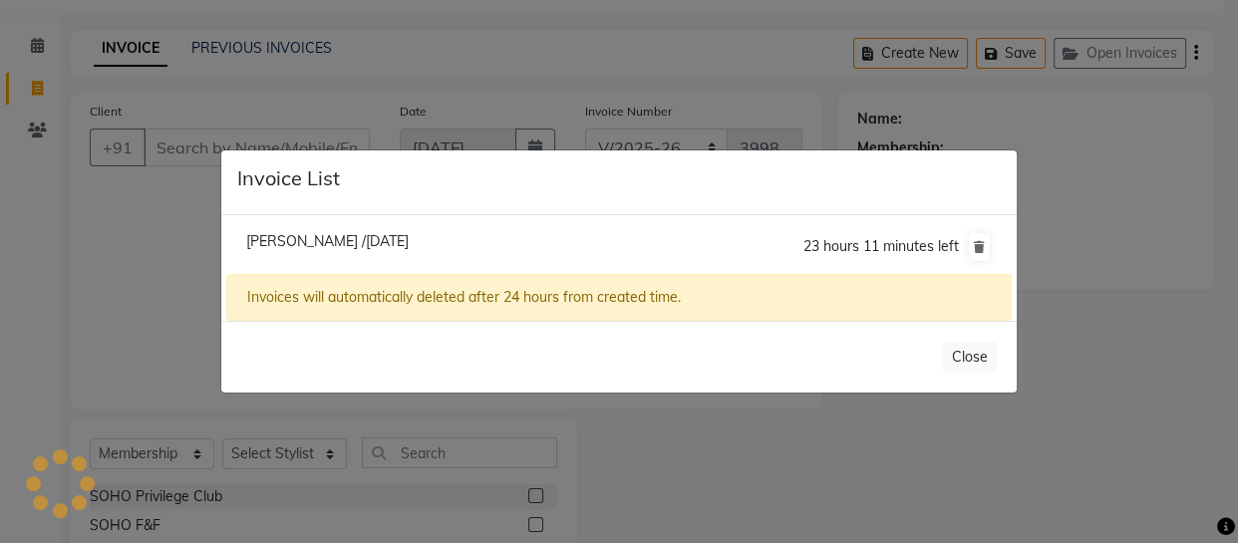
click at [305, 235] on span "[PERSON_NAME] /[DATE]" at bounding box center [327, 241] width 163 height 18
type input "7889656374"
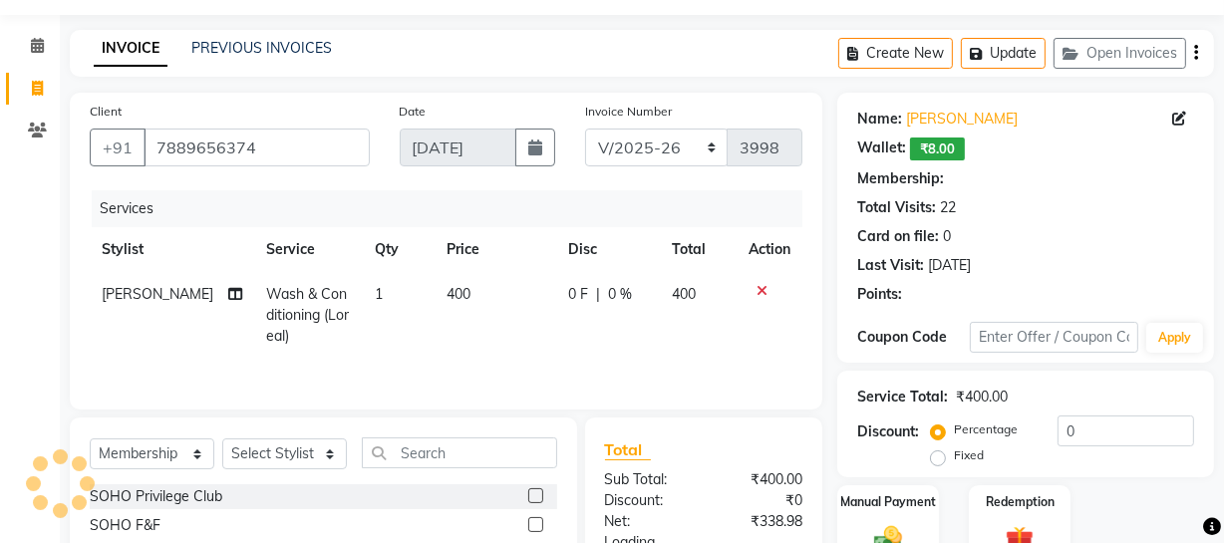
scroll to position [148, 0]
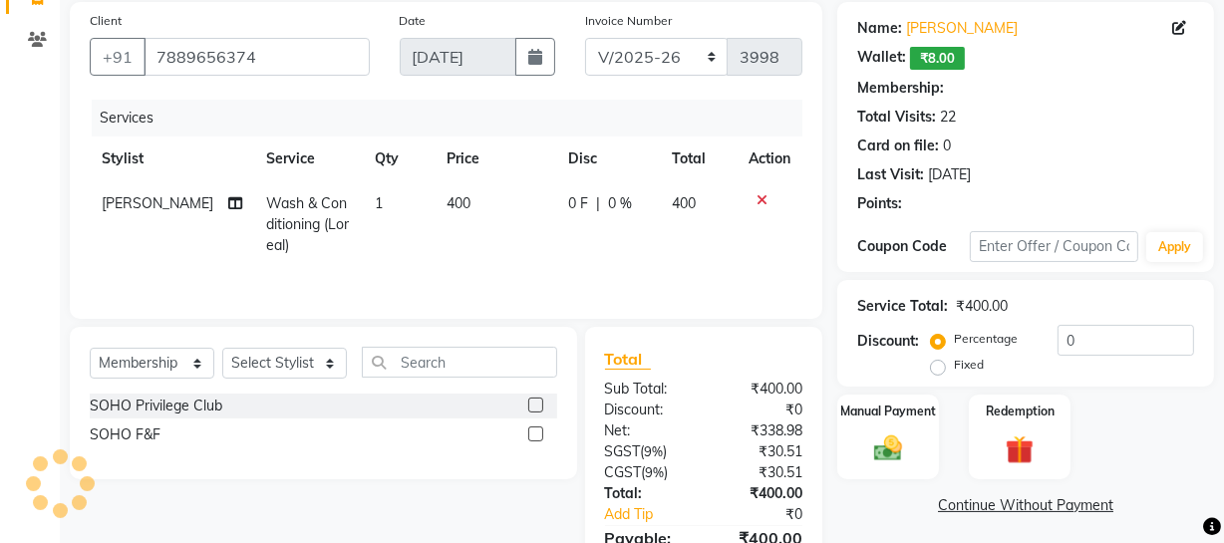
select select "1: Object"
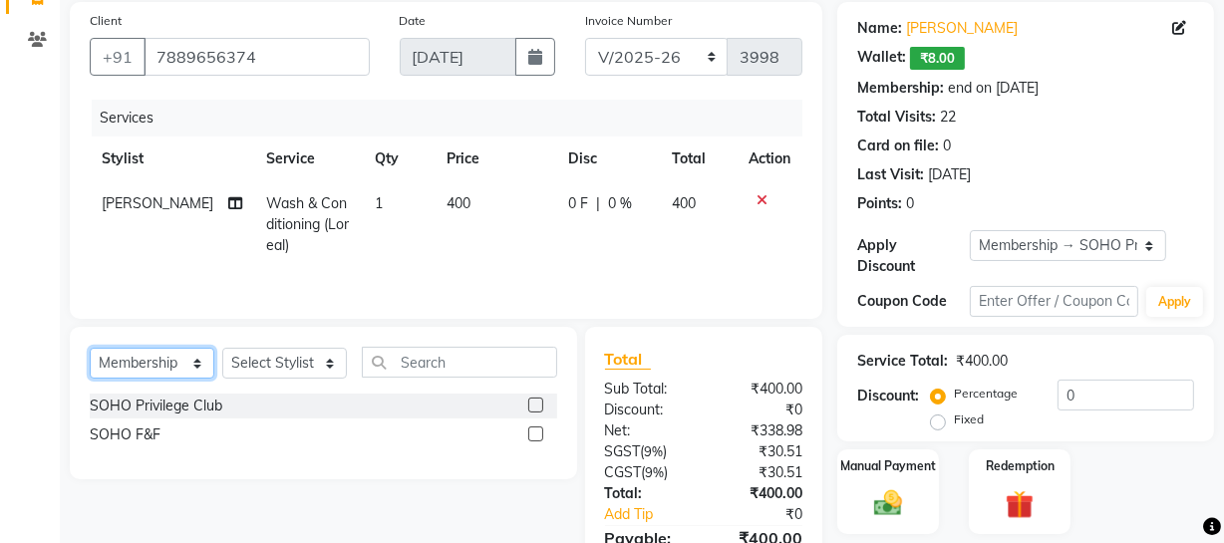
click at [141, 358] on select "Select Service Product Membership Package Voucher Prepaid Gift Card" at bounding box center [152, 363] width 125 height 31
select select "service"
click at [90, 348] on select "Select Service Product Membership Package Voucher Prepaid Gift Card" at bounding box center [152, 363] width 125 height 31
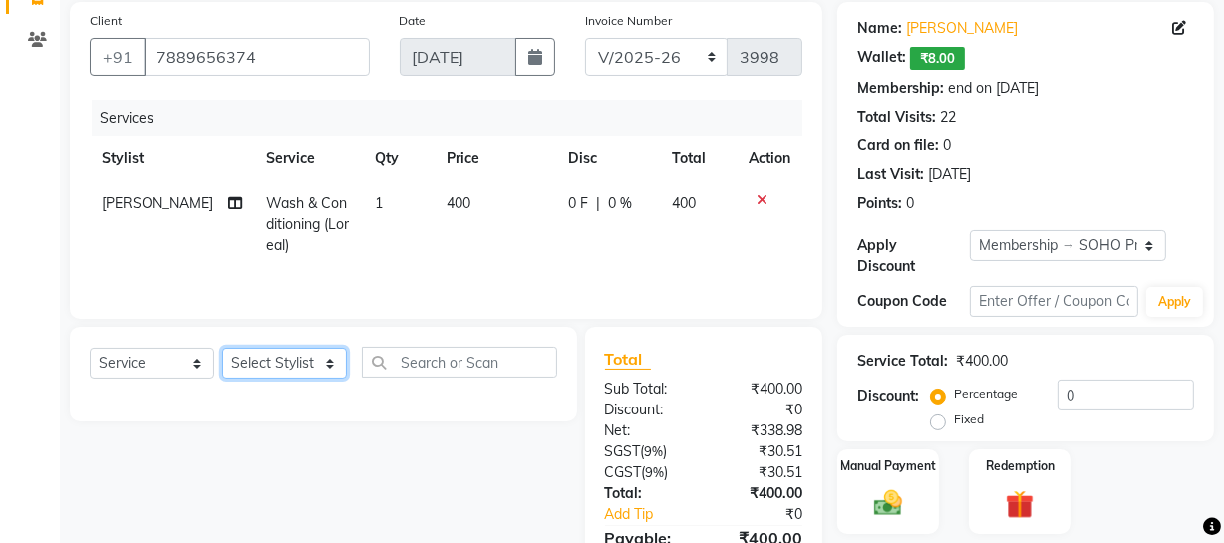
click at [295, 378] on select "Select Stylist [PERSON_NAME] Adhamya [PERSON_NAME] [PERSON_NAME] [PERSON_NAME] …" at bounding box center [284, 363] width 125 height 31
select select "13838"
click at [222, 348] on select "Select Stylist [PERSON_NAME] Adhamya [PERSON_NAME] [PERSON_NAME] [PERSON_NAME] …" at bounding box center [284, 363] width 125 height 31
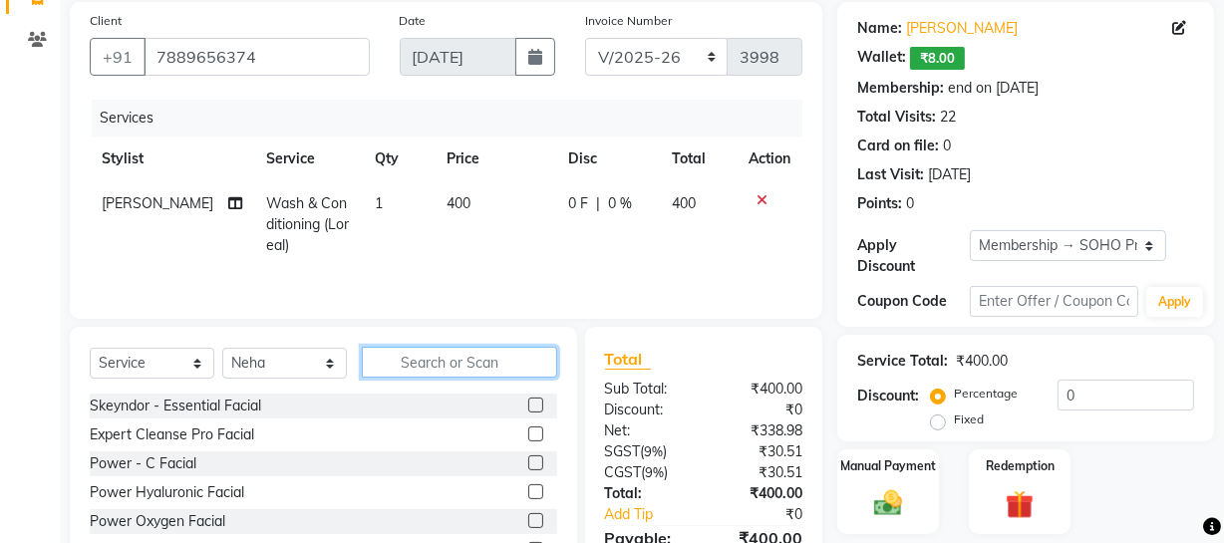
click at [390, 367] on input "text" at bounding box center [459, 362] width 195 height 31
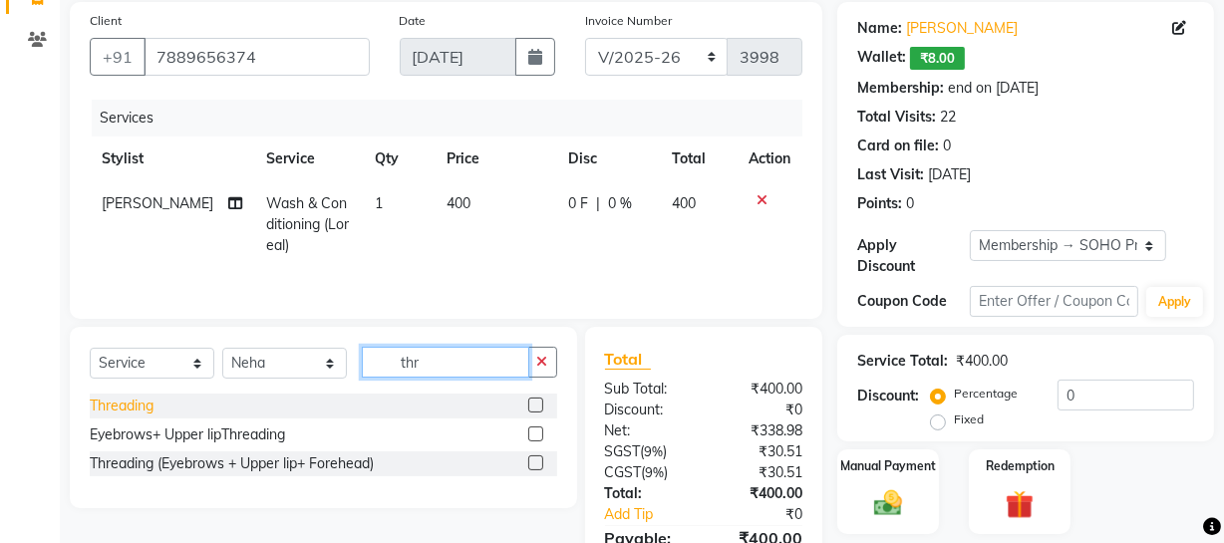
type input "thr"
click at [130, 402] on div "Threading" at bounding box center [122, 406] width 64 height 21
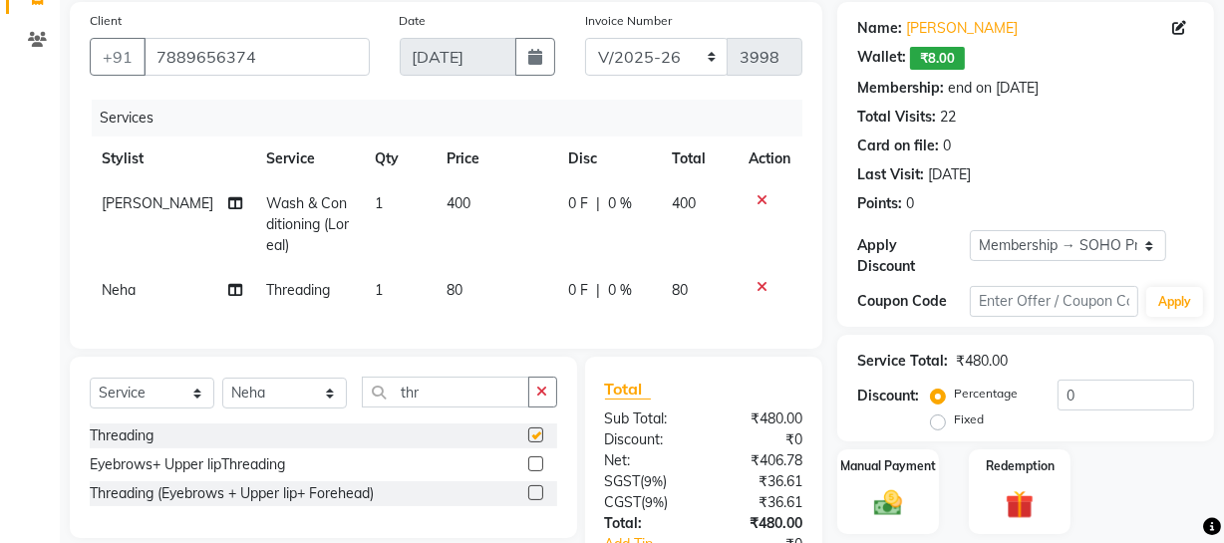
checkbox input "false"
click at [528, 273] on td "80" at bounding box center [496, 290] width 123 height 45
select select "13838"
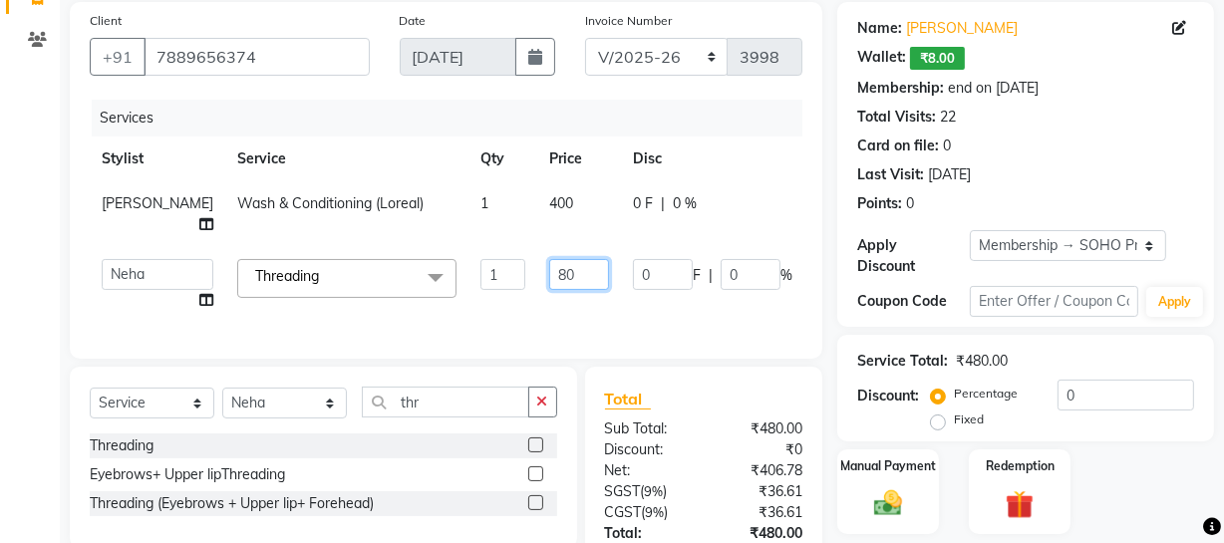
drag, startPoint x: 518, startPoint y: 284, endPoint x: 168, endPoint y: 207, distance: 358.3
click at [378, 271] on tr "[PERSON_NAME] Adhamya [PERSON_NAME] [PERSON_NAME] [PERSON_NAME] [PERSON_NAME] […" at bounding box center [509, 285] width 838 height 76
type input "60"
drag, startPoint x: 329, startPoint y: 428, endPoint x: 321, endPoint y: 418, distance: 12.8
click at [329, 428] on div "Select Service Product Membership Package Voucher Prepaid Gift Card Select Styl…" at bounding box center [324, 410] width 468 height 47
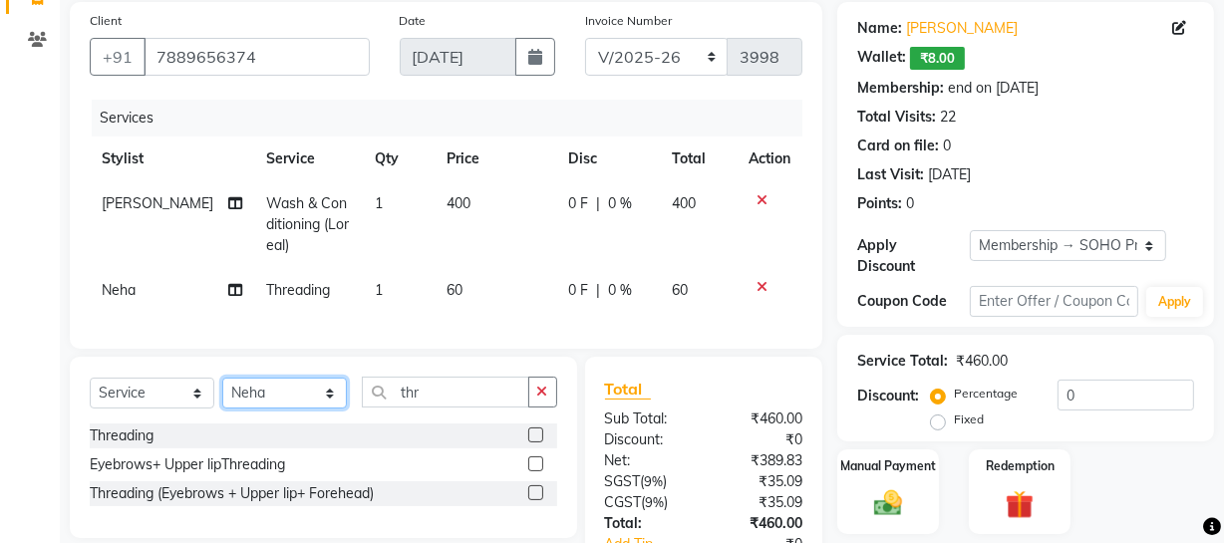
select select "13571"
click at [222, 392] on select "Select Stylist [PERSON_NAME] Adhamya [PERSON_NAME] [PERSON_NAME] [PERSON_NAME] …" at bounding box center [284, 393] width 125 height 31
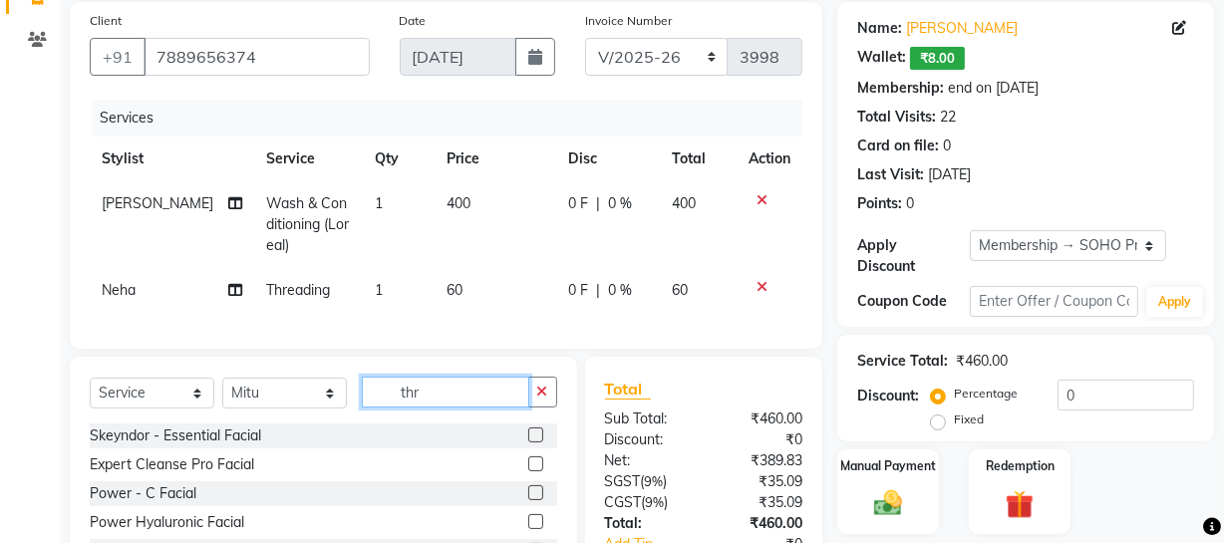
drag, startPoint x: 448, startPoint y: 399, endPoint x: 339, endPoint y: 427, distance: 112.2
click at [339, 424] on div "Select Service Product Membership Package Voucher Prepaid Gift Card Select Styl…" at bounding box center [324, 400] width 468 height 47
type input "der"
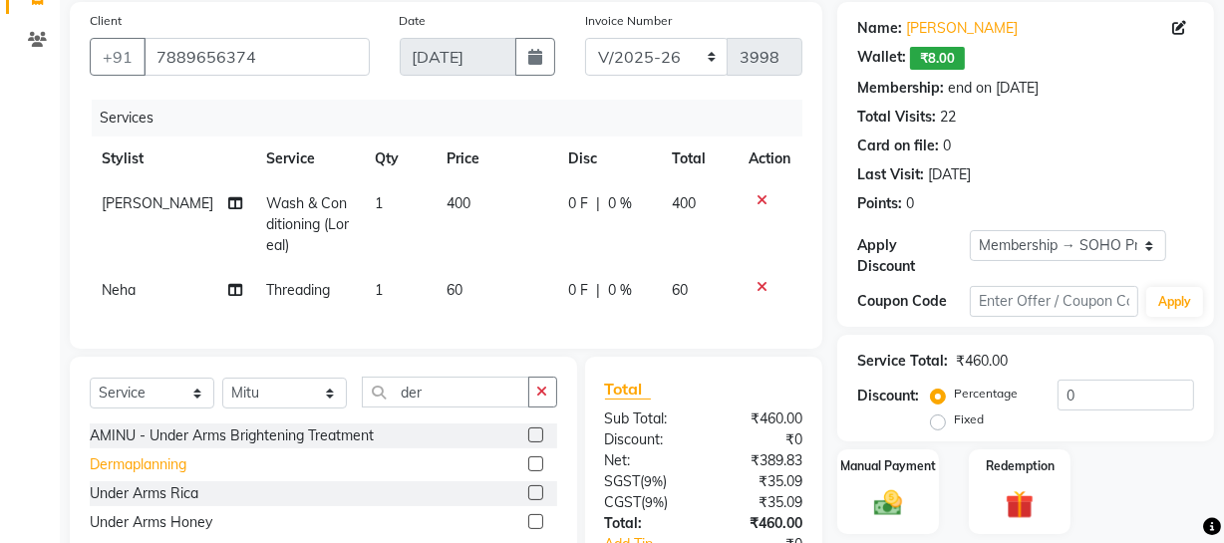
click at [164, 474] on div "Dermaplanning" at bounding box center [138, 465] width 97 height 21
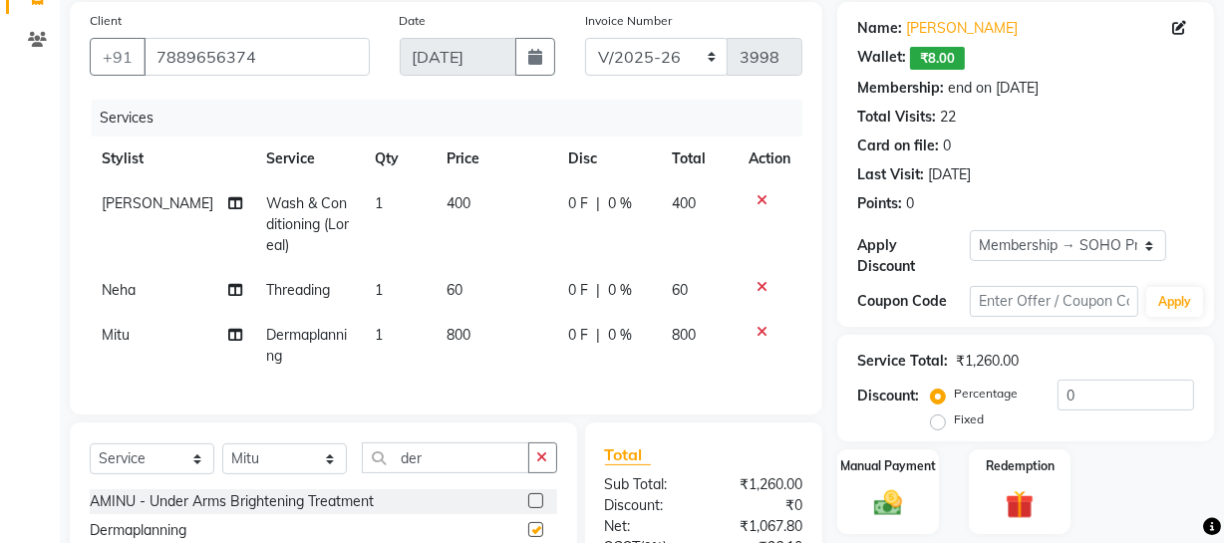
checkbox input "false"
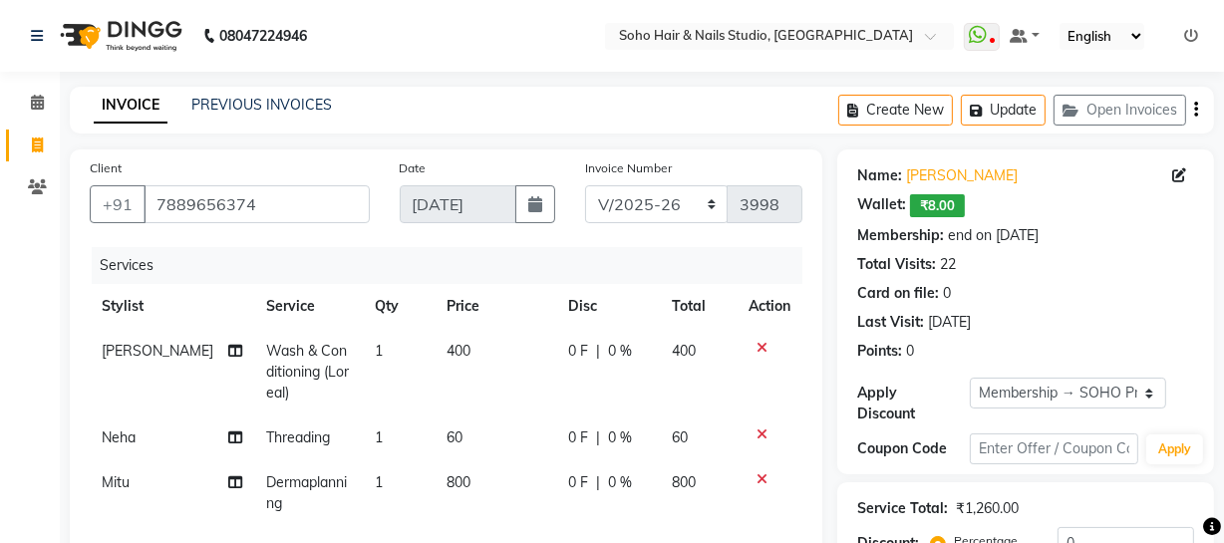
scroll to position [365, 0]
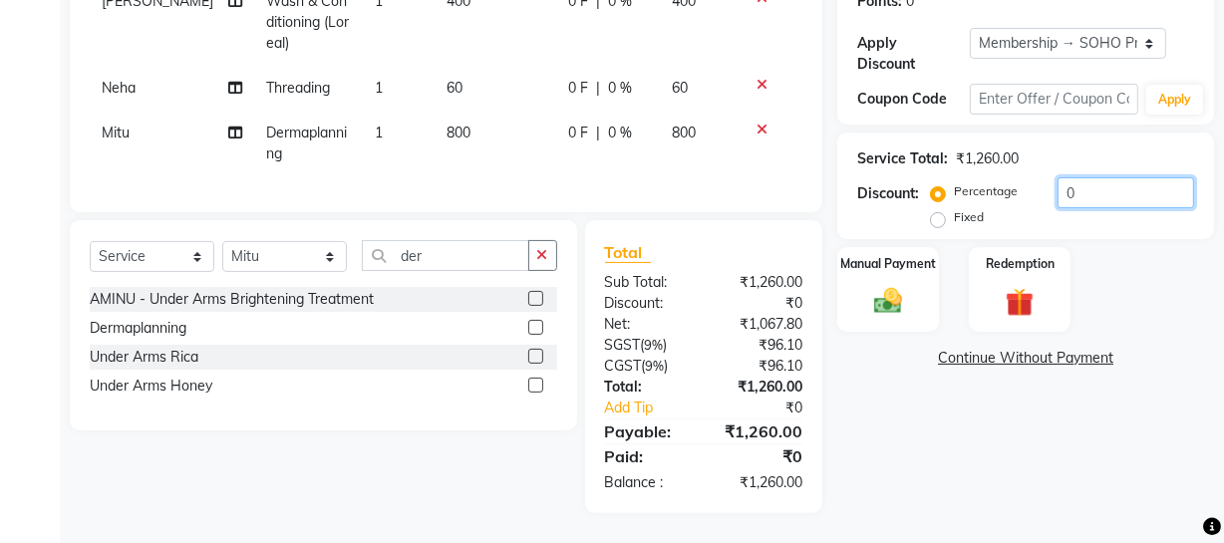
drag, startPoint x: 1117, startPoint y: 179, endPoint x: 711, endPoint y: 194, distance: 406.1
click at [711, 194] on div "Client [PHONE_NUMBER] Date [DATE] Invoice Number Red/2025-26 V/2025 V/[PHONE_NU…" at bounding box center [642, 157] width 1174 height 714
type input "20"
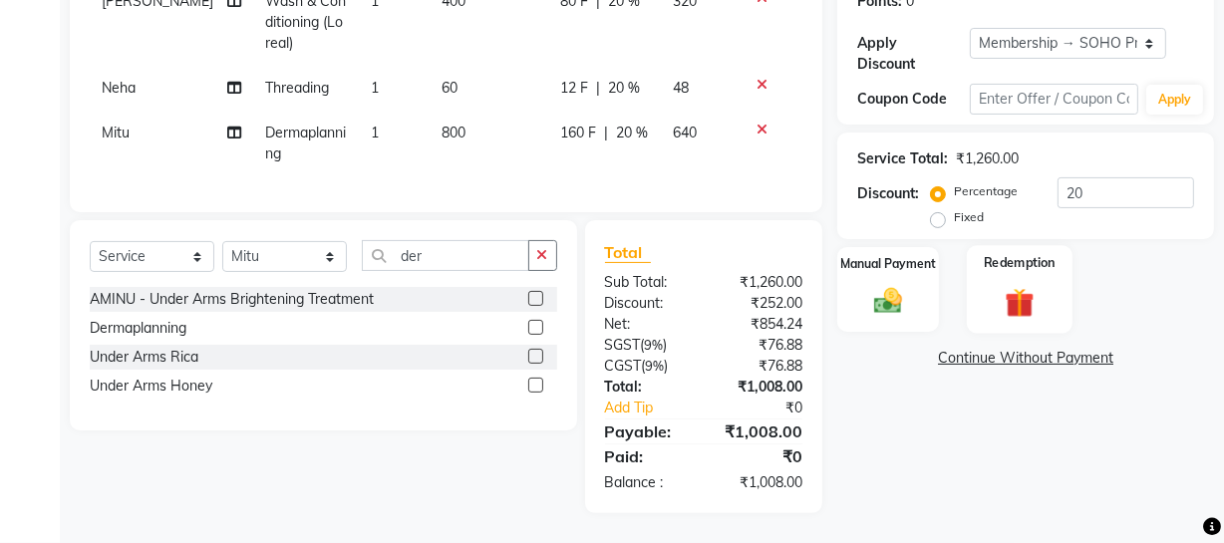
click at [995, 267] on div "Redemption" at bounding box center [1020, 289] width 106 height 89
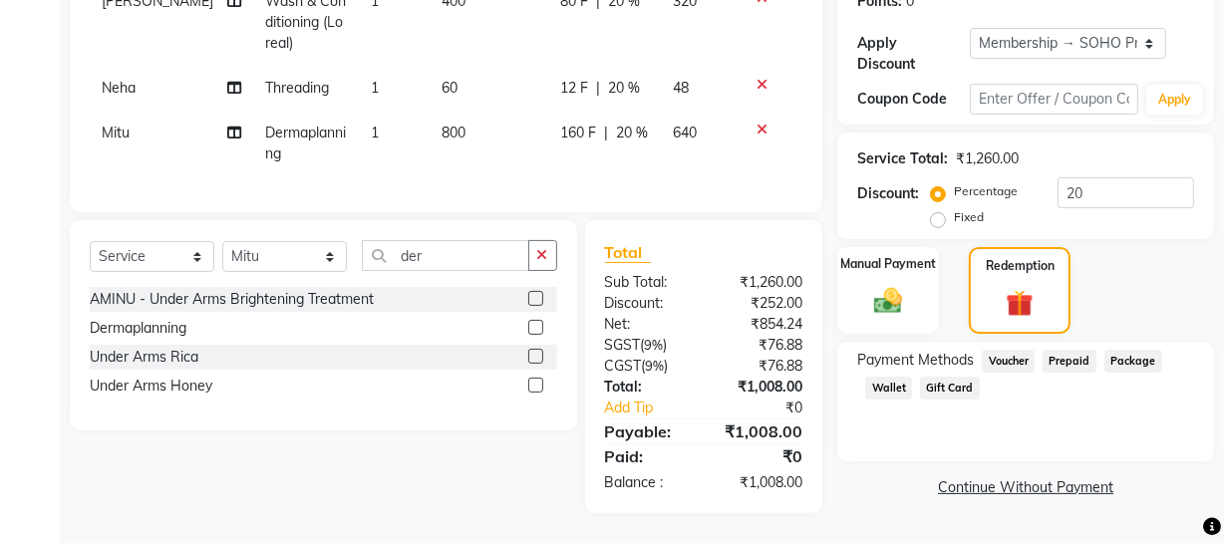
drag, startPoint x: 895, startPoint y: 372, endPoint x: 964, endPoint y: 392, distance: 71.6
click at [895, 377] on span "Wallet" at bounding box center [888, 388] width 47 height 23
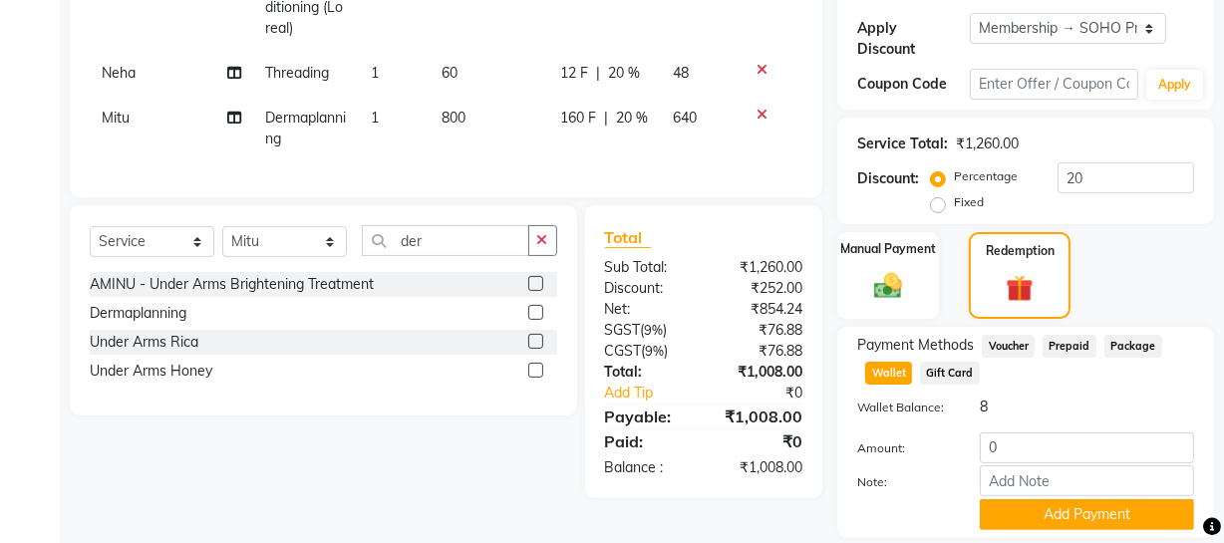
drag, startPoint x: 1050, startPoint y: 422, endPoint x: 994, endPoint y: 452, distance: 63.3
click at [994, 452] on div "Wallet Balance: 8 Amount: 0 Note: Add Payment" at bounding box center [1025, 464] width 337 height 134
click at [998, 450] on input "0" at bounding box center [1087, 448] width 214 height 31
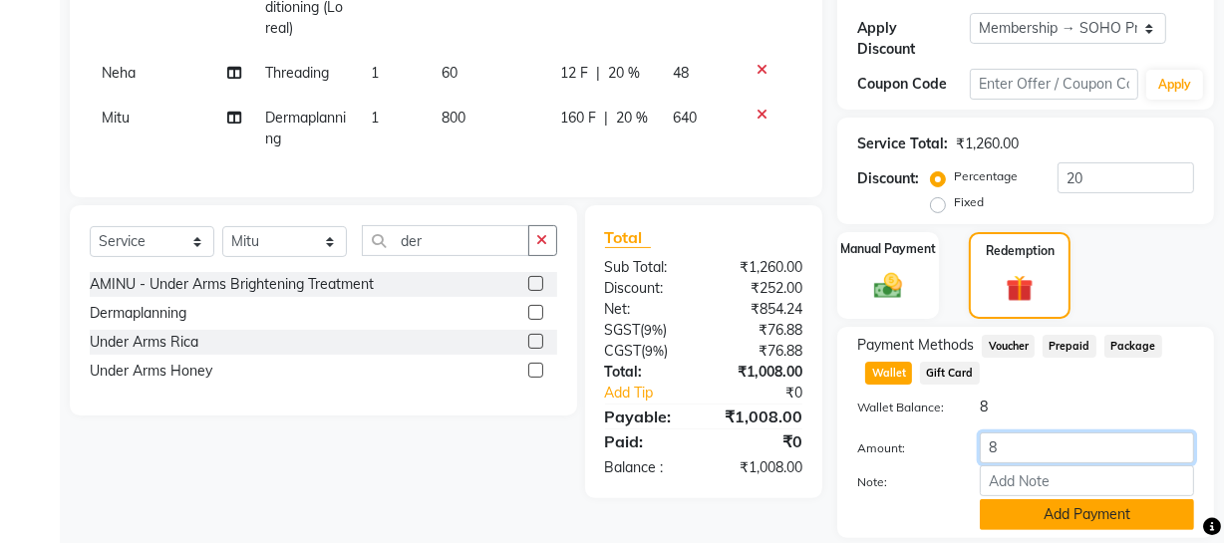
type input "8"
click at [1045, 506] on button "Add Payment" at bounding box center [1087, 515] width 214 height 31
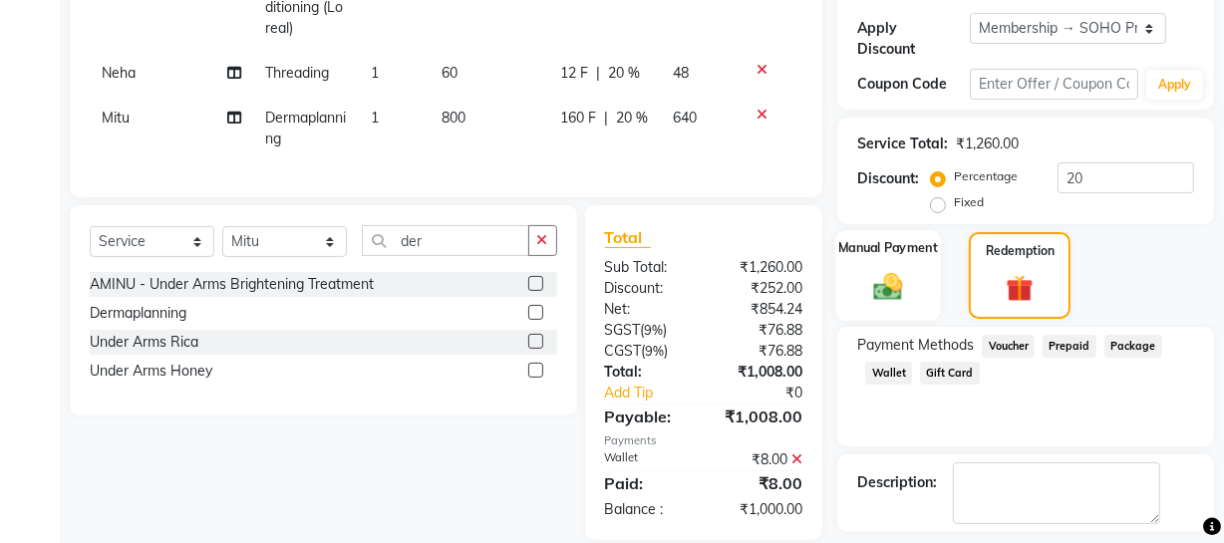
scroll to position [546, 0]
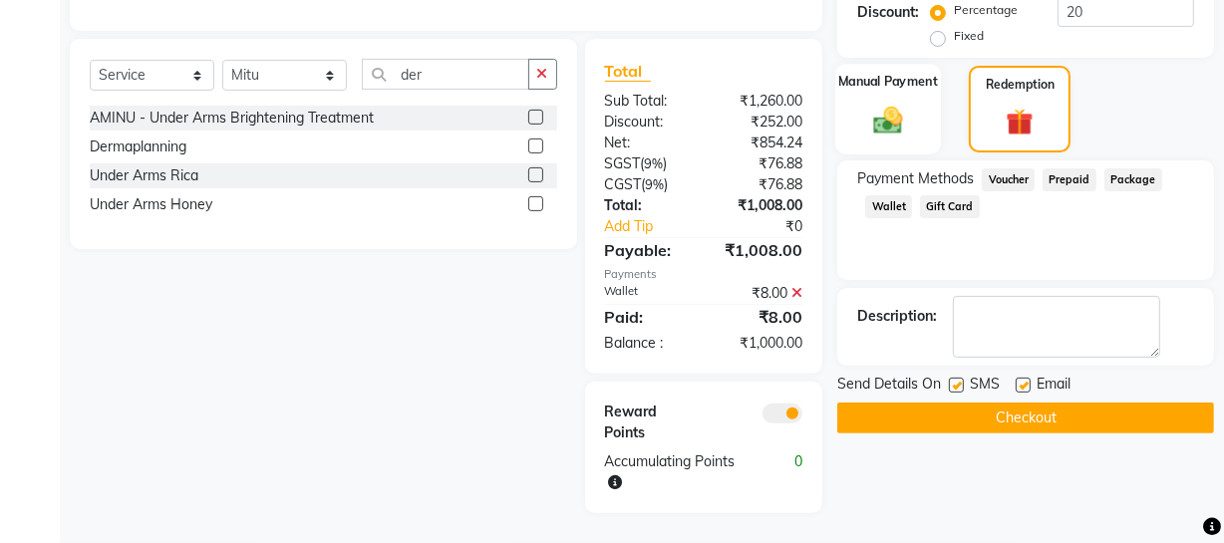
click at [914, 105] on div "Manual Payment" at bounding box center [889, 109] width 106 height 91
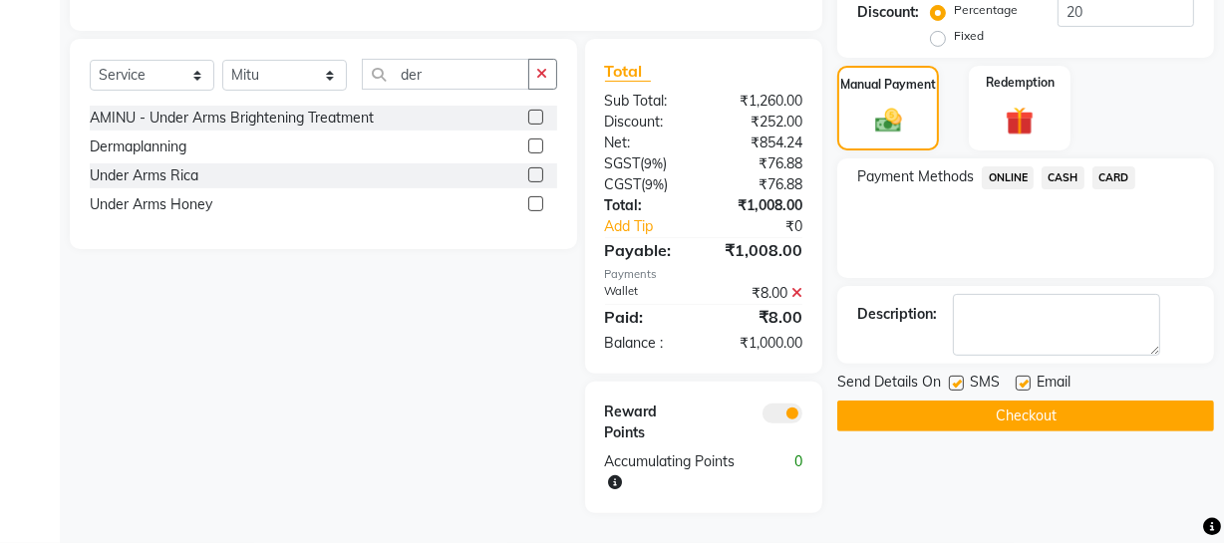
click at [1063, 167] on span "CASH" at bounding box center [1063, 178] width 43 height 23
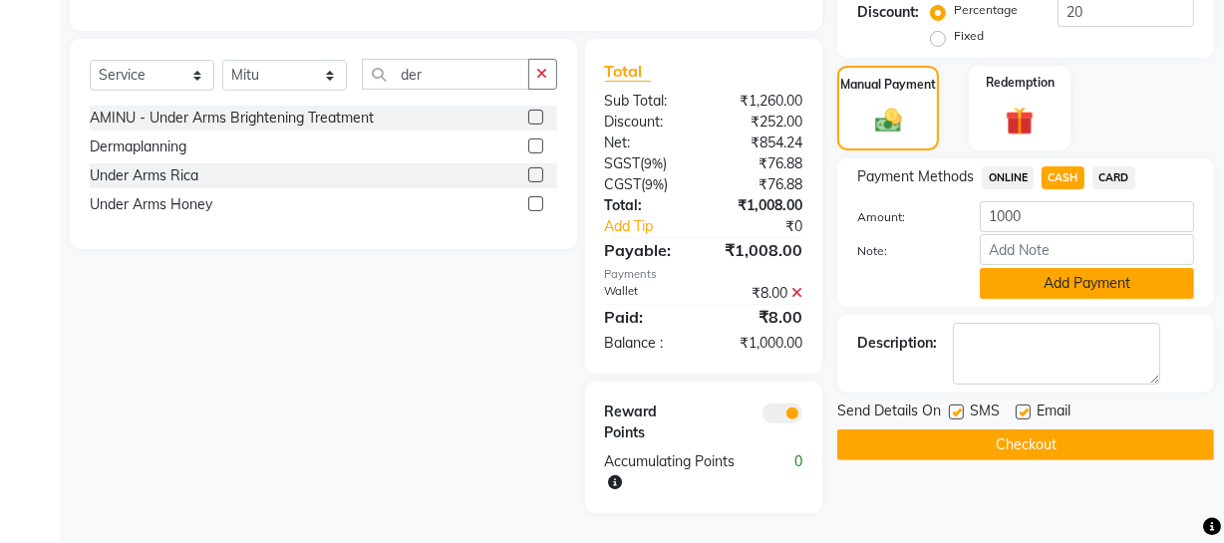
click at [1034, 277] on button "Add Payment" at bounding box center [1087, 283] width 214 height 31
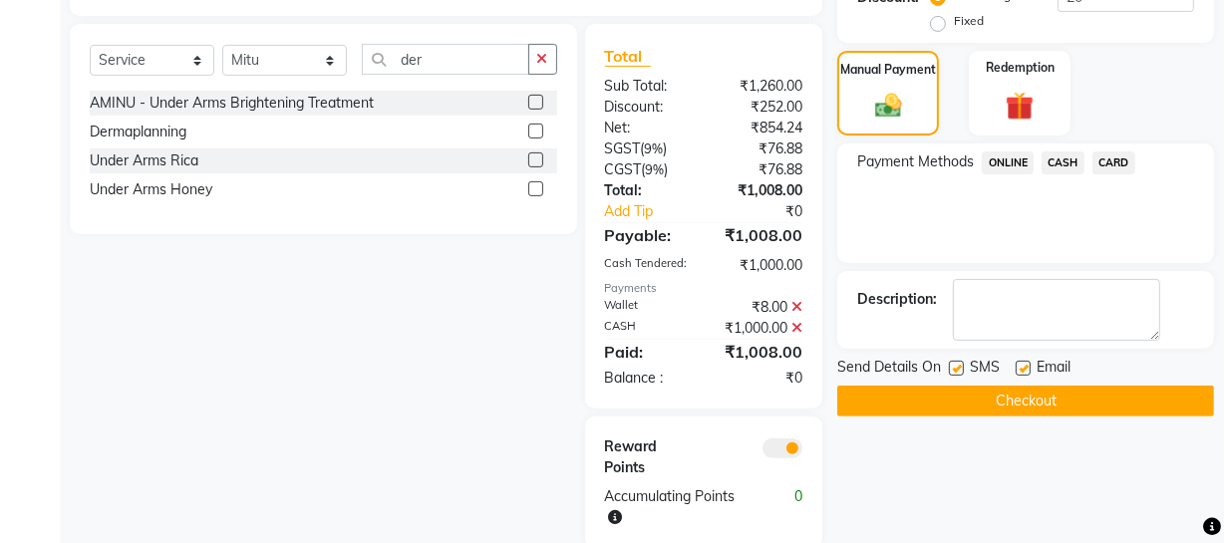
click at [1011, 387] on button "Checkout" at bounding box center [1026, 401] width 377 height 31
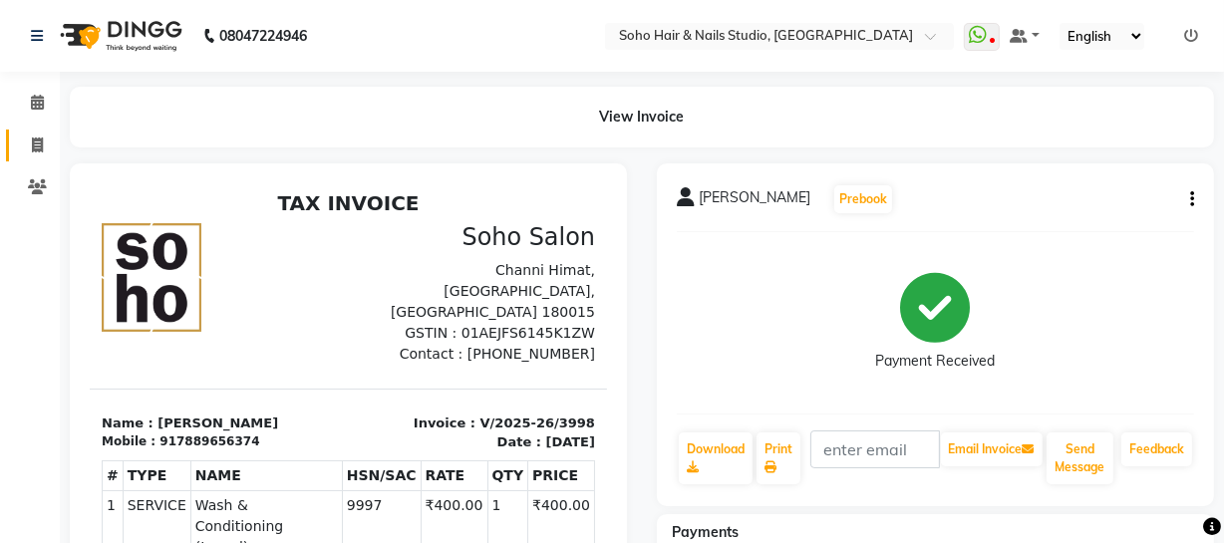
click at [13, 153] on link "Invoice" at bounding box center [30, 146] width 48 height 33
select select "service"
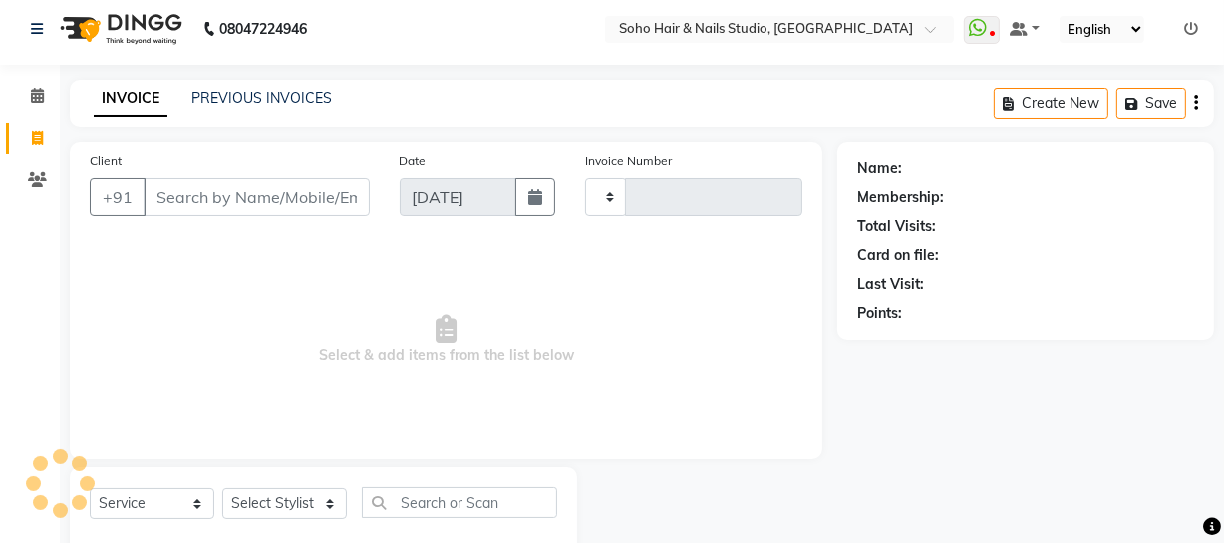
type input "3999"
select select "735"
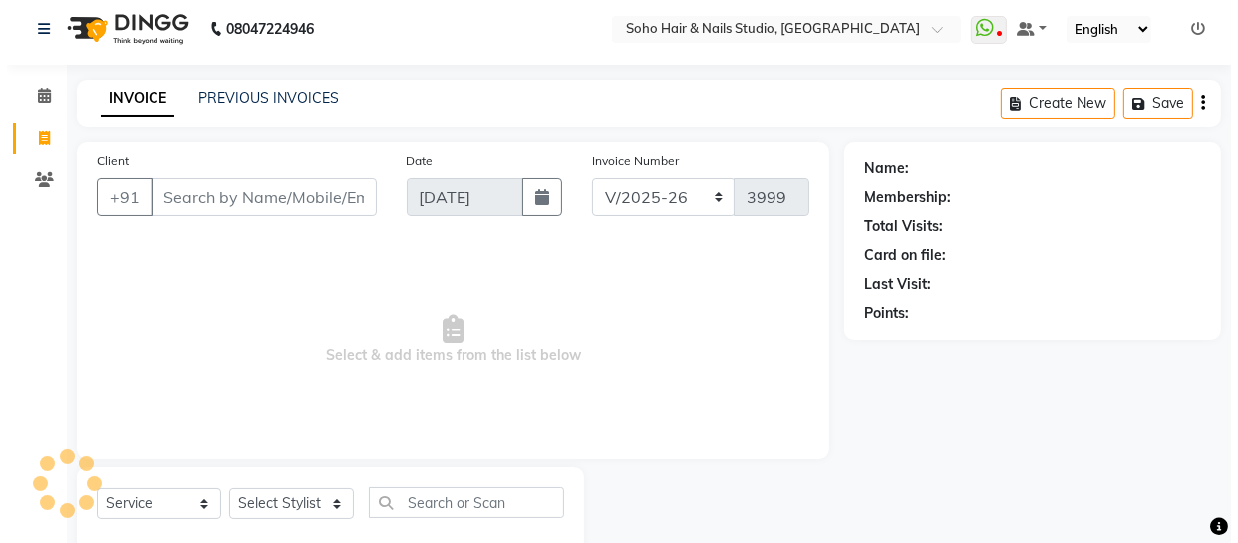
scroll to position [57, 0]
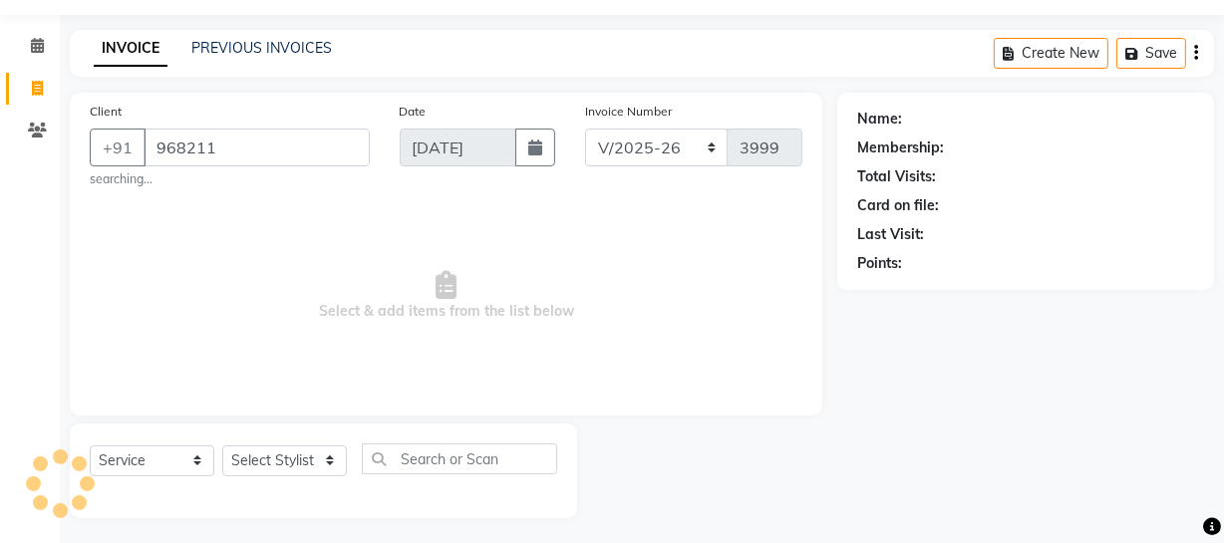
type input "9682114"
select select "membership"
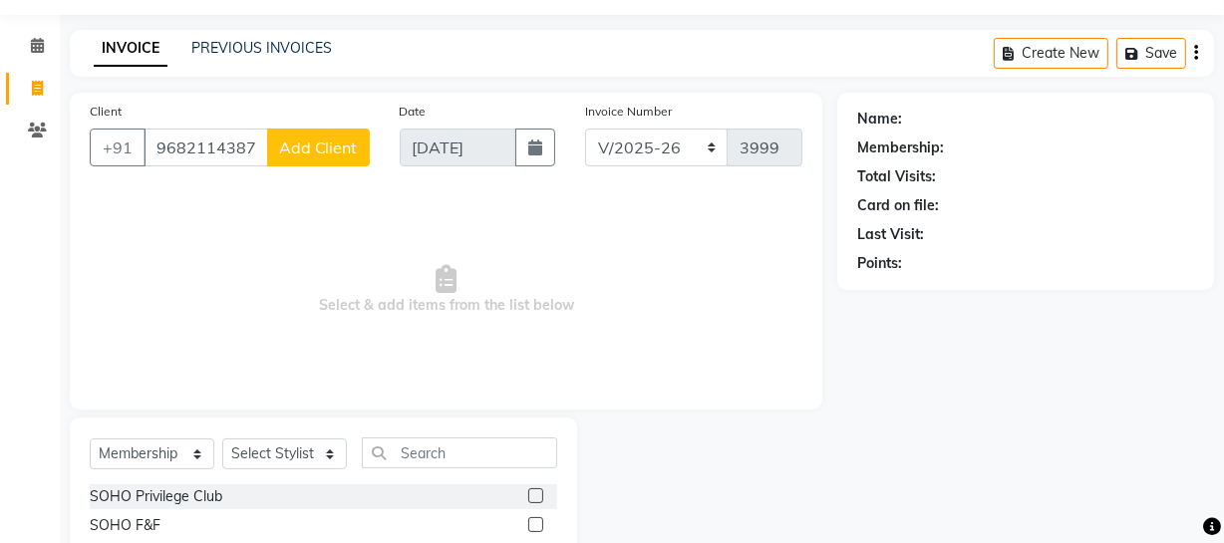
type input "9682114387"
click at [299, 136] on button "Add Client" at bounding box center [318, 148] width 103 height 38
select select "15"
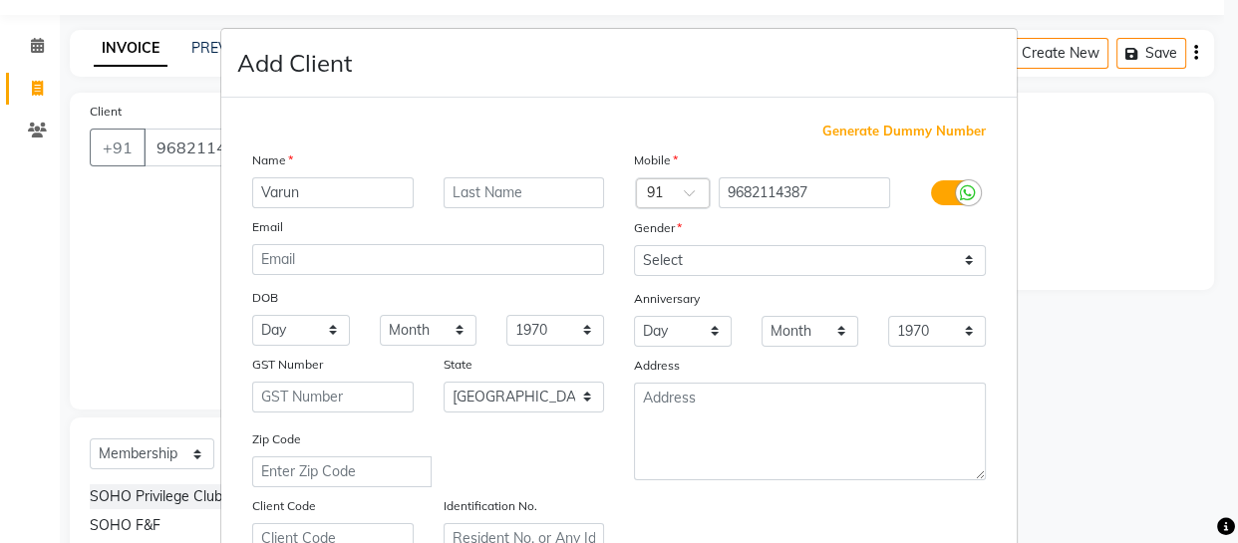
type input "Varun"
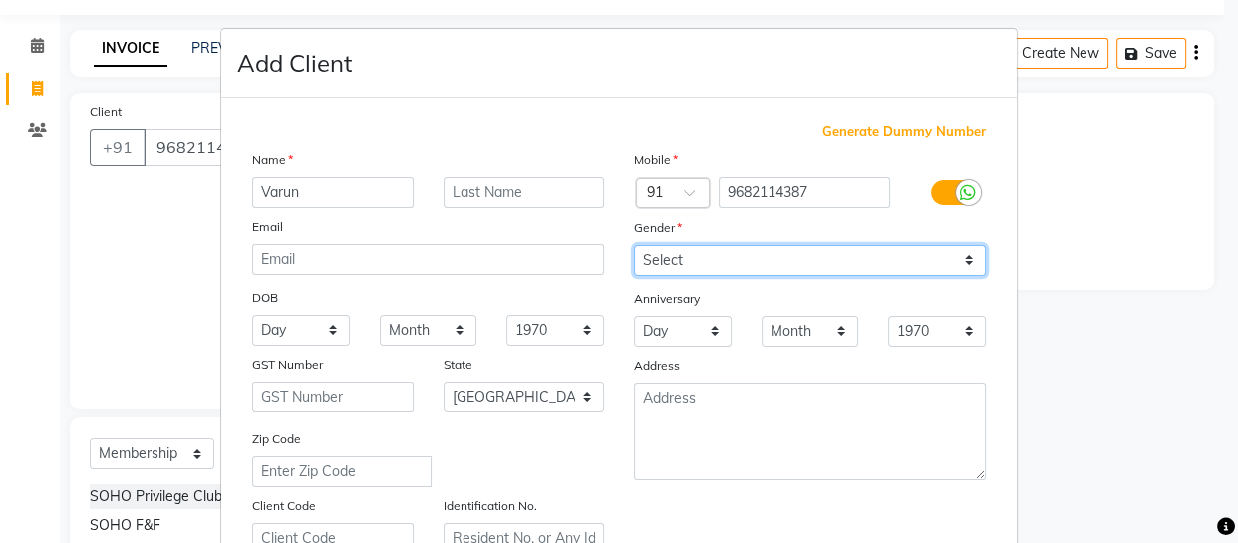
click at [664, 255] on select "Select [DEMOGRAPHIC_DATA] [DEMOGRAPHIC_DATA] Other Prefer Not To Say" at bounding box center [810, 260] width 352 height 31
click at [634, 245] on select "Select [DEMOGRAPHIC_DATA] [DEMOGRAPHIC_DATA] Other Prefer Not To Say" at bounding box center [810, 260] width 352 height 31
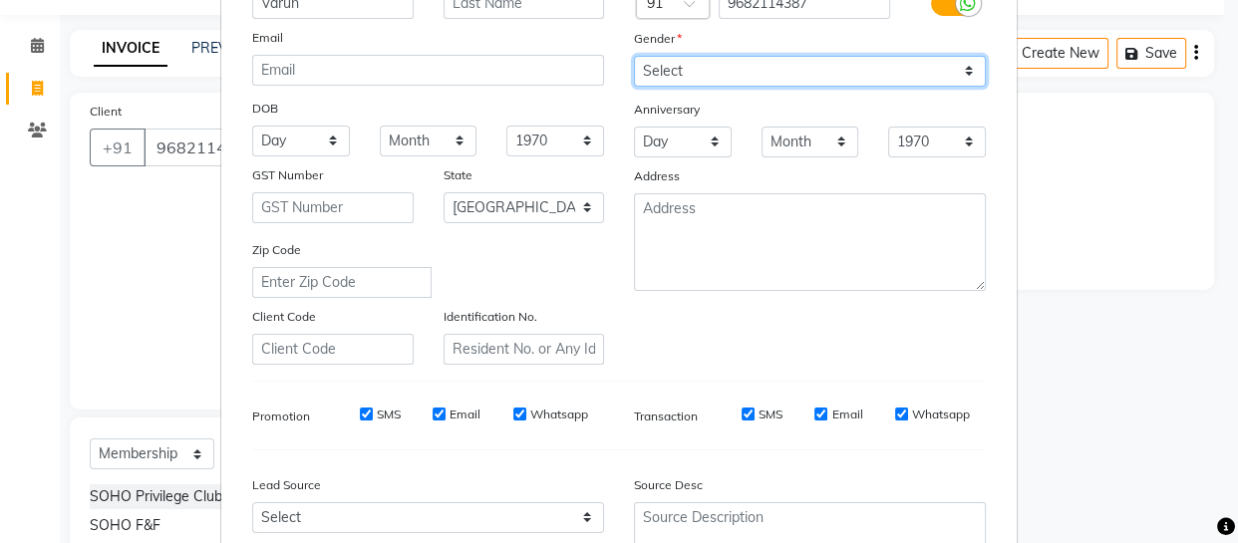
scroll to position [111, 0]
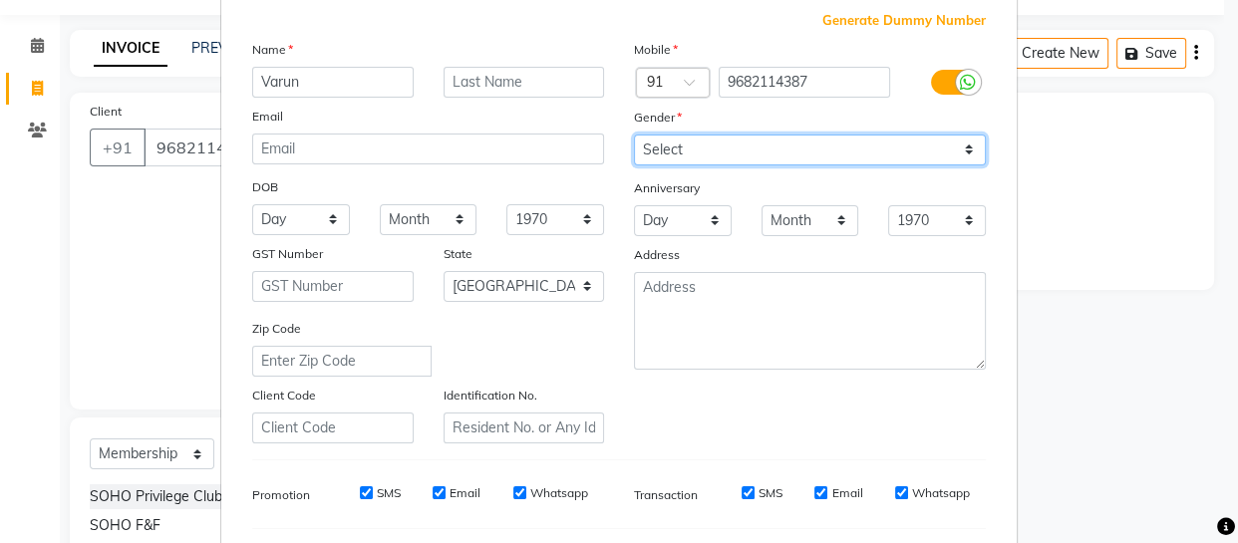
click at [709, 148] on select "Select [DEMOGRAPHIC_DATA] [DEMOGRAPHIC_DATA] Other Prefer Not To Say" at bounding box center [810, 150] width 352 height 31
select select "[DEMOGRAPHIC_DATA]"
click at [634, 135] on select "Select [DEMOGRAPHIC_DATA] [DEMOGRAPHIC_DATA] Other Prefer Not To Say" at bounding box center [810, 150] width 352 height 31
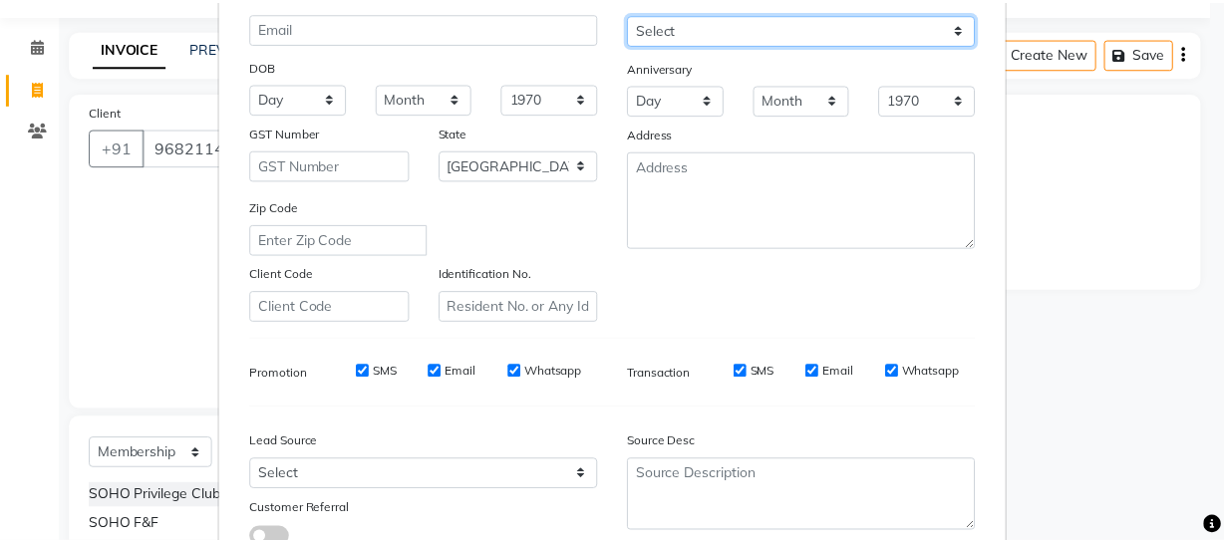
scroll to position [383, 0]
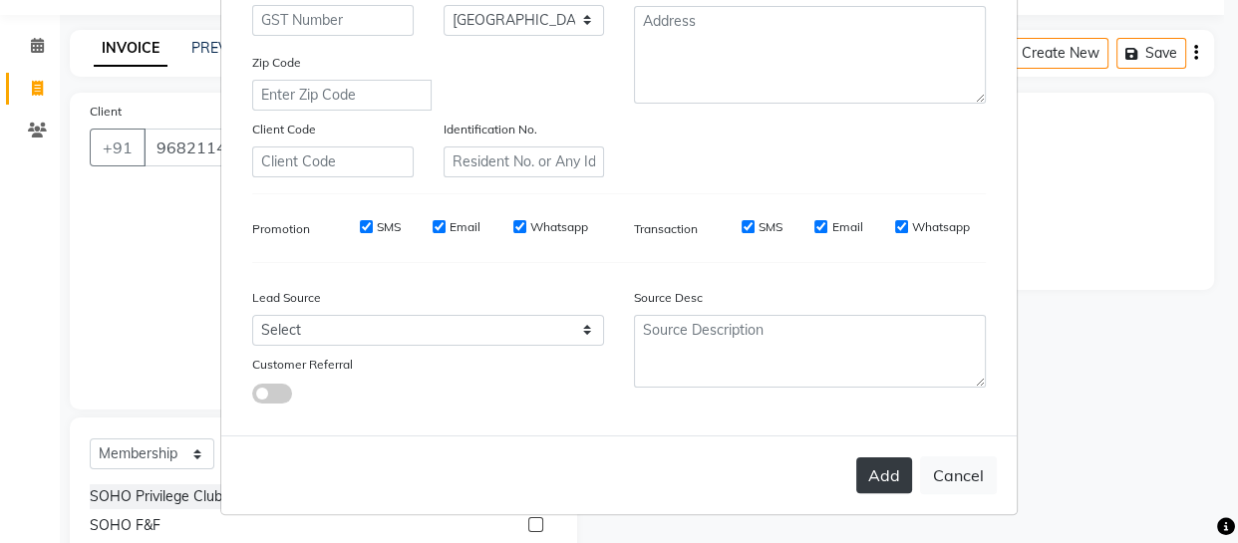
click at [856, 468] on button "Add" at bounding box center [884, 476] width 56 height 36
select select
select select "null"
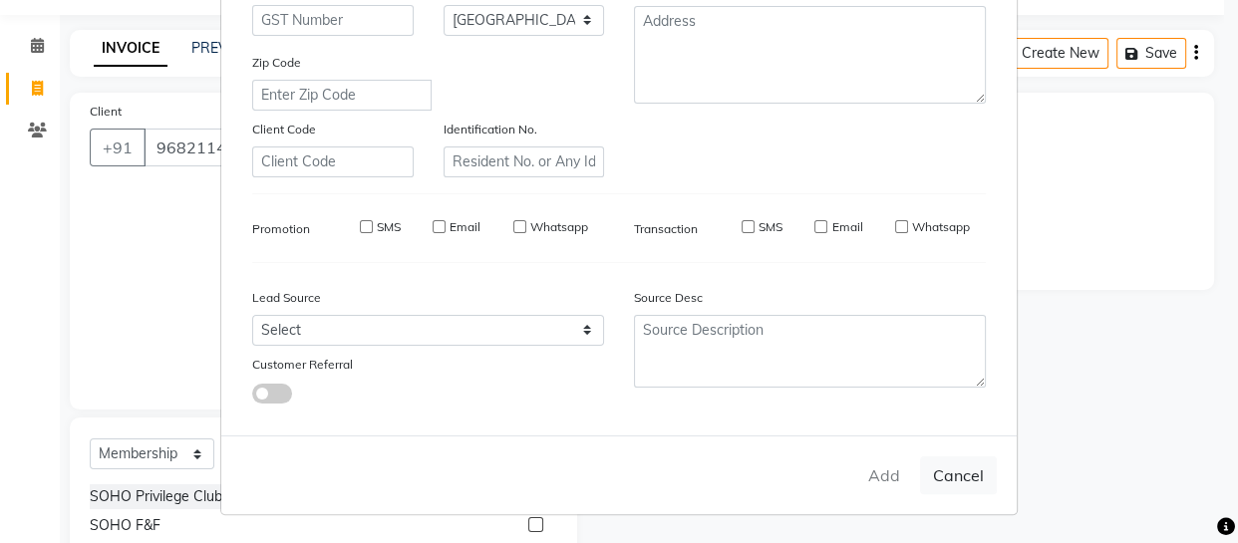
select select
checkbox input "false"
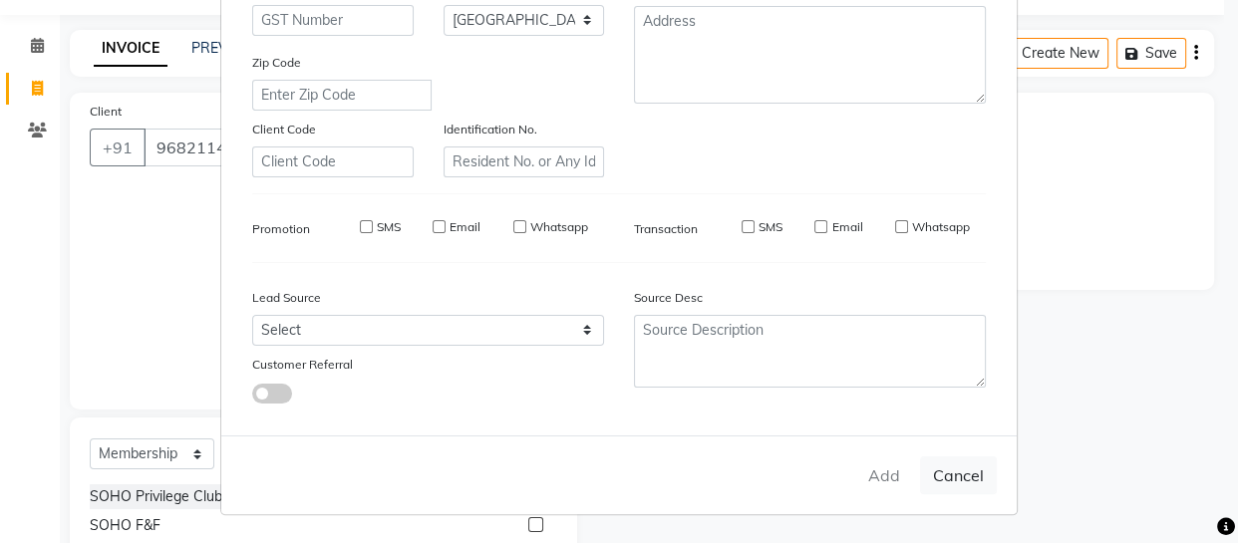
checkbox input "false"
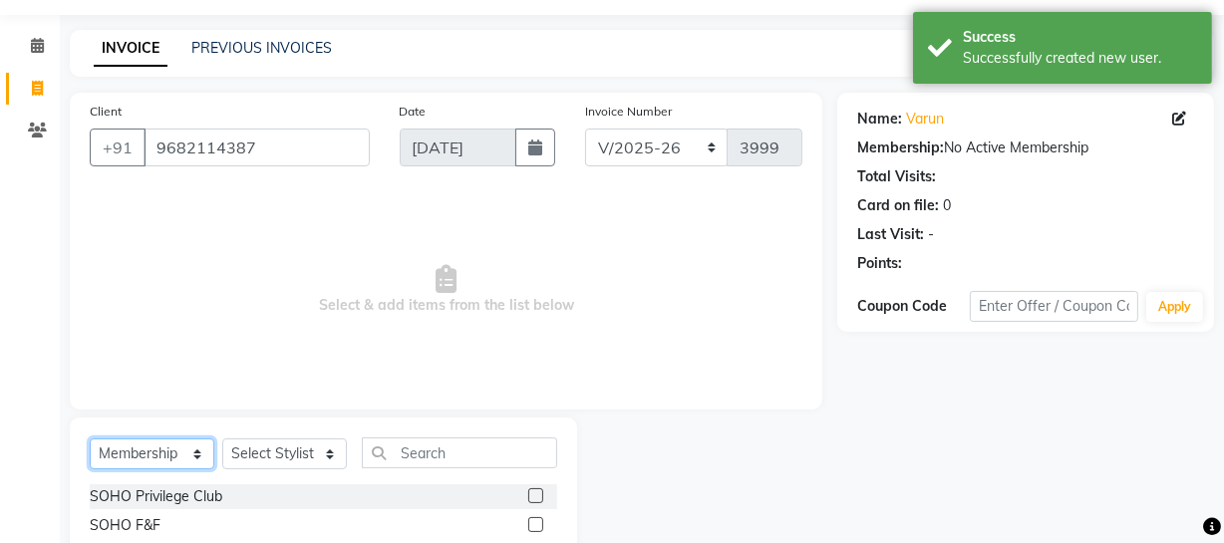
click at [170, 458] on select "Select Service Product Membership Package Voucher Prepaid Gift Card" at bounding box center [152, 454] width 125 height 31
select select "service"
click at [90, 439] on select "Select Service Product Membership Package Voucher Prepaid Gift Card" at bounding box center [152, 454] width 125 height 31
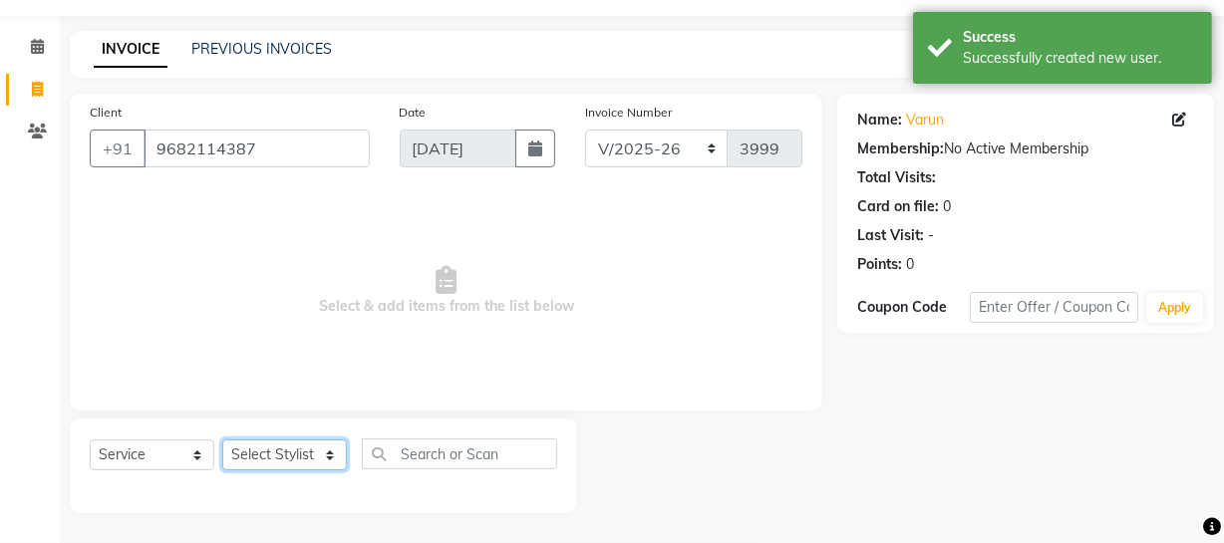
drag, startPoint x: 322, startPoint y: 465, endPoint x: 316, endPoint y: 452, distance: 14.3
click at [321, 464] on select "Select Stylist [PERSON_NAME] Adhamya [PERSON_NAME] [PERSON_NAME] [PERSON_NAME] …" at bounding box center [284, 455] width 125 height 31
select select "81211"
click at [222, 440] on select "Select Stylist [PERSON_NAME] Adhamya [PERSON_NAME] [PERSON_NAME] [PERSON_NAME] …" at bounding box center [284, 455] width 125 height 31
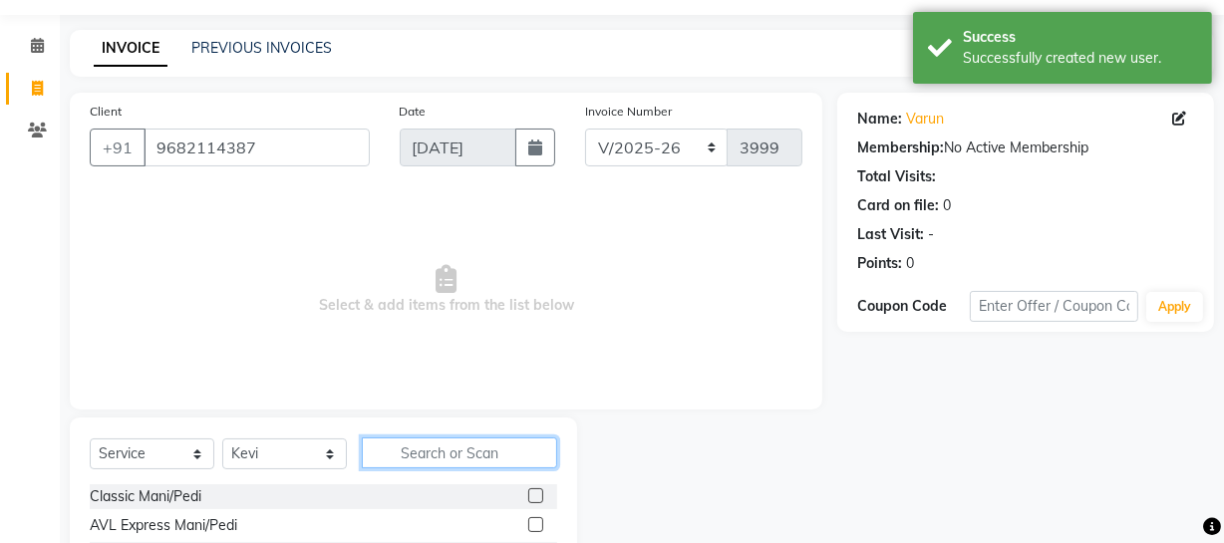
click at [395, 460] on input "text" at bounding box center [459, 453] width 195 height 31
type input "clas"
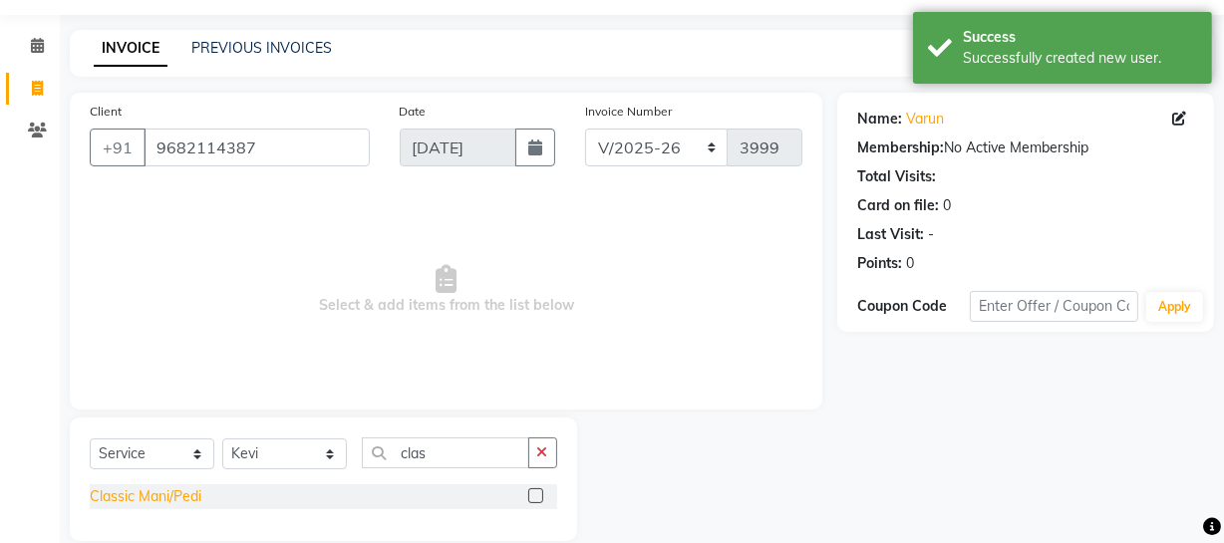
click at [154, 503] on div "Classic Mani/Pedi" at bounding box center [146, 497] width 112 height 21
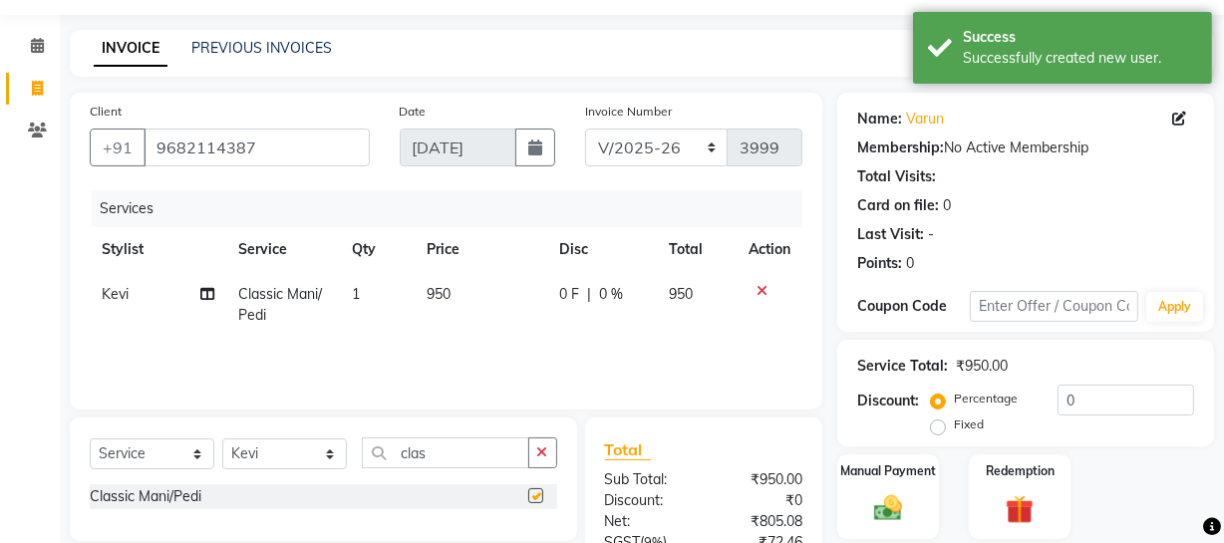
checkbox input "false"
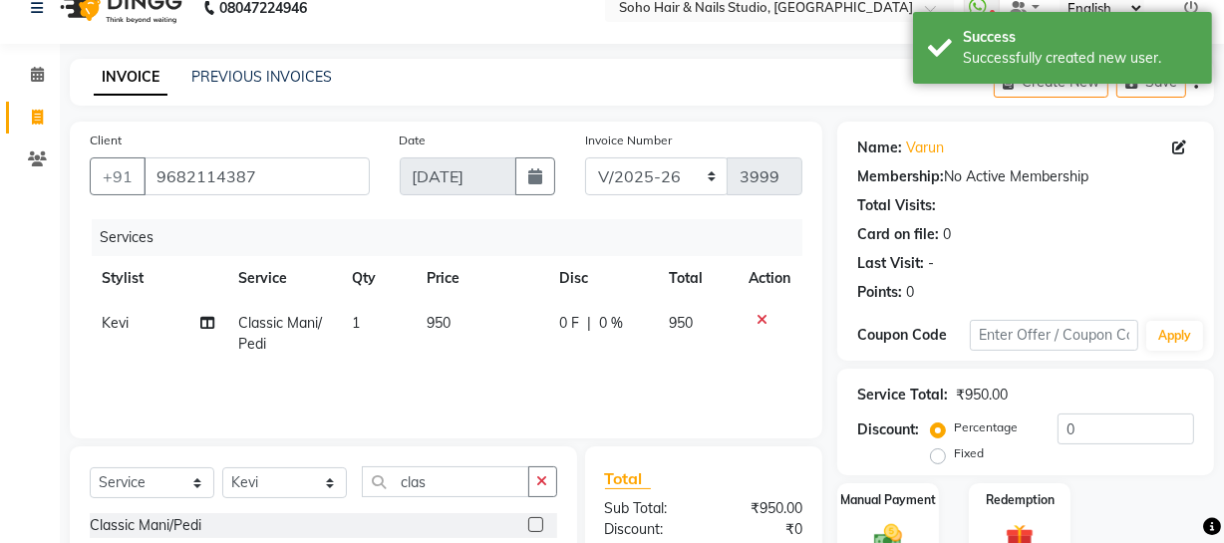
scroll to position [0, 0]
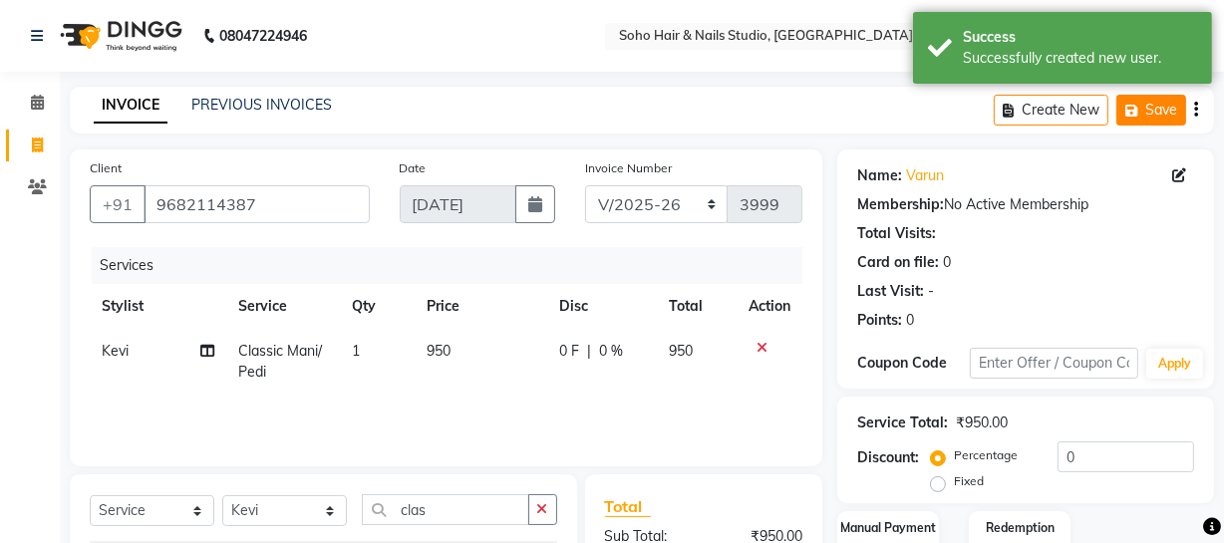
click at [1134, 105] on icon "button" at bounding box center [1136, 111] width 20 height 14
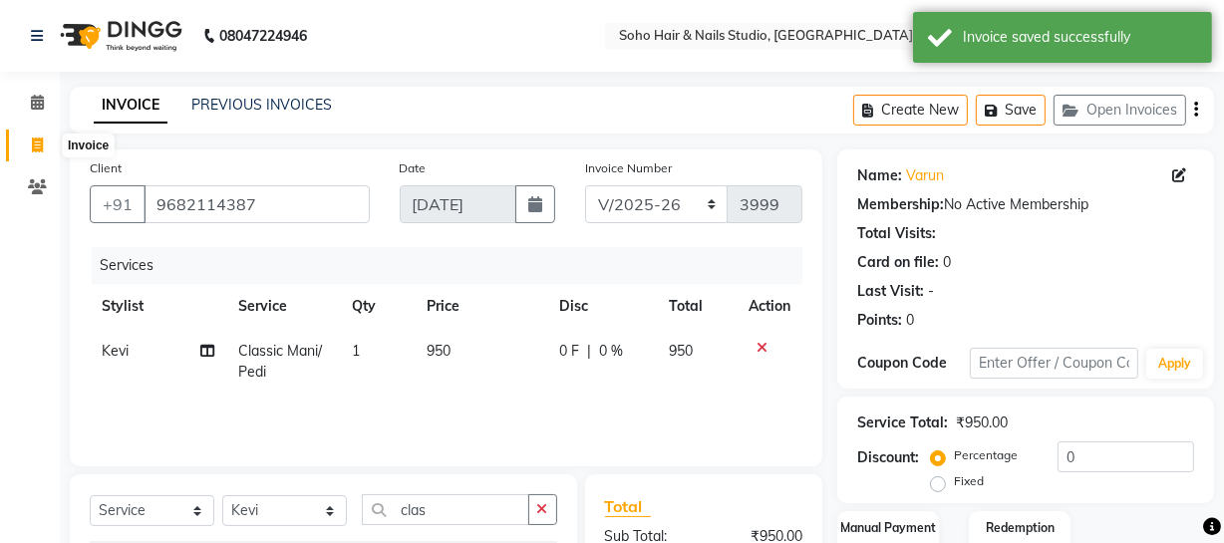
click at [32, 142] on icon at bounding box center [37, 145] width 11 height 15
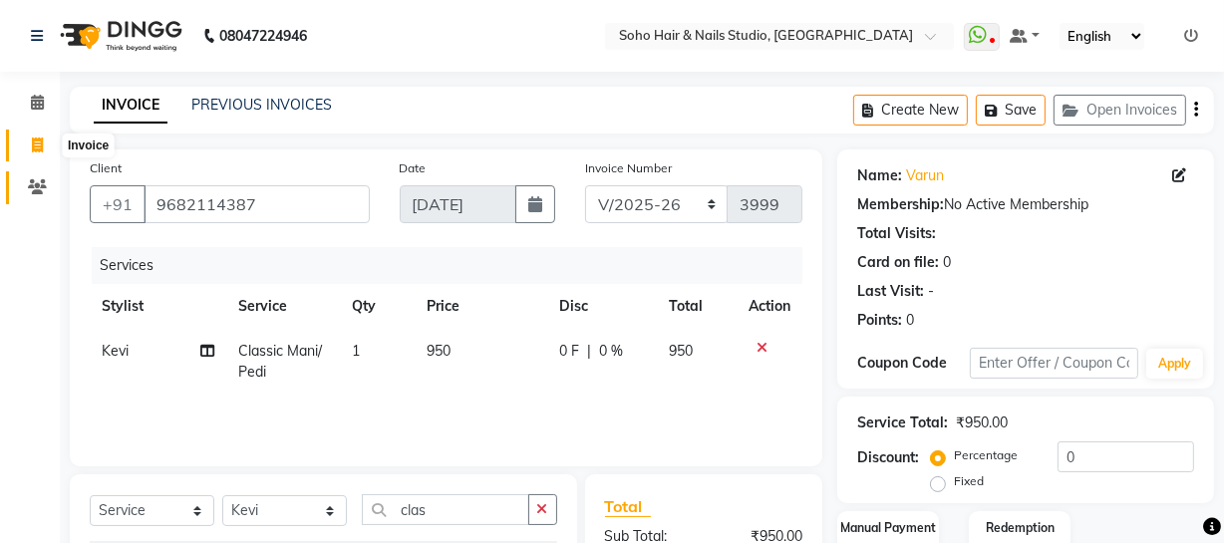
select select "735"
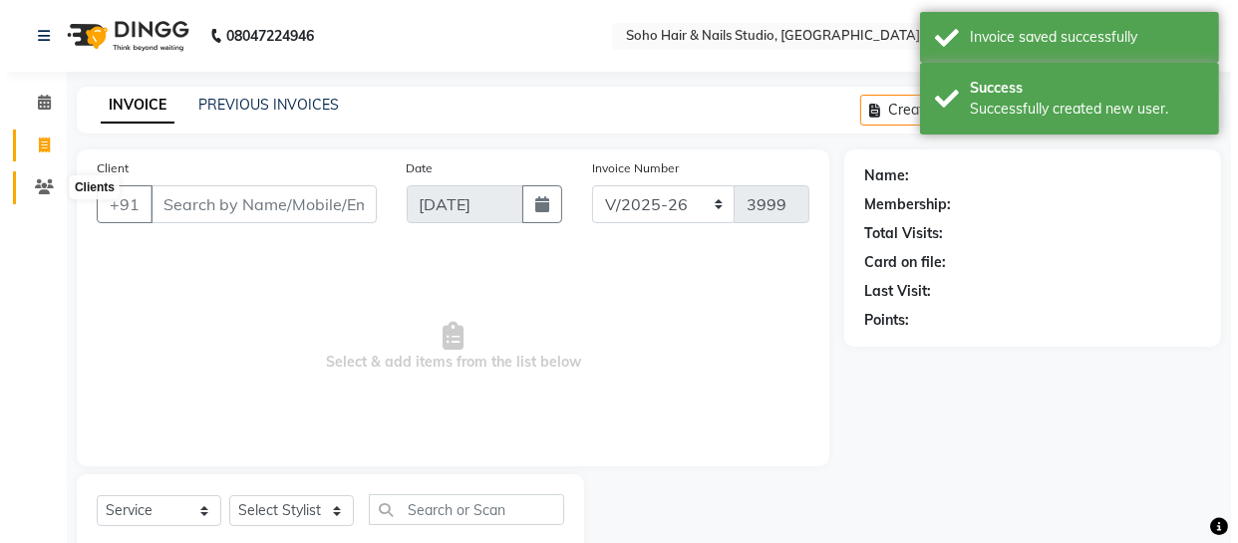
scroll to position [57, 0]
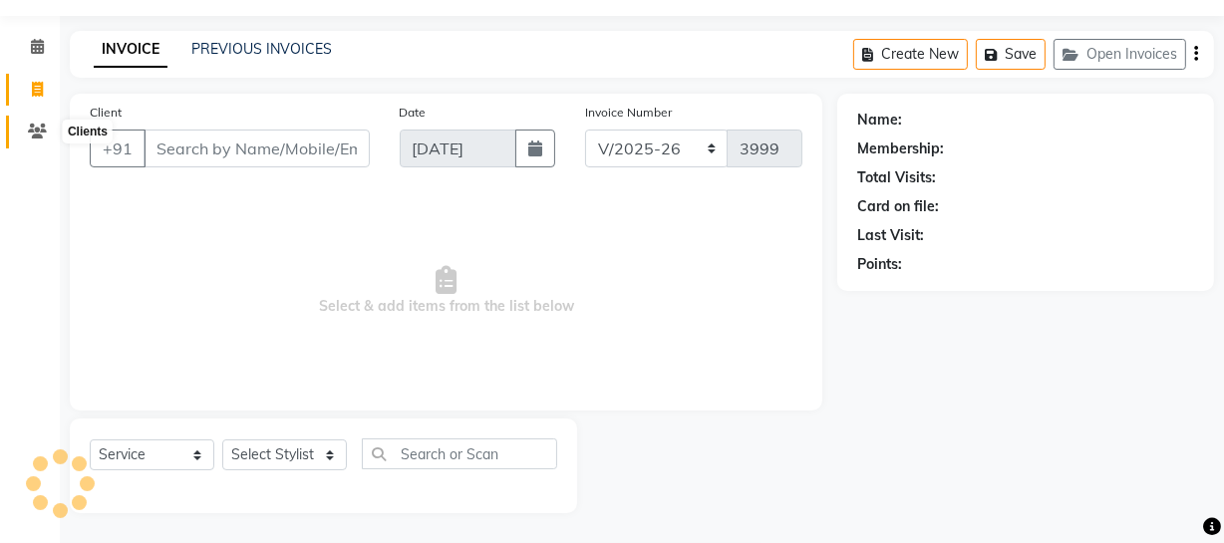
select select "membership"
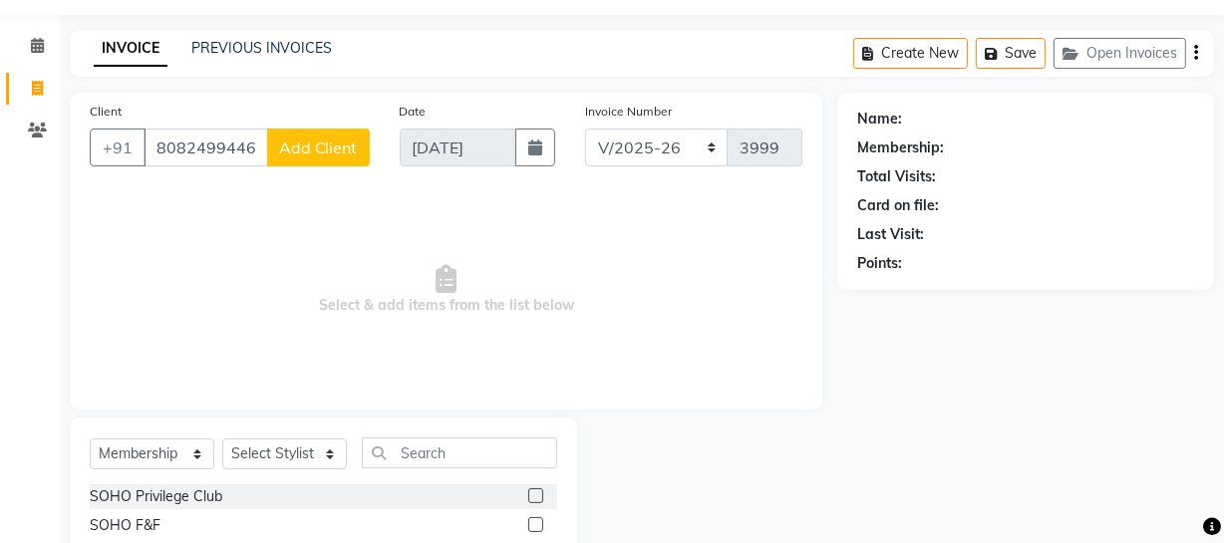
type input "8082499446"
click at [316, 144] on span "Add Client" at bounding box center [318, 148] width 79 height 20
select select "15"
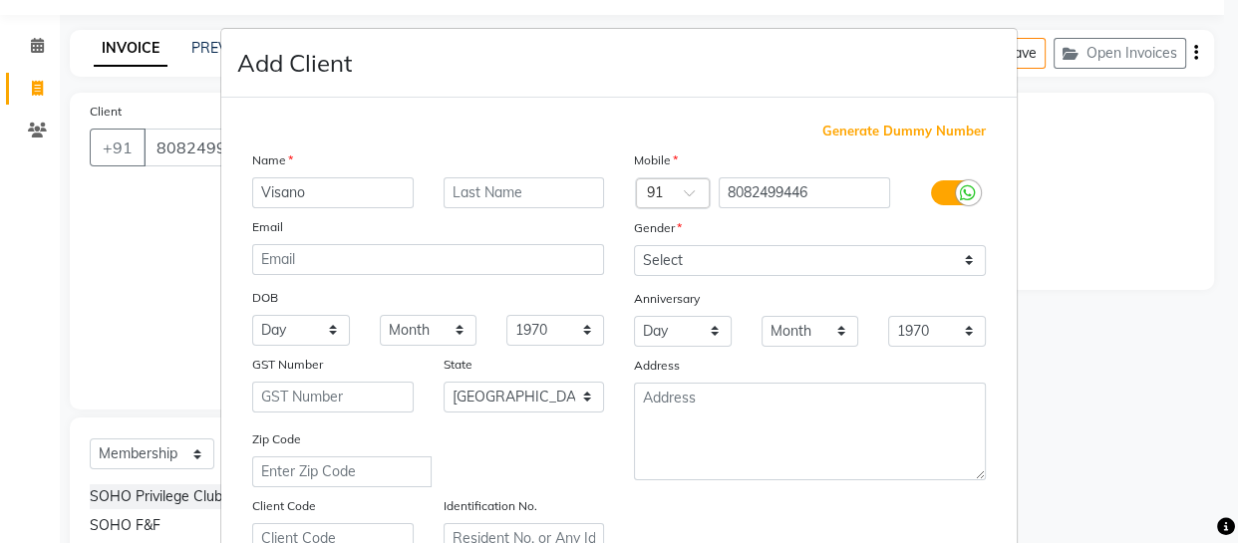
type input "Visano"
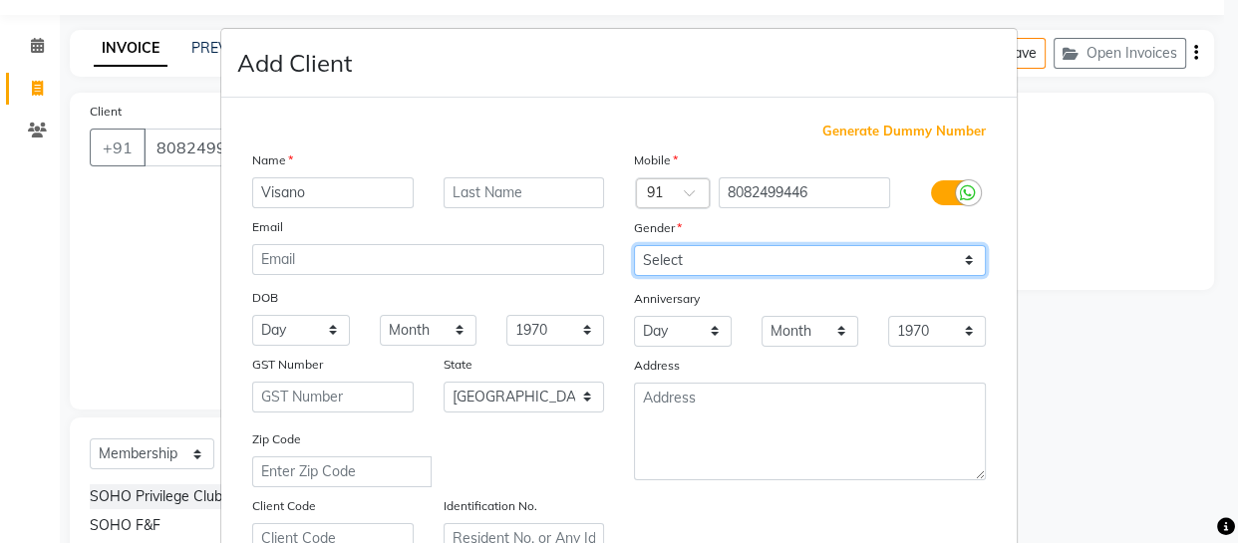
click at [747, 259] on select "Select [DEMOGRAPHIC_DATA] [DEMOGRAPHIC_DATA] Other Prefer Not To Say" at bounding box center [810, 260] width 352 height 31
select select "[DEMOGRAPHIC_DATA]"
click at [634, 245] on select "Select [DEMOGRAPHIC_DATA] [DEMOGRAPHIC_DATA] Other Prefer Not To Say" at bounding box center [810, 260] width 352 height 31
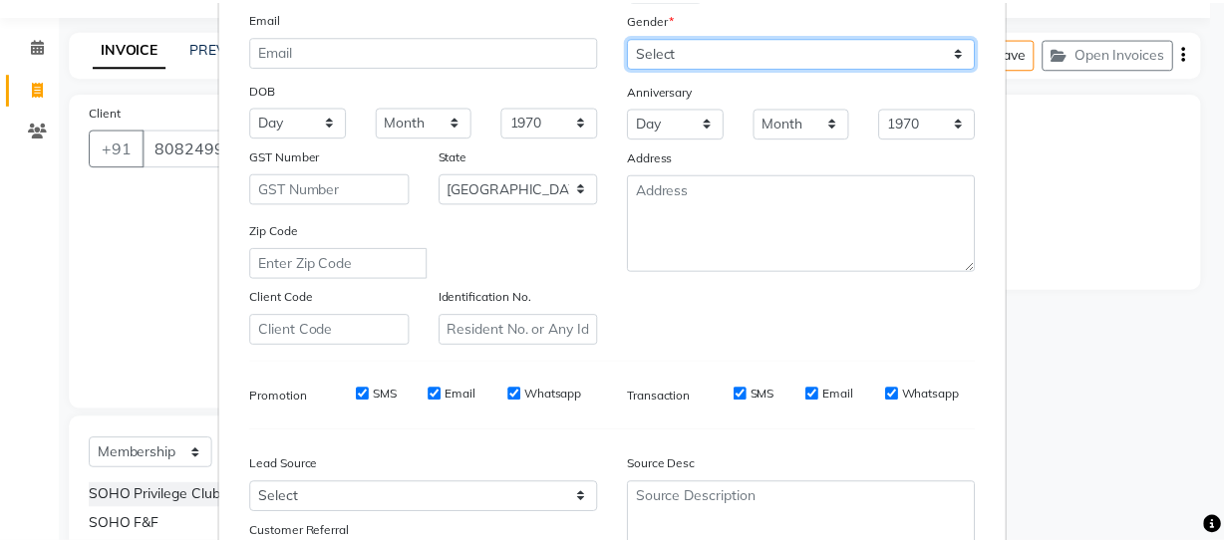
scroll to position [383, 0]
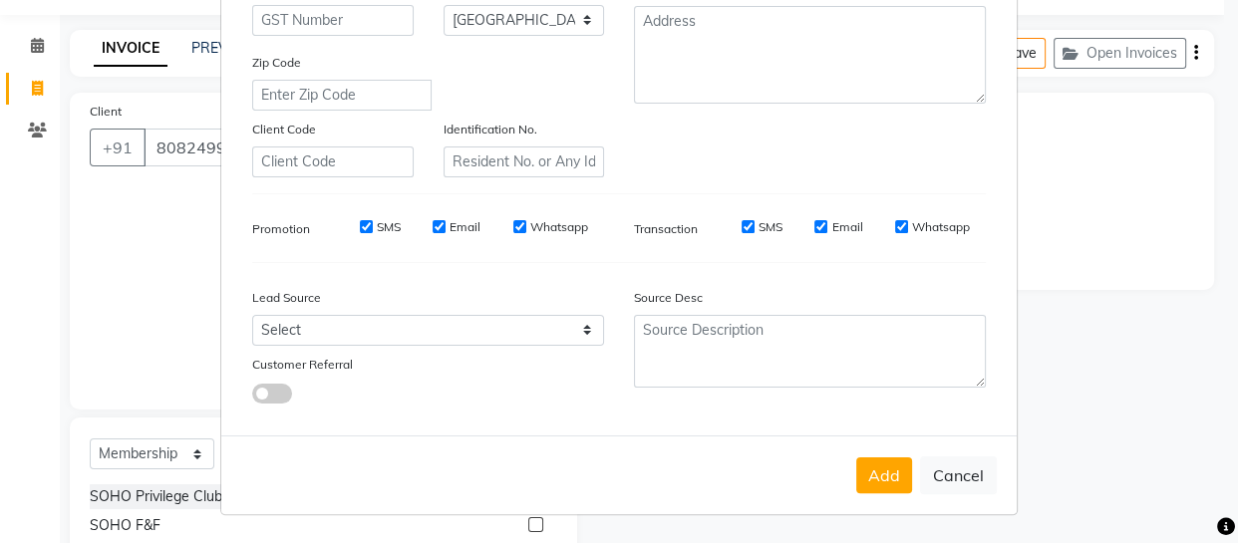
click at [868, 470] on button "Add" at bounding box center [884, 476] width 56 height 36
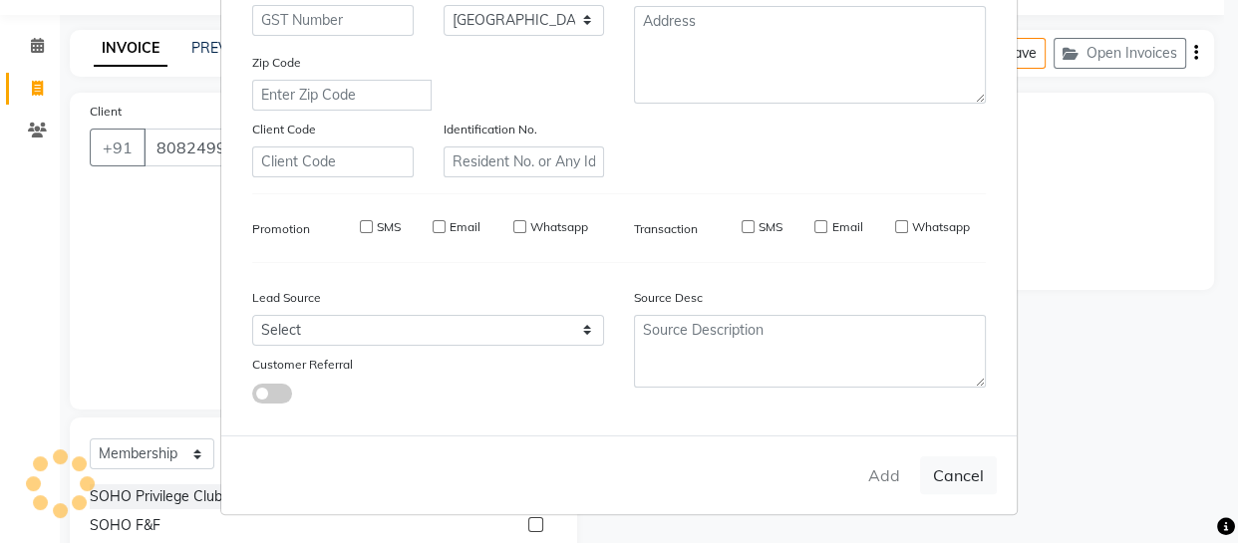
select select
select select "null"
select select
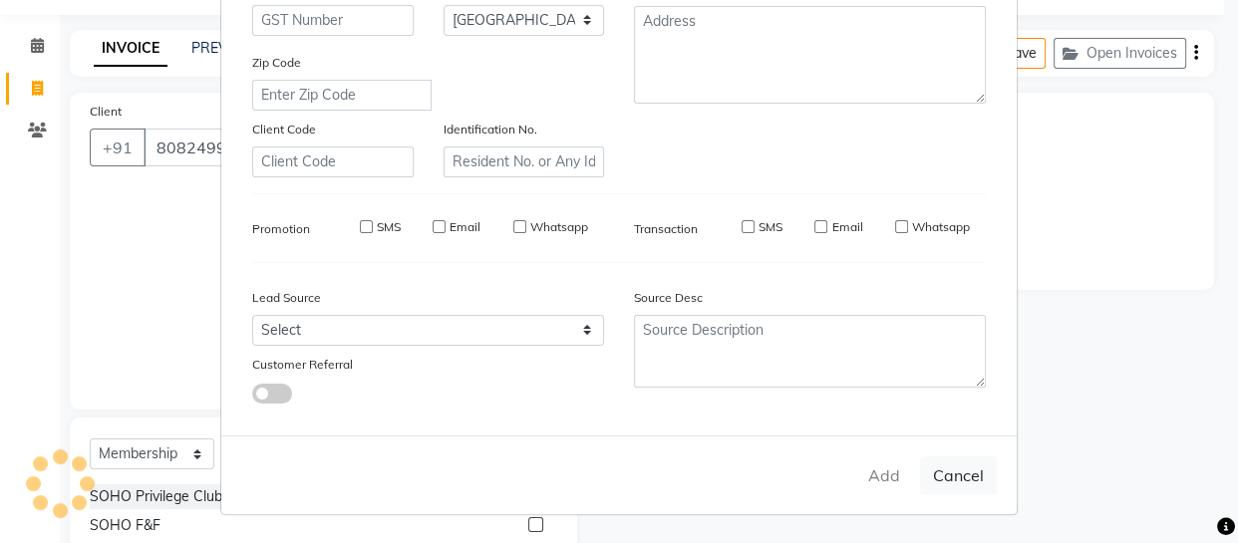
select select
checkbox input "false"
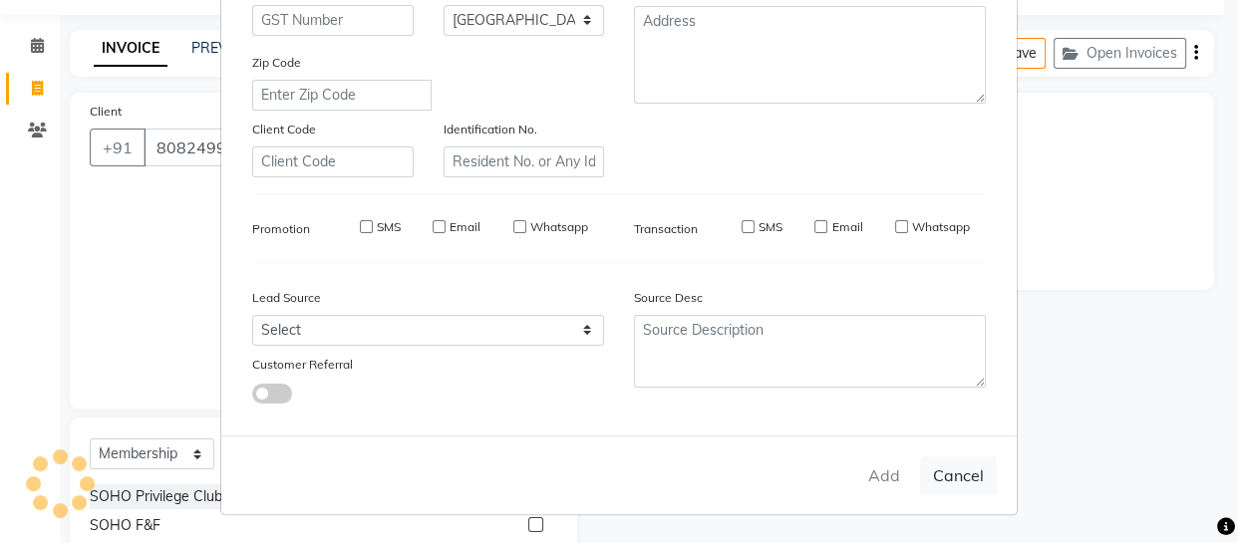
checkbox input "false"
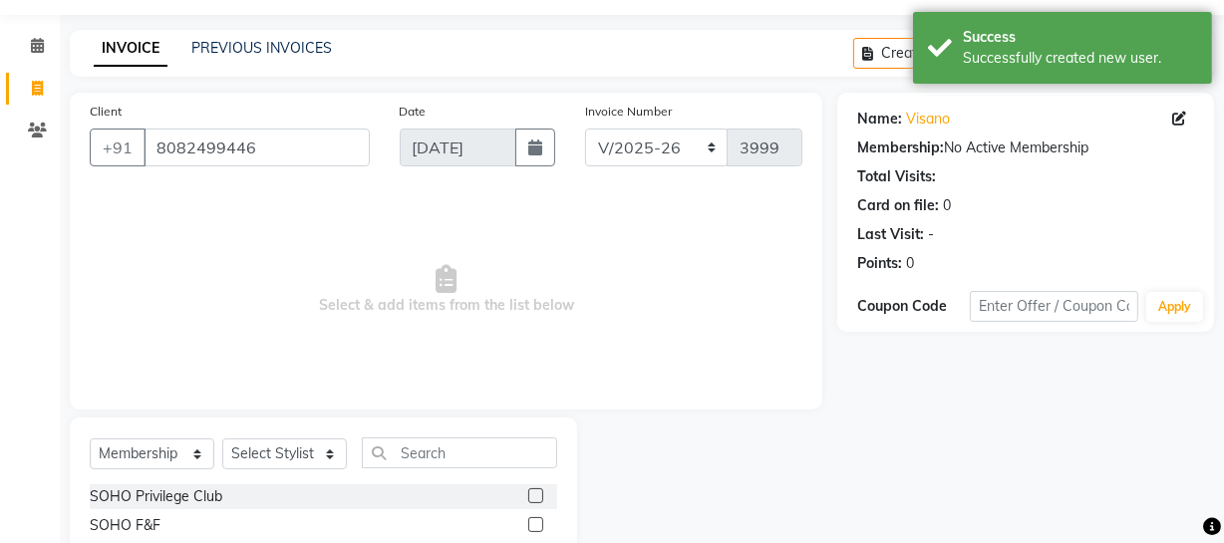
scroll to position [114, 0]
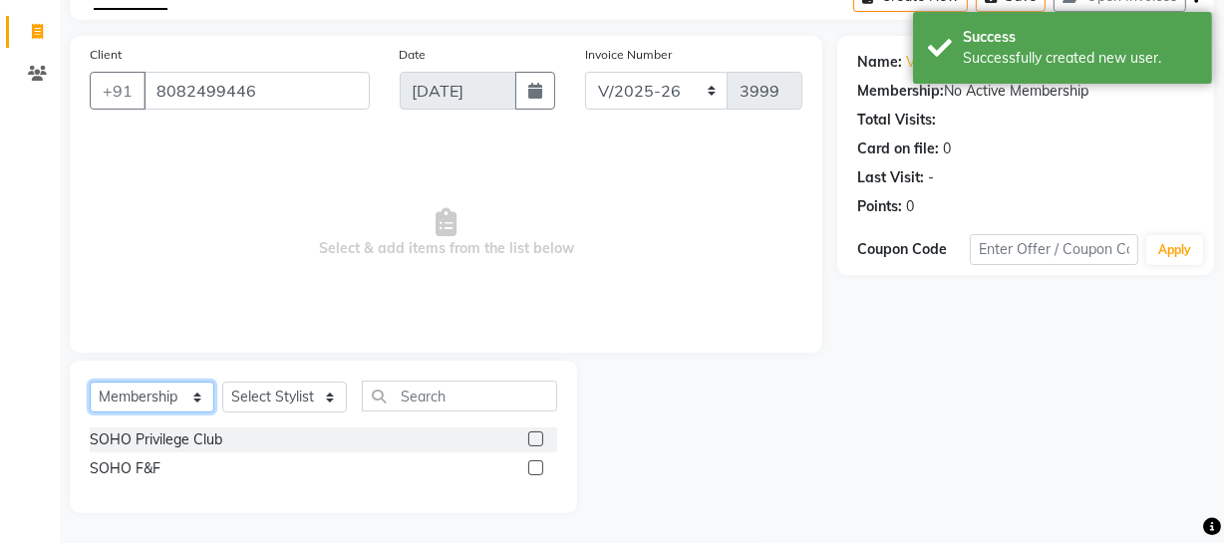
drag, startPoint x: 170, startPoint y: 390, endPoint x: 160, endPoint y: 384, distance: 12.5
click at [167, 390] on select "Select Service Product Membership Package Voucher Prepaid Gift Card" at bounding box center [152, 397] width 125 height 31
select select "service"
click at [90, 413] on select "Select Service Product Membership Package Voucher Prepaid Gift Card" at bounding box center [152, 397] width 125 height 31
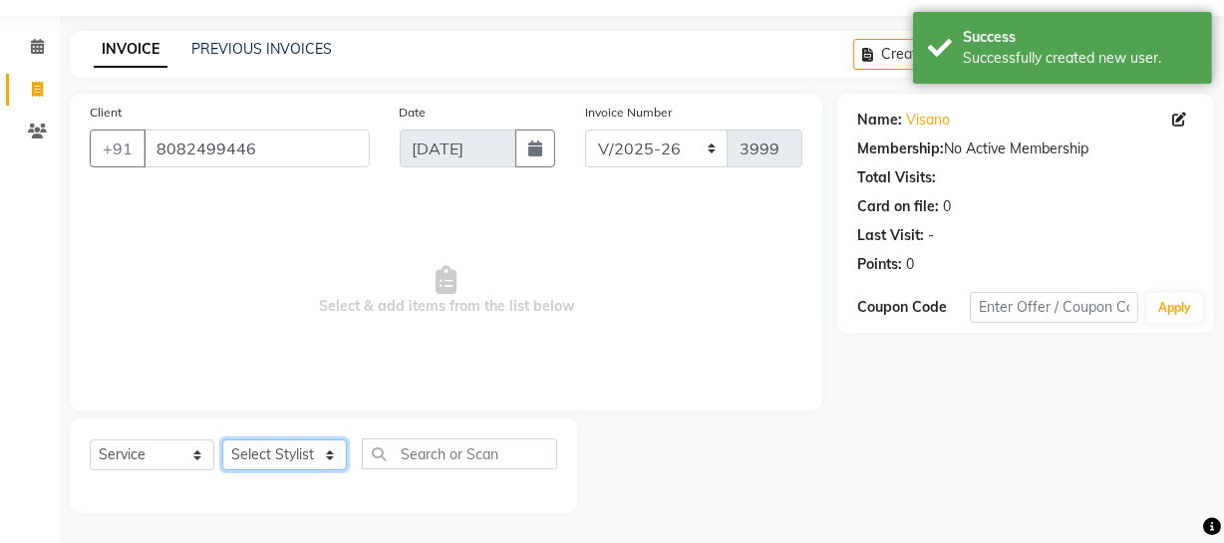
click at [290, 444] on select "Select Stylist [PERSON_NAME] Adhamya [PERSON_NAME] [PERSON_NAME] [PERSON_NAME] …" at bounding box center [284, 455] width 125 height 31
select select "86261"
click at [222, 440] on select "Select Stylist [PERSON_NAME] Adhamya [PERSON_NAME] [PERSON_NAME] [PERSON_NAME] …" at bounding box center [284, 455] width 125 height 31
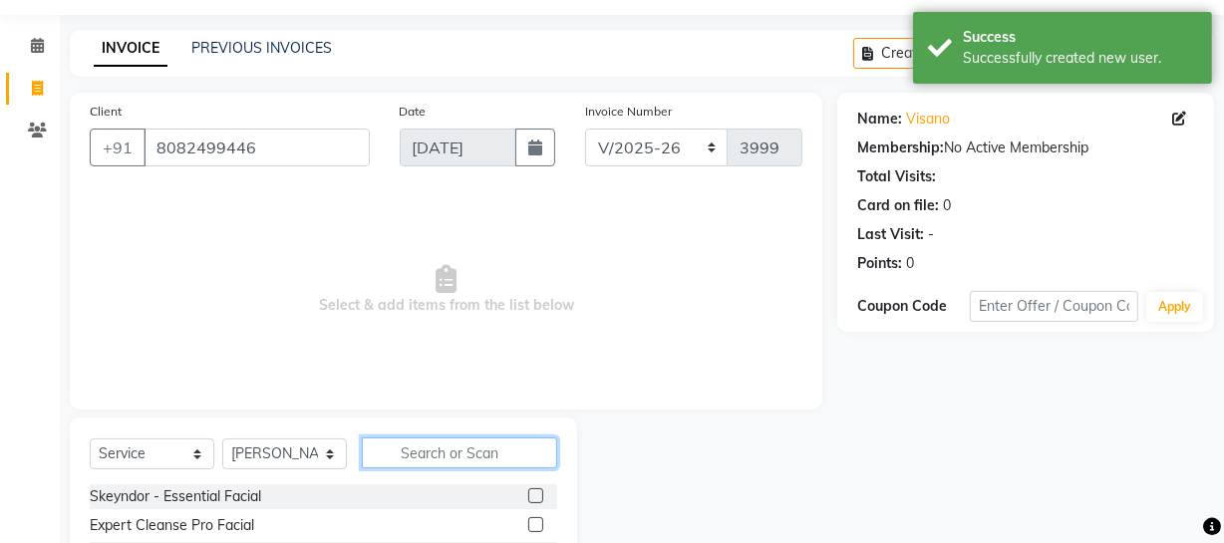
click at [398, 460] on input "text" at bounding box center [459, 453] width 195 height 31
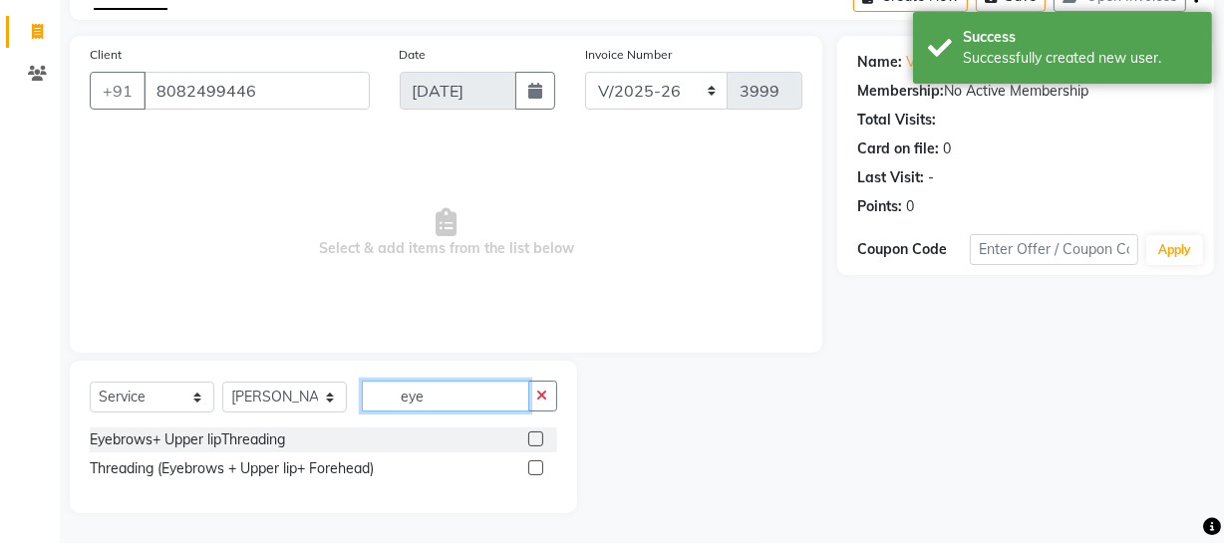
drag, startPoint x: 457, startPoint y: 388, endPoint x: 384, endPoint y: 403, distance: 74.3
click at [386, 403] on input "eye" at bounding box center [446, 396] width 168 height 31
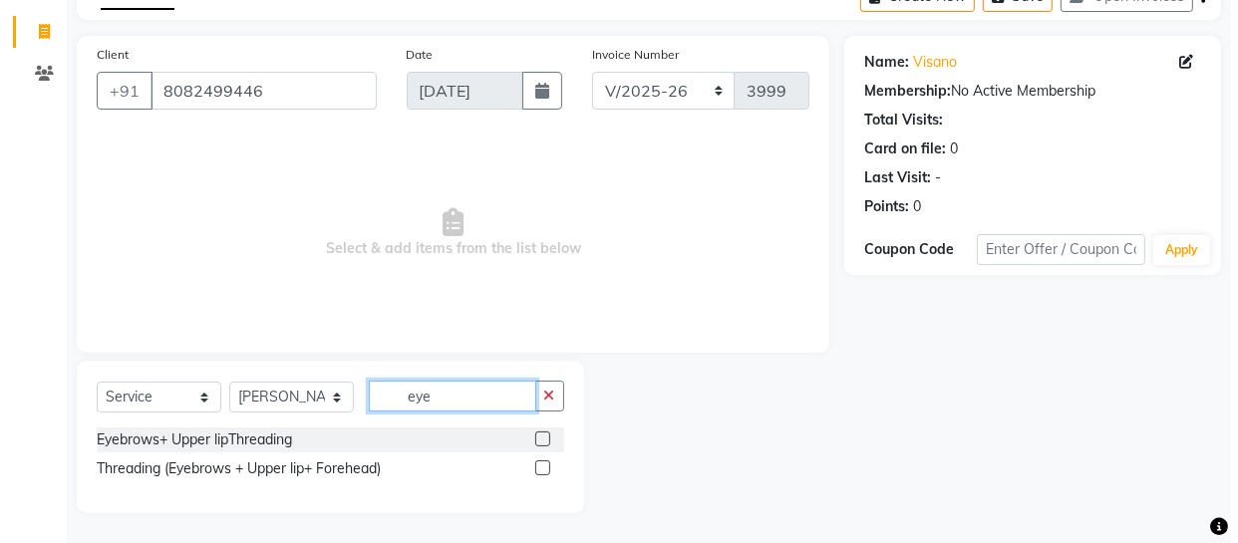
scroll to position [0, 0]
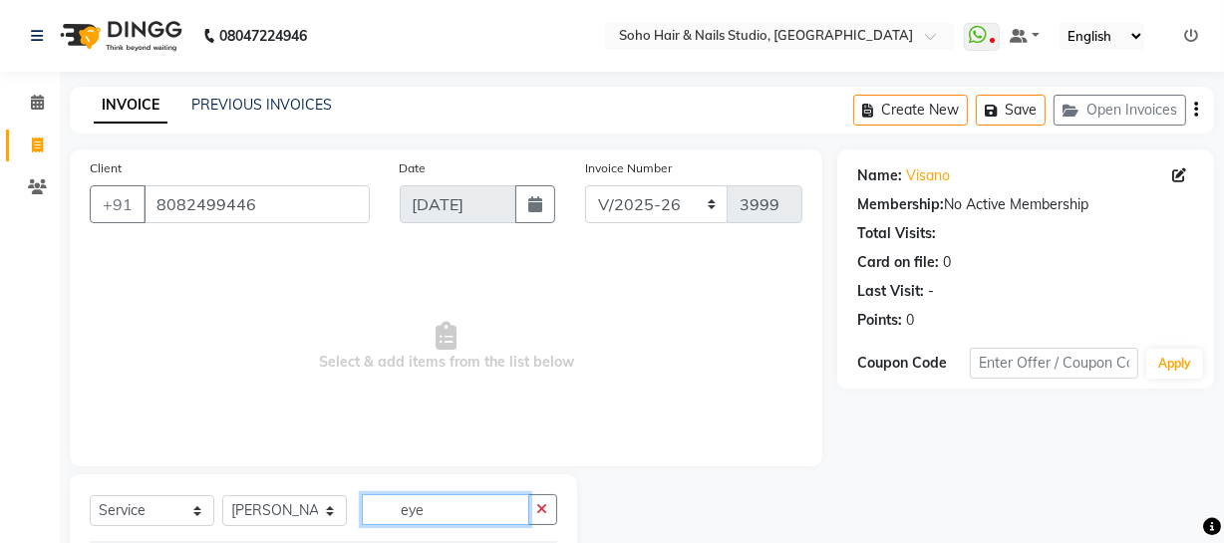
type input "eye"
click at [1184, 41] on icon at bounding box center [1191, 36] width 14 height 14
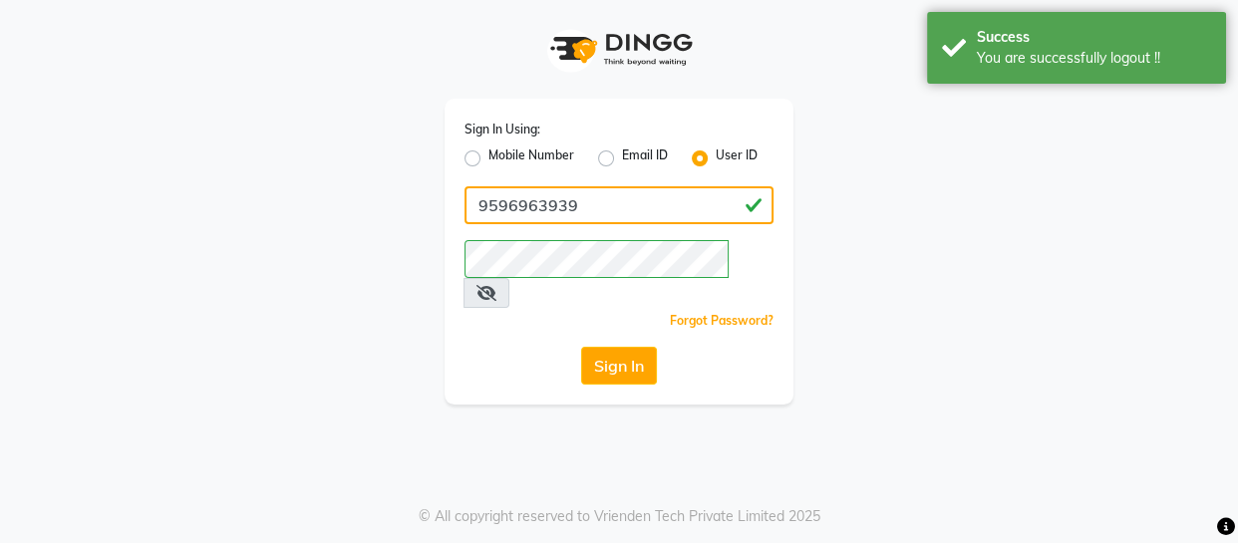
click at [596, 209] on input "9596963939" at bounding box center [619, 205] width 309 height 38
type input "SOHOSTUDIO"
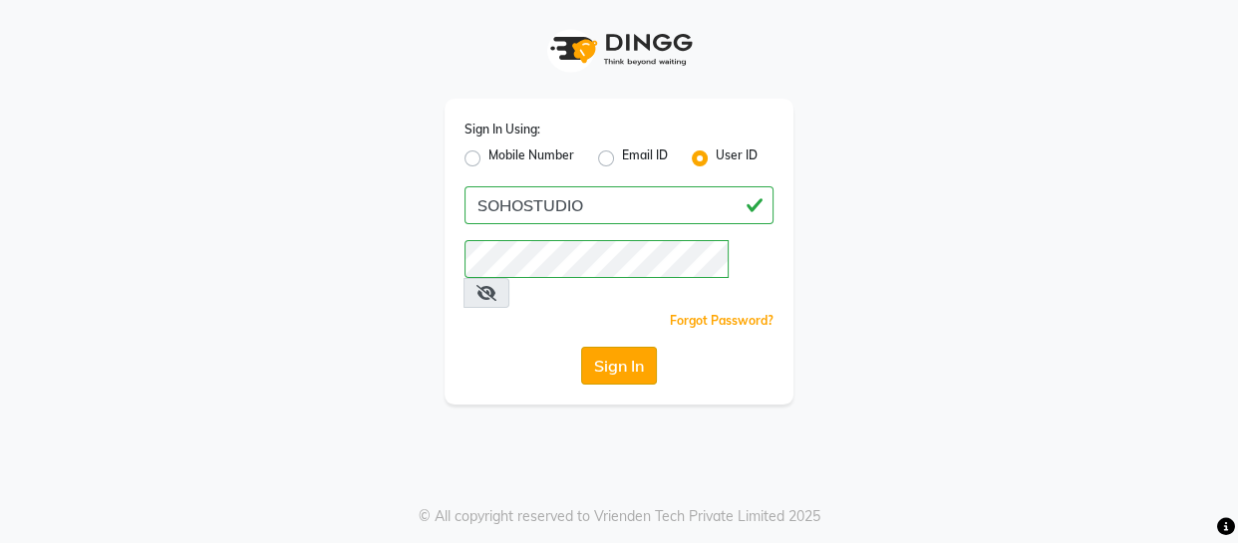
click at [629, 347] on button "Sign In" at bounding box center [619, 366] width 76 height 38
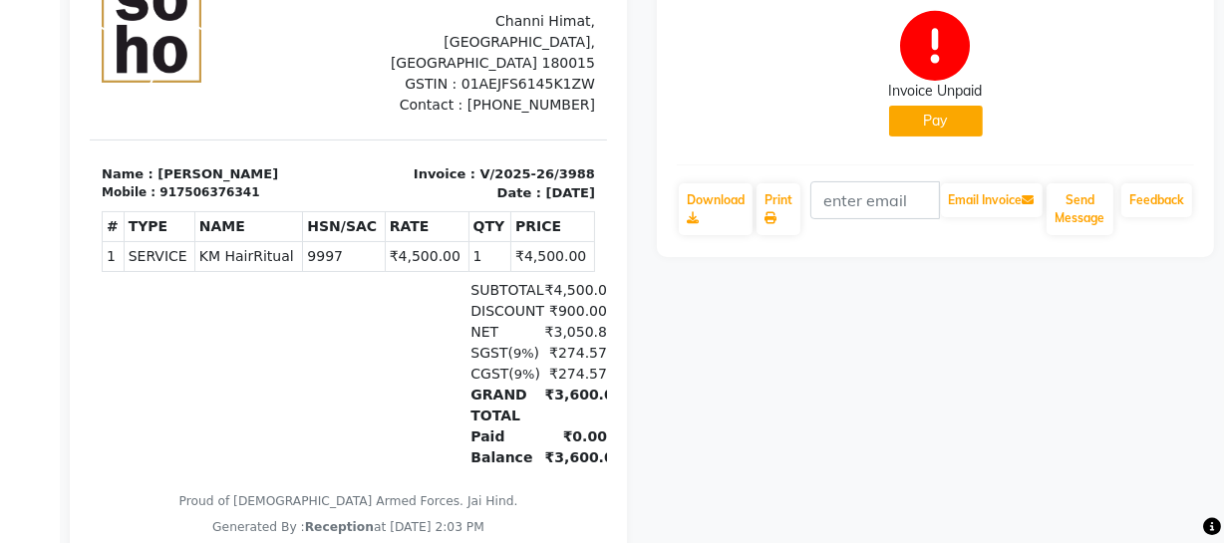
scroll to position [53, 0]
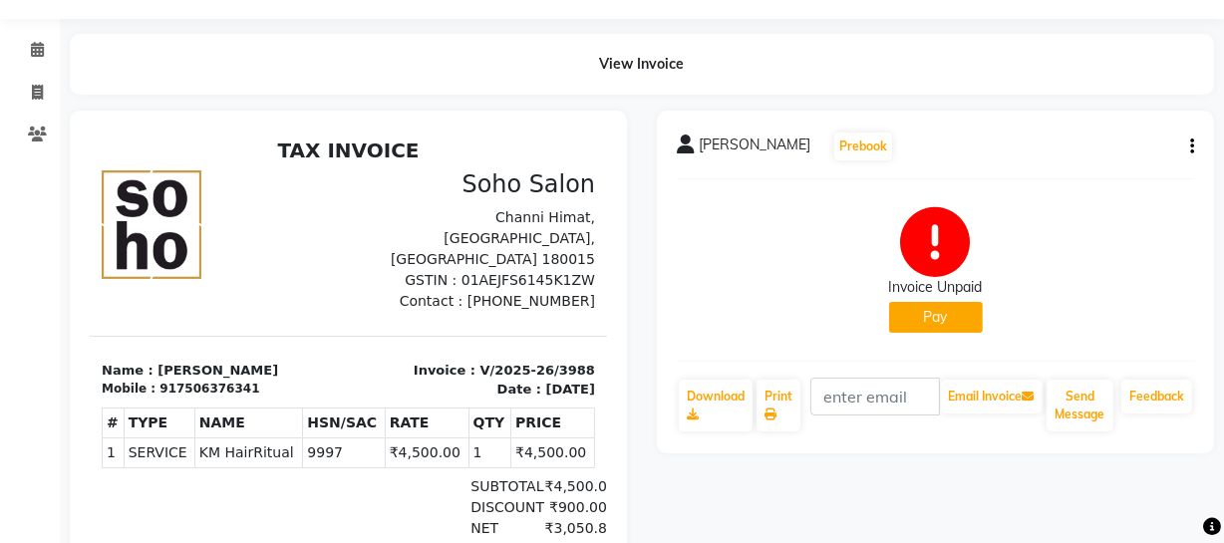
click at [978, 324] on button "Pay" at bounding box center [936, 317] width 94 height 31
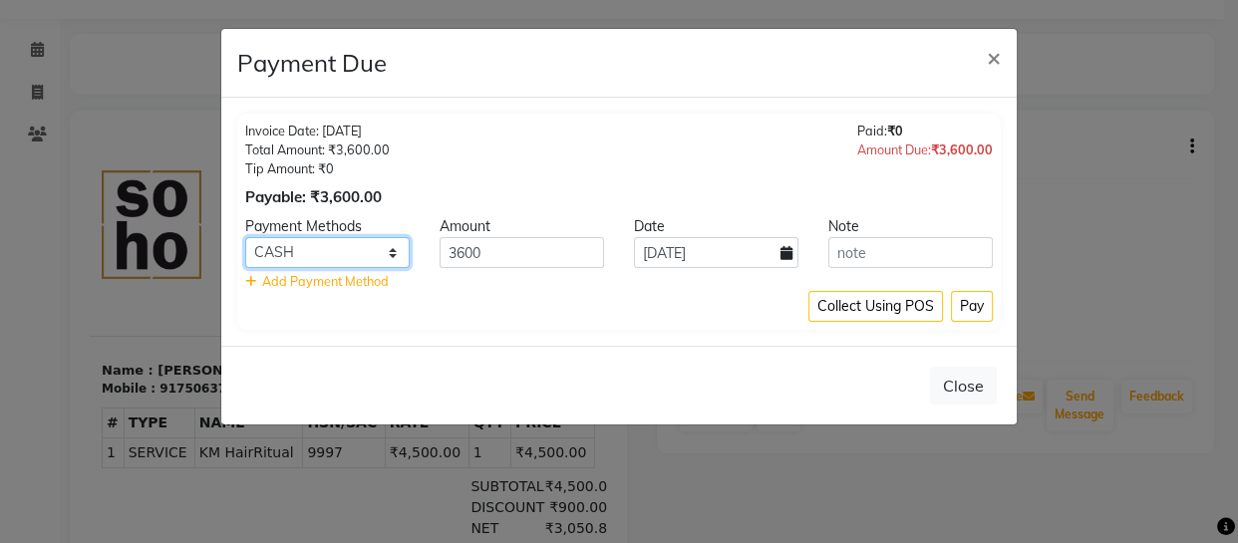
click at [348, 258] on select "ONLINE CASH CARD" at bounding box center [327, 252] width 165 height 31
select select "3"
click at [245, 237] on select "ONLINE CASH CARD" at bounding box center [327, 252] width 165 height 31
click at [973, 299] on button "Pay" at bounding box center [972, 306] width 42 height 31
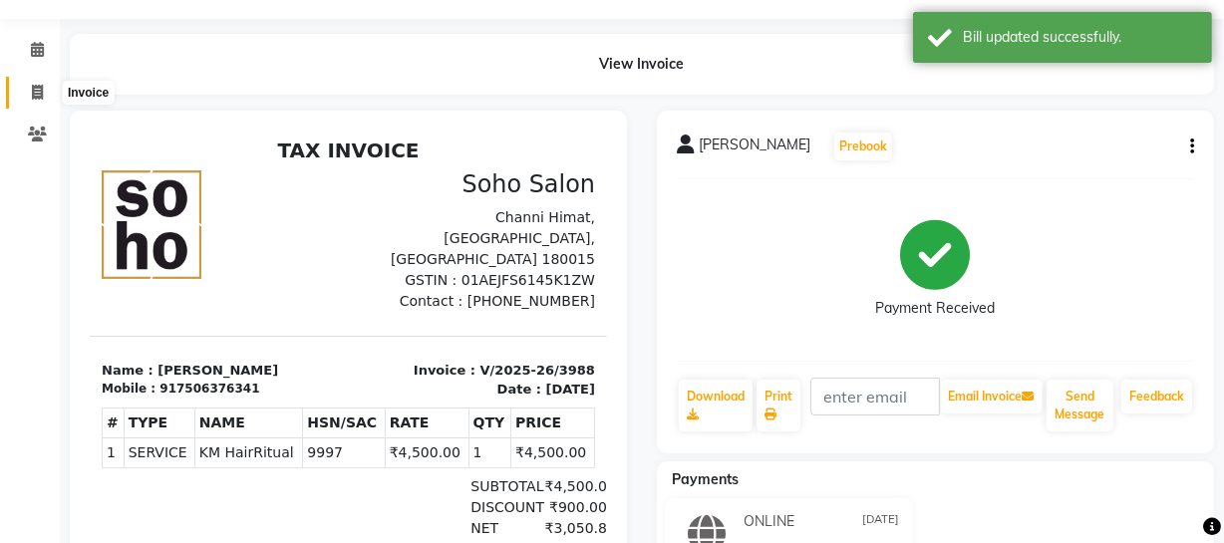
click at [23, 84] on span at bounding box center [37, 93] width 35 height 23
select select "service"
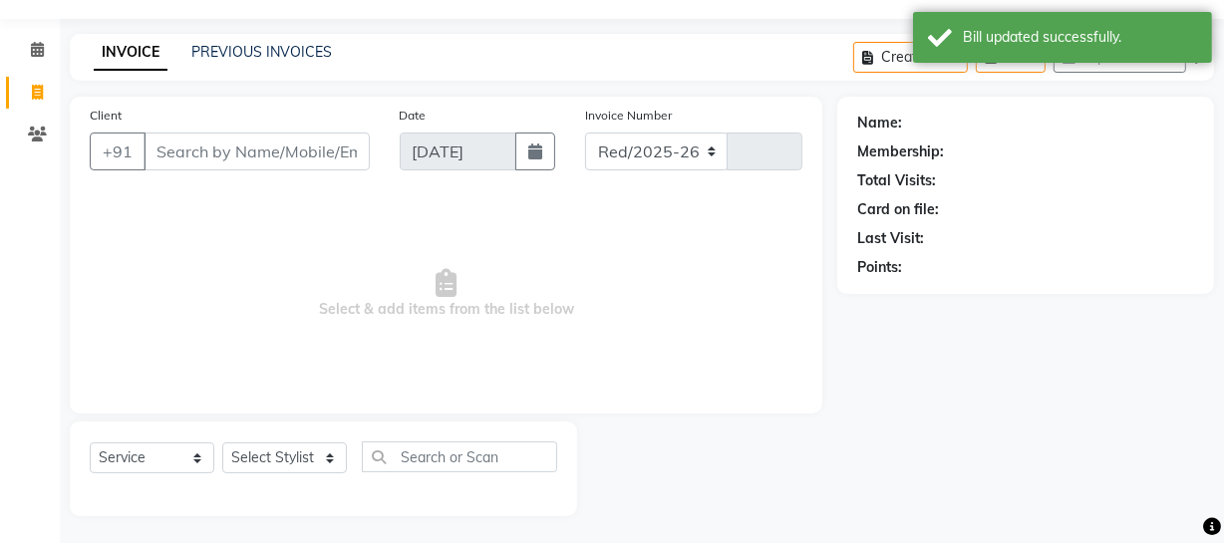
scroll to position [57, 0]
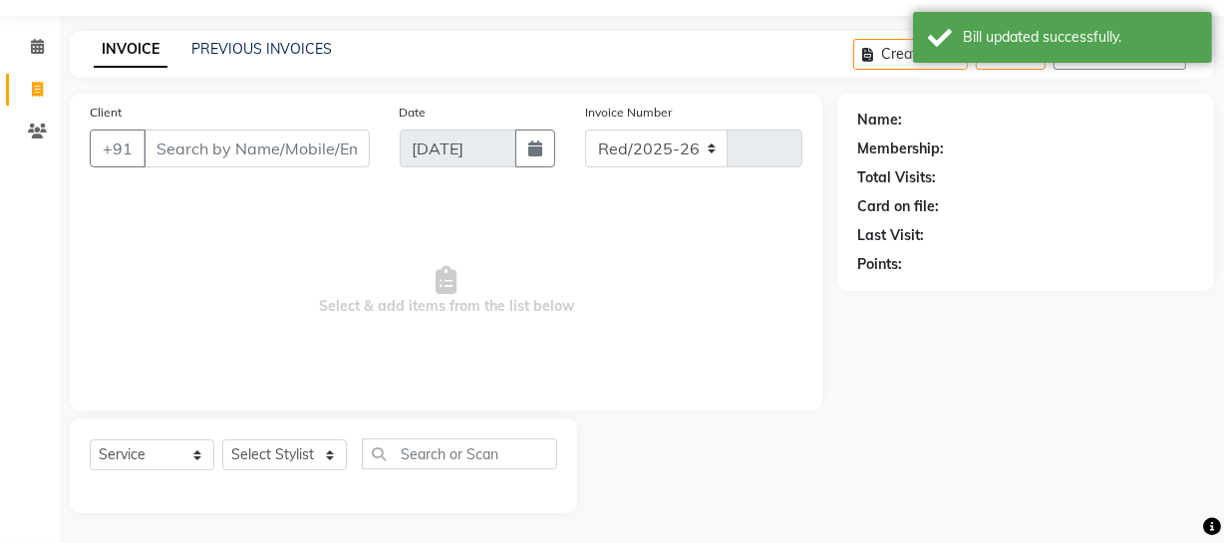
select select "735"
type input "3998"
select select "membership"
